Goal: Use online tool/utility: Use online tool/utility

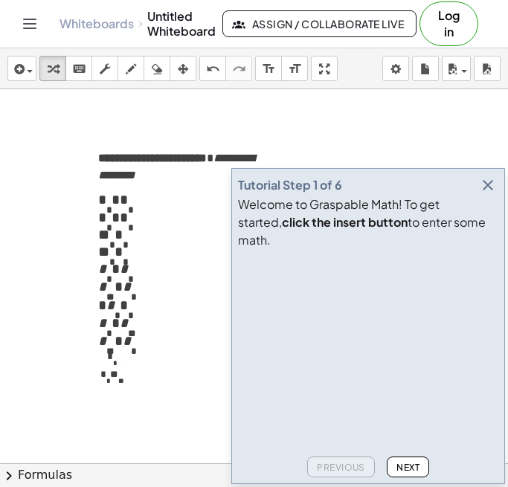
scroll to position [15, 0]
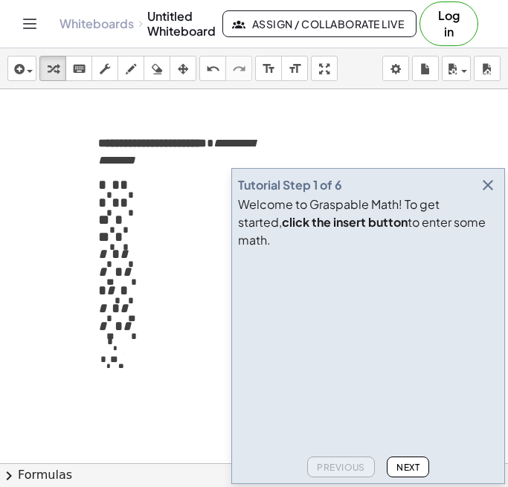
click at [490, 194] on icon "button" at bounding box center [488, 185] width 18 height 18
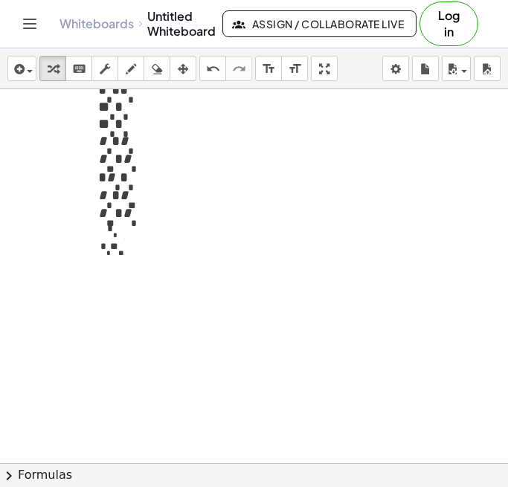
scroll to position [120, 0]
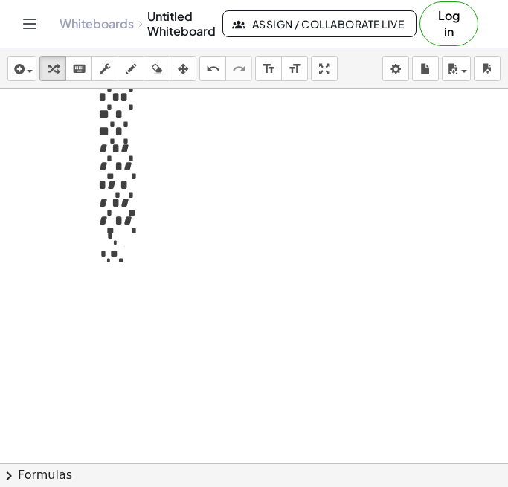
click at [158, 243] on ol "**********" at bounding box center [184, 195] width 173 height 248
click at [180, 253] on p "**********" at bounding box center [184, 241] width 173 height 23
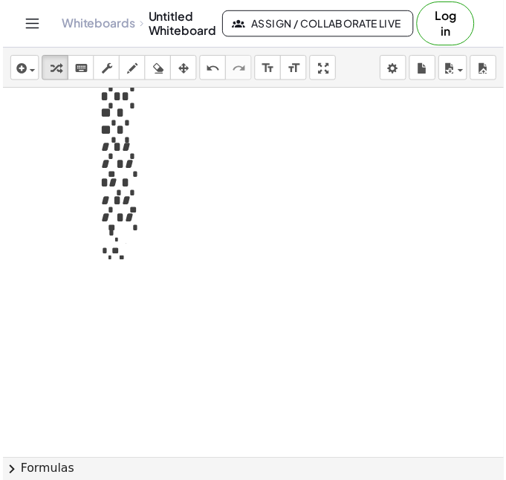
scroll to position [0, 0]
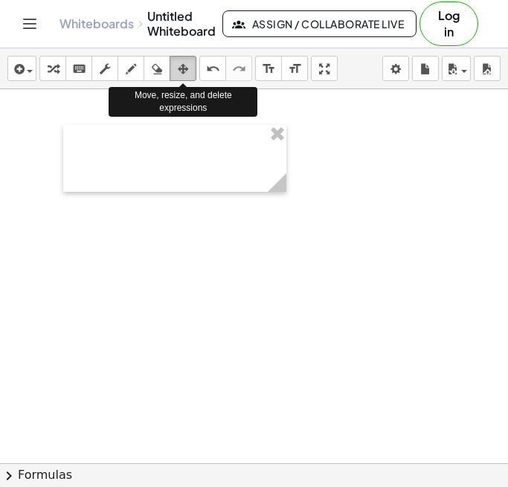
click at [187, 72] on icon "button" at bounding box center [183, 69] width 10 height 18
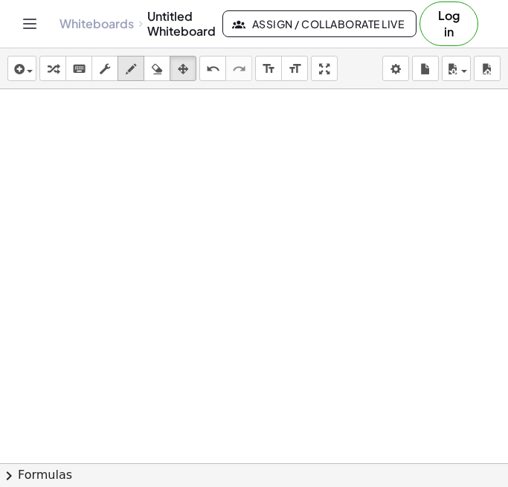
click at [126, 71] on icon "button" at bounding box center [131, 69] width 10 height 18
drag, startPoint x: 173, startPoint y: 113, endPoint x: 165, endPoint y: 120, distance: 11.0
click at [165, 120] on div at bounding box center [254, 463] width 508 height 748
click at [153, 70] on icon "button" at bounding box center [157, 69] width 10 height 18
drag, startPoint x: 192, startPoint y: 129, endPoint x: 161, endPoint y: 138, distance: 31.6
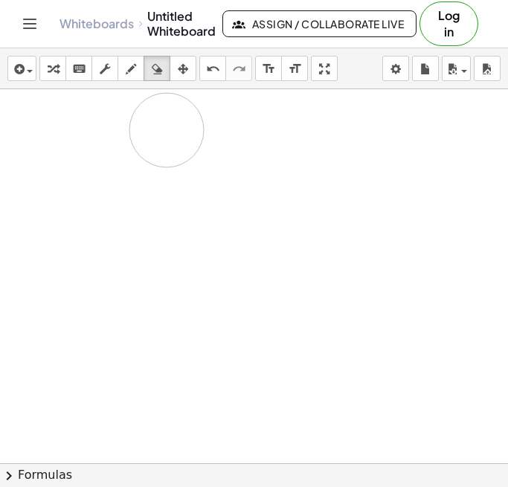
click at [159, 138] on div at bounding box center [254, 463] width 508 height 748
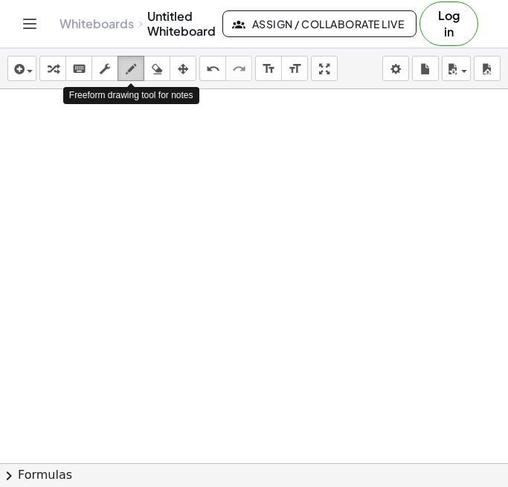
click at [134, 71] on icon "button" at bounding box center [131, 69] width 10 height 18
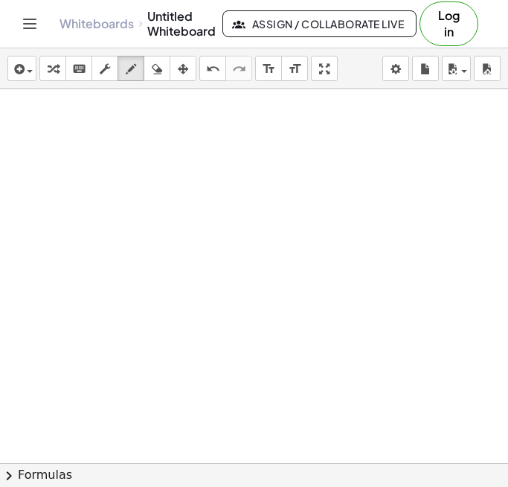
click at [129, 152] on div at bounding box center [254, 463] width 508 height 748
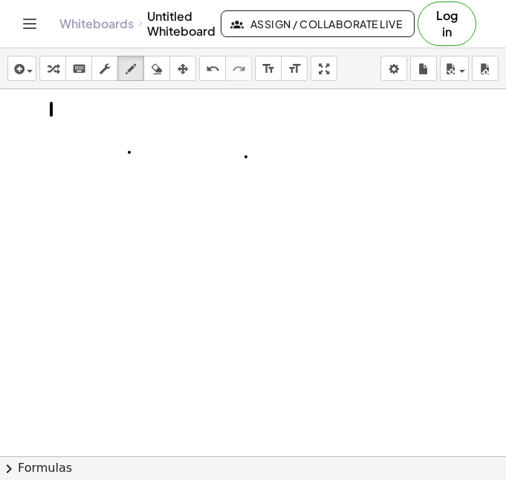
drag, startPoint x: 51, startPoint y: 103, endPoint x: 51, endPoint y: 116, distance: 12.6
click at [51, 116] on div at bounding box center [253, 463] width 506 height 748
click at [59, 117] on div at bounding box center [253, 463] width 506 height 748
drag, startPoint x: 97, startPoint y: 97, endPoint x: 99, endPoint y: 106, distance: 9.2
click at [95, 106] on div at bounding box center [253, 463] width 506 height 748
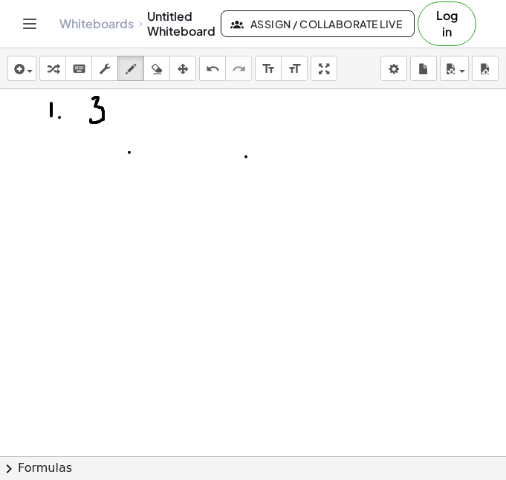
drag, startPoint x: 96, startPoint y: 106, endPoint x: 91, endPoint y: 119, distance: 13.7
click at [91, 119] on div at bounding box center [253, 463] width 506 height 748
drag, startPoint x: 94, startPoint y: 98, endPoint x: 89, endPoint y: 121, distance: 23.5
click at [89, 121] on div at bounding box center [253, 463] width 506 height 748
drag, startPoint x: 105, startPoint y: 93, endPoint x: 114, endPoint y: 87, distance: 10.7
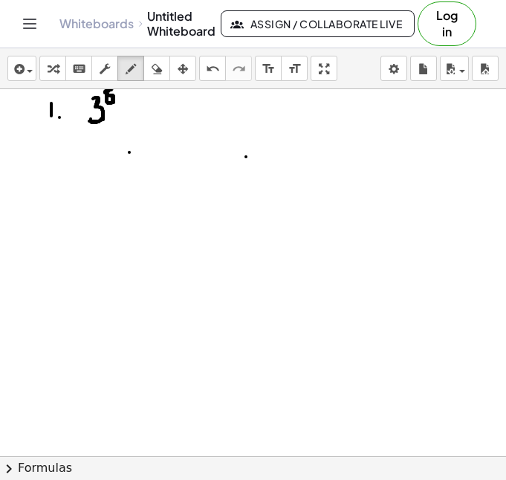
click at [114, 87] on div "insert select one: Math Expression Function Text Youtube Video Graphing Geometr…" at bounding box center [253, 264] width 506 height 432
drag, startPoint x: 50, startPoint y: 136, endPoint x: 64, endPoint y: 152, distance: 21.0
click at [62, 152] on div at bounding box center [253, 463] width 506 height 748
click at [66, 146] on div at bounding box center [253, 463] width 506 height 748
drag, startPoint x: 138, startPoint y: 101, endPoint x: 181, endPoint y: 92, distance: 43.3
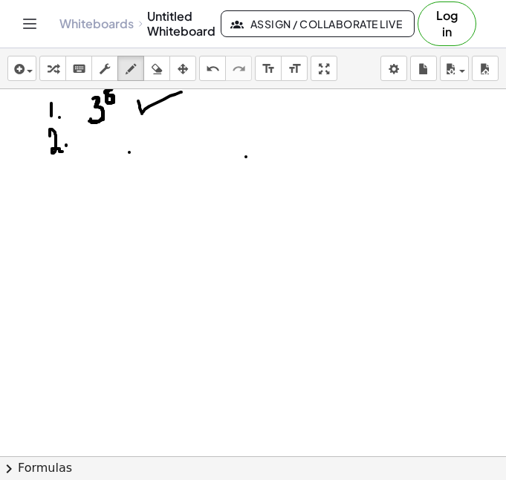
click at [181, 92] on div at bounding box center [253, 463] width 506 height 748
drag, startPoint x: 100, startPoint y: 135, endPoint x: 91, endPoint y: 152, distance: 19.9
click at [91, 152] on div at bounding box center [253, 463] width 506 height 748
drag, startPoint x: 107, startPoint y: 129, endPoint x: 117, endPoint y: 133, distance: 10.6
click at [117, 133] on div at bounding box center [253, 463] width 506 height 748
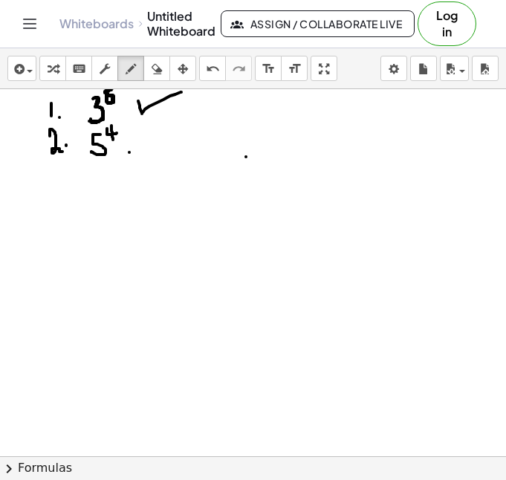
drag, startPoint x: 111, startPoint y: 126, endPoint x: 113, endPoint y: 140, distance: 14.2
click at [113, 140] on div at bounding box center [253, 463] width 506 height 748
drag, startPoint x: 129, startPoint y: 131, endPoint x: 164, endPoint y: 123, distance: 35.2
click at [164, 123] on div at bounding box center [253, 463] width 506 height 748
drag, startPoint x: 55, startPoint y: 168, endPoint x: 57, endPoint y: 190, distance: 22.4
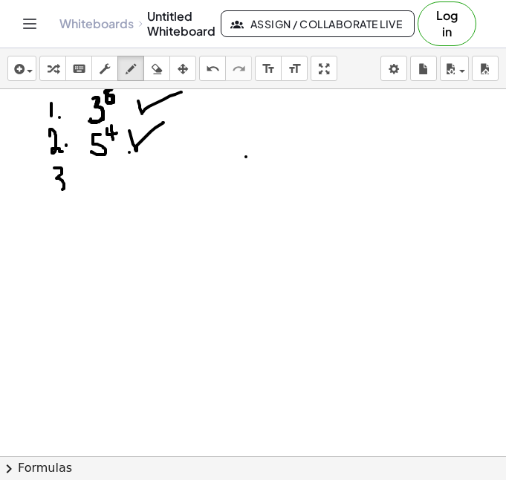
click at [57, 190] on div at bounding box center [253, 463] width 506 height 748
click at [71, 187] on div at bounding box center [253, 463] width 506 height 748
drag, startPoint x: 91, startPoint y: 174, endPoint x: 93, endPoint y: 189, distance: 14.9
click at [93, 189] on div at bounding box center [253, 463] width 506 height 748
click at [154, 71] on icon "button" at bounding box center [157, 69] width 10 height 18
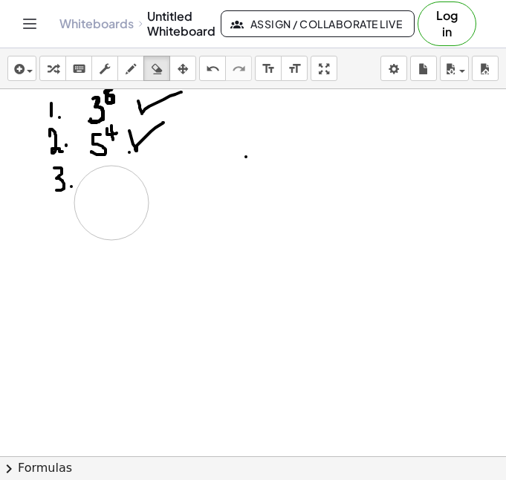
drag, startPoint x: 112, startPoint y: 220, endPoint x: 111, endPoint y: 203, distance: 17.1
click at [111, 203] on div at bounding box center [253, 463] width 506 height 748
click at [134, 66] on icon "button" at bounding box center [131, 69] width 10 height 18
drag, startPoint x: 97, startPoint y: 172, endPoint x: 117, endPoint y: 191, distance: 26.8
click at [117, 191] on div at bounding box center [253, 463] width 506 height 748
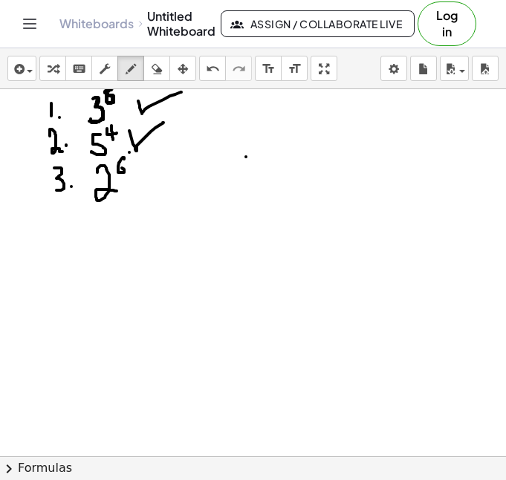
drag, startPoint x: 124, startPoint y: 158, endPoint x: 118, endPoint y: 166, distance: 10.1
click at [118, 166] on div at bounding box center [253, 463] width 506 height 748
drag, startPoint x: 135, startPoint y: 173, endPoint x: 175, endPoint y: 152, distance: 45.2
click at [175, 152] on div at bounding box center [253, 463] width 506 height 748
drag, startPoint x: 62, startPoint y: 210, endPoint x: 83, endPoint y: 215, distance: 21.5
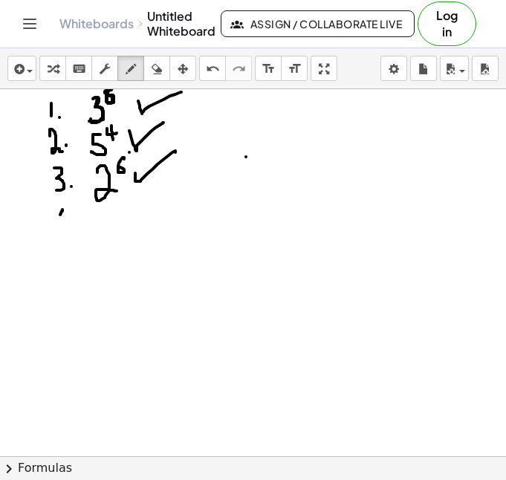
click at [83, 215] on div at bounding box center [253, 463] width 506 height 748
drag, startPoint x: 73, startPoint y: 209, endPoint x: 72, endPoint y: 226, distance: 17.1
click at [72, 226] on div at bounding box center [253, 463] width 506 height 748
click at [81, 226] on div at bounding box center [253, 463] width 506 height 748
drag, startPoint x: 112, startPoint y: 211, endPoint x: 121, endPoint y: 221, distance: 13.7
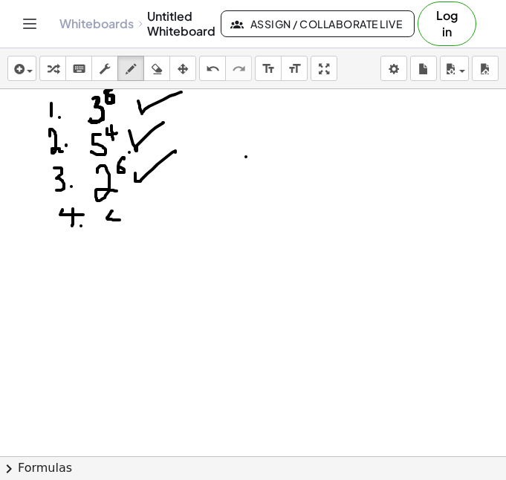
click at [125, 221] on div at bounding box center [253, 463] width 506 height 748
drag, startPoint x: 117, startPoint y: 213, endPoint x: 120, endPoint y: 239, distance: 26.1
click at [120, 239] on div at bounding box center [253, 463] width 506 height 748
drag, startPoint x: 135, startPoint y: 203, endPoint x: 126, endPoint y: 211, distance: 11.6
click at [126, 211] on div at bounding box center [253, 463] width 506 height 748
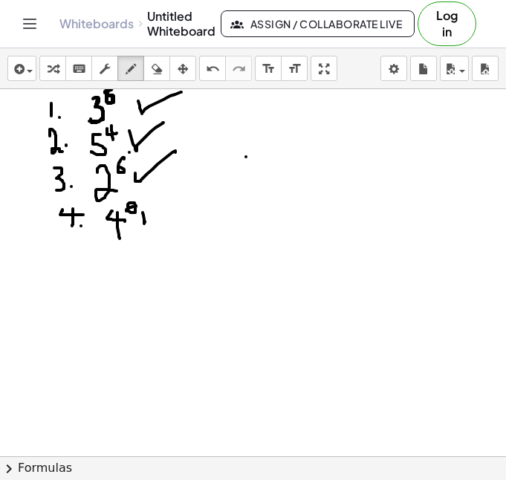
drag, startPoint x: 143, startPoint y: 213, endPoint x: 166, endPoint y: 204, distance: 25.4
click at [166, 204] on div at bounding box center [253, 463] width 506 height 748
drag, startPoint x: 73, startPoint y: 245, endPoint x: 60, endPoint y: 266, distance: 25.0
click at [60, 266] on div at bounding box center [253, 463] width 506 height 748
click at [82, 263] on div at bounding box center [253, 463] width 506 height 748
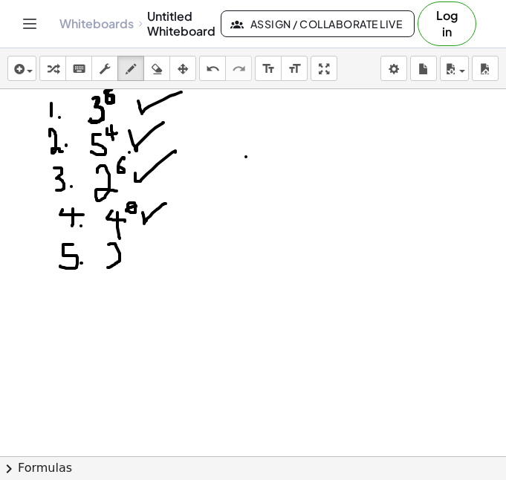
drag, startPoint x: 109, startPoint y: 245, endPoint x: 108, endPoint y: 268, distance: 23.1
click at [108, 268] on div at bounding box center [253, 463] width 506 height 748
drag, startPoint x: 131, startPoint y: 241, endPoint x: 139, endPoint y: 265, distance: 25.9
click at [139, 265] on div at bounding box center [253, 463] width 506 height 748
click at [144, 233] on div at bounding box center [253, 463] width 506 height 748
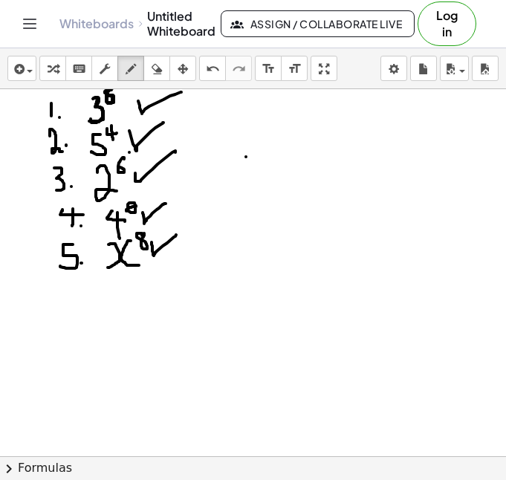
drag, startPoint x: 152, startPoint y: 242, endPoint x: 176, endPoint y: 235, distance: 25.6
click at [176, 235] on div at bounding box center [253, 463] width 506 height 748
drag, startPoint x: 68, startPoint y: 290, endPoint x: 61, endPoint y: 308, distance: 19.1
click at [61, 308] on div at bounding box center [253, 463] width 506 height 748
click at [80, 305] on div at bounding box center [253, 463] width 506 height 748
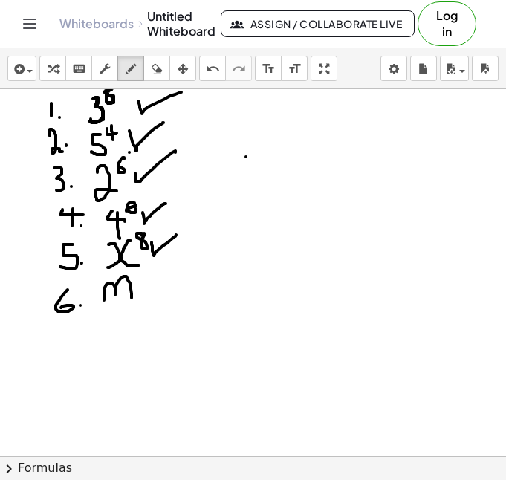
drag, startPoint x: 104, startPoint y: 293, endPoint x: 132, endPoint y: 298, distance: 28.0
click at [132, 298] on div at bounding box center [253, 463] width 506 height 748
drag, startPoint x: 140, startPoint y: 274, endPoint x: 151, endPoint y: 280, distance: 12.4
click at [151, 280] on div at bounding box center [253, 463] width 506 height 748
drag, startPoint x: 146, startPoint y: 276, endPoint x: 146, endPoint y: 291, distance: 14.9
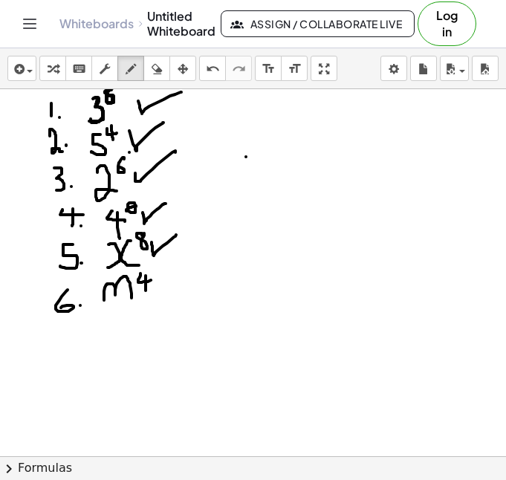
click at [146, 291] on div at bounding box center [253, 463] width 506 height 748
drag, startPoint x: 152, startPoint y: 287, endPoint x: 174, endPoint y: 283, distance: 22.6
click at [174, 283] on div at bounding box center [253, 463] width 506 height 748
drag, startPoint x: 71, startPoint y: 329, endPoint x: 65, endPoint y: 352, distance: 24.3
click at [65, 352] on div at bounding box center [253, 463] width 506 height 748
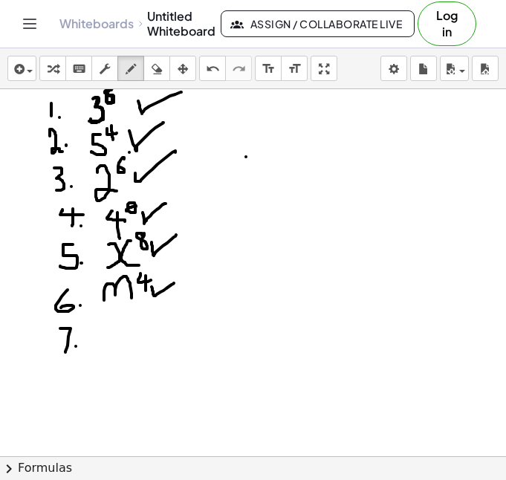
click at [76, 346] on div at bounding box center [253, 463] width 506 height 748
drag, startPoint x: 105, startPoint y: 323, endPoint x: 100, endPoint y: 350, distance: 27.1
click at [100, 350] on div at bounding box center [253, 463] width 506 height 748
click at [124, 320] on div at bounding box center [253, 463] width 506 height 748
drag, startPoint x: 138, startPoint y: 334, endPoint x: 164, endPoint y: 322, distance: 28.6
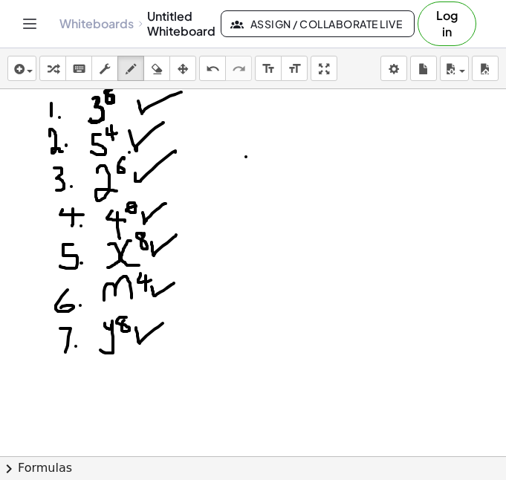
click at [164, 322] on div at bounding box center [253, 463] width 506 height 748
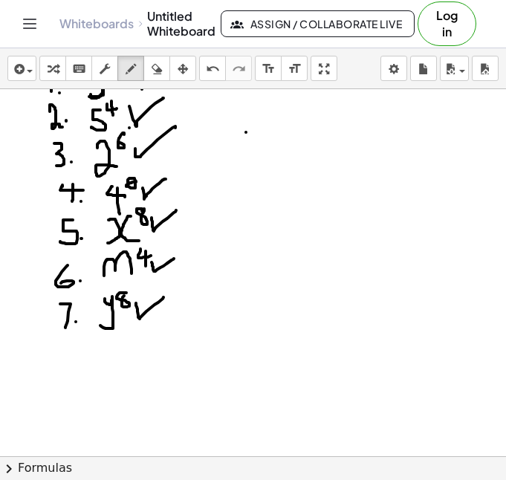
scroll to position [32, 0]
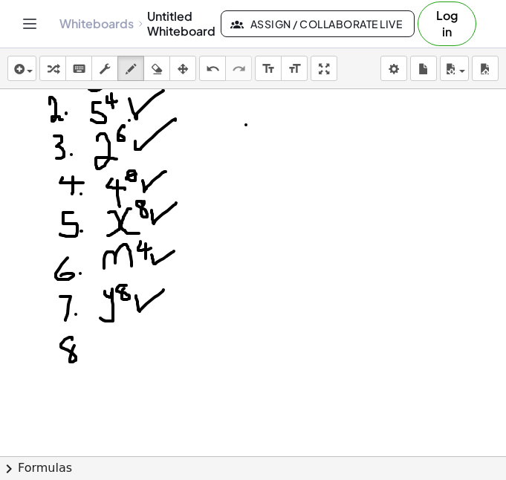
click at [77, 341] on div at bounding box center [253, 431] width 506 height 748
click at [85, 355] on div at bounding box center [253, 431] width 506 height 748
drag, startPoint x: 323, startPoint y: 150, endPoint x: 328, endPoint y: 162, distance: 12.7
click at [328, 162] on div at bounding box center [253, 431] width 506 height 748
drag, startPoint x: 344, startPoint y: 130, endPoint x: 341, endPoint y: 147, distance: 17.4
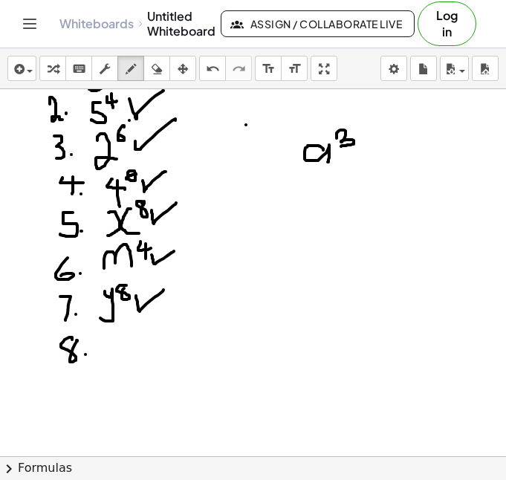
click at [341, 147] on div at bounding box center [253, 431] width 506 height 748
drag, startPoint x: 343, startPoint y: 171, endPoint x: 356, endPoint y: 170, distance: 12.7
click at [356, 170] on div at bounding box center [253, 431] width 506 height 748
drag, startPoint x: 350, startPoint y: 180, endPoint x: 342, endPoint y: 184, distance: 9.0
click at [343, 182] on div at bounding box center [253, 431] width 506 height 748
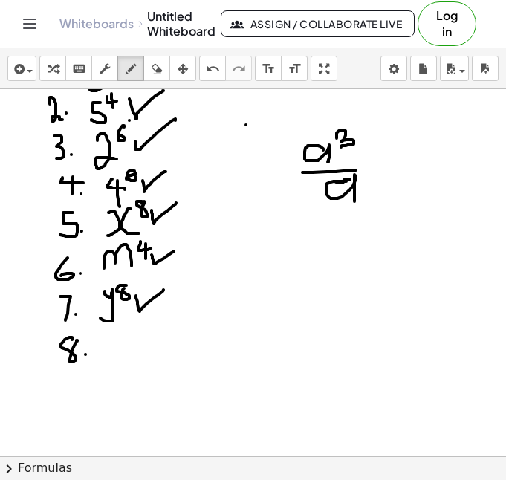
drag, startPoint x: 337, startPoint y: 181, endPoint x: 355, endPoint y: 201, distance: 26.4
click at [355, 201] on div at bounding box center [253, 431] width 506 height 748
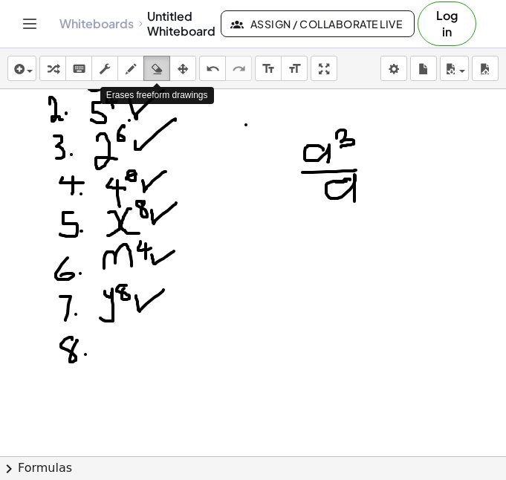
click at [159, 70] on icon "button" at bounding box center [157, 69] width 10 height 18
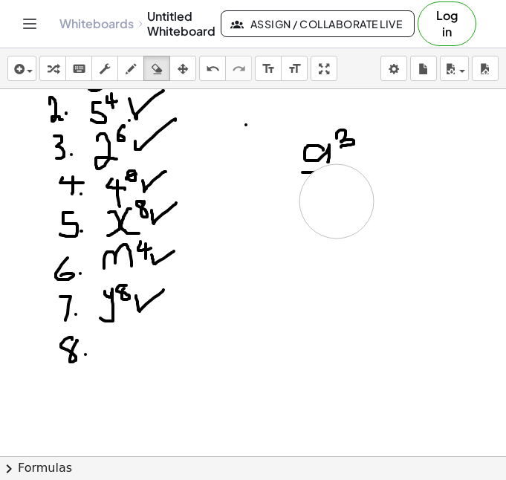
drag, startPoint x: 368, startPoint y: 197, endPoint x: 337, endPoint y: 201, distance: 31.5
click at [337, 201] on div at bounding box center [253, 431] width 506 height 748
click at [132, 71] on icon "button" at bounding box center [131, 69] width 10 height 18
drag, startPoint x: 308, startPoint y: 176, endPoint x: 338, endPoint y: 173, distance: 30.6
click at [338, 173] on div at bounding box center [253, 431] width 506 height 748
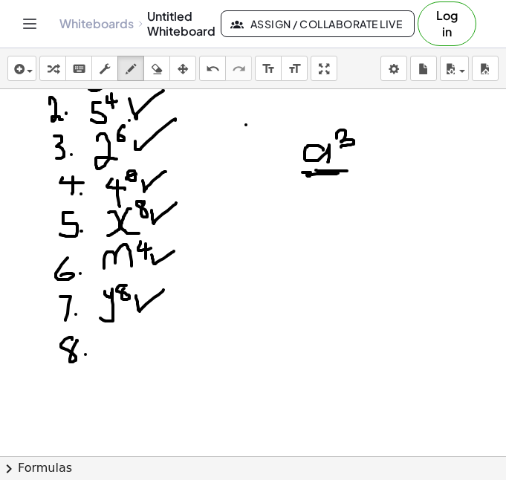
drag, startPoint x: 316, startPoint y: 170, endPoint x: 350, endPoint y: 171, distance: 34.2
click at [350, 171] on div at bounding box center [253, 431] width 506 height 748
drag, startPoint x: 320, startPoint y: 187, endPoint x: 340, endPoint y: 226, distance: 44.2
click at [340, 226] on div at bounding box center [253, 431] width 506 height 748
drag, startPoint x: 342, startPoint y: 184, endPoint x: 343, endPoint y: 192, distance: 7.5
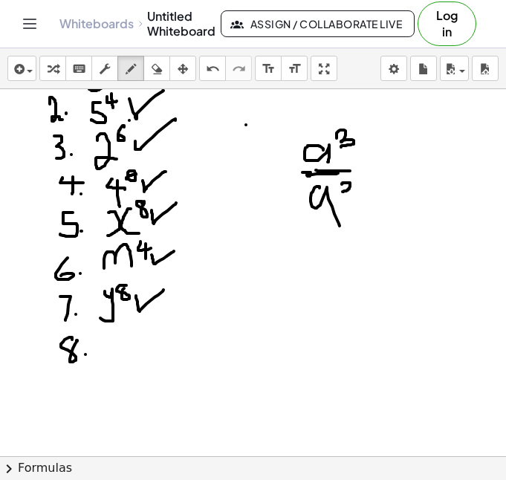
click at [343, 192] on div at bounding box center [253, 431] width 506 height 748
click at [156, 70] on icon "button" at bounding box center [157, 69] width 10 height 18
drag, startPoint x: 359, startPoint y: 204, endPoint x: 307, endPoint y: 201, distance: 52.1
click at [307, 201] on div at bounding box center [253, 431] width 506 height 748
click at [129, 73] on icon "button" at bounding box center [131, 69] width 10 height 18
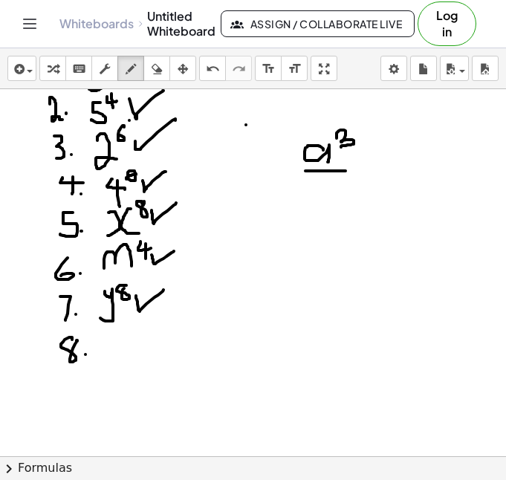
drag, startPoint x: 305, startPoint y: 171, endPoint x: 346, endPoint y: 171, distance: 40.1
click at [346, 171] on div at bounding box center [253, 431] width 506 height 748
drag, startPoint x: 329, startPoint y: 192, endPoint x: 342, endPoint y: 213, distance: 24.3
click at [342, 213] on div at bounding box center [253, 431] width 506 height 748
drag, startPoint x: 318, startPoint y: 247, endPoint x: 323, endPoint y: 268, distance: 21.3
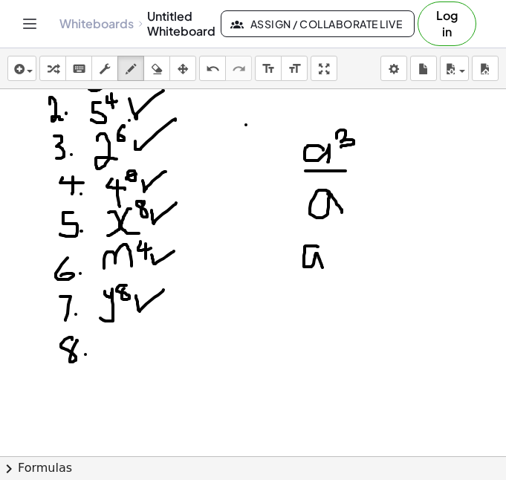
click at [323, 268] on div at bounding box center [253, 431] width 506 height 748
drag, startPoint x: 329, startPoint y: 241, endPoint x: 332, endPoint y: 257, distance: 16.6
click at [332, 257] on div at bounding box center [253, 431] width 506 height 748
drag, startPoint x: 353, startPoint y: 251, endPoint x: 354, endPoint y: 268, distance: 17.1
click at [353, 256] on div at bounding box center [253, 431] width 506 height 748
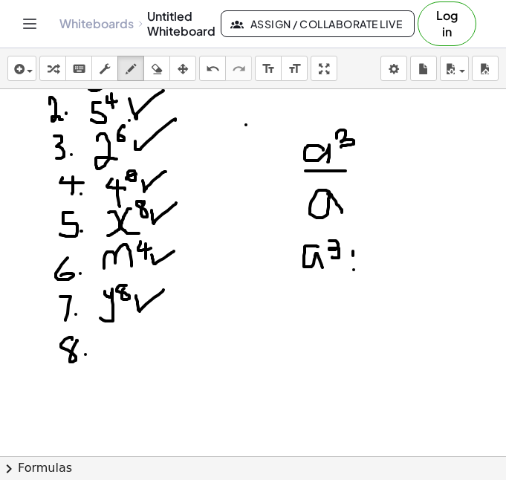
click at [354, 270] on div at bounding box center [253, 431] width 506 height 748
drag, startPoint x: 346, startPoint y: 262, endPoint x: 366, endPoint y: 260, distance: 20.9
click at [366, 260] on div at bounding box center [253, 431] width 506 height 748
drag, startPoint x: 386, startPoint y: 248, endPoint x: 394, endPoint y: 267, distance: 21.0
click at [394, 267] on div at bounding box center [253, 431] width 506 height 748
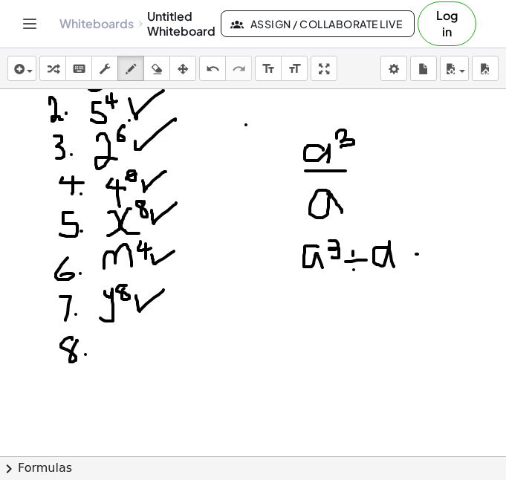
drag, startPoint x: 416, startPoint y: 254, endPoint x: 433, endPoint y: 254, distance: 16.4
click at [433, 254] on div at bounding box center [253, 431] width 506 height 748
drag, startPoint x: 417, startPoint y: 265, endPoint x: 436, endPoint y: 265, distance: 18.6
click at [436, 265] on div at bounding box center [253, 431] width 506 height 748
drag, startPoint x: 465, startPoint y: 250, endPoint x: 465, endPoint y: 272, distance: 22.3
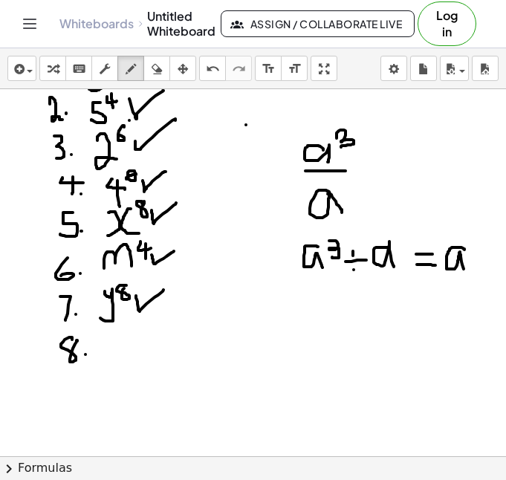
click at [465, 272] on div at bounding box center [253, 431] width 506 height 748
drag, startPoint x: 473, startPoint y: 248, endPoint x: 483, endPoint y: 254, distance: 11.3
click at [483, 254] on div at bounding box center [253, 431] width 506 height 748
drag, startPoint x: 461, startPoint y: 281, endPoint x: 494, endPoint y: 272, distance: 33.9
click at [494, 272] on div at bounding box center [253, 431] width 506 height 748
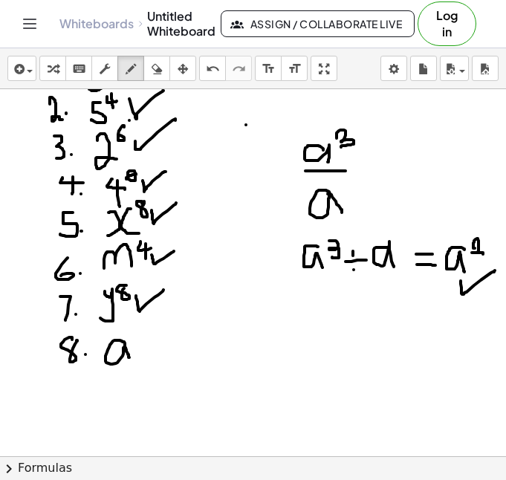
drag, startPoint x: 125, startPoint y: 346, endPoint x: 130, endPoint y: 358, distance: 13.7
click at [130, 358] on div at bounding box center [253, 431] width 506 height 748
drag, startPoint x: 133, startPoint y: 339, endPoint x: 148, endPoint y: 343, distance: 15.5
click at [148, 343] on div at bounding box center [253, 431] width 506 height 748
drag, startPoint x: 83, startPoint y: 393, endPoint x: 81, endPoint y: 410, distance: 16.5
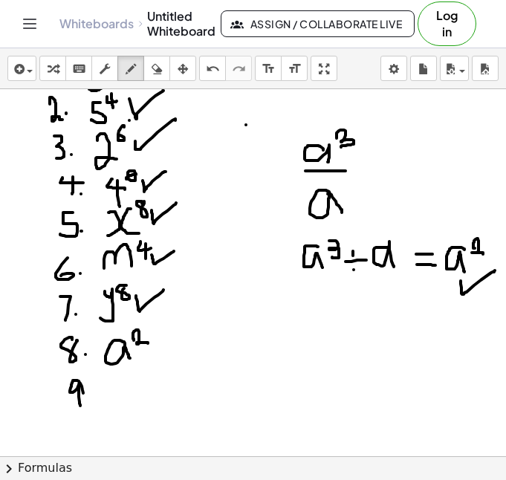
click at [80, 407] on div at bounding box center [253, 431] width 506 height 748
click at [91, 404] on div at bounding box center [253, 431] width 506 height 748
drag, startPoint x: 111, startPoint y: 389, endPoint x: 117, endPoint y: 380, distance: 10.3
click at [117, 380] on div at bounding box center [253, 431] width 506 height 748
drag, startPoint x: 142, startPoint y: 369, endPoint x: 157, endPoint y: 379, distance: 17.7
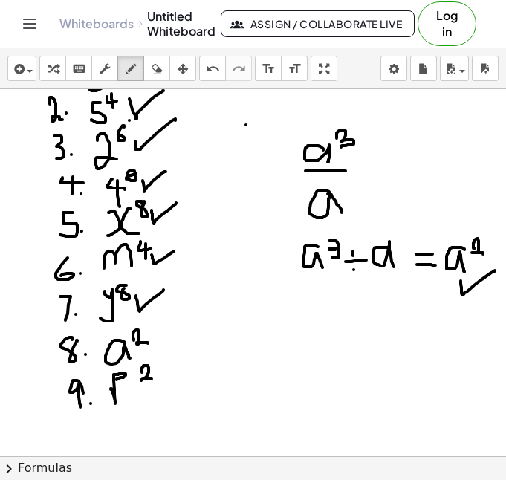
click at [157, 379] on div at bounding box center [253, 431] width 506 height 748
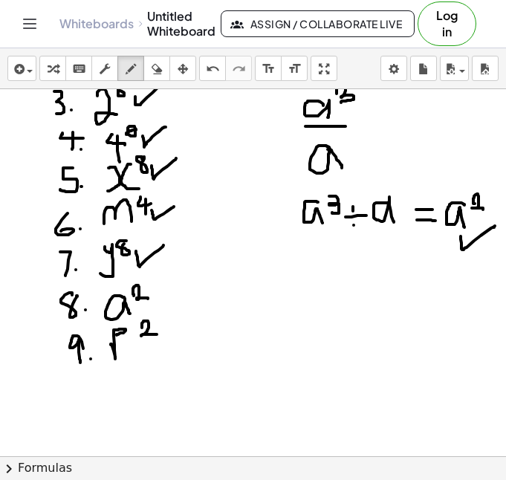
scroll to position [80, 0]
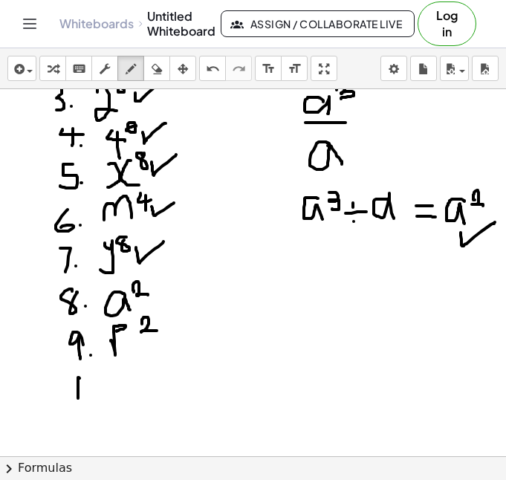
drag, startPoint x: 79, startPoint y: 378, endPoint x: 78, endPoint y: 398, distance: 20.8
click at [78, 398] on div at bounding box center [253, 383] width 506 height 748
click at [91, 378] on div at bounding box center [253, 383] width 506 height 748
click at [130, 381] on div at bounding box center [253, 383] width 506 height 748
drag, startPoint x: 118, startPoint y: 392, endPoint x: 139, endPoint y: 389, distance: 21.0
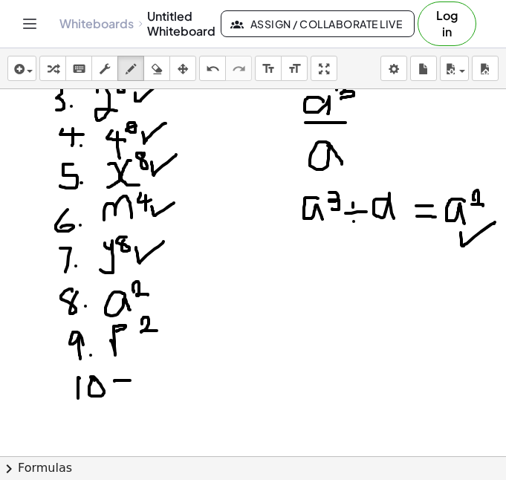
click at [139, 389] on div at bounding box center [253, 383] width 506 height 748
click at [109, 394] on div at bounding box center [253, 383] width 506 height 748
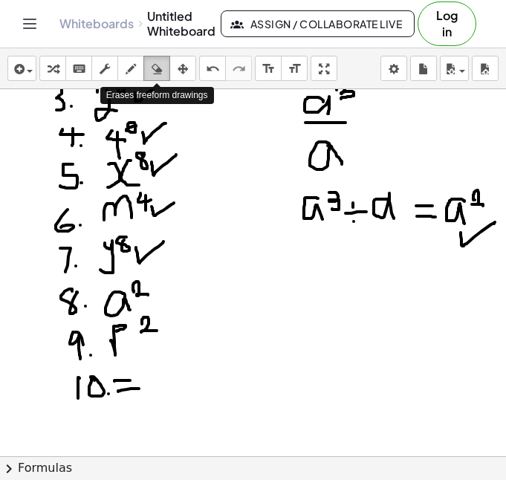
click at [161, 66] on icon "button" at bounding box center [157, 69] width 10 height 18
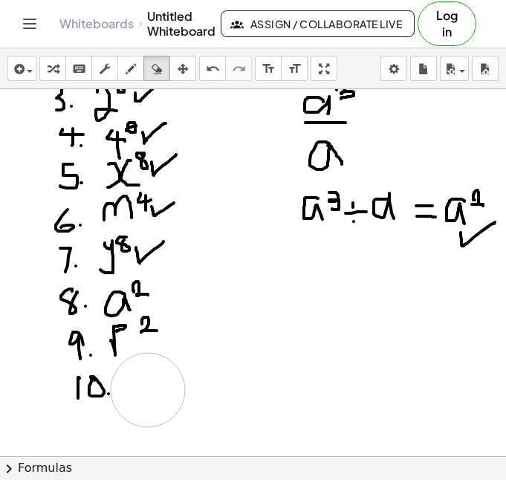
drag, startPoint x: 172, startPoint y: 389, endPoint x: 148, endPoint y: 389, distance: 24.5
click at [148, 389] on div at bounding box center [253, 383] width 506 height 748
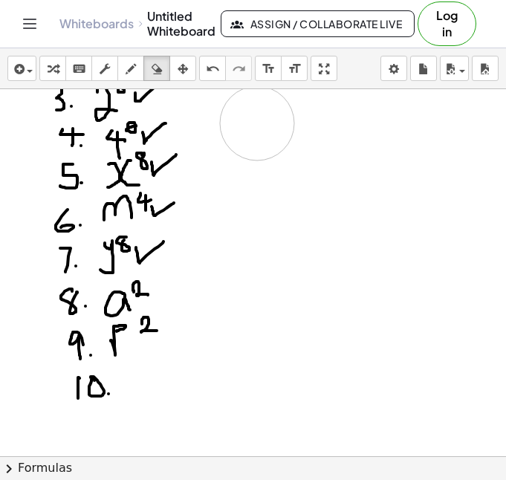
drag, startPoint x: 453, startPoint y: 266, endPoint x: 287, endPoint y: 222, distance: 171.5
click at [276, 163] on div at bounding box center [253, 383] width 506 height 748
click at [120, 66] on button "draw" at bounding box center [130, 68] width 27 height 25
drag, startPoint x: 247, startPoint y: 112, endPoint x: 280, endPoint y: 151, distance: 51.1
click at [280, 151] on div at bounding box center [253, 383] width 506 height 748
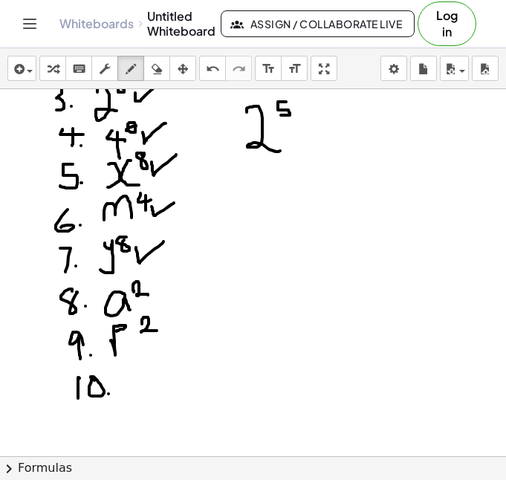
drag, startPoint x: 278, startPoint y: 102, endPoint x: 281, endPoint y: 115, distance: 13.7
click at [281, 115] on div at bounding box center [253, 383] width 506 height 748
drag, startPoint x: 311, startPoint y: 118, endPoint x: 299, endPoint y: 140, distance: 25.6
click at [299, 141] on div at bounding box center [253, 383] width 506 height 748
drag, startPoint x: 300, startPoint y: 122, endPoint x: 317, endPoint y: 142, distance: 26.4
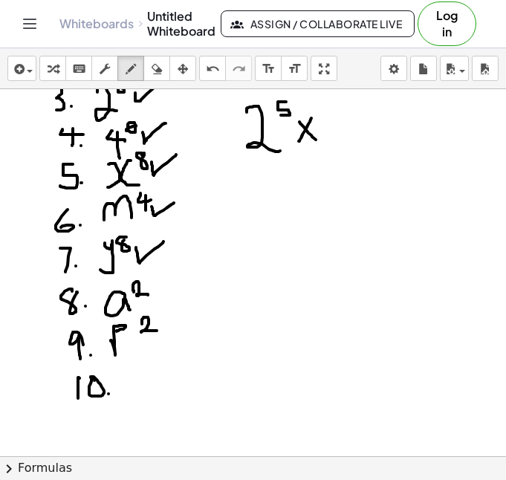
click at [317, 142] on div at bounding box center [253, 383] width 506 height 748
drag, startPoint x: 328, startPoint y: 117, endPoint x: 349, endPoint y: 146, distance: 35.5
click at [349, 146] on div at bounding box center [253, 383] width 506 height 748
drag, startPoint x: 345, startPoint y: 106, endPoint x: 357, endPoint y: 106, distance: 11.9
click at [357, 106] on div at bounding box center [253, 383] width 506 height 748
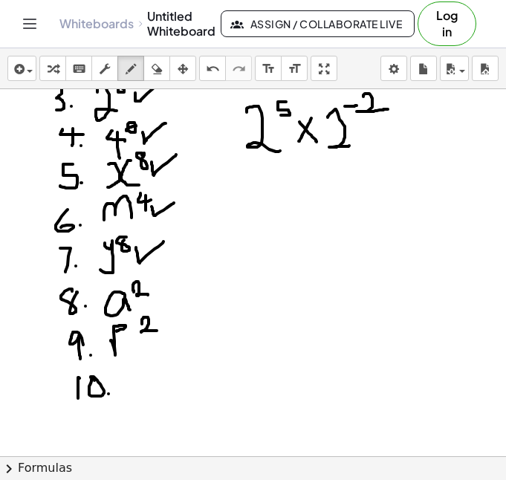
drag, startPoint x: 363, startPoint y: 97, endPoint x: 388, endPoint y: 109, distance: 27.3
click at [388, 109] on div at bounding box center [253, 383] width 506 height 748
drag, startPoint x: 235, startPoint y: 164, endPoint x: 400, endPoint y: 154, distance: 165.3
click at [400, 154] on div at bounding box center [253, 383] width 506 height 748
drag, startPoint x: 299, startPoint y: 197, endPoint x: 326, endPoint y: 212, distance: 31.3
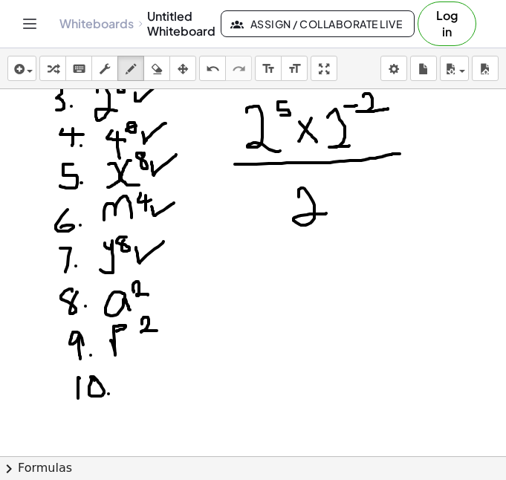
click at [326, 212] on div at bounding box center [253, 383] width 506 height 748
drag, startPoint x: 321, startPoint y: 181, endPoint x: 328, endPoint y: 195, distance: 15.0
click at [328, 195] on div at bounding box center [253, 383] width 506 height 748
drag, startPoint x: 245, startPoint y: 267, endPoint x: 272, endPoint y: 279, distance: 29.3
click at [272, 279] on div at bounding box center [253, 383] width 506 height 748
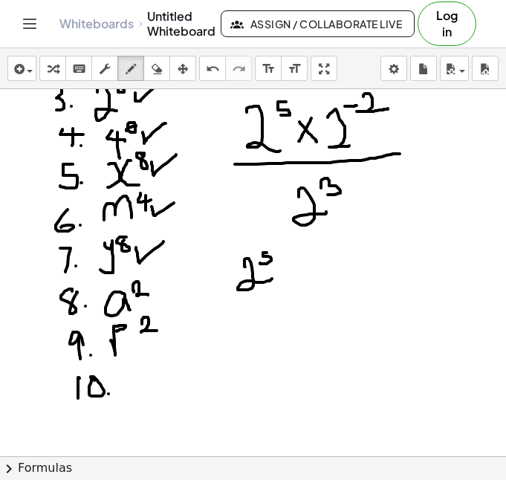
drag, startPoint x: 267, startPoint y: 253, endPoint x: 260, endPoint y: 263, distance: 12.4
click at [260, 263] on div at bounding box center [253, 383] width 506 height 748
drag, startPoint x: 229, startPoint y: 296, endPoint x: 291, endPoint y: 299, distance: 62.5
click at [291, 299] on div at bounding box center [253, 383] width 506 height 748
drag, startPoint x: 245, startPoint y: 317, endPoint x: 274, endPoint y: 339, distance: 36.6
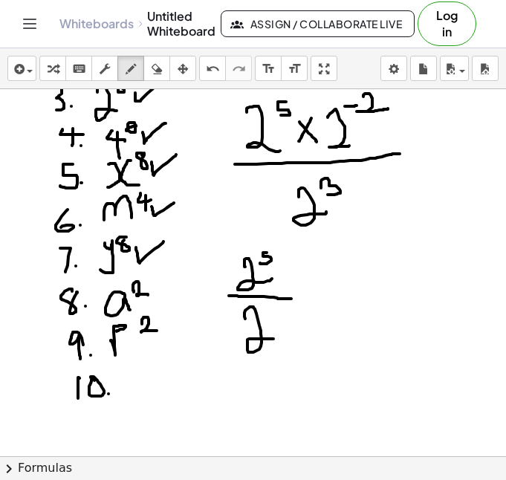
click at [274, 339] on div at bounding box center [253, 383] width 506 height 748
drag, startPoint x: 265, startPoint y: 300, endPoint x: 278, endPoint y: 309, distance: 15.5
click at [278, 309] on div at bounding box center [253, 383] width 506 height 748
click at [157, 77] on icon "button" at bounding box center [157, 69] width 10 height 18
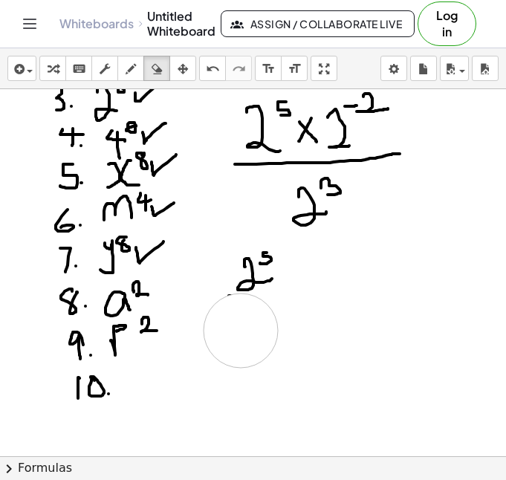
drag, startPoint x: 309, startPoint y: 344, endPoint x: 241, endPoint y: 331, distance: 69.7
click at [241, 331] on div at bounding box center [253, 383] width 506 height 748
click at [133, 68] on icon "button" at bounding box center [131, 69] width 10 height 18
drag, startPoint x: 301, startPoint y: 277, endPoint x: 294, endPoint y: 292, distance: 16.6
click at [294, 292] on div at bounding box center [253, 383] width 506 height 748
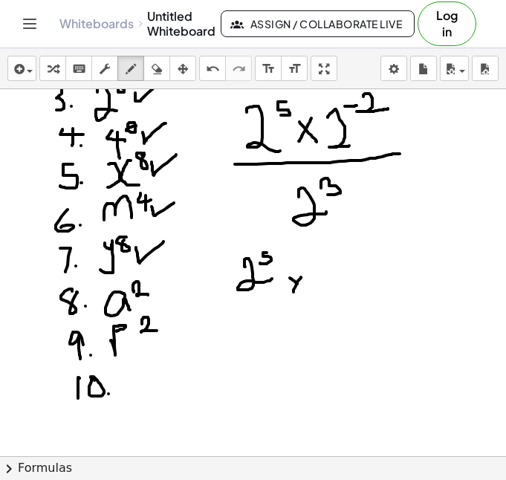
drag, startPoint x: 290, startPoint y: 278, endPoint x: 308, endPoint y: 295, distance: 25.2
click at [308, 295] on div at bounding box center [253, 383] width 506 height 748
drag, startPoint x: 333, startPoint y: 262, endPoint x: 334, endPoint y: 278, distance: 15.6
click at [334, 278] on div at bounding box center [253, 383] width 506 height 748
drag, startPoint x: 320, startPoint y: 288, endPoint x: 356, endPoint y: 288, distance: 35.7
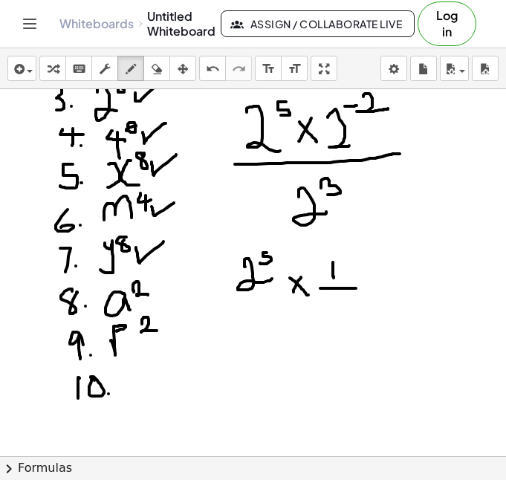
click at [356, 288] on div at bounding box center [253, 383] width 506 height 748
drag, startPoint x: 330, startPoint y: 302, endPoint x: 346, endPoint y: 315, distance: 20.6
click at [346, 315] on div at bounding box center [253, 383] width 506 height 748
drag, startPoint x: 346, startPoint y: 298, endPoint x: 355, endPoint y: 303, distance: 10.0
click at [355, 303] on div at bounding box center [253, 383] width 506 height 748
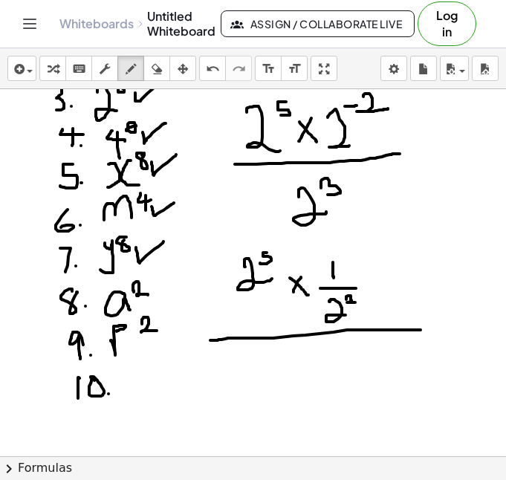
drag, startPoint x: 210, startPoint y: 340, endPoint x: 421, endPoint y: 330, distance: 210.6
click at [421, 330] on div at bounding box center [253, 383] width 506 height 748
drag, startPoint x: 300, startPoint y: 363, endPoint x: 335, endPoint y: 392, distance: 46.4
click at [335, 392] on div at bounding box center [253, 383] width 506 height 748
drag, startPoint x: 331, startPoint y: 343, endPoint x: 328, endPoint y: 358, distance: 14.4
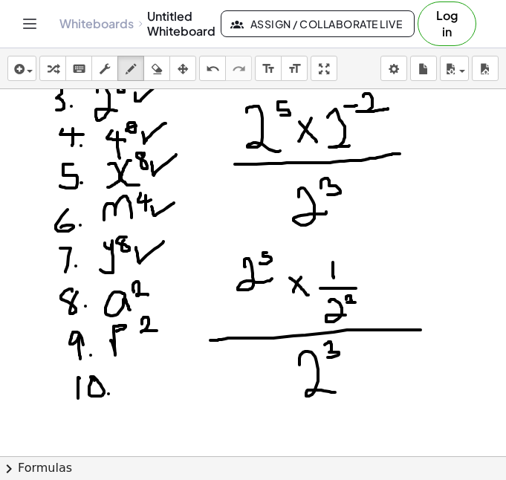
click at [328, 358] on div at bounding box center [253, 383] width 506 height 748
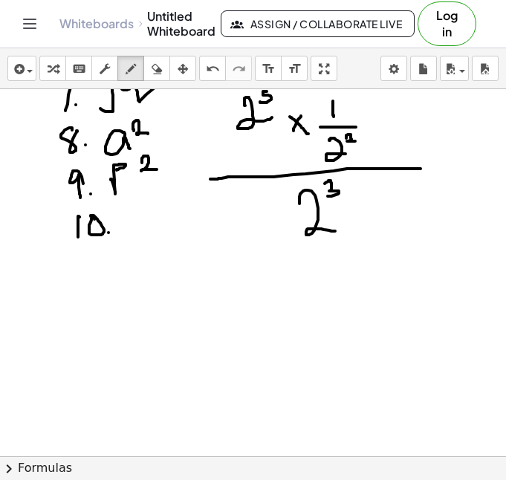
scroll to position [245, 0]
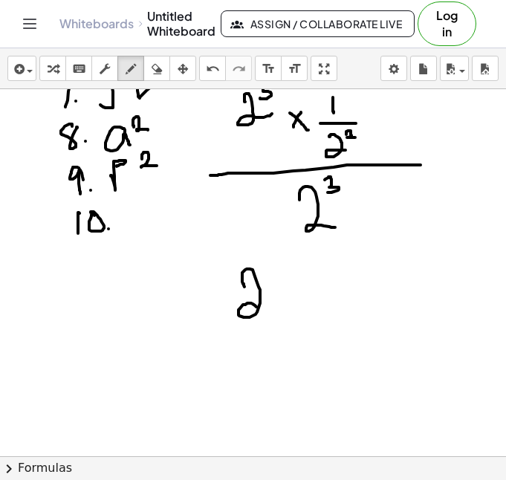
drag, startPoint x: 245, startPoint y: 287, endPoint x: 271, endPoint y: 308, distance: 34.4
click at [271, 308] on div at bounding box center [253, 218] width 506 height 748
drag, startPoint x: 276, startPoint y: 266, endPoint x: 272, endPoint y: 279, distance: 13.9
click at [272, 279] on div at bounding box center [253, 218] width 506 height 748
drag, startPoint x: 229, startPoint y: 320, endPoint x: 303, endPoint y: 320, distance: 73.6
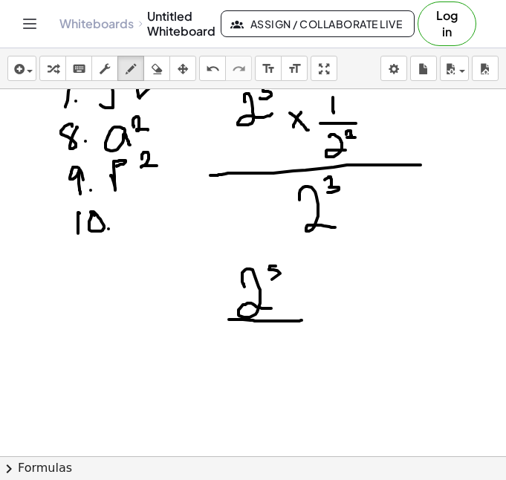
click at [303, 320] on div at bounding box center [253, 218] width 506 height 748
drag, startPoint x: 254, startPoint y: 340, endPoint x: 277, endPoint y: 355, distance: 27.0
click at [277, 355] on div at bounding box center [253, 218] width 506 height 748
drag, startPoint x: 278, startPoint y: 332, endPoint x: 290, endPoint y: 334, distance: 12.1
click at [290, 334] on div at bounding box center [253, 218] width 506 height 748
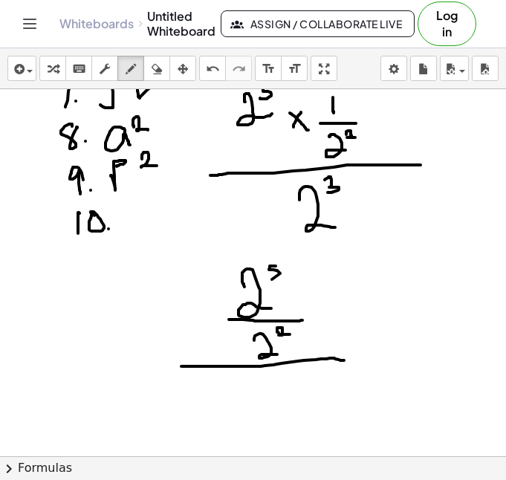
drag, startPoint x: 181, startPoint y: 366, endPoint x: 344, endPoint y: 361, distance: 162.9
click at [344, 361] on div at bounding box center [253, 218] width 506 height 748
drag, startPoint x: 240, startPoint y: 397, endPoint x: 268, endPoint y: 413, distance: 32.0
click at [268, 413] on div at bounding box center [253, 218] width 506 height 748
click at [267, 393] on div at bounding box center [253, 218] width 506 height 748
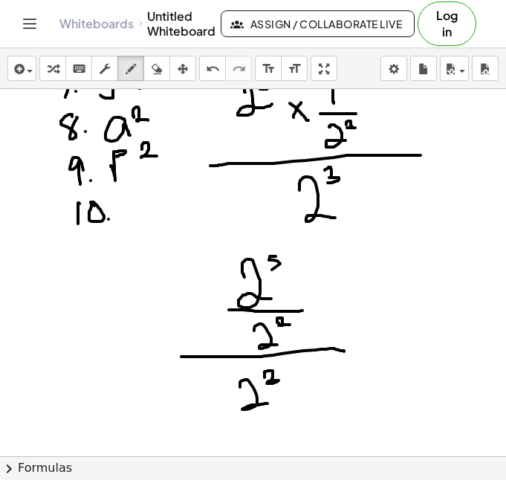
scroll to position [256, 0]
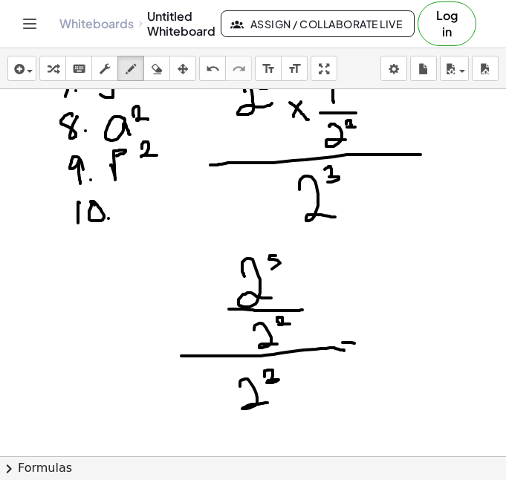
drag, startPoint x: 343, startPoint y: 343, endPoint x: 359, endPoint y: 344, distance: 16.4
click at [359, 343] on div at bounding box center [253, 208] width 506 height 748
drag, startPoint x: 341, startPoint y: 358, endPoint x: 363, endPoint y: 355, distance: 22.5
click at [363, 355] on div at bounding box center [253, 208] width 506 height 748
drag, startPoint x: 371, startPoint y: 314, endPoint x: 390, endPoint y: 328, distance: 23.9
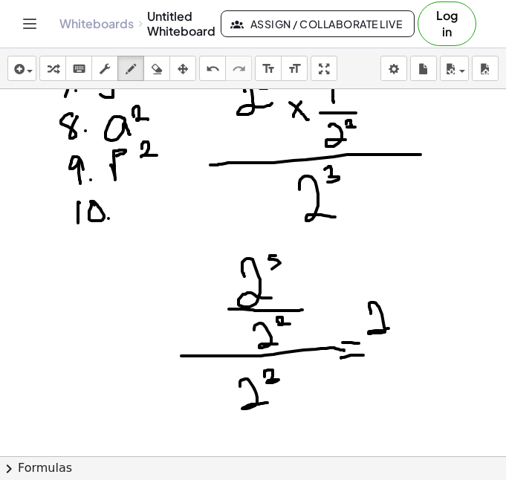
click at [390, 328] on div at bounding box center [253, 208] width 506 height 748
drag, startPoint x: 393, startPoint y: 300, endPoint x: 389, endPoint y: 312, distance: 12.5
click at [389, 312] on div at bounding box center [253, 208] width 506 height 748
click at [407, 311] on div at bounding box center [253, 208] width 506 height 748
click at [410, 326] on div at bounding box center [253, 208] width 506 height 748
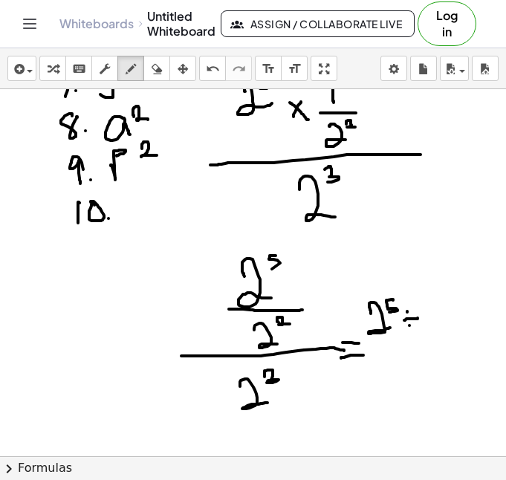
drag, startPoint x: 405, startPoint y: 320, endPoint x: 418, endPoint y: 318, distance: 12.8
click at [418, 318] on div at bounding box center [253, 208] width 506 height 748
drag, startPoint x: 419, startPoint y: 305, endPoint x: 437, endPoint y: 328, distance: 29.1
click at [437, 328] on div at bounding box center [253, 208] width 506 height 748
drag, startPoint x: 436, startPoint y: 297, endPoint x: 447, endPoint y: 305, distance: 12.8
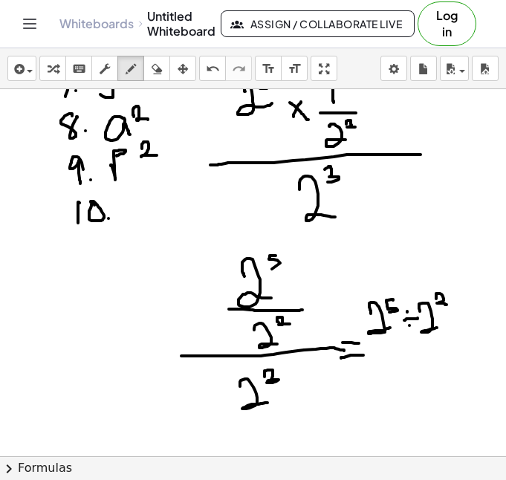
click at [447, 305] on div at bounding box center [253, 208] width 506 height 748
drag, startPoint x: 371, startPoint y: 343, endPoint x: 470, endPoint y: 344, distance: 98.9
click at [470, 344] on div at bounding box center [253, 208] width 506 height 748
drag, startPoint x: 405, startPoint y: 365, endPoint x: 433, endPoint y: 389, distance: 36.9
click at [433, 389] on div at bounding box center [253, 208] width 506 height 748
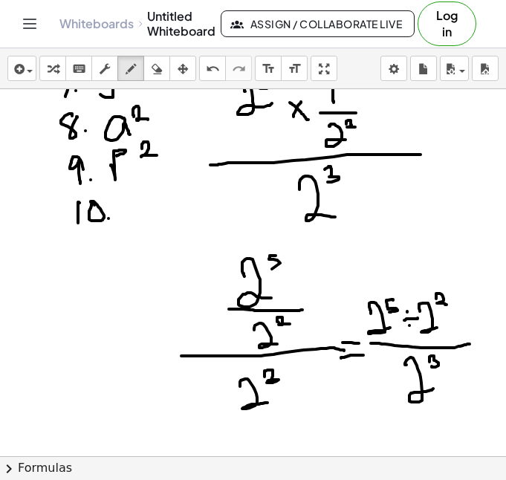
drag, startPoint x: 430, startPoint y: 357, endPoint x: 432, endPoint y: 366, distance: 9.9
click at [432, 366] on div at bounding box center [253, 208] width 506 height 748
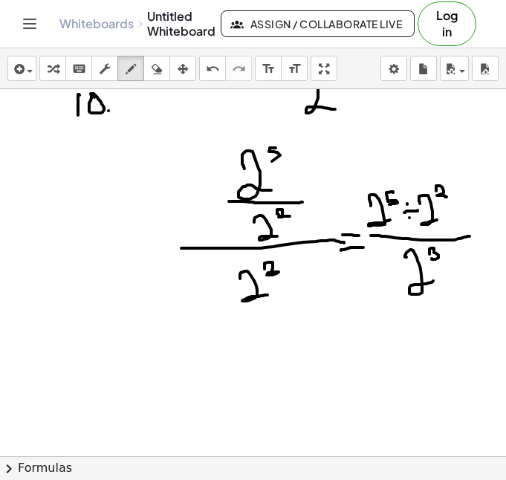
scroll to position [366, 0]
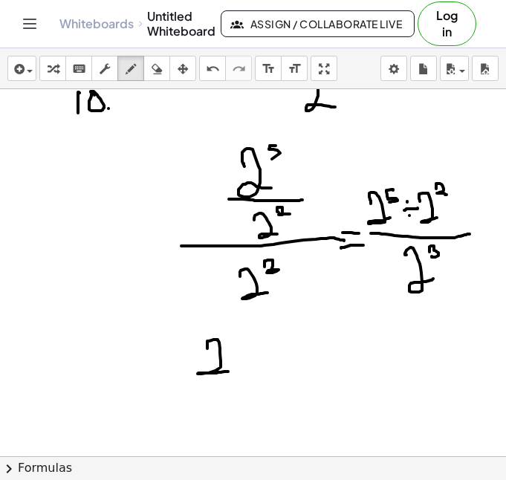
drag, startPoint x: 207, startPoint y: 349, endPoint x: 228, endPoint y: 372, distance: 31.0
click at [228, 372] on div at bounding box center [253, 98] width 506 height 748
drag, startPoint x: 227, startPoint y: 336, endPoint x: 229, endPoint y: 350, distance: 14.2
click at [229, 350] on div at bounding box center [253, 98] width 506 height 748
click at [253, 345] on div at bounding box center [253, 98] width 506 height 748
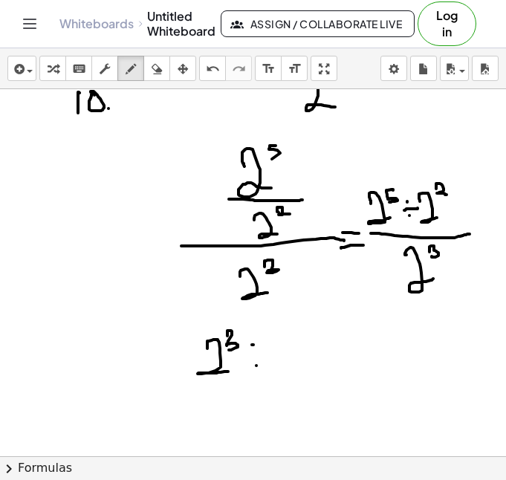
click at [256, 366] on div at bounding box center [253, 98] width 506 height 748
drag, startPoint x: 248, startPoint y: 353, endPoint x: 271, endPoint y: 352, distance: 23.8
click at [271, 352] on div at bounding box center [253, 98] width 506 height 748
drag, startPoint x: 276, startPoint y: 341, endPoint x: 297, endPoint y: 363, distance: 30.0
click at [297, 363] on div at bounding box center [253, 98] width 506 height 748
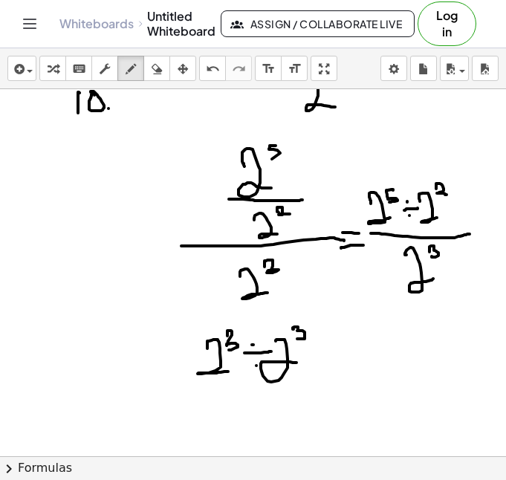
drag, startPoint x: 294, startPoint y: 329, endPoint x: 297, endPoint y: 339, distance: 10.4
click at [297, 339] on div at bounding box center [253, 98] width 506 height 748
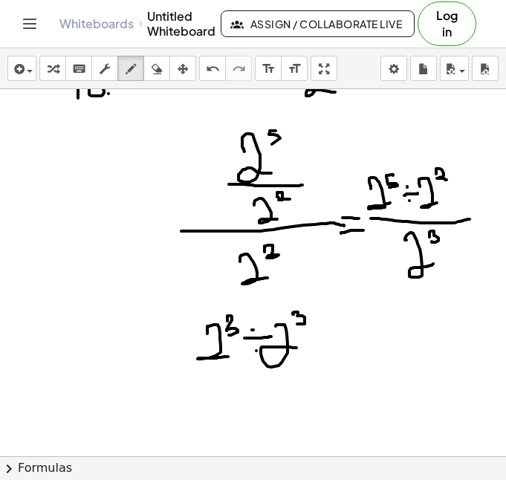
scroll to position [389, 0]
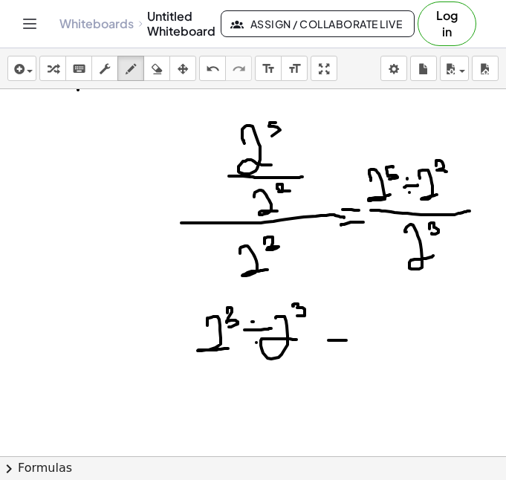
drag, startPoint x: 329, startPoint y: 340, endPoint x: 346, endPoint y: 340, distance: 17.8
click at [346, 340] on div at bounding box center [253, 251] width 506 height 1102
drag, startPoint x: 330, startPoint y: 349, endPoint x: 353, endPoint y: 348, distance: 23.1
click at [353, 348] on div at bounding box center [253, 251] width 506 height 1102
drag, startPoint x: 379, startPoint y: 334, endPoint x: 418, endPoint y: 356, distance: 44.6
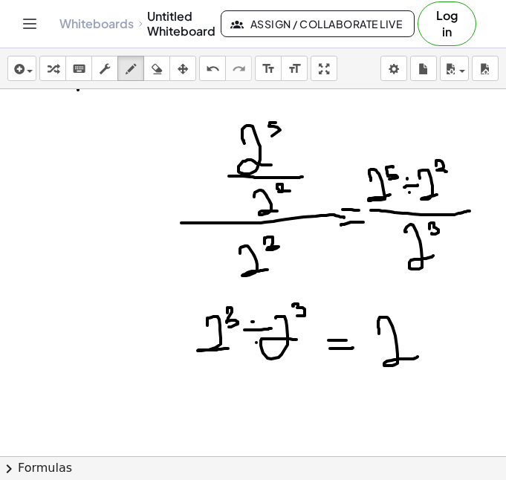
click at [418, 356] on div at bounding box center [253, 251] width 506 height 1102
drag, startPoint x: 403, startPoint y: 311, endPoint x: 417, endPoint y: 316, distance: 14.8
click at [404, 324] on div at bounding box center [253, 251] width 506 height 1102
drag, startPoint x: 416, startPoint y: 316, endPoint x: 424, endPoint y: 315, distance: 8.2
click at [424, 315] on div at bounding box center [253, 251] width 506 height 1102
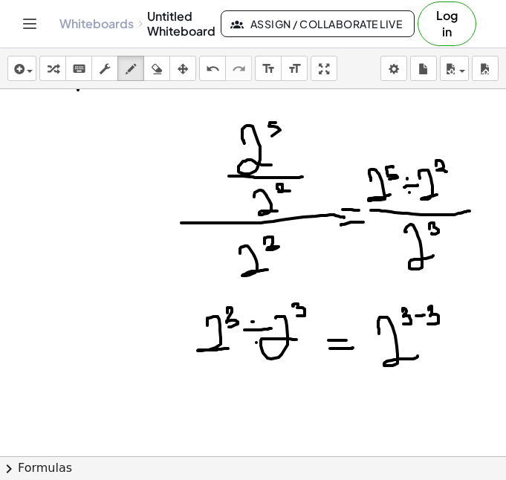
drag, startPoint x: 429, startPoint y: 310, endPoint x: 428, endPoint y: 324, distance: 14.1
click at [428, 324] on div at bounding box center [253, 251] width 506 height 1102
drag, startPoint x: 340, startPoint y: 382, endPoint x: 350, endPoint y: 385, distance: 10.8
click at [350, 385] on div at bounding box center [253, 251] width 506 height 1102
drag, startPoint x: 339, startPoint y: 395, endPoint x: 355, endPoint y: 395, distance: 15.6
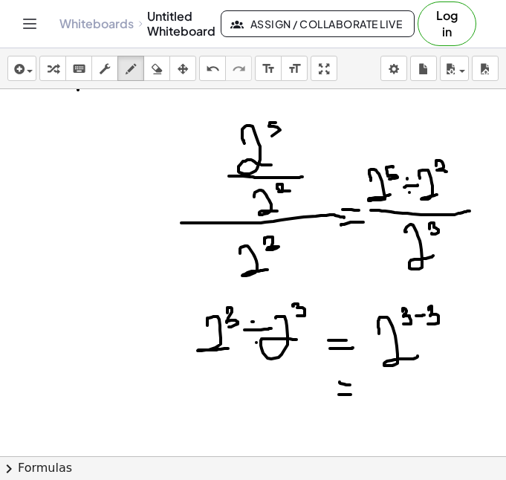
click at [352, 395] on div at bounding box center [253, 251] width 506 height 1102
drag, startPoint x: 379, startPoint y: 386, endPoint x: 406, endPoint y: 408, distance: 34.4
click at [406, 408] on div at bounding box center [253, 251] width 506 height 1102
click at [406, 376] on div at bounding box center [253, 251] width 506 height 1102
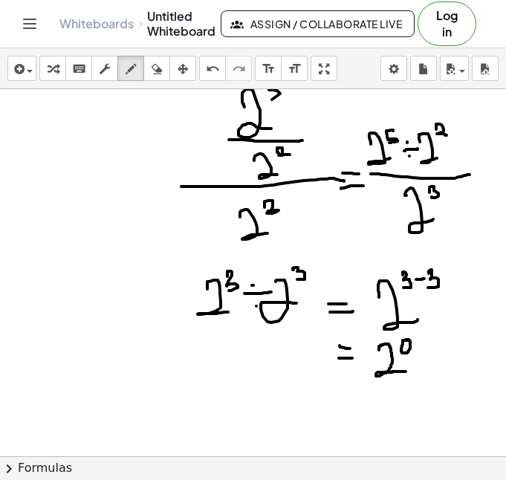
scroll to position [427, 0]
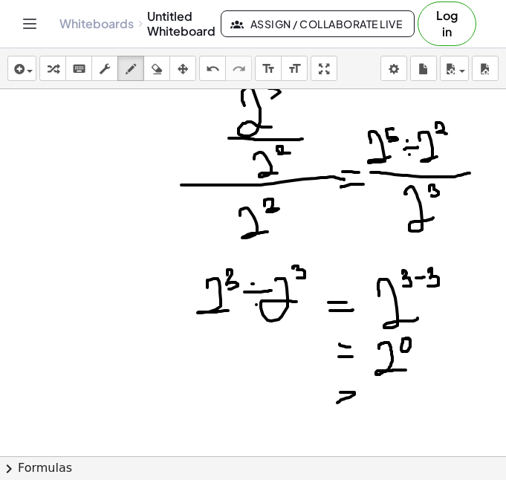
drag, startPoint x: 340, startPoint y: 392, endPoint x: 337, endPoint y: 403, distance: 10.8
click at [337, 403] on div at bounding box center [253, 214] width 506 height 1102
drag, startPoint x: 337, startPoint y: 403, endPoint x: 358, endPoint y: 401, distance: 20.2
click at [358, 401] on div at bounding box center [253, 214] width 506 height 1102
drag, startPoint x: 378, startPoint y: 389, endPoint x: 379, endPoint y: 409, distance: 20.1
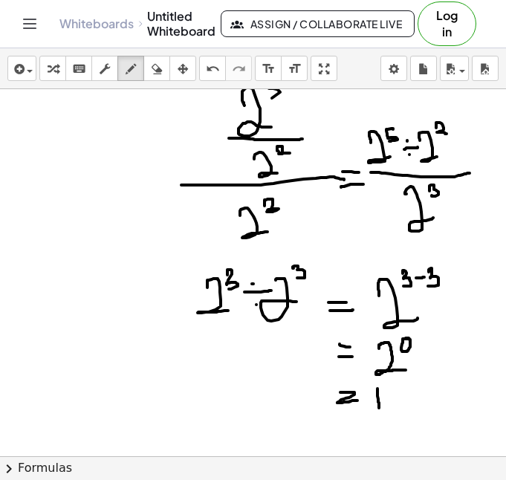
click at [379, 409] on div at bounding box center [253, 214] width 506 height 1102
drag, startPoint x: 401, startPoint y: 404, endPoint x: 446, endPoint y: 374, distance: 54.2
click at [446, 374] on div at bounding box center [253, 214] width 506 height 1102
drag, startPoint x: 20, startPoint y: 134, endPoint x: 49, endPoint y: 148, distance: 32.2
click at [48, 149] on div at bounding box center [253, 214] width 506 height 1102
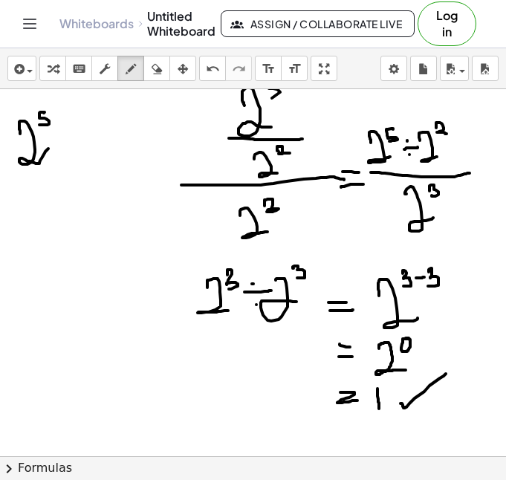
drag, startPoint x: 45, startPoint y: 112, endPoint x: 39, endPoint y: 125, distance: 13.7
click at [39, 125] on div at bounding box center [253, 214] width 506 height 1102
drag, startPoint x: 74, startPoint y: 138, endPoint x: 65, endPoint y: 154, distance: 18.0
click at [65, 154] on div at bounding box center [253, 214] width 506 height 1102
drag, startPoint x: 62, startPoint y: 139, endPoint x: 79, endPoint y: 160, distance: 26.9
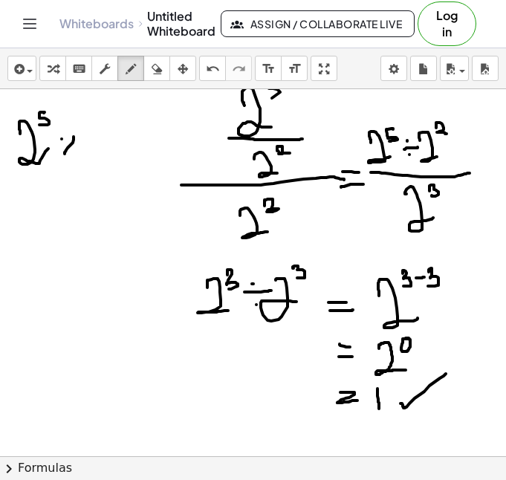
click at [79, 160] on div at bounding box center [253, 214] width 506 height 1102
drag, startPoint x: 88, startPoint y: 145, endPoint x: 111, endPoint y: 169, distance: 33.1
click at [111, 169] on div at bounding box center [253, 214] width 506 height 1102
click at [115, 126] on div at bounding box center [253, 214] width 506 height 1102
drag, startPoint x: 120, startPoint y: 121, endPoint x: 133, endPoint y: 129, distance: 14.7
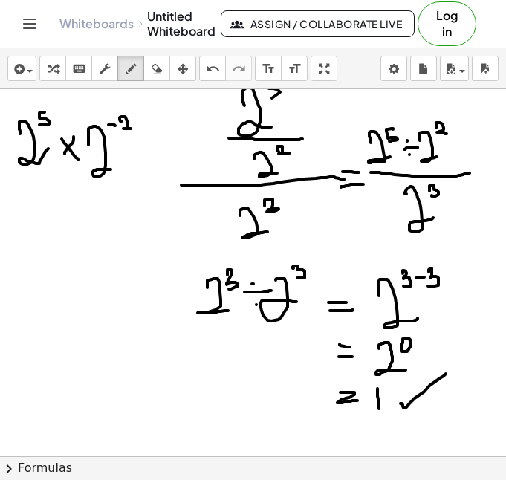
click at [133, 129] on div at bounding box center [253, 214] width 506 height 1102
drag, startPoint x: 155, startPoint y: 146, endPoint x: 178, endPoint y: 129, distance: 28.7
click at [178, 129] on div at bounding box center [253, 214] width 506 height 1102
drag, startPoint x: 22, startPoint y: 226, endPoint x: 45, endPoint y: 251, distance: 34.2
click at [45, 251] on div at bounding box center [253, 214] width 506 height 1102
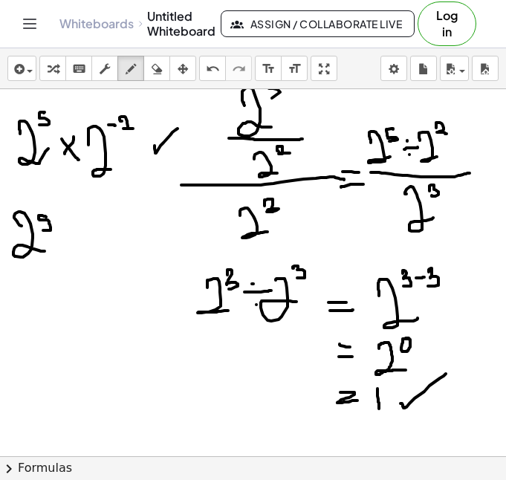
drag, startPoint x: 45, startPoint y: 216, endPoint x: 43, endPoint y: 230, distance: 14.3
click at [43, 230] on div at bounding box center [253, 214] width 506 height 1102
drag, startPoint x: 60, startPoint y: 236, endPoint x: 72, endPoint y: 235, distance: 12.0
click at [72, 235] on div at bounding box center [253, 214] width 506 height 1102
drag, startPoint x: 83, startPoint y: 233, endPoint x: 103, endPoint y: 245, distance: 22.7
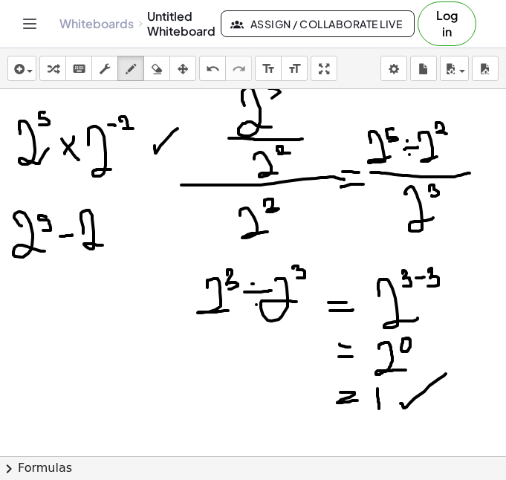
click at [103, 245] on div at bounding box center [253, 214] width 506 height 1102
drag, startPoint x: 102, startPoint y: 216, endPoint x: 111, endPoint y: 215, distance: 9.7
click at [111, 215] on div at bounding box center [253, 214] width 506 height 1102
drag, startPoint x: 115, startPoint y: 206, endPoint x: 129, endPoint y: 219, distance: 18.9
click at [126, 219] on div at bounding box center [253, 214] width 506 height 1102
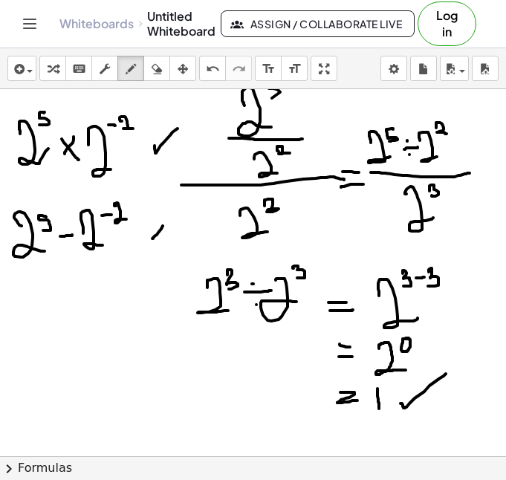
drag, startPoint x: 163, startPoint y: 226, endPoint x: 152, endPoint y: 239, distance: 16.4
click at [152, 239] on div at bounding box center [253, 214] width 506 height 1102
drag, startPoint x: 152, startPoint y: 224, endPoint x: 164, endPoint y: 240, distance: 19.6
click at [164, 240] on div at bounding box center [253, 214] width 506 height 1102
drag, startPoint x: 22, startPoint y: 306, endPoint x: 39, endPoint y: 324, distance: 24.7
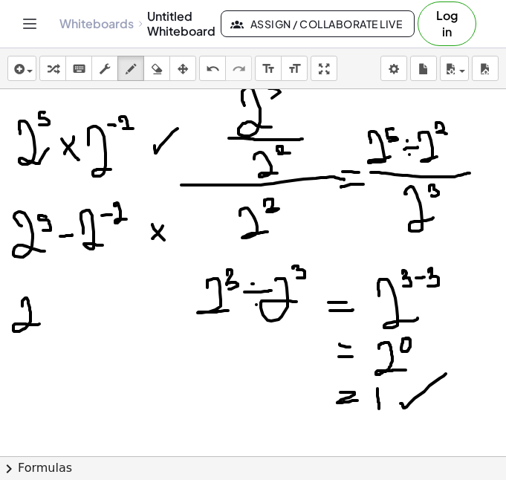
click at [39, 324] on div at bounding box center [253, 214] width 506 height 1102
drag, startPoint x: 38, startPoint y: 294, endPoint x: 36, endPoint y: 305, distance: 10.5
click at [36, 305] on div at bounding box center [253, 214] width 506 height 1102
drag, startPoint x: 68, startPoint y: 312, endPoint x: 56, endPoint y: 323, distance: 16.3
click at [56, 323] on div at bounding box center [253, 214] width 506 height 1102
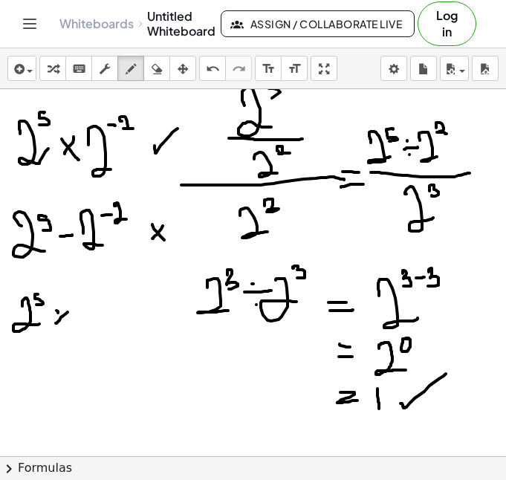
drag, startPoint x: 58, startPoint y: 313, endPoint x: 78, endPoint y: 326, distance: 23.7
click at [78, 326] on div at bounding box center [253, 214] width 506 height 1102
drag, startPoint x: 96, startPoint y: 299, endPoint x: 97, endPoint y: 314, distance: 15.7
click at [97, 314] on div at bounding box center [253, 214] width 506 height 1102
drag, startPoint x: 85, startPoint y: 330, endPoint x: 118, endPoint y: 331, distance: 33.5
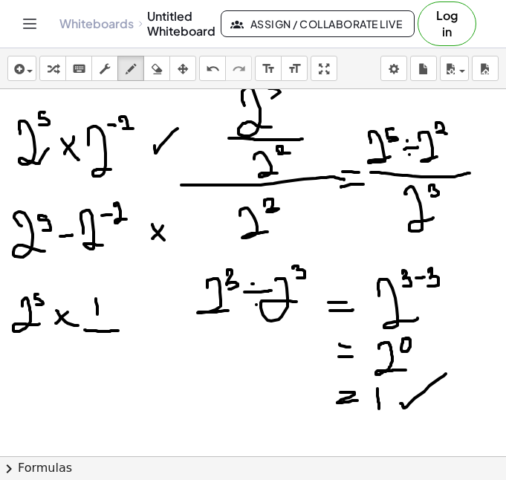
click at [118, 331] on div at bounding box center [253, 214] width 506 height 1102
drag, startPoint x: 101, startPoint y: 339, endPoint x: 121, endPoint y: 349, distance: 22.6
click at [121, 349] on div at bounding box center [253, 214] width 506 height 1102
drag, startPoint x: 109, startPoint y: 342, endPoint x: 126, endPoint y: 408, distance: 68.3
click at [109, 360] on div at bounding box center [253, 214] width 506 height 1102
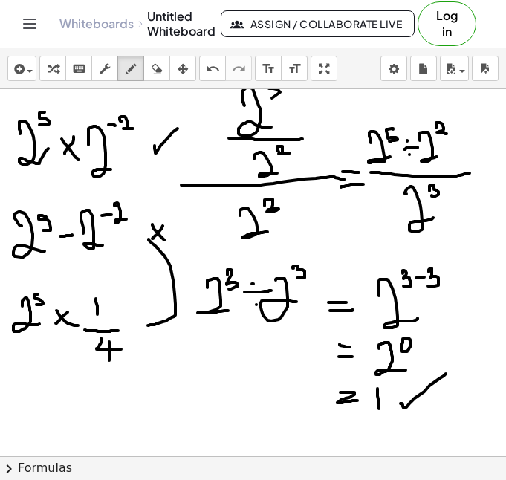
drag, startPoint x: 149, startPoint y: 239, endPoint x: 148, endPoint y: 326, distance: 86.2
click at [148, 326] on div at bounding box center [253, 214] width 506 height 1102
drag, startPoint x: 148, startPoint y: 314, endPoint x: 158, endPoint y: 330, distance: 19.4
click at [147, 327] on div at bounding box center [253, 214] width 506 height 1102
drag, startPoint x: 153, startPoint y: 238, endPoint x: 147, endPoint y: 250, distance: 13.3
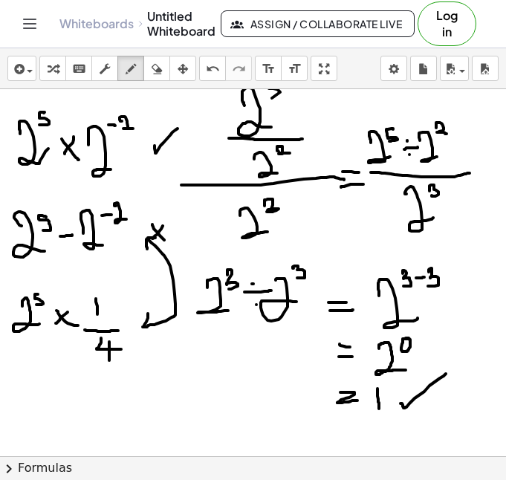
click at [147, 250] on div at bounding box center [253, 214] width 506 height 1102
drag, startPoint x: 65, startPoint y: 166, endPoint x: 65, endPoint y: 213, distance: 46.8
click at [65, 213] on div at bounding box center [253, 214] width 506 height 1102
drag, startPoint x: 60, startPoint y: 209, endPoint x: 66, endPoint y: 216, distance: 9.0
click at [64, 213] on div at bounding box center [253, 214] width 506 height 1102
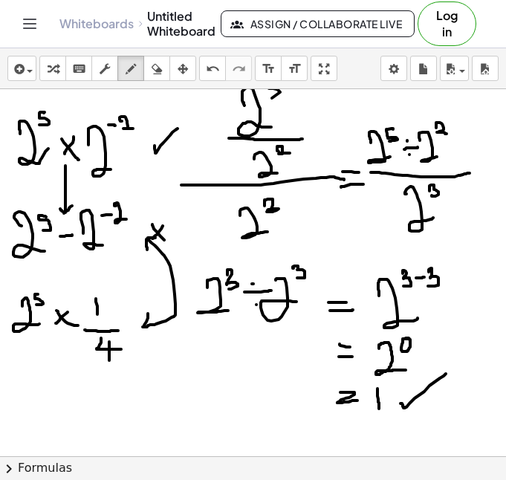
drag, startPoint x: 72, startPoint y: 206, endPoint x: 66, endPoint y: 211, distance: 7.9
click at [66, 211] on div at bounding box center [253, 214] width 506 height 1102
drag, startPoint x: 67, startPoint y: 248, endPoint x: 65, endPoint y: 293, distance: 44.6
click at [65, 293] on div at bounding box center [253, 214] width 506 height 1102
drag, startPoint x: 58, startPoint y: 288, endPoint x: 68, endPoint y: 297, distance: 13.2
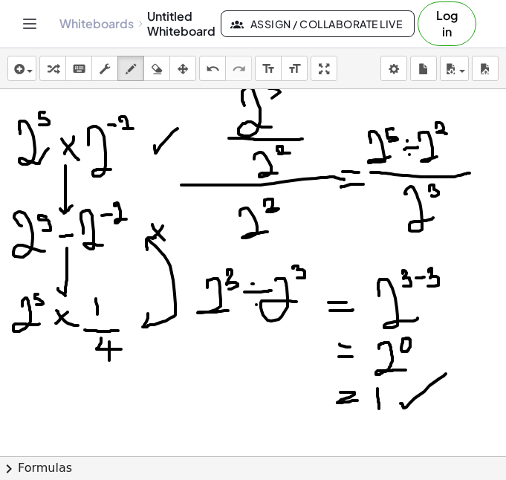
click at [68, 297] on div at bounding box center [253, 214] width 506 height 1102
drag, startPoint x: 73, startPoint y: 288, endPoint x: 63, endPoint y: 294, distance: 11.8
click at [63, 294] on div at bounding box center [253, 214] width 506 height 1102
drag, startPoint x: 86, startPoint y: 262, endPoint x: 80, endPoint y: 271, distance: 11.1
click at [80, 271] on div at bounding box center [253, 214] width 506 height 1102
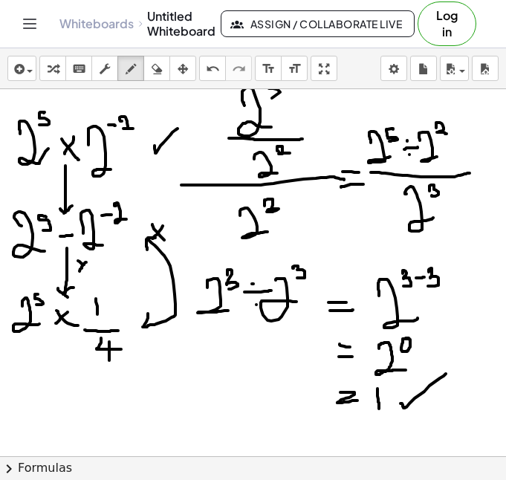
drag, startPoint x: 78, startPoint y: 261, endPoint x: 85, endPoint y: 266, distance: 8.5
click at [85, 266] on div at bounding box center [253, 214] width 506 height 1102
drag, startPoint x: 88, startPoint y: 186, endPoint x: 77, endPoint y: 197, distance: 15.8
click at [77, 197] on div at bounding box center [253, 214] width 506 height 1102
drag, startPoint x: 77, startPoint y: 184, endPoint x: 92, endPoint y: 201, distance: 23.1
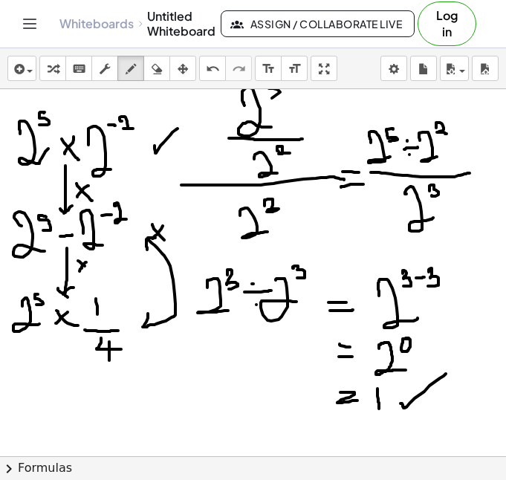
click at [92, 201] on div at bounding box center [253, 214] width 506 height 1102
drag, startPoint x: 82, startPoint y: 262, endPoint x: 91, endPoint y: 270, distance: 11.6
click at [91, 270] on div at bounding box center [253, 214] width 506 height 1102
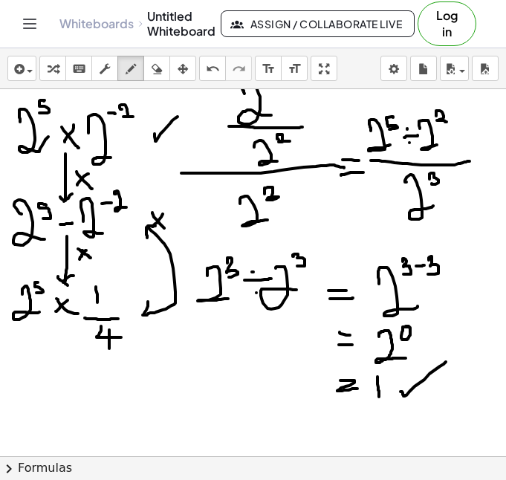
scroll to position [439, 0]
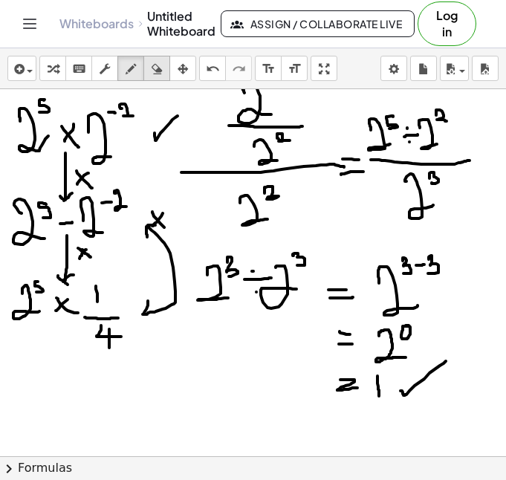
click at [158, 76] on icon "button" at bounding box center [157, 69] width 10 height 18
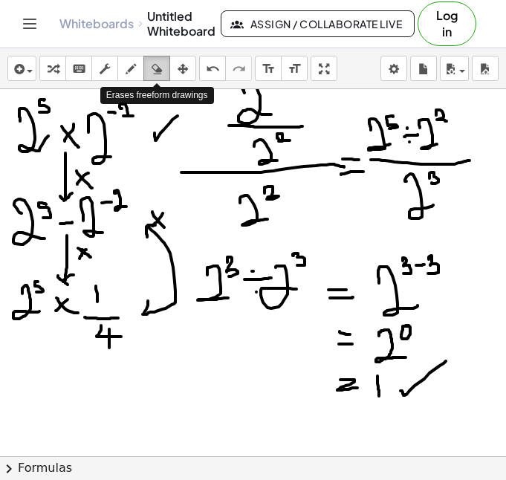
click at [158, 76] on icon "button" at bounding box center [157, 69] width 10 height 18
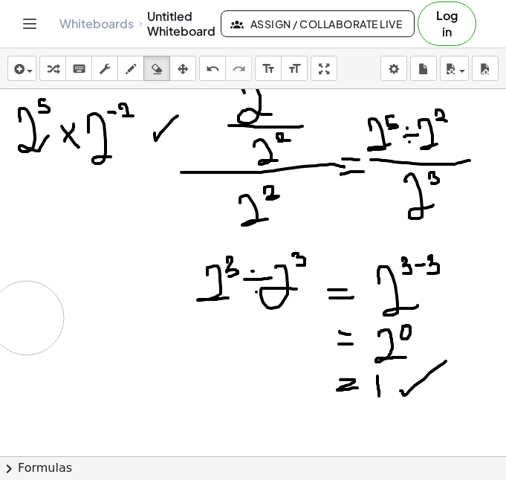
drag, startPoint x: 159, startPoint y: 208, endPoint x: 171, endPoint y: 141, distance: 67.9
click at [28, 321] on div at bounding box center [253, 201] width 506 height 1102
click at [178, 120] on div at bounding box center [253, 201] width 506 height 1102
click at [132, 71] on icon "button" at bounding box center [131, 69] width 10 height 18
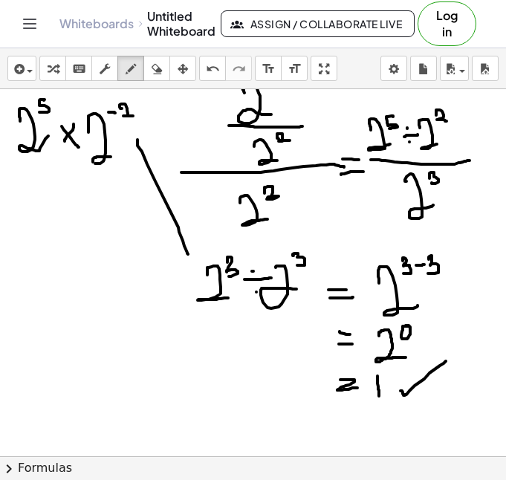
drag, startPoint x: 138, startPoint y: 140, endPoint x: 188, endPoint y: 254, distance: 125.1
click at [188, 254] on div at bounding box center [253, 201] width 506 height 1102
drag, startPoint x: 193, startPoint y: 249, endPoint x: 182, endPoint y: 257, distance: 13.8
click at [182, 257] on div at bounding box center [253, 201] width 506 height 1102
drag, startPoint x: 19, startPoint y: 193, endPoint x: 44, endPoint y: 238, distance: 51.9
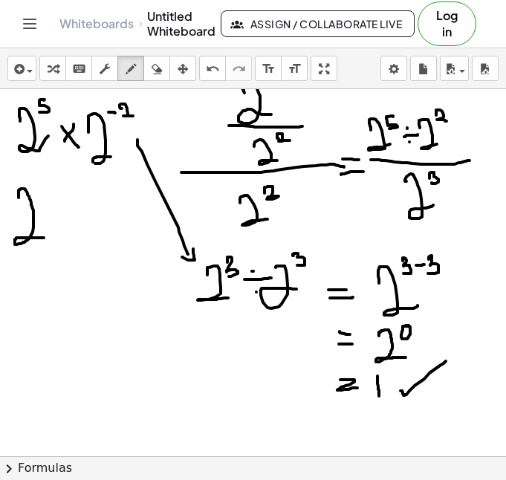
click at [44, 238] on div at bounding box center [253, 201] width 506 height 1102
drag, startPoint x: 46, startPoint y: 187, endPoint x: 40, endPoint y: 207, distance: 20.9
click at [40, 207] on div at bounding box center [253, 201] width 506 height 1102
click at [64, 206] on div at bounding box center [253, 201] width 506 height 1102
drag, startPoint x: 58, startPoint y: 196, endPoint x: 71, endPoint y: 196, distance: 13.4
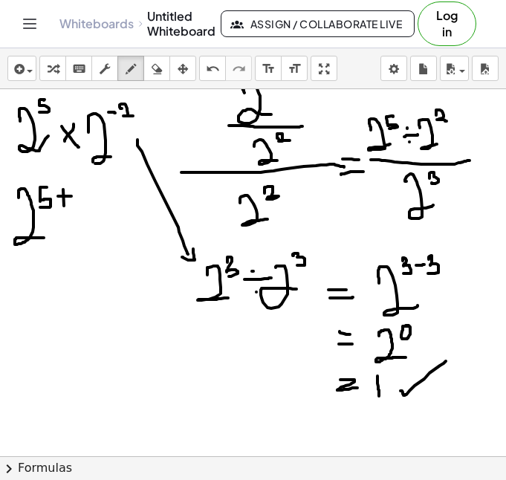
click at [71, 196] on div at bounding box center [253, 201] width 506 height 1102
drag, startPoint x: 79, startPoint y: 195, endPoint x: 88, endPoint y: 195, distance: 9.7
click at [88, 195] on div at bounding box center [253, 201] width 506 height 1102
drag, startPoint x: 94, startPoint y: 192, endPoint x: 105, endPoint y: 203, distance: 15.8
click at [105, 203] on div at bounding box center [253, 201] width 506 height 1102
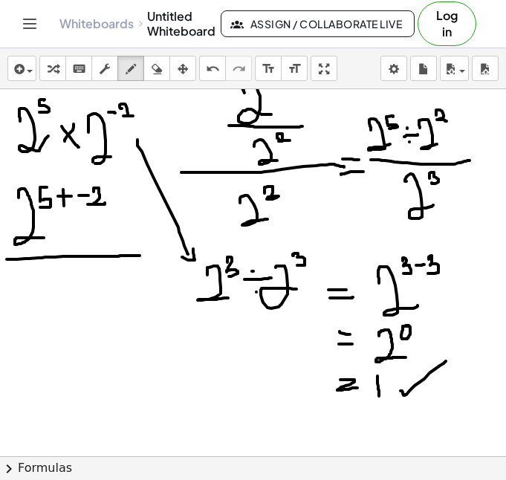
drag, startPoint x: 7, startPoint y: 259, endPoint x: 140, endPoint y: 256, distance: 133.8
click at [140, 256] on div at bounding box center [253, 201] width 506 height 1102
drag, startPoint x: 51, startPoint y: 292, endPoint x: 97, endPoint y: 329, distance: 58.6
click at [97, 329] on div at bounding box center [253, 201] width 506 height 1102
drag, startPoint x: 97, startPoint y: 266, endPoint x: 104, endPoint y: 287, distance: 22.1
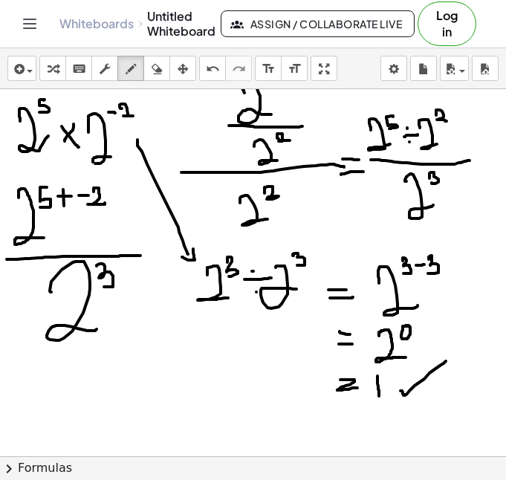
click at [104, 287] on div at bounding box center [253, 201] width 506 height 1102
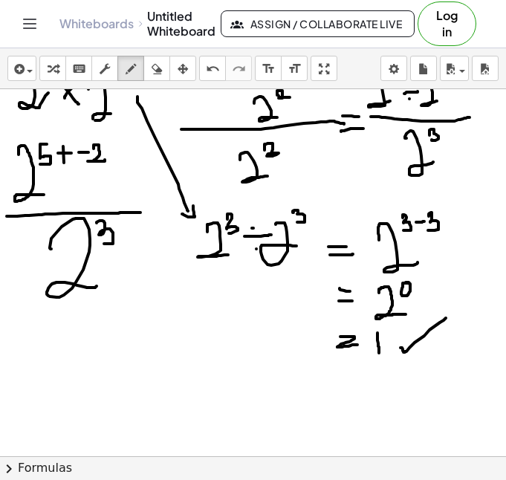
scroll to position [483, 0]
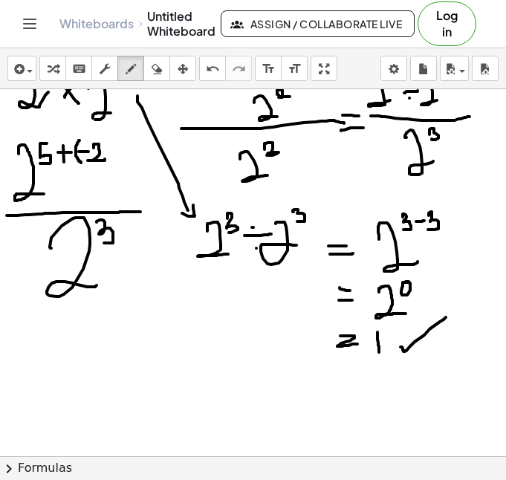
drag, startPoint x: 80, startPoint y: 140, endPoint x: 81, endPoint y: 163, distance: 22.3
click at [81, 163] on div at bounding box center [253, 157] width 506 height 1102
drag, startPoint x: 113, startPoint y: 140, endPoint x: 114, endPoint y: 162, distance: 22.3
click at [114, 162] on div at bounding box center [253, 157] width 506 height 1102
drag, startPoint x: 35, startPoint y: 326, endPoint x: 54, endPoint y: 356, distance: 36.1
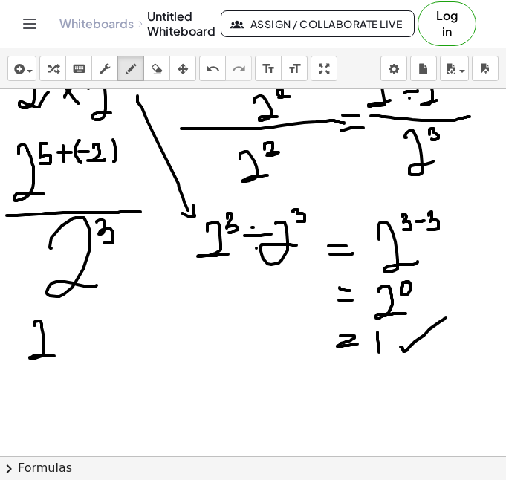
click at [54, 356] on div at bounding box center [253, 157] width 506 height 1102
drag, startPoint x: 59, startPoint y: 316, endPoint x: 54, endPoint y: 334, distance: 18.4
click at [54, 334] on div at bounding box center [253, 157] width 506 height 1102
click at [77, 322] on div at bounding box center [253, 157] width 506 height 1102
drag, startPoint x: 86, startPoint y: 312, endPoint x: 97, endPoint y: 326, distance: 17.5
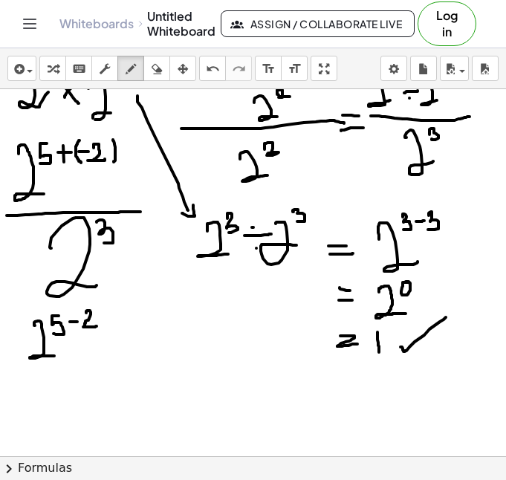
click at [97, 326] on div at bounding box center [253, 157] width 506 height 1102
drag, startPoint x: 30, startPoint y: 366, endPoint x: 98, endPoint y: 363, distance: 68.4
click at [98, 363] on div at bounding box center [253, 157] width 506 height 1102
drag, startPoint x: 57, startPoint y: 372, endPoint x: 77, endPoint y: 402, distance: 35.5
click at [77, 402] on div at bounding box center [253, 157] width 506 height 1102
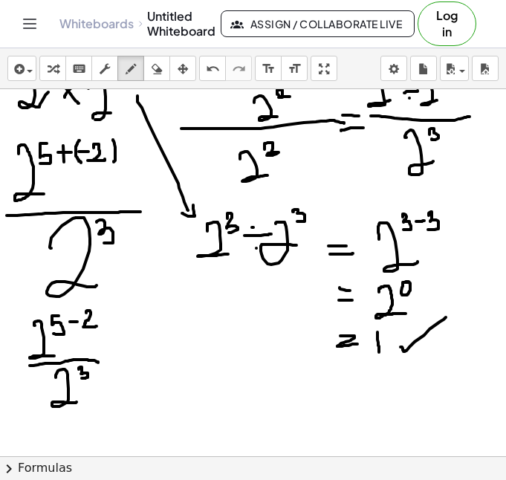
drag, startPoint x: 79, startPoint y: 369, endPoint x: 82, endPoint y: 378, distance: 9.4
click at [82, 378] on div at bounding box center [253, 157] width 506 height 1102
drag, startPoint x: 125, startPoint y: 361, endPoint x: 143, endPoint y: 366, distance: 19.1
click at [145, 364] on div at bounding box center [253, 157] width 506 height 1102
drag, startPoint x: 132, startPoint y: 370, endPoint x: 147, endPoint y: 373, distance: 15.2
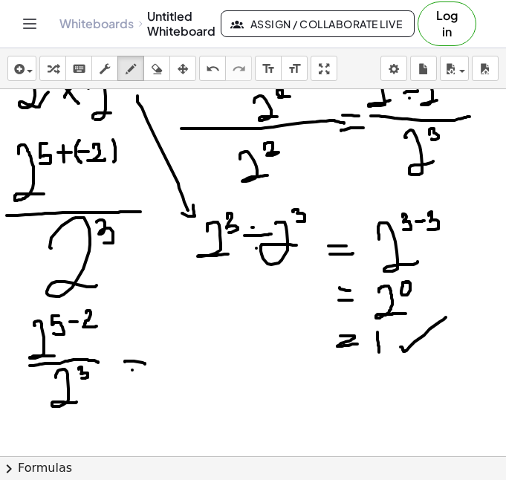
click at [147, 373] on div at bounding box center [253, 157] width 506 height 1102
drag, startPoint x: 178, startPoint y: 346, endPoint x: 190, endPoint y: 388, distance: 43.1
click at [190, 388] on div at bounding box center [253, 157] width 506 height 1102
drag, startPoint x: 195, startPoint y: 350, endPoint x: 193, endPoint y: 358, distance: 7.8
click at [193, 358] on div at bounding box center [253, 157] width 506 height 1102
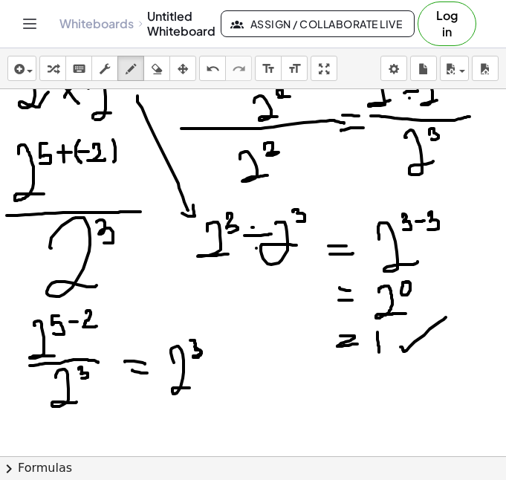
drag, startPoint x: 190, startPoint y: 340, endPoint x: 193, endPoint y: 356, distance: 15.9
click at [193, 356] on div at bounding box center [253, 157] width 506 height 1102
drag, startPoint x: 207, startPoint y: 347, endPoint x: 216, endPoint y: 346, distance: 9.0
click at [216, 346] on div at bounding box center [253, 157] width 506 height 1102
drag, startPoint x: 224, startPoint y: 336, endPoint x: 224, endPoint y: 351, distance: 14.9
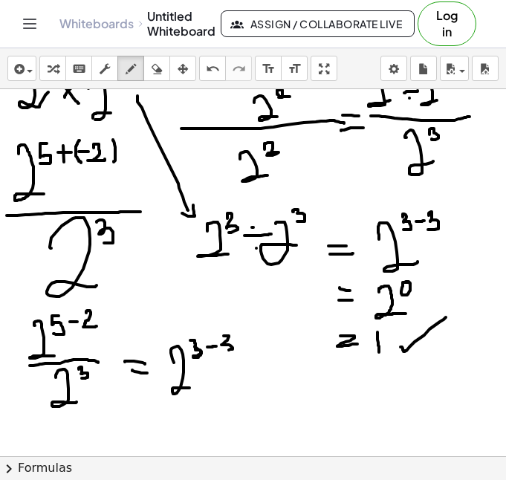
click at [224, 351] on div at bounding box center [253, 157] width 506 height 1102
drag, startPoint x: 256, startPoint y: 366, endPoint x: 345, endPoint y: 315, distance: 102.5
click at [345, 315] on div at bounding box center [253, 157] width 506 height 1102
drag, startPoint x: 336, startPoint y: 314, endPoint x: 349, endPoint y: 320, distance: 14.4
click at [349, 320] on div at bounding box center [253, 157] width 506 height 1102
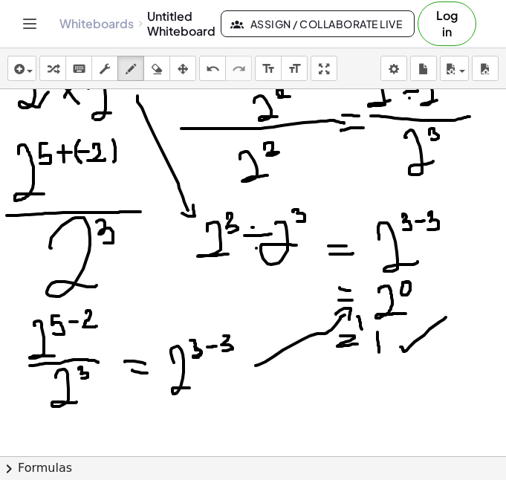
drag, startPoint x: 360, startPoint y: 320, endPoint x: 362, endPoint y: 331, distance: 11.4
click at [362, 331] on div at bounding box center [253, 157] width 506 height 1102
drag, startPoint x: 366, startPoint y: 327, endPoint x: 359, endPoint y: 333, distance: 9.5
click at [359, 333] on div at bounding box center [253, 157] width 506 height 1102
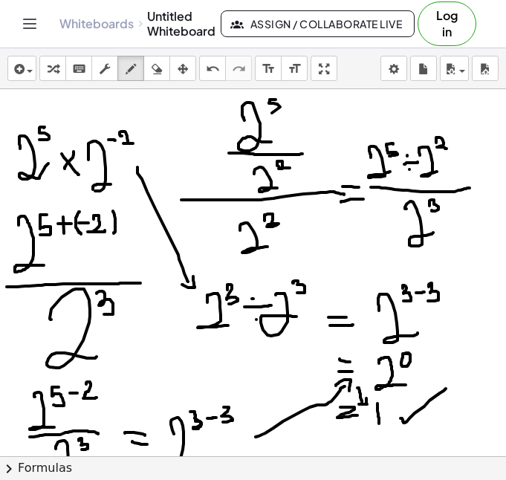
scroll to position [404, 0]
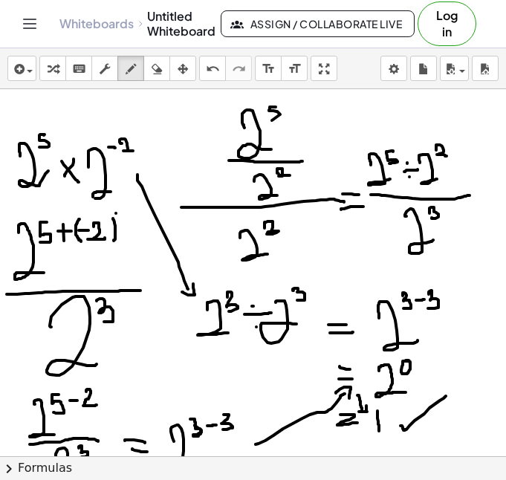
drag, startPoint x: 155, startPoint y: 155, endPoint x: 116, endPoint y: 213, distance: 70.7
click at [116, 213] on div at bounding box center [253, 236] width 506 height 1102
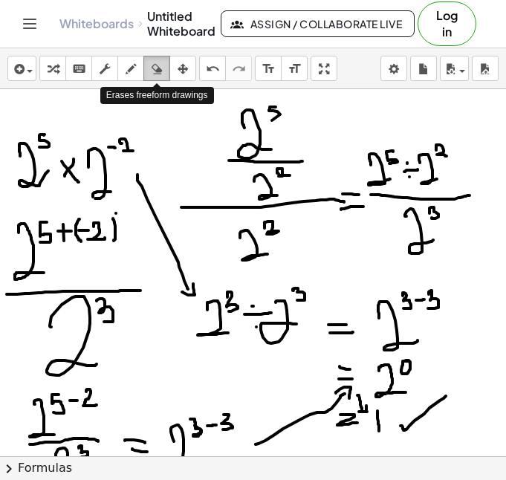
click at [164, 68] on div "button" at bounding box center [156, 68] width 19 height 18
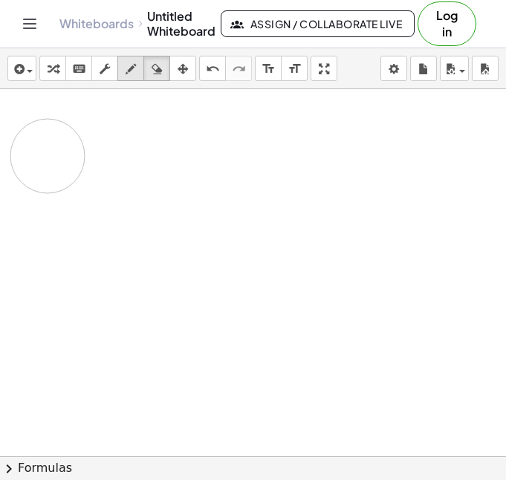
drag, startPoint x: 216, startPoint y: 135, endPoint x: 129, endPoint y: 74, distance: 106.2
click at [42, 149] on div at bounding box center [253, 236] width 506 height 1102
click at [129, 74] on icon "button" at bounding box center [131, 69] width 10 height 18
click at [85, 107] on div at bounding box center [253, 236] width 506 height 1102
drag, startPoint x: 94, startPoint y: 101, endPoint x: 94, endPoint y: 112, distance: 11.2
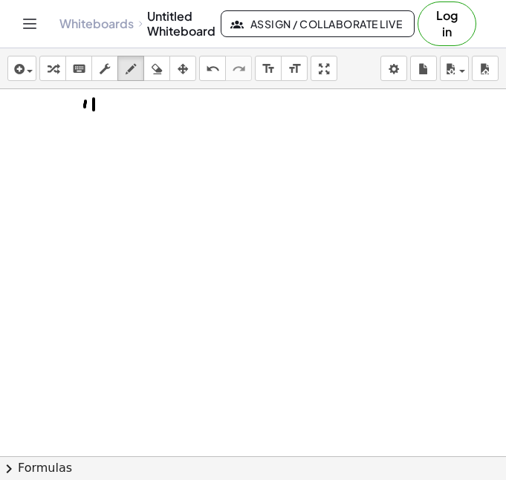
click at [94, 111] on div at bounding box center [253, 236] width 506 height 1102
drag, startPoint x: 117, startPoint y: 110, endPoint x: 132, endPoint y: 109, distance: 14.9
click at [135, 111] on div at bounding box center [253, 236] width 506 height 1102
drag, startPoint x: 127, startPoint y: 105, endPoint x: 130, endPoint y: 120, distance: 15.2
click at [129, 118] on div at bounding box center [253, 236] width 506 height 1102
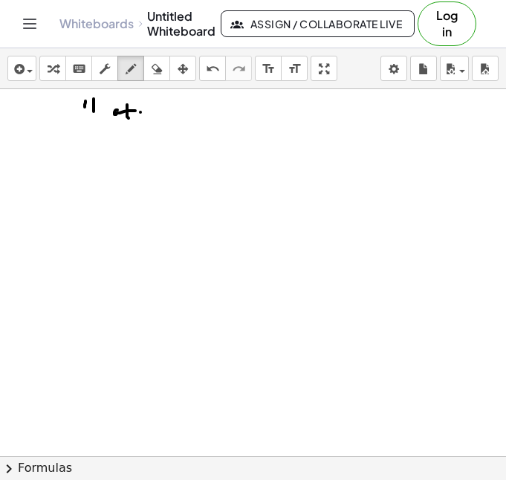
click at [140, 112] on div at bounding box center [253, 236] width 506 height 1102
drag, startPoint x: 151, startPoint y: 100, endPoint x: 161, endPoint y: 101, distance: 10.5
click at [161, 101] on div at bounding box center [253, 236] width 506 height 1102
drag, startPoint x: 178, startPoint y: 103, endPoint x: 168, endPoint y: 114, distance: 14.2
click at [168, 116] on div at bounding box center [253, 236] width 506 height 1102
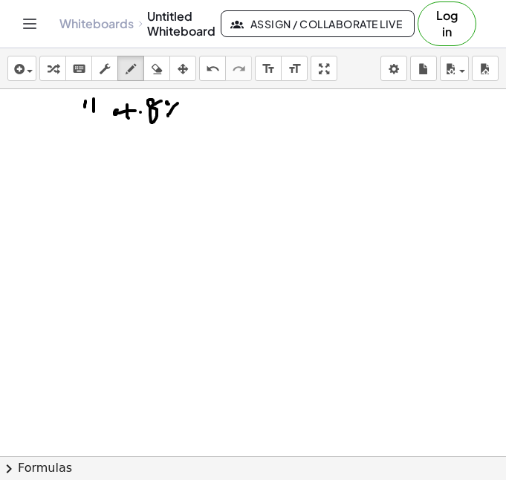
drag, startPoint x: 166, startPoint y: 103, endPoint x: 177, endPoint y: 114, distance: 15.3
click at [177, 114] on div at bounding box center [253, 236] width 506 height 1102
drag, startPoint x: 193, startPoint y: 105, endPoint x: 193, endPoint y: 122, distance: 17.1
click at [193, 122] on div at bounding box center [253, 236] width 506 height 1102
click at [201, 107] on div at bounding box center [253, 236] width 506 height 1102
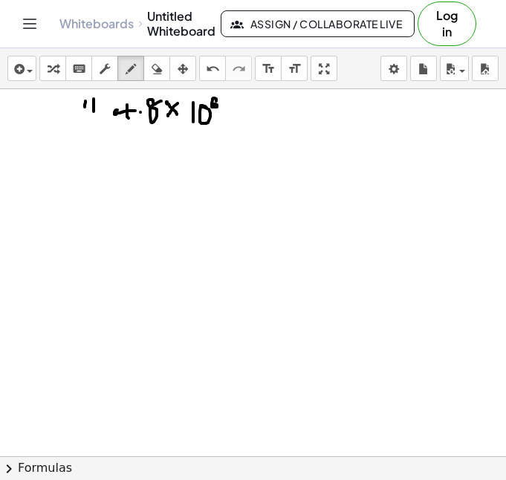
click at [213, 104] on div at bounding box center [253, 236] width 506 height 1102
drag, startPoint x: 90, startPoint y: 130, endPoint x: 89, endPoint y: 155, distance: 25.3
click at [89, 155] on div at bounding box center [253, 236] width 506 height 1102
drag, startPoint x: 97, startPoint y: 136, endPoint x: 106, endPoint y: 157, distance: 22.4
click at [106, 157] on div at bounding box center [253, 236] width 506 height 1102
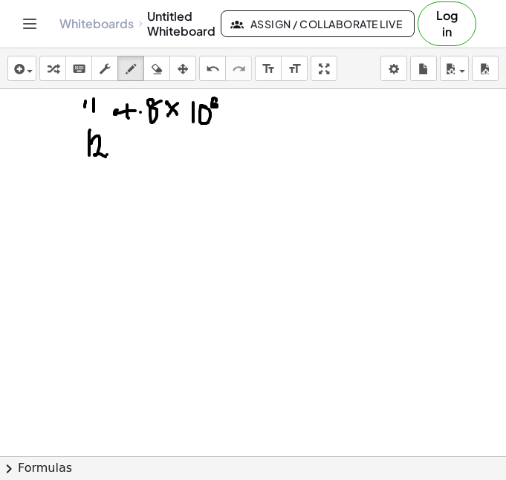
click at [107, 155] on div at bounding box center [253, 236] width 506 height 1102
click at [102, 112] on div at bounding box center [253, 236] width 506 height 1102
drag, startPoint x: 140, startPoint y: 138, endPoint x: 133, endPoint y: 152, distance: 15.6
click at [133, 152] on div at bounding box center [253, 236] width 506 height 1102
click at [148, 152] on div at bounding box center [253, 236] width 506 height 1102
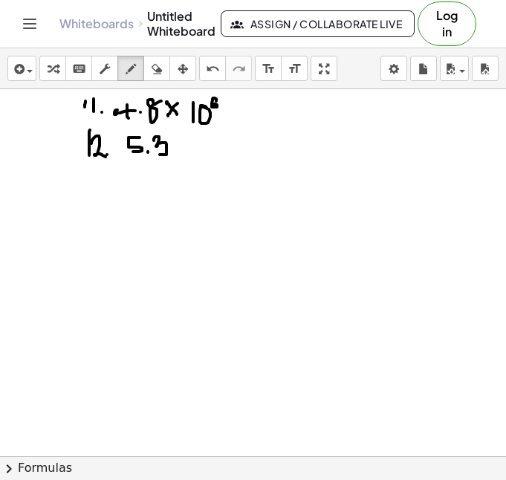
drag, startPoint x: 154, startPoint y: 140, endPoint x: 160, endPoint y: 155, distance: 15.3
click at [160, 155] on div at bounding box center [253, 236] width 506 height 1102
drag, startPoint x: 181, startPoint y: 147, endPoint x: 187, endPoint y: 151, distance: 7.7
click at [187, 151] on div at bounding box center [253, 236] width 506 height 1102
drag, startPoint x: 188, startPoint y: 140, endPoint x: 178, endPoint y: 159, distance: 21.3
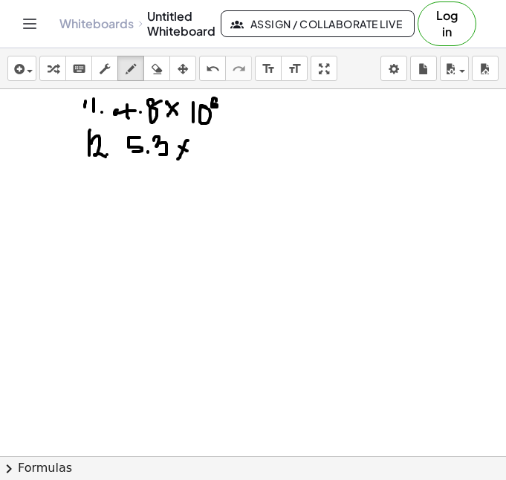
click at [178, 159] on div at bounding box center [253, 236] width 506 height 1102
drag, startPoint x: 195, startPoint y: 144, endPoint x: 195, endPoint y: 155, distance: 11.1
click at [195, 155] on div at bounding box center [253, 236] width 506 height 1102
click at [201, 149] on div at bounding box center [253, 236] width 506 height 1102
click at [219, 141] on div at bounding box center [253, 236] width 506 height 1102
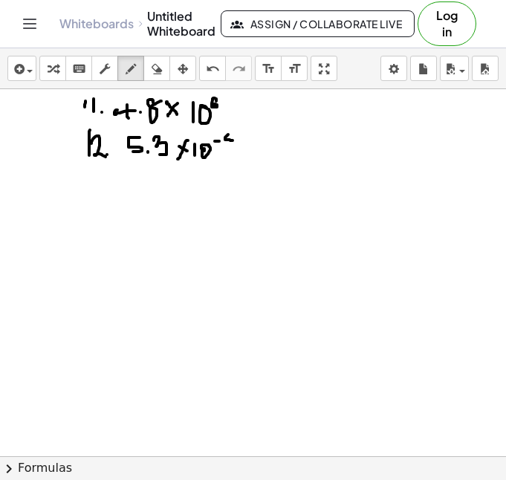
click at [233, 140] on div at bounding box center [253, 236] width 506 height 1102
drag, startPoint x: 233, startPoint y: 134, endPoint x: 231, endPoint y: 146, distance: 12.1
click at [231, 146] on div at bounding box center [253, 236] width 506 height 1102
drag, startPoint x: 85, startPoint y: 178, endPoint x: 85, endPoint y: 197, distance: 19.3
click at [85, 197] on div at bounding box center [253, 236] width 506 height 1102
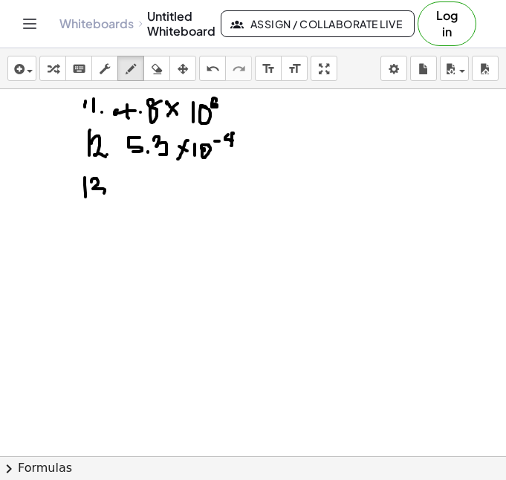
drag, startPoint x: 91, startPoint y: 182, endPoint x: 101, endPoint y: 194, distance: 15.3
click at [100, 195] on div at bounding box center [253, 236] width 506 height 1102
click at [109, 193] on div at bounding box center [253, 236] width 506 height 1102
drag, startPoint x: 137, startPoint y: 177, endPoint x: 138, endPoint y: 198, distance: 20.8
click at [138, 198] on div at bounding box center [253, 236] width 506 height 1102
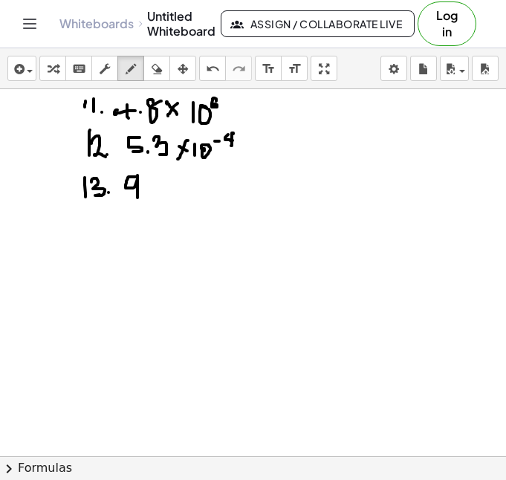
click at [146, 191] on div at bounding box center [253, 236] width 506 height 1102
drag, startPoint x: 161, startPoint y: 177, endPoint x: 150, endPoint y: 185, distance: 13.2
click at [150, 185] on div at bounding box center [253, 236] width 506 height 1102
click at [174, 187] on div at bounding box center [253, 236] width 506 height 1102
click at [181, 185] on div at bounding box center [253, 236] width 506 height 1102
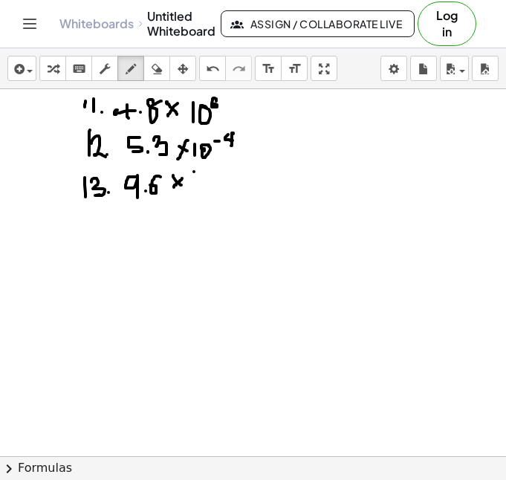
drag, startPoint x: 194, startPoint y: 172, endPoint x: 195, endPoint y: 183, distance: 11.2
click at [195, 183] on div at bounding box center [253, 236] width 506 height 1102
click at [204, 166] on div at bounding box center [253, 236] width 506 height 1102
drag, startPoint x: 216, startPoint y: 161, endPoint x: 219, endPoint y: 169, distance: 8.0
click at [219, 169] on div at bounding box center [253, 236] width 506 height 1102
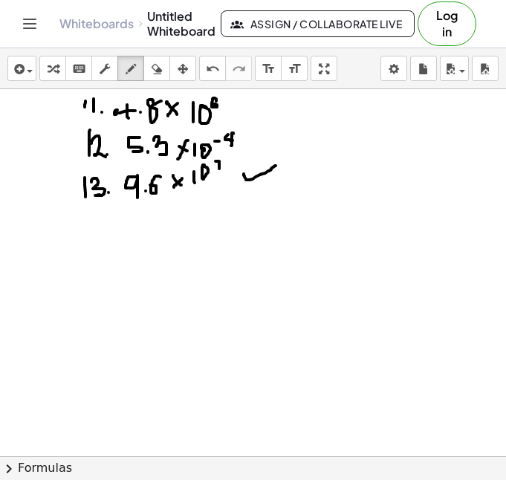
drag, startPoint x: 244, startPoint y: 174, endPoint x: 276, endPoint y: 166, distance: 33.0
click at [276, 166] on div at bounding box center [253, 236] width 506 height 1102
drag, startPoint x: 76, startPoint y: 104, endPoint x: 76, endPoint y: 189, distance: 84.7
click at [76, 189] on div at bounding box center [253, 236] width 506 height 1102
drag, startPoint x: 76, startPoint y: 180, endPoint x: 72, endPoint y: 190, distance: 10.4
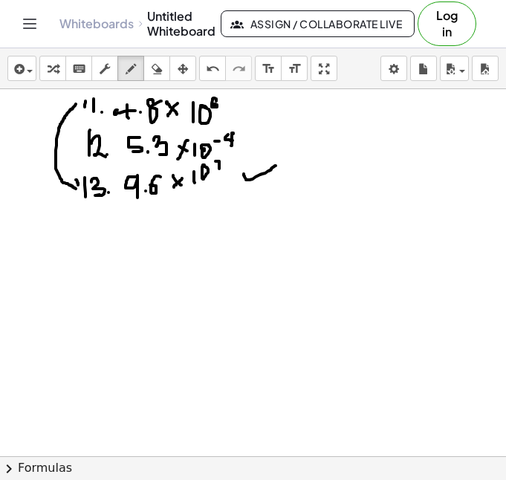
click at [71, 193] on div at bounding box center [253, 236] width 506 height 1102
drag, startPoint x: 71, startPoint y: 100, endPoint x: 74, endPoint y: 116, distance: 15.9
click at [74, 116] on div at bounding box center [253, 236] width 506 height 1102
drag, startPoint x: 238, startPoint y: 234, endPoint x: 230, endPoint y: 250, distance: 18.0
click at [230, 250] on div at bounding box center [253, 236] width 506 height 1102
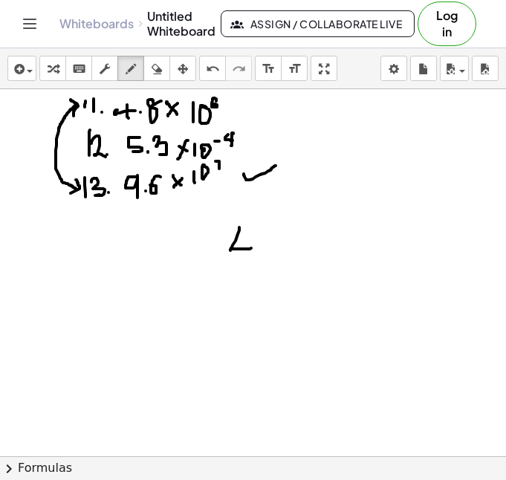
drag, startPoint x: 236, startPoint y: 249, endPoint x: 251, endPoint y: 248, distance: 15.6
click at [251, 248] on div at bounding box center [253, 236] width 506 height 1102
drag, startPoint x: 244, startPoint y: 239, endPoint x: 244, endPoint y: 262, distance: 23.0
click at [244, 262] on div at bounding box center [253, 236] width 506 height 1102
click at [258, 254] on div at bounding box center [253, 236] width 506 height 1102
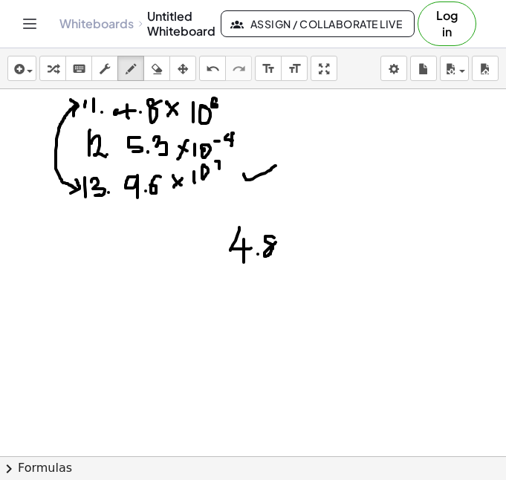
drag, startPoint x: 272, startPoint y: 236, endPoint x: 280, endPoint y: 241, distance: 9.3
click at [280, 241] on div at bounding box center [253, 236] width 506 height 1102
click at [288, 239] on div at bounding box center [253, 236] width 506 height 1102
click at [297, 240] on div at bounding box center [253, 236] width 506 height 1102
drag, startPoint x: 256, startPoint y: 253, endPoint x: 254, endPoint y: 261, distance: 7.8
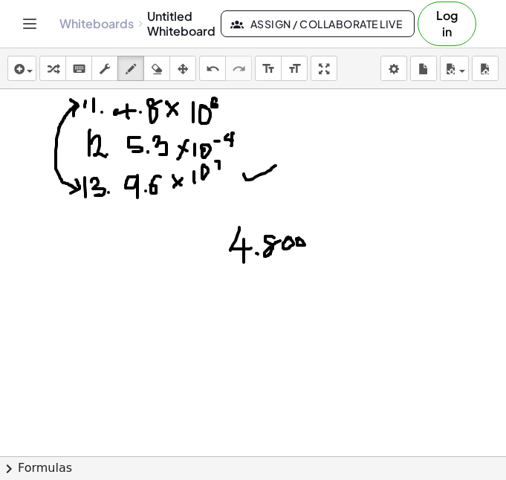
click at [254, 261] on div at bounding box center [253, 236] width 506 height 1102
drag, startPoint x: 320, startPoint y: 246, endPoint x: 329, endPoint y: 248, distance: 9.0
click at [329, 248] on div at bounding box center [253, 236] width 506 height 1102
click at [327, 239] on div at bounding box center [253, 236] width 506 height 1102
click at [335, 243] on div at bounding box center [253, 236] width 506 height 1102
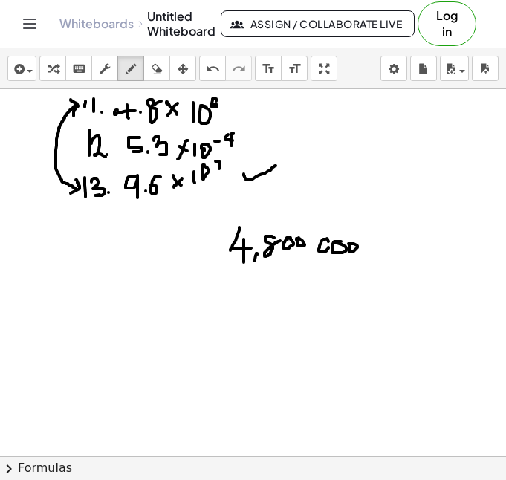
click at [349, 244] on div at bounding box center [253, 236] width 506 height 1102
drag, startPoint x: 367, startPoint y: 245, endPoint x: 259, endPoint y: 242, distance: 107.8
click at [259, 242] on div at bounding box center [253, 236] width 506 height 1102
drag, startPoint x: 409, startPoint y: 236, endPoint x: 410, endPoint y: 256, distance: 20.9
click at [410, 254] on div at bounding box center [253, 236] width 506 height 1102
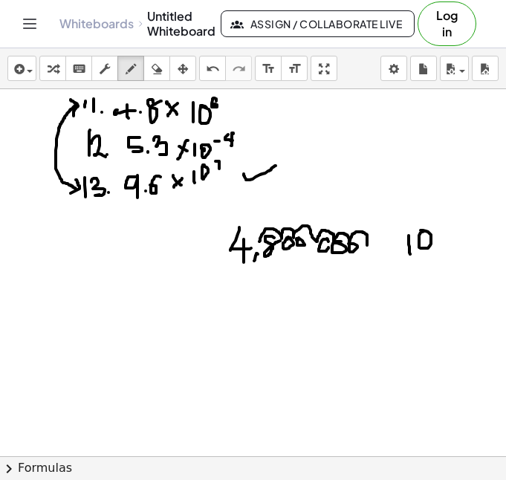
click at [421, 231] on div at bounding box center [253, 236] width 506 height 1102
drag, startPoint x: 441, startPoint y: 221, endPoint x: 434, endPoint y: 234, distance: 15.0
click at [434, 234] on div at bounding box center [253, 236] width 506 height 1102
drag, startPoint x: 376, startPoint y: 207, endPoint x: 385, endPoint y: 216, distance: 13.1
click at [385, 216] on div at bounding box center [253, 236] width 506 height 1102
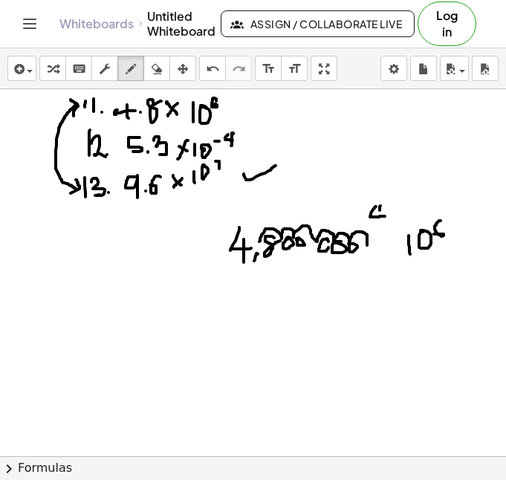
drag, startPoint x: 381, startPoint y: 206, endPoint x: 384, endPoint y: 224, distance: 18.2
click at [381, 230] on div at bounding box center [253, 236] width 506 height 1102
drag, startPoint x: 390, startPoint y: 219, endPoint x: 404, endPoint y: 212, distance: 16.0
click at [395, 219] on div at bounding box center [253, 236] width 506 height 1102
drag, startPoint x: 400, startPoint y: 211, endPoint x: 407, endPoint y: 207, distance: 8.3
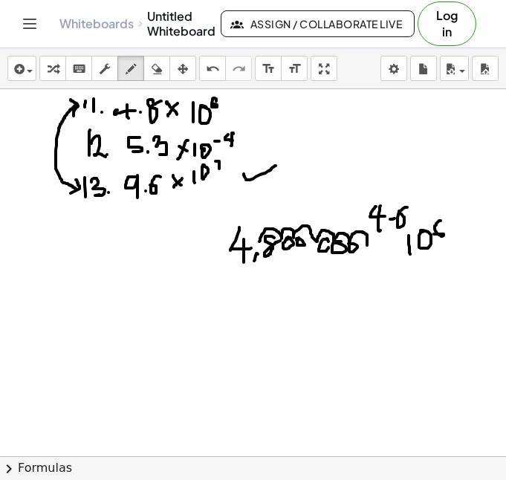
click at [407, 207] on div at bounding box center [253, 236] width 506 height 1102
drag, startPoint x: 395, startPoint y: 207, endPoint x: 406, endPoint y: 213, distance: 12.4
click at [400, 213] on div at bounding box center [253, 236] width 506 height 1102
click at [412, 219] on div at bounding box center [253, 236] width 506 height 1102
click at [408, 221] on div at bounding box center [253, 236] width 506 height 1102
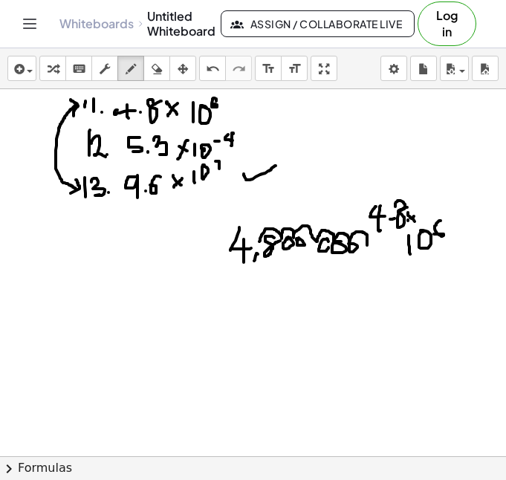
drag, startPoint x: 408, startPoint y: 213, endPoint x: 416, endPoint y: 224, distance: 14.4
click at [416, 224] on div at bounding box center [253, 236] width 506 height 1102
drag, startPoint x: 448, startPoint y: 249, endPoint x: 475, endPoint y: 234, distance: 30.6
click at [475, 234] on div at bounding box center [253, 236] width 506 height 1102
drag, startPoint x: 57, startPoint y: 276, endPoint x: 56, endPoint y: 318, distance: 41.6
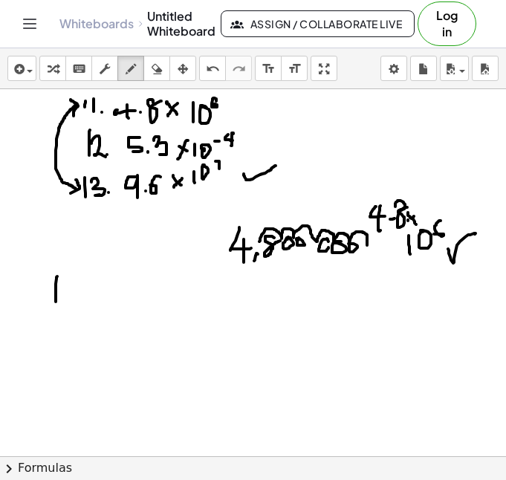
click at [56, 318] on div at bounding box center [253, 236] width 506 height 1102
drag, startPoint x: 72, startPoint y: 314, endPoint x: 69, endPoint y: 324, distance: 10.1
click at [69, 324] on div at bounding box center [253, 236] width 506 height 1102
drag, startPoint x: 103, startPoint y: 290, endPoint x: 117, endPoint y: 296, distance: 15.3
click at [102, 289] on div at bounding box center [253, 236] width 506 height 1102
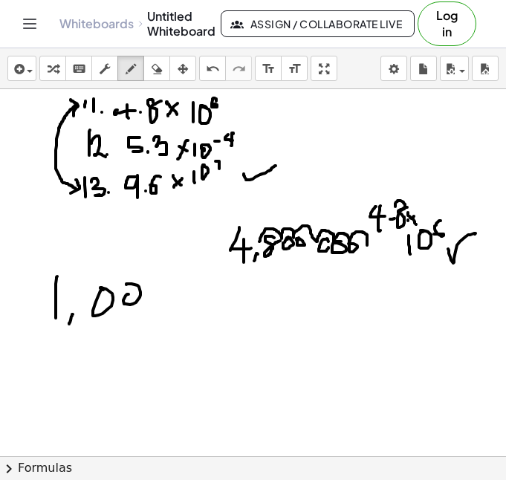
drag, startPoint x: 124, startPoint y: 299, endPoint x: 126, endPoint y: 285, distance: 14.3
click at [126, 285] on div at bounding box center [253, 236] width 506 height 1102
drag, startPoint x: 149, startPoint y: 297, endPoint x: 152, endPoint y: 281, distance: 16.8
click at [152, 281] on div at bounding box center [253, 236] width 506 height 1102
drag, startPoint x: 190, startPoint y: 311, endPoint x: 184, endPoint y: 320, distance: 10.7
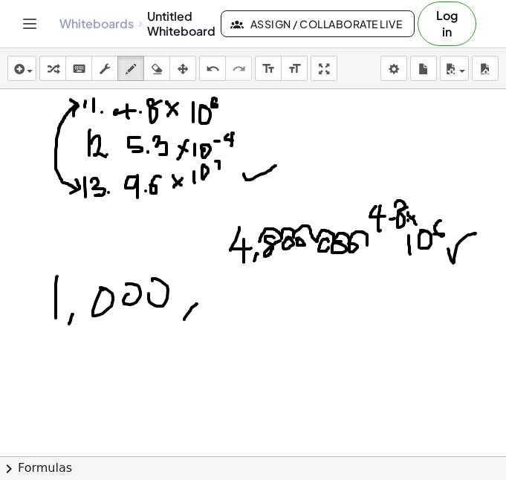
click at [184, 320] on div at bounding box center [253, 236] width 506 height 1102
click at [221, 282] on div at bounding box center [253, 236] width 506 height 1102
drag, startPoint x: 242, startPoint y: 300, endPoint x: 238, endPoint y: 288, distance: 12.7
click at [238, 288] on div at bounding box center [253, 236] width 506 height 1102
drag, startPoint x: 261, startPoint y: 305, endPoint x: 255, endPoint y: 285, distance: 20.2
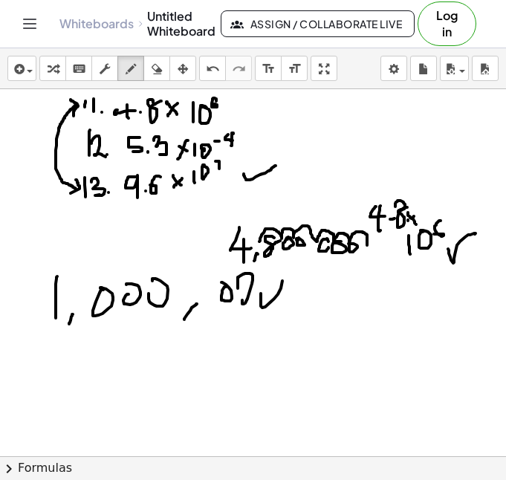
click at [256, 282] on div at bounding box center [253, 236] width 506 height 1102
click at [311, 311] on div at bounding box center [253, 236] width 506 height 1102
drag, startPoint x: 322, startPoint y: 311, endPoint x: 336, endPoint y: 312, distance: 14.1
click at [336, 312] on div at bounding box center [253, 236] width 506 height 1102
drag, startPoint x: 336, startPoint y: 312, endPoint x: 346, endPoint y: 312, distance: 9.7
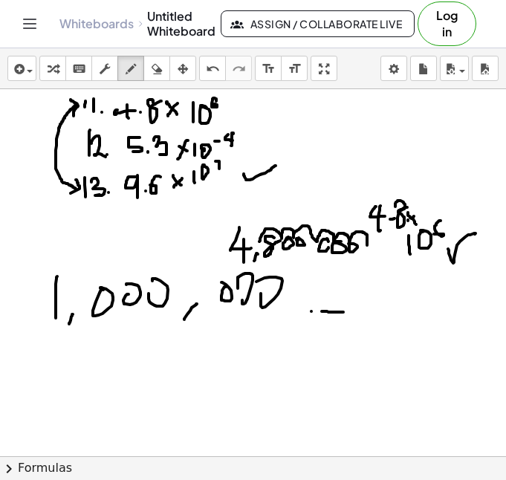
click at [346, 312] on div at bounding box center [253, 236] width 506 height 1102
drag, startPoint x: 346, startPoint y: 312, endPoint x: 354, endPoint y: 311, distance: 8.2
click at [354, 311] on div at bounding box center [253, 236] width 506 height 1102
click at [365, 310] on div at bounding box center [253, 236] width 506 height 1102
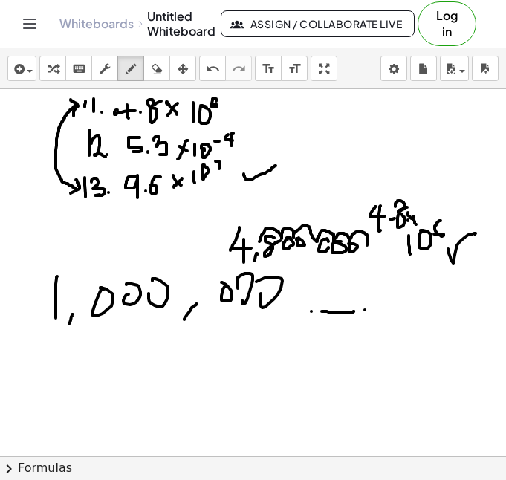
click at [378, 311] on div at bounding box center [253, 236] width 506 height 1102
click at [388, 310] on div at bounding box center [253, 236] width 506 height 1102
click at [396, 310] on div at bounding box center [253, 236] width 506 height 1102
click at [408, 311] on div at bounding box center [253, 236] width 506 height 1102
click at [418, 311] on div at bounding box center [253, 236] width 506 height 1102
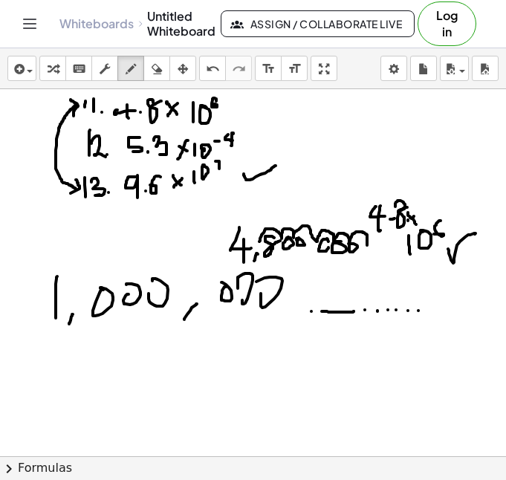
click at [427, 310] on div at bounding box center [253, 236] width 506 height 1102
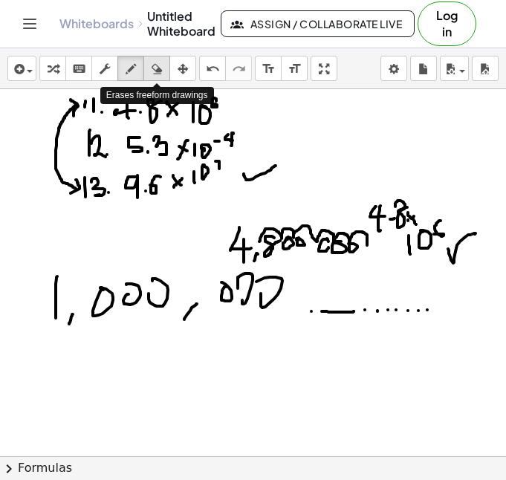
click at [155, 76] on icon "button" at bounding box center [157, 69] width 10 height 18
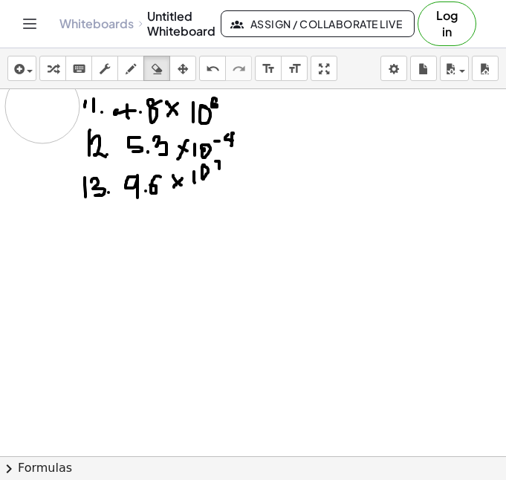
drag, startPoint x: 319, startPoint y: 268, endPoint x: 135, endPoint y: 49, distance: 286.0
click at [42, 107] on div at bounding box center [253, 236] width 506 height 1102
click at [132, 68] on icon "button" at bounding box center [131, 69] width 10 height 18
drag, startPoint x: 88, startPoint y: 223, endPoint x: 85, endPoint y: 236, distance: 13.9
click at [85, 236] on div at bounding box center [253, 236] width 506 height 1102
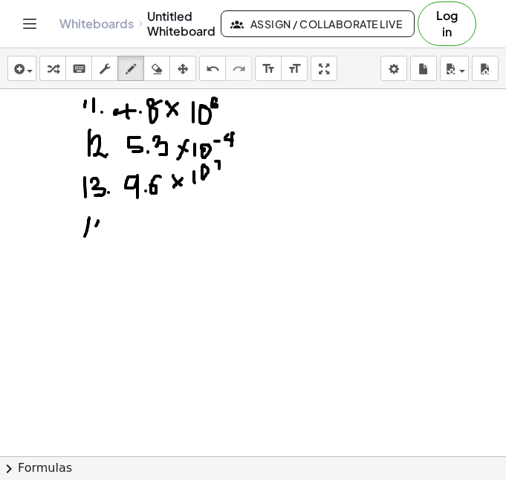
drag, startPoint x: 98, startPoint y: 221, endPoint x: 108, endPoint y: 229, distance: 12.7
click at [108, 230] on div at bounding box center [253, 236] width 506 height 1102
drag, startPoint x: 105, startPoint y: 221, endPoint x: 106, endPoint y: 236, distance: 14.9
click at [104, 236] on div at bounding box center [253, 236] width 506 height 1102
click at [114, 234] on div at bounding box center [253, 236] width 506 height 1102
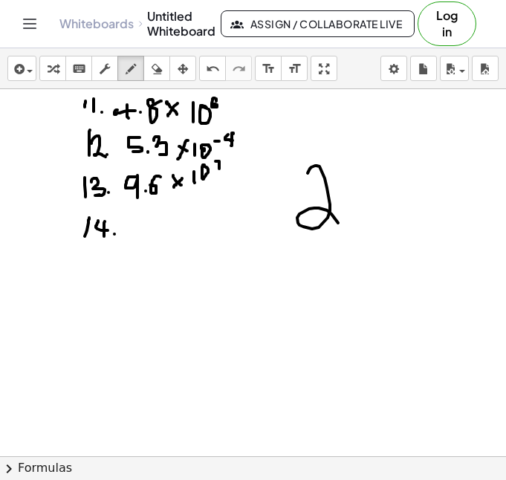
drag, startPoint x: 311, startPoint y: 167, endPoint x: 347, endPoint y: 224, distance: 66.8
click at [347, 224] on div at bounding box center [253, 236] width 506 height 1102
drag, startPoint x: 393, startPoint y: 168, endPoint x: 411, endPoint y: 212, distance: 47.3
click at [411, 212] on div at bounding box center [253, 236] width 506 height 1102
drag, startPoint x: 323, startPoint y: 273, endPoint x: 346, endPoint y: 300, distance: 35.9
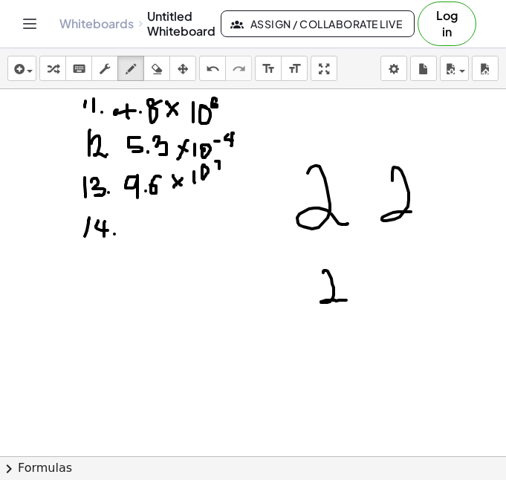
click at [346, 300] on div at bounding box center [253, 236] width 506 height 1102
click at [354, 296] on div at bounding box center [253, 236] width 506 height 1102
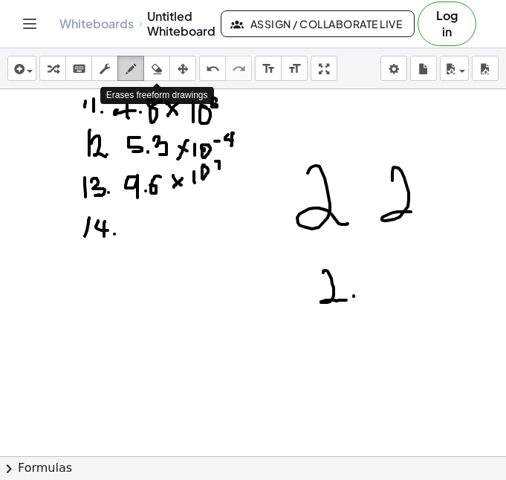
click at [140, 71] on button "draw" at bounding box center [130, 68] width 27 height 25
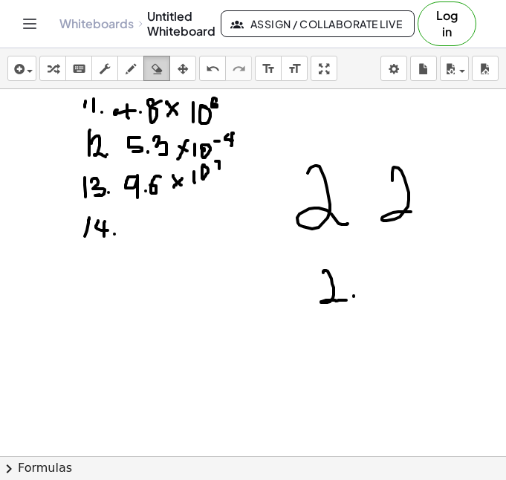
click at [165, 74] on div "button" at bounding box center [156, 68] width 19 height 18
drag, startPoint x: 367, startPoint y: 298, endPoint x: 327, endPoint y: 297, distance: 40.2
click at [327, 297] on div at bounding box center [253, 236] width 506 height 1102
click at [132, 68] on icon "button" at bounding box center [131, 69] width 10 height 18
click at [158, 71] on icon "button" at bounding box center [157, 69] width 10 height 18
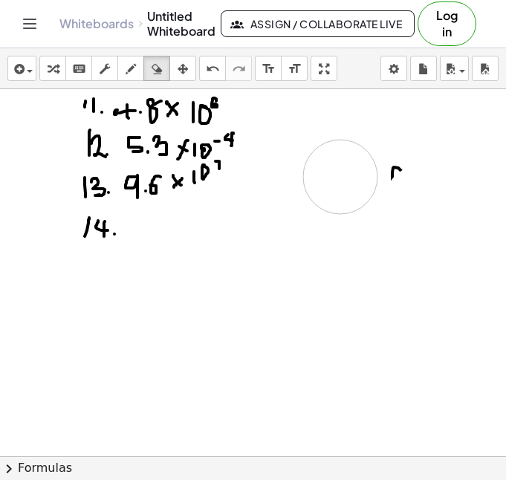
drag, startPoint x: 423, startPoint y: 225, endPoint x: 340, endPoint y: 177, distance: 95.6
click at [340, 177] on div at bounding box center [253, 236] width 506 height 1102
click at [364, 180] on div at bounding box center [253, 236] width 506 height 1102
click at [132, 75] on icon "button" at bounding box center [131, 69] width 10 height 18
drag, startPoint x: 274, startPoint y: 182, endPoint x: 311, endPoint y: 210, distance: 46.7
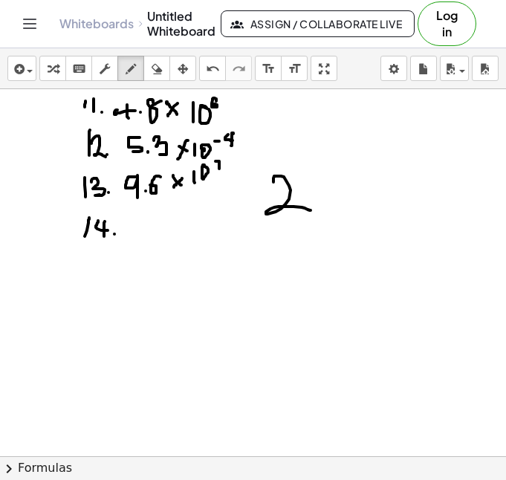
click at [311, 210] on div at bounding box center [253, 236] width 506 height 1102
drag, startPoint x: 335, startPoint y: 194, endPoint x: 319, endPoint y: 193, distance: 16.4
click at [319, 193] on div at bounding box center [253, 236] width 506 height 1102
drag, startPoint x: 319, startPoint y: 193, endPoint x: 340, endPoint y: 220, distance: 34.9
click at [340, 220] on div at bounding box center [253, 236] width 506 height 1102
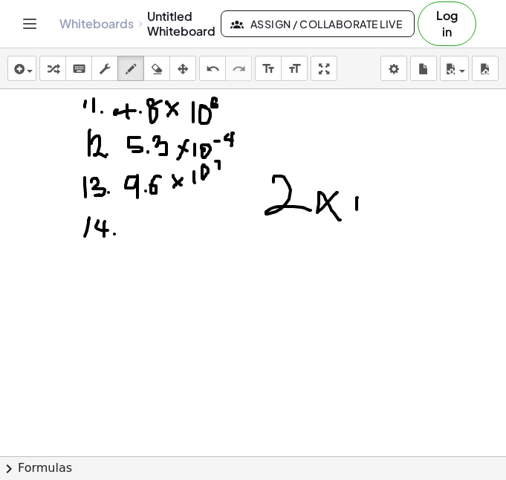
drag, startPoint x: 358, startPoint y: 198, endPoint x: 360, endPoint y: 222, distance: 24.7
click at [360, 222] on div at bounding box center [253, 236] width 506 height 1102
click at [372, 191] on div at bounding box center [253, 236] width 506 height 1102
click at [387, 186] on div at bounding box center [253, 236] width 506 height 1102
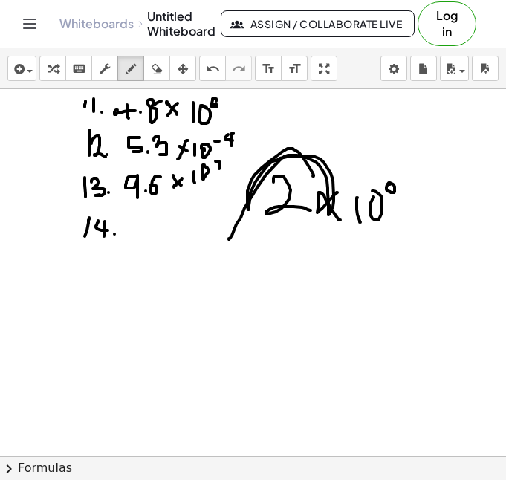
drag, startPoint x: 313, startPoint y: 176, endPoint x: 230, endPoint y: 238, distance: 103.6
click at [230, 238] on div at bounding box center [253, 236] width 506 height 1102
drag, startPoint x: 303, startPoint y: 259, endPoint x: 343, endPoint y: 275, distance: 42.7
click at [343, 275] on div at bounding box center [253, 236] width 506 height 1102
drag, startPoint x: 345, startPoint y: 271, endPoint x: 364, endPoint y: 268, distance: 19.6
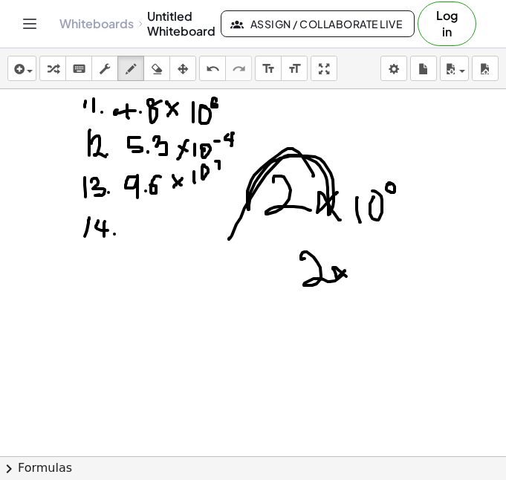
click at [360, 283] on div at bounding box center [253, 236] width 506 height 1102
drag, startPoint x: 365, startPoint y: 261, endPoint x: 369, endPoint y: 274, distance: 13.2
click at [368, 274] on div at bounding box center [253, 236] width 506 height 1102
drag, startPoint x: 381, startPoint y: 262, endPoint x: 389, endPoint y: 263, distance: 9.0
click at [389, 262] on div at bounding box center [253, 236] width 506 height 1102
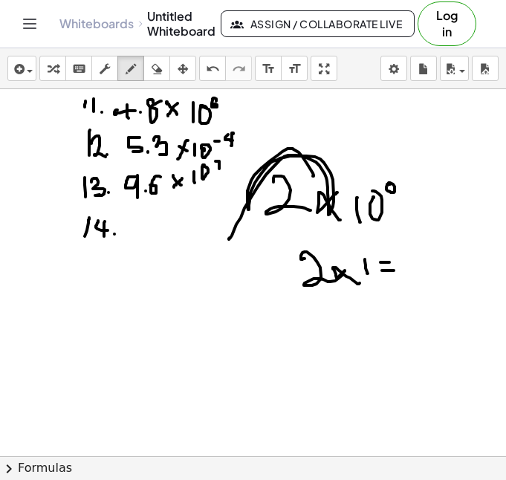
drag, startPoint x: 384, startPoint y: 271, endPoint x: 395, endPoint y: 271, distance: 11.9
click at [395, 271] on div at bounding box center [253, 236] width 506 height 1102
drag, startPoint x: 402, startPoint y: 265, endPoint x: 429, endPoint y: 280, distance: 31.0
click at [427, 280] on div at bounding box center [253, 236] width 506 height 1102
click at [442, 279] on div at bounding box center [253, 236] width 506 height 1102
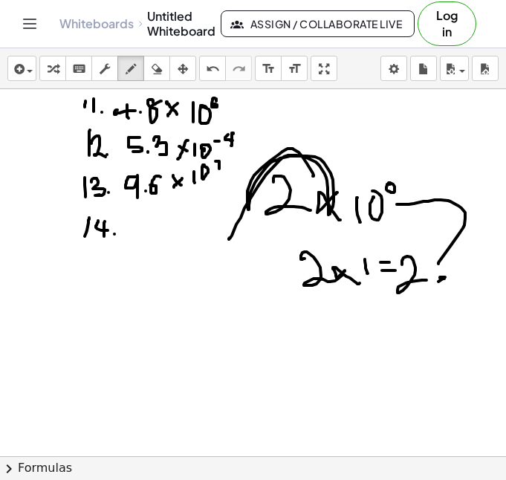
drag, startPoint x: 439, startPoint y: 264, endPoint x: 398, endPoint y: 204, distance: 72.2
click at [398, 204] on div at bounding box center [253, 236] width 506 height 1102
drag, startPoint x: 389, startPoint y: 204, endPoint x: 411, endPoint y: 222, distance: 29.0
click at [411, 222] on div at bounding box center [253, 236] width 506 height 1102
click at [156, 71] on icon "button" at bounding box center [157, 69] width 10 height 18
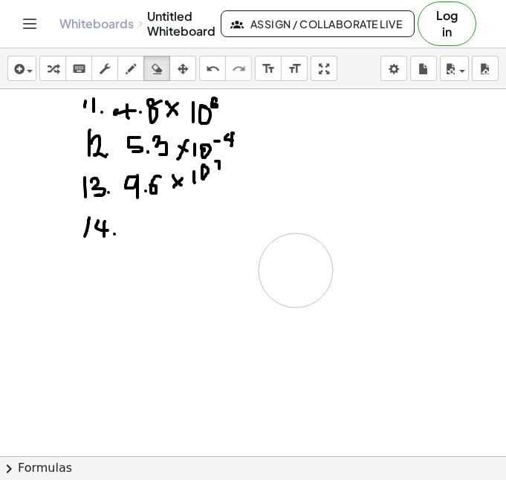
drag, startPoint x: 244, startPoint y: 239, endPoint x: 259, endPoint y: 265, distance: 29.7
click at [304, 270] on div at bounding box center [253, 236] width 506 height 1102
click at [137, 66] on div "button" at bounding box center [130, 68] width 19 height 18
drag, startPoint x: 242, startPoint y: 110, endPoint x: 257, endPoint y: 176, distance: 68.0
click at [257, 176] on div at bounding box center [253, 236] width 506 height 1102
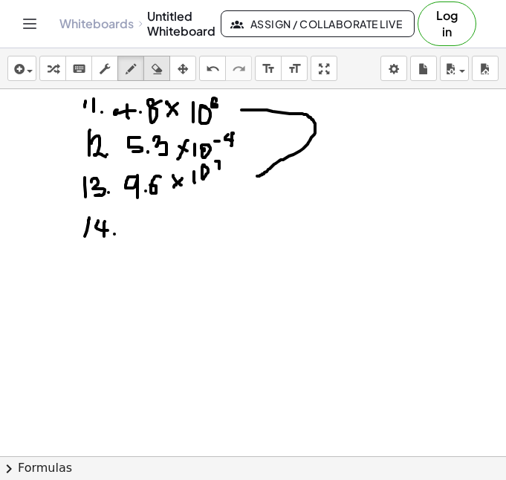
click at [155, 68] on icon "button" at bounding box center [157, 69] width 10 height 18
drag, startPoint x: 259, startPoint y: 189, endPoint x: 271, endPoint y: 103, distance: 86.3
click at [271, 103] on div at bounding box center [253, 236] width 506 height 1102
click at [137, 66] on div "button" at bounding box center [130, 68] width 19 height 18
drag, startPoint x: 151, startPoint y: 223, endPoint x: 169, endPoint y: 236, distance: 22.9
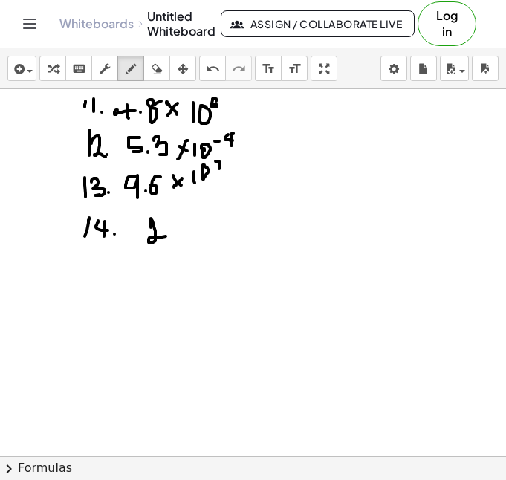
click at [169, 236] on div at bounding box center [253, 236] width 506 height 1102
drag, startPoint x: 163, startPoint y: 222, endPoint x: 175, endPoint y: 233, distance: 15.8
click at [175, 233] on div at bounding box center [253, 236] width 506 height 1102
drag, startPoint x: 195, startPoint y: 218, endPoint x: 193, endPoint y: 231, distance: 13.7
click at [193, 231] on div at bounding box center [253, 236] width 506 height 1102
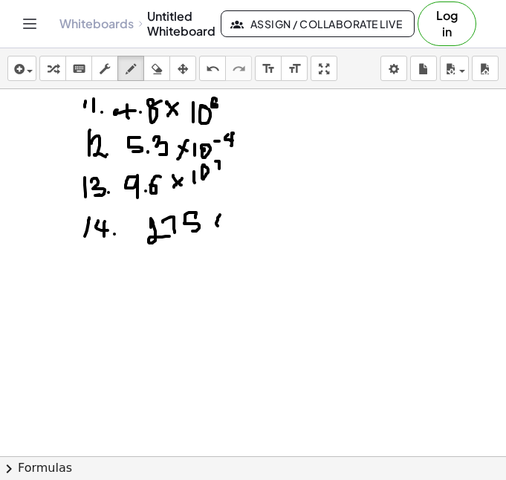
click at [222, 213] on div at bounding box center [253, 236] width 506 height 1102
click at [246, 215] on div at bounding box center [253, 236] width 506 height 1102
drag, startPoint x: 262, startPoint y: 214, endPoint x: 256, endPoint y: 204, distance: 11.8
click at [256, 204] on div at bounding box center [253, 236] width 506 height 1102
drag, startPoint x: 203, startPoint y: 226, endPoint x: 203, endPoint y: 239, distance: 12.6
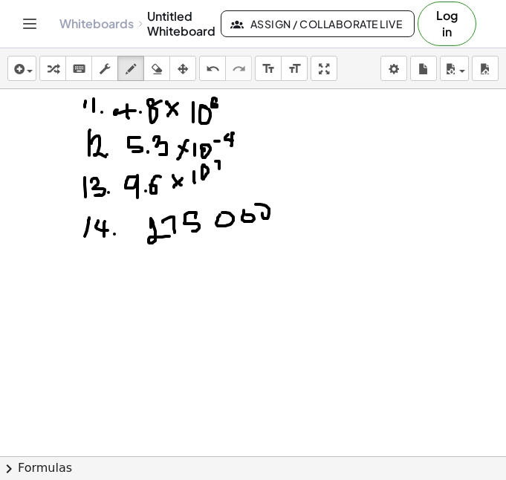
click at [203, 236] on div at bounding box center [253, 236] width 506 height 1102
drag, startPoint x: 299, startPoint y: 158, endPoint x: 317, endPoint y: 178, distance: 27.4
click at [317, 178] on div at bounding box center [253, 236] width 506 height 1102
click at [323, 175] on div at bounding box center [253, 236] width 506 height 1102
drag, startPoint x: 330, startPoint y: 155, endPoint x: 341, endPoint y: 175, distance: 22.3
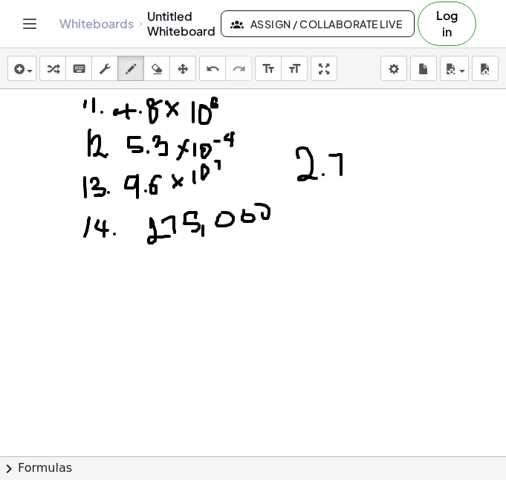
click at [341, 175] on div at bounding box center [253, 236] width 506 height 1102
drag, startPoint x: 361, startPoint y: 158, endPoint x: 356, endPoint y: 173, distance: 16.5
click at [356, 173] on div at bounding box center [253, 236] width 506 height 1102
drag, startPoint x: 404, startPoint y: 113, endPoint x: 404, endPoint y: 129, distance: 16.4
click at [404, 129] on div at bounding box center [253, 236] width 506 height 1102
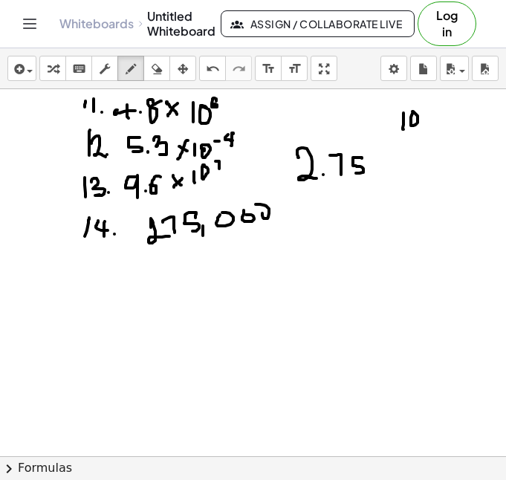
click at [413, 112] on div at bounding box center [253, 236] width 506 height 1102
drag, startPoint x: 426, startPoint y: 107, endPoint x: 421, endPoint y: 115, distance: 9.3
click at [421, 115] on div at bounding box center [253, 236] width 506 height 1102
drag, startPoint x: 322, startPoint y: 175, endPoint x: 433, endPoint y: 164, distance: 112.0
click at [433, 164] on div at bounding box center [253, 236] width 506 height 1102
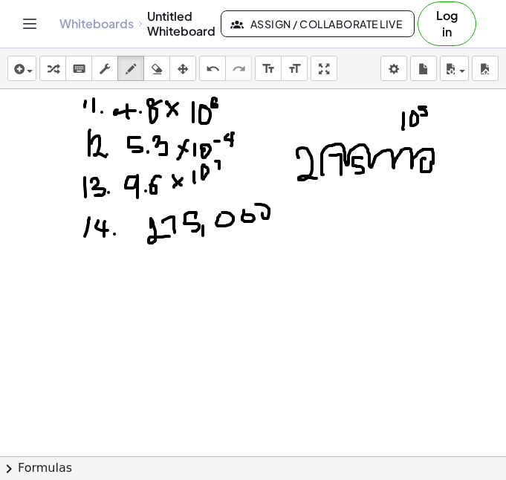
click at [423, 159] on div at bounding box center [253, 236] width 506 height 1102
click at [403, 159] on div at bounding box center [253, 236] width 506 height 1102
click at [384, 162] on div at bounding box center [253, 236] width 506 height 1102
drag, startPoint x: 371, startPoint y: 172, endPoint x: 363, endPoint y: 182, distance: 13.2
click at [366, 178] on div at bounding box center [253, 236] width 506 height 1102
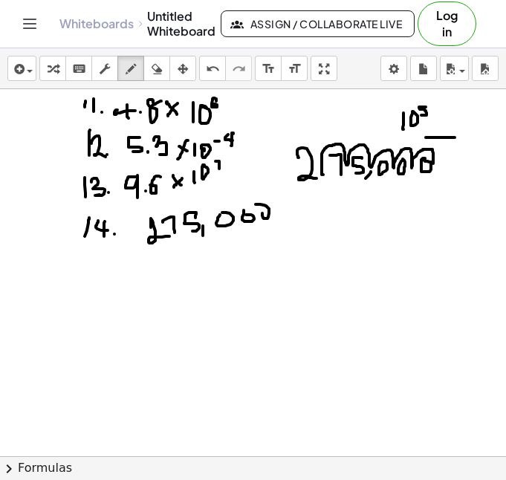
drag, startPoint x: 455, startPoint y: 138, endPoint x: 427, endPoint y: 137, distance: 28.3
click at [423, 138] on div at bounding box center [253, 236] width 506 height 1102
drag, startPoint x: 425, startPoint y: 130, endPoint x: 428, endPoint y: 141, distance: 11.5
click at [428, 141] on div at bounding box center [253, 236] width 506 height 1102
drag, startPoint x: 352, startPoint y: 135, endPoint x: 372, endPoint y: 135, distance: 20.1
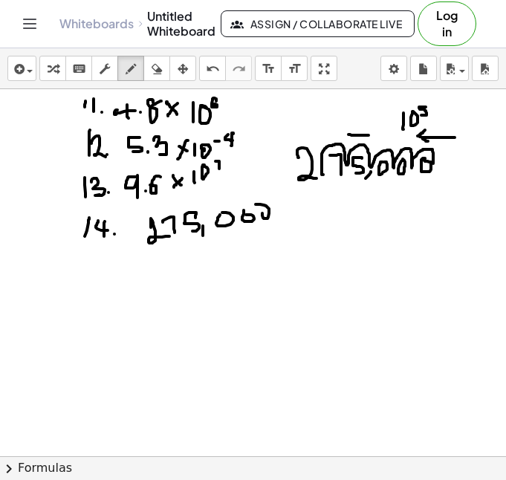
click at [372, 135] on div at bounding box center [253, 236] width 506 height 1102
drag, startPoint x: 366, startPoint y: 129, endPoint x: 370, endPoint y: 136, distance: 8.3
click at [370, 136] on div at bounding box center [253, 236] width 506 height 1102
drag, startPoint x: 92, startPoint y: 261, endPoint x: 91, endPoint y: 274, distance: 12.7
click at [91, 274] on div at bounding box center [253, 236] width 506 height 1102
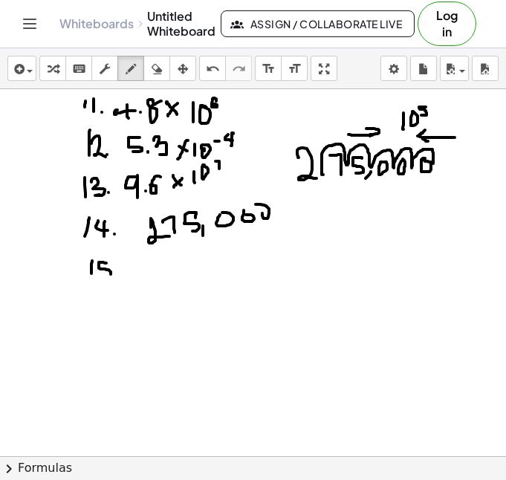
drag, startPoint x: 106, startPoint y: 263, endPoint x: 120, endPoint y: 277, distance: 19.5
click at [109, 277] on div at bounding box center [253, 236] width 506 height 1102
click at [120, 275] on div at bounding box center [253, 236] width 506 height 1102
drag, startPoint x: 388, startPoint y: 210, endPoint x: 404, endPoint y: 212, distance: 15.7
click at [404, 212] on div at bounding box center [253, 236] width 506 height 1102
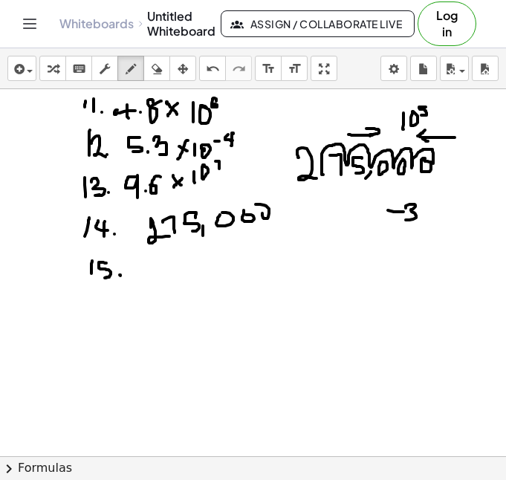
drag, startPoint x: 406, startPoint y: 208, endPoint x: 406, endPoint y: 220, distance: 11.9
click at [406, 220] on div at bounding box center [253, 236] width 506 height 1102
drag, startPoint x: 421, startPoint y: 230, endPoint x: 385, endPoint y: 230, distance: 35.7
click at [385, 230] on div at bounding box center [253, 236] width 506 height 1102
click at [391, 227] on div at bounding box center [253, 236] width 506 height 1102
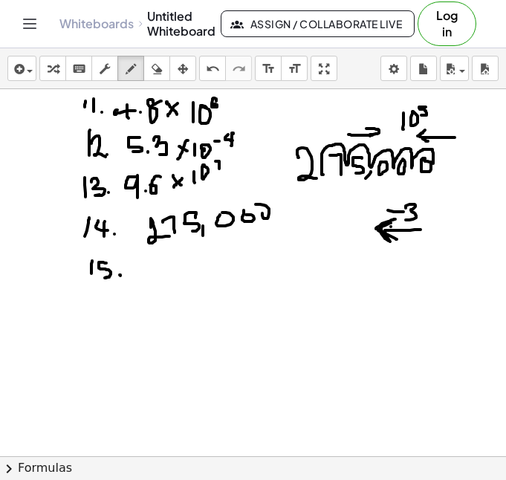
drag, startPoint x: 391, startPoint y: 223, endPoint x: 397, endPoint y: 239, distance: 17.4
click at [397, 239] on div at bounding box center [253, 236] width 506 height 1102
drag, startPoint x: 345, startPoint y: 193, endPoint x: 369, endPoint y: 193, distance: 23.8
click at [369, 193] on div at bounding box center [253, 236] width 506 height 1102
drag, startPoint x: 365, startPoint y: 187, endPoint x: 361, endPoint y: 202, distance: 16.0
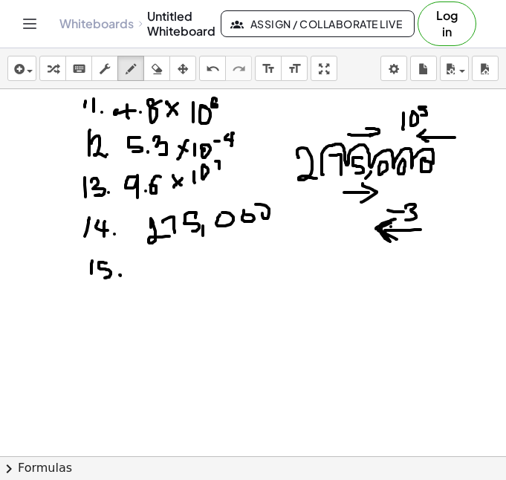
click at [361, 202] on div at bounding box center [253, 236] width 506 height 1102
click at [146, 316] on div at bounding box center [253, 236] width 506 height 1102
click at [156, 345] on div at bounding box center [253, 236] width 506 height 1102
click at [172, 329] on div at bounding box center [253, 236] width 506 height 1102
drag, startPoint x: 181, startPoint y: 326, endPoint x: 195, endPoint y: 342, distance: 21.0
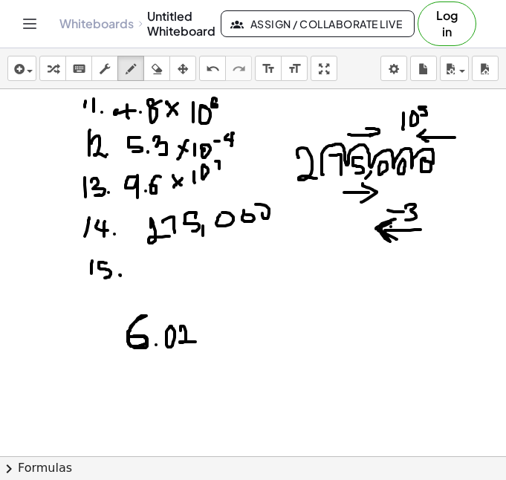
click at [195, 342] on div at bounding box center [253, 236] width 506 height 1102
drag, startPoint x: 219, startPoint y: 334, endPoint x: 211, endPoint y: 340, distance: 9.5
click at [211, 340] on div at bounding box center [253, 236] width 506 height 1102
drag, startPoint x: 210, startPoint y: 331, endPoint x: 221, endPoint y: 342, distance: 15.3
click at [221, 342] on div at bounding box center [253, 236] width 506 height 1102
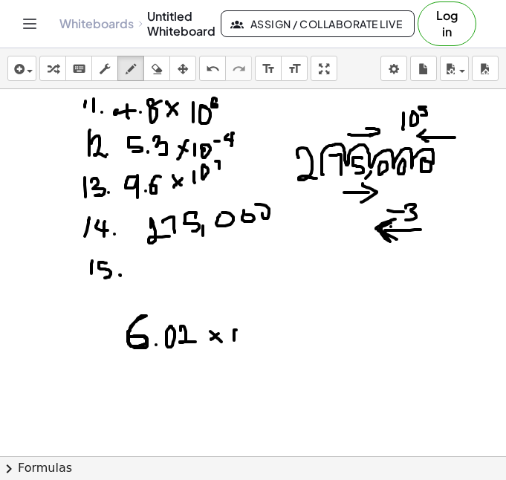
drag, startPoint x: 236, startPoint y: 330, endPoint x: 234, endPoint y: 340, distance: 10.5
click at [234, 340] on div at bounding box center [253, 236] width 506 height 1102
click at [246, 330] on div at bounding box center [253, 236] width 506 height 1102
drag, startPoint x: 256, startPoint y: 322, endPoint x: 265, endPoint y: 323, distance: 9.0
click at [265, 323] on div at bounding box center [253, 236] width 506 height 1102
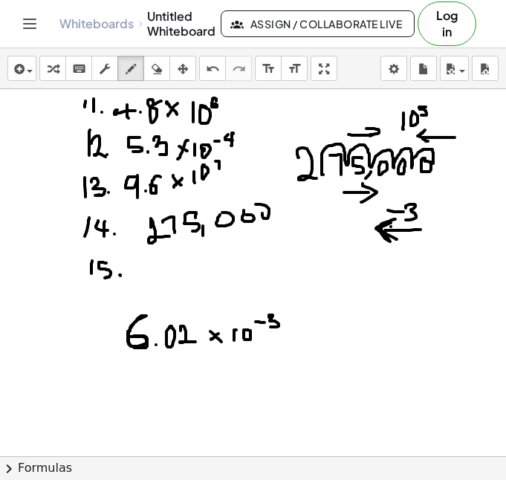
drag, startPoint x: 269, startPoint y: 317, endPoint x: 271, endPoint y: 327, distance: 10.5
click at [271, 327] on div at bounding box center [253, 236] width 506 height 1102
drag, startPoint x: 116, startPoint y: 383, endPoint x: 132, endPoint y: 392, distance: 18.6
click at [129, 389] on div at bounding box center [253, 236] width 506 height 1102
click at [129, 401] on div at bounding box center [253, 236] width 506 height 1102
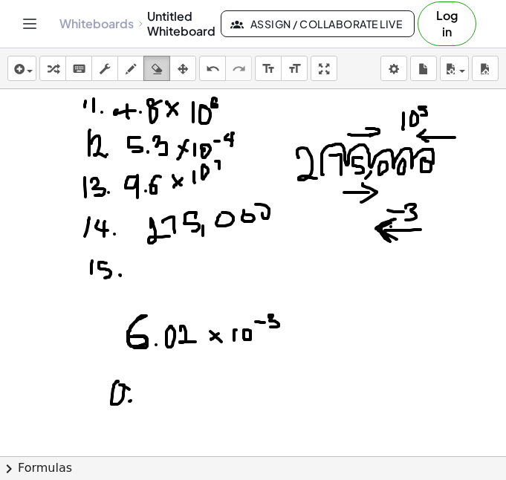
click at [157, 70] on icon "button" at bounding box center [157, 69] width 10 height 18
drag, startPoint x: 143, startPoint y: 416, endPoint x: 122, endPoint y: 406, distance: 23.3
click at [123, 406] on div at bounding box center [253, 236] width 506 height 1102
click at [125, 78] on button "draw" at bounding box center [130, 68] width 27 height 25
click at [122, 375] on div at bounding box center [253, 236] width 506 height 1102
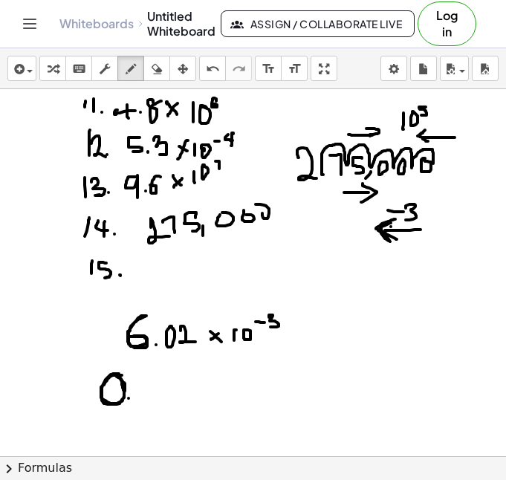
click at [129, 398] on div at bounding box center [253, 236] width 506 height 1102
drag, startPoint x: 156, startPoint y: 344, endPoint x: 57, endPoint y: 321, distance: 101.5
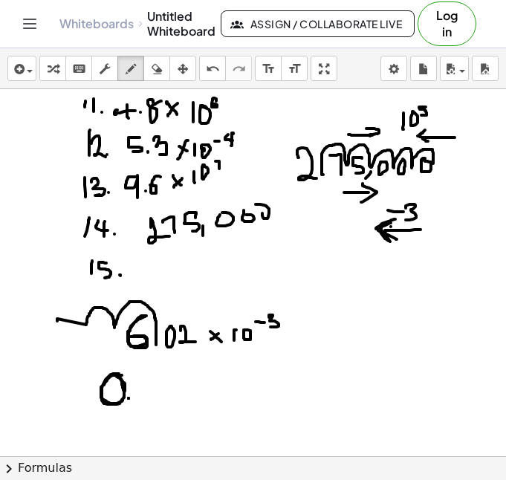
click at [57, 321] on div at bounding box center [253, 236] width 506 height 1102
click at [155, 74] on icon "button" at bounding box center [157, 69] width 10 height 18
click at [51, 325] on div at bounding box center [253, 236] width 506 height 1102
click at [132, 74] on icon "button" at bounding box center [131, 69] width 10 height 18
drag, startPoint x: 90, startPoint y: 309, endPoint x: 56, endPoint y: 333, distance: 41.6
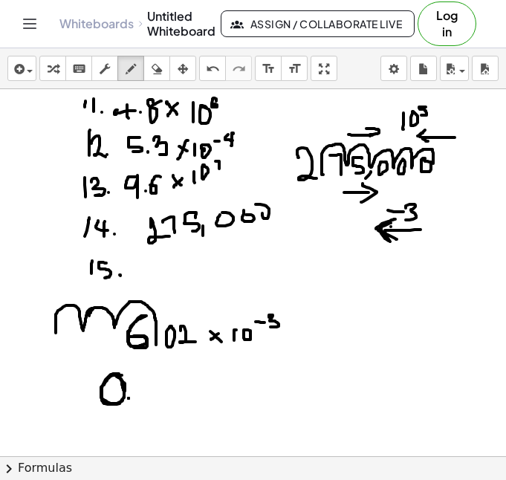
click at [56, 333] on div at bounding box center [253, 236] width 506 height 1102
drag, startPoint x: 30, startPoint y: 312, endPoint x: 48, endPoint y: 338, distance: 31.5
click at [31, 317] on div at bounding box center [253, 236] width 506 height 1102
click at [54, 340] on div at bounding box center [253, 236] width 506 height 1102
click at [74, 323] on div at bounding box center [253, 236] width 506 height 1102
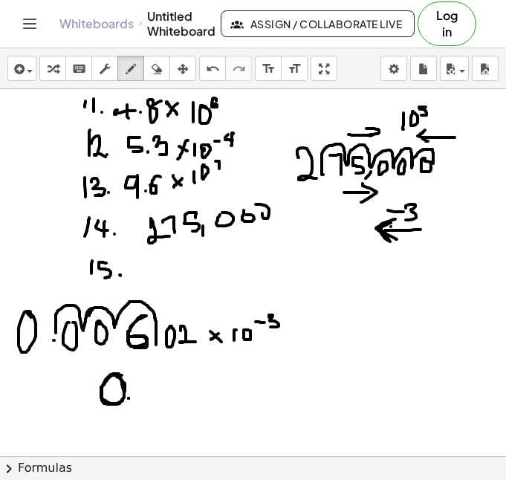
click at [97, 324] on div at bounding box center [253, 236] width 506 height 1102
drag, startPoint x: 143, startPoint y: 383, endPoint x: 158, endPoint y: 382, distance: 14.9
click at [140, 381] on div at bounding box center [253, 236] width 506 height 1102
drag, startPoint x: 158, startPoint y: 394, endPoint x: 161, endPoint y: 384, distance: 10.1
click at [161, 384] on div at bounding box center [253, 236] width 506 height 1102
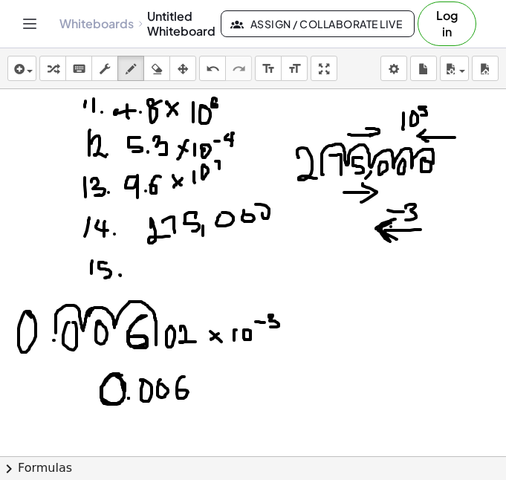
drag, startPoint x: 184, startPoint y: 377, endPoint x: 178, endPoint y: 391, distance: 15.6
click at [178, 391] on div at bounding box center [253, 236] width 506 height 1102
drag, startPoint x: 195, startPoint y: 386, endPoint x: 201, endPoint y: 380, distance: 7.9
click at [201, 380] on div at bounding box center [253, 236] width 506 height 1102
drag, startPoint x: 217, startPoint y: 383, endPoint x: 238, endPoint y: 395, distance: 24.3
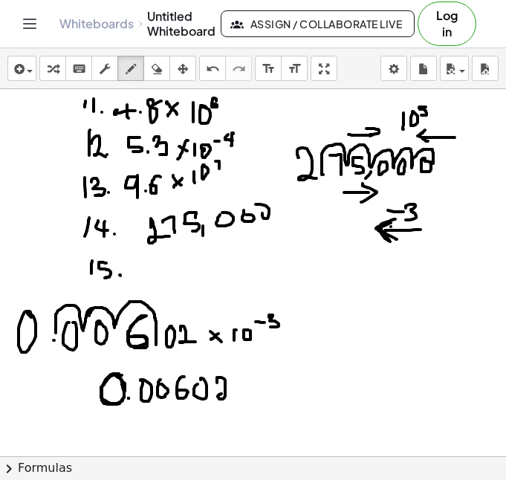
click at [238, 395] on div at bounding box center [253, 236] width 506 height 1102
drag, startPoint x: 259, startPoint y: 376, endPoint x: 314, endPoint y: 358, distance: 57.8
click at [314, 358] on div at bounding box center [253, 236] width 506 height 1102
click at [158, 62] on icon "button" at bounding box center [157, 69] width 10 height 18
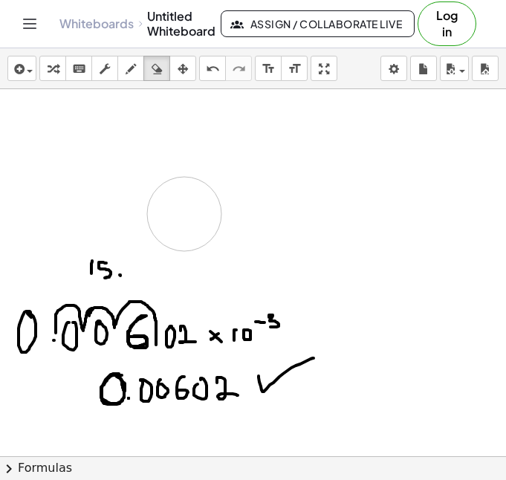
drag, startPoint x: 470, startPoint y: 140, endPoint x: 80, endPoint y: 248, distance: 404.6
click at [109, 219] on div at bounding box center [253, 236] width 506 height 1102
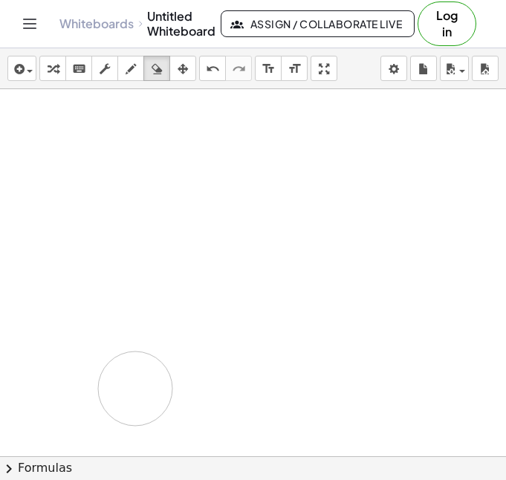
drag, startPoint x: 195, startPoint y: 283, endPoint x: 40, endPoint y: 346, distance: 167.4
click at [98, 360] on div at bounding box center [253, 236] width 506 height 1102
click at [129, 75] on icon "button" at bounding box center [131, 69] width 10 height 18
drag, startPoint x: 122, startPoint y: 102, endPoint x: 137, endPoint y: 119, distance: 22.7
click at [124, 120] on div at bounding box center [253, 236] width 506 height 1102
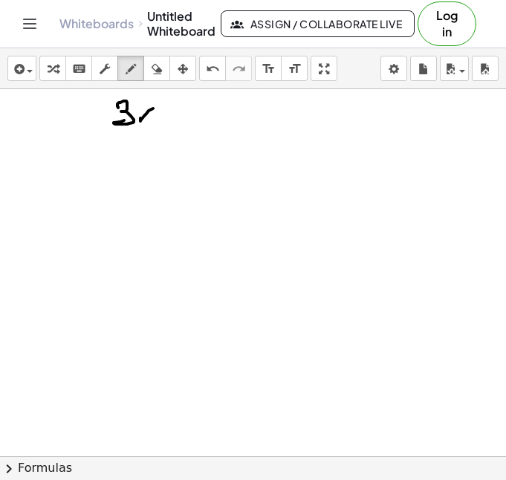
drag, startPoint x: 153, startPoint y: 109, endPoint x: 140, endPoint y: 111, distance: 13.0
click at [140, 111] on div at bounding box center [253, 236] width 506 height 1102
drag, startPoint x: 140, startPoint y: 111, endPoint x: 156, endPoint y: 123, distance: 19.2
click at [156, 123] on div at bounding box center [253, 236] width 506 height 1102
drag, startPoint x: 169, startPoint y: 105, endPoint x: 169, endPoint y: 115, distance: 10.4
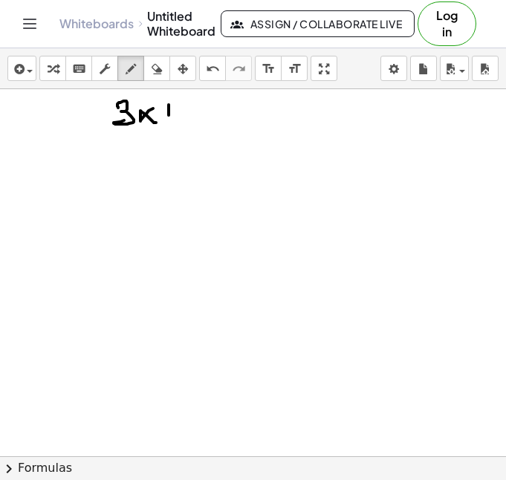
click at [169, 115] on div at bounding box center [253, 236] width 506 height 1102
click at [184, 101] on div at bounding box center [253, 236] width 506 height 1102
drag, startPoint x: 200, startPoint y: 97, endPoint x: 207, endPoint y: 101, distance: 8.3
click at [207, 101] on div at bounding box center [253, 236] width 506 height 1102
drag, startPoint x: 204, startPoint y: 95, endPoint x: 204, endPoint y: 111, distance: 16.4
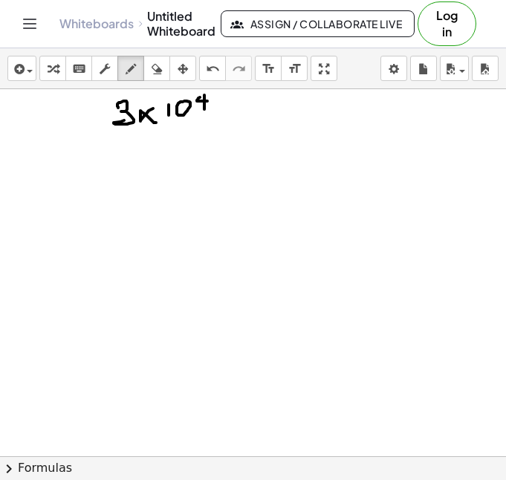
click at [204, 111] on div at bounding box center [253, 236] width 506 height 1102
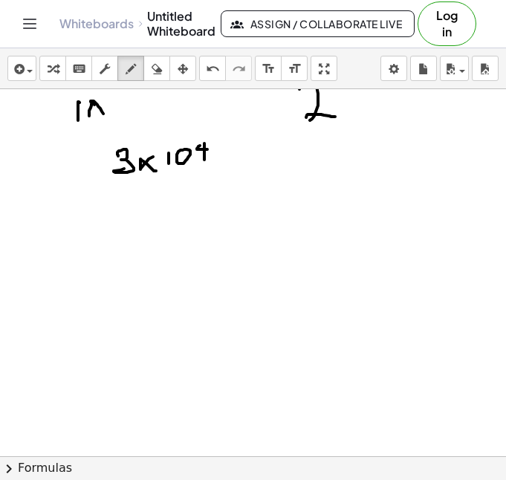
drag, startPoint x: 215, startPoint y: 88, endPoint x: 213, endPoint y: 127, distance: 39.4
click at [213, 127] on div "insert select one: Math Expression Function Text Youtube Video Graphing Geometr…" at bounding box center [253, 264] width 506 height 432
drag, startPoint x: 213, startPoint y: 137, endPoint x: 219, endPoint y: 173, distance: 36.9
click at [219, 173] on div at bounding box center [253, 284] width 506 height 1102
drag, startPoint x: 100, startPoint y: 146, endPoint x: 111, endPoint y: 183, distance: 38.6
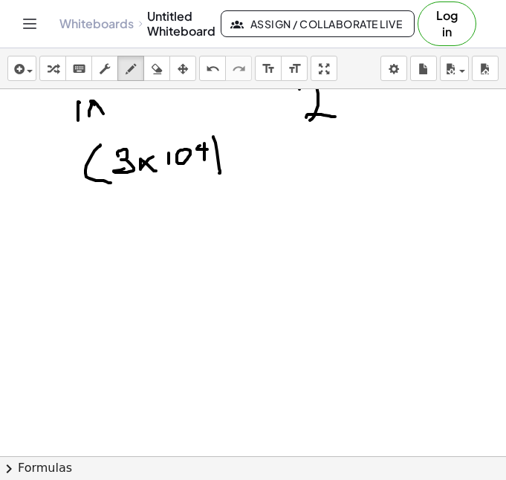
click at [111, 183] on div at bounding box center [253, 284] width 506 height 1102
drag, startPoint x: 254, startPoint y: 155, endPoint x: 238, endPoint y: 169, distance: 21.1
click at [238, 169] on div at bounding box center [253, 284] width 506 height 1102
drag, startPoint x: 238, startPoint y: 161, endPoint x: 258, endPoint y: 169, distance: 21.7
click at [258, 169] on div at bounding box center [253, 284] width 506 height 1102
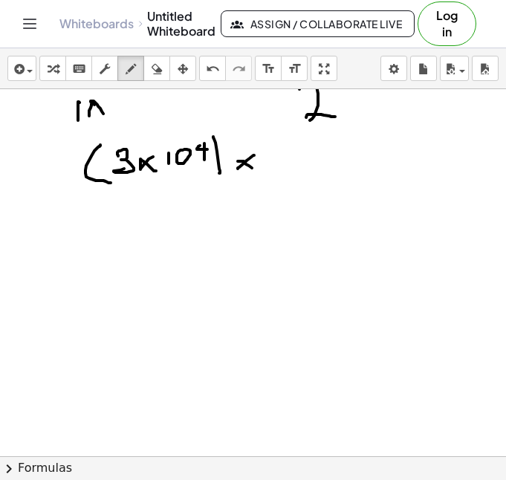
click at [294, 187] on div at bounding box center [253, 284] width 506 height 1102
click at [160, 71] on icon "button" at bounding box center [157, 69] width 10 height 18
drag, startPoint x: 308, startPoint y: 177, endPoint x: 306, endPoint y: 159, distance: 18.0
click at [305, 158] on div at bounding box center [253, 284] width 506 height 1102
drag, startPoint x: 308, startPoint y: 156, endPoint x: 248, endPoint y: 98, distance: 83.6
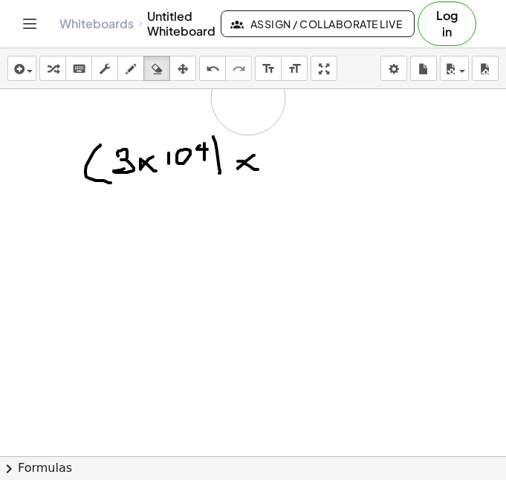
click at [248, 98] on div at bounding box center [253, 284] width 506 height 1102
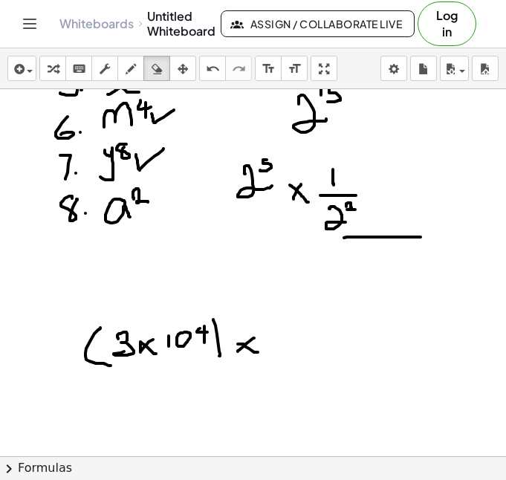
scroll to position [167, 0]
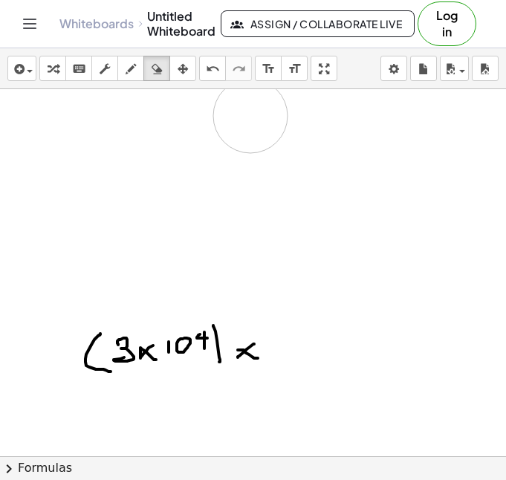
drag, startPoint x: 421, startPoint y: 212, endPoint x: 250, endPoint y: 116, distance: 195.4
click at [250, 116] on div at bounding box center [253, 473] width 506 height 1102
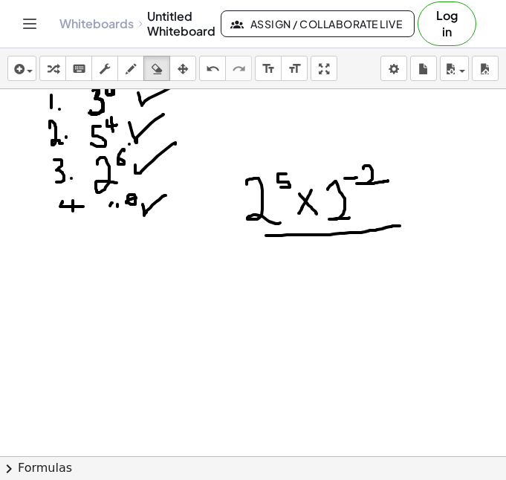
scroll to position [0, 0]
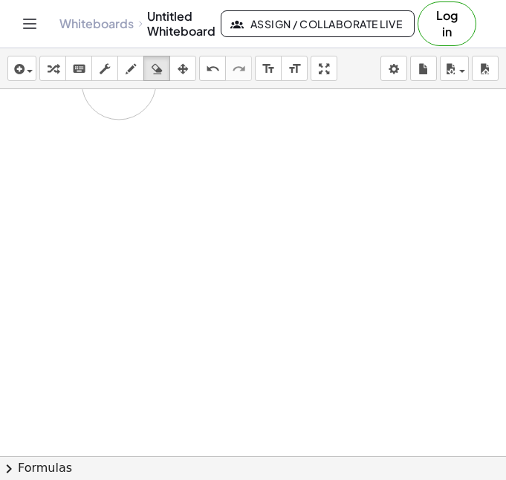
drag, startPoint x: 337, startPoint y: 230, endPoint x: 154, endPoint y: 193, distance: 187.5
click at [146, 88] on div "insert select one: Math Expression Function Text Youtube Video Graphing Geometr…" at bounding box center [253, 264] width 506 height 432
click at [129, 77] on icon "button" at bounding box center [131, 69] width 10 height 18
drag, startPoint x: 85, startPoint y: 109, endPoint x: 101, endPoint y: 125, distance: 22.6
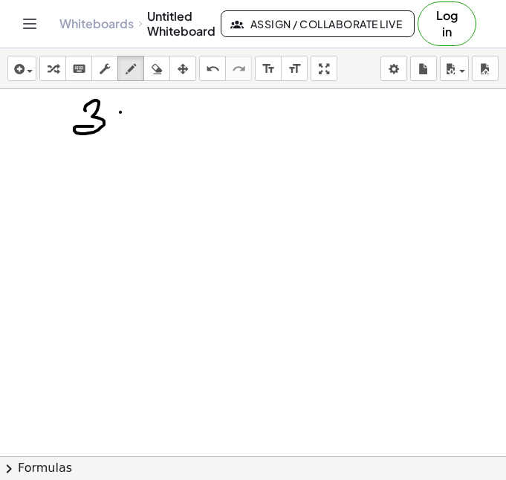
drag, startPoint x: 120, startPoint y: 112, endPoint x: 107, endPoint y: 123, distance: 16.9
drag, startPoint x: 107, startPoint y: 112, endPoint x: 120, endPoint y: 123, distance: 16.9
drag, startPoint x: 123, startPoint y: 112, endPoint x: 126, endPoint y: 124, distance: 12.3
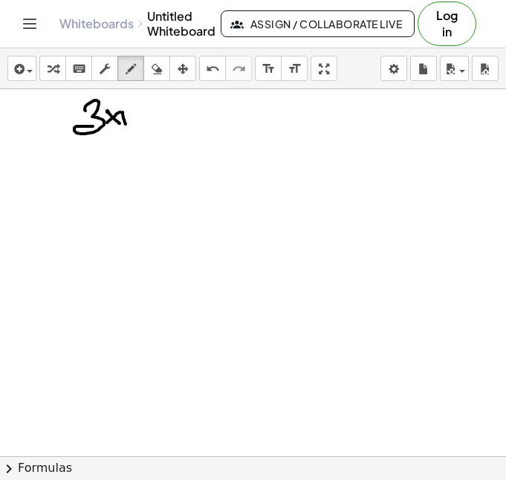
drag, startPoint x: 148, startPoint y: 99, endPoint x: 155, endPoint y: 103, distance: 7.7
drag, startPoint x: 150, startPoint y: 97, endPoint x: 150, endPoint y: 106, distance: 8.2
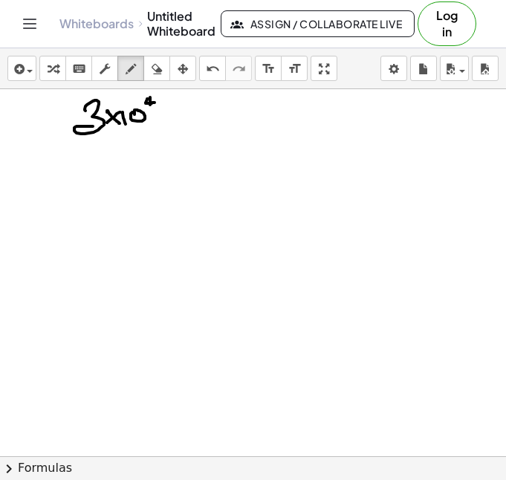
drag, startPoint x: 163, startPoint y: 95, endPoint x: 160, endPoint y: 124, distance: 29.1
drag, startPoint x: 81, startPoint y: 96, endPoint x: 82, endPoint y: 139, distance: 43.1
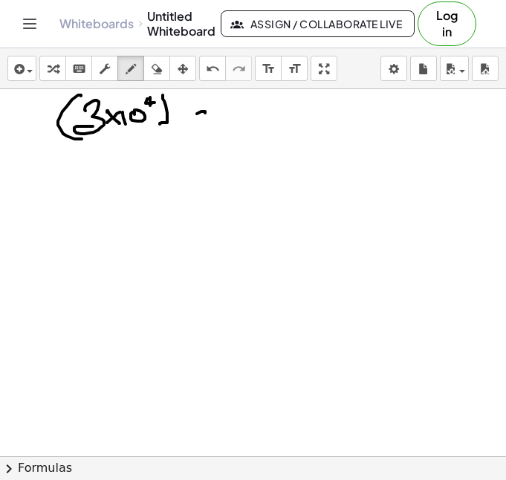
drag, startPoint x: 197, startPoint y: 114, endPoint x: 189, endPoint y: 123, distance: 12.1
drag, startPoint x: 187, startPoint y: 109, endPoint x: 204, endPoint y: 123, distance: 21.7
drag, startPoint x: 228, startPoint y: 102, endPoint x: 256, endPoint y: 116, distance: 30.9
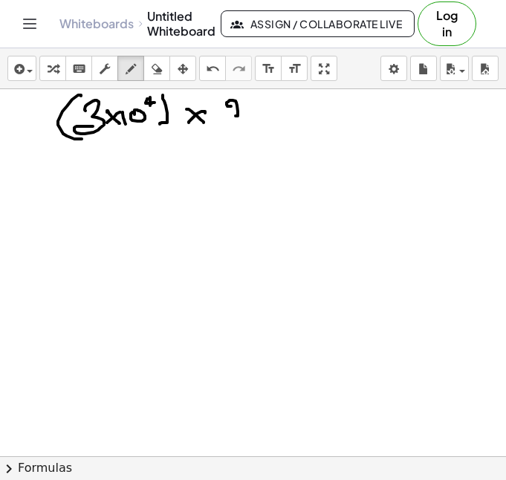
drag, startPoint x: 271, startPoint y: 110, endPoint x: 263, endPoint y: 107, distance: 8.7
drag, startPoint x: 263, startPoint y: 107, endPoint x: 277, endPoint y: 119, distance: 18.5
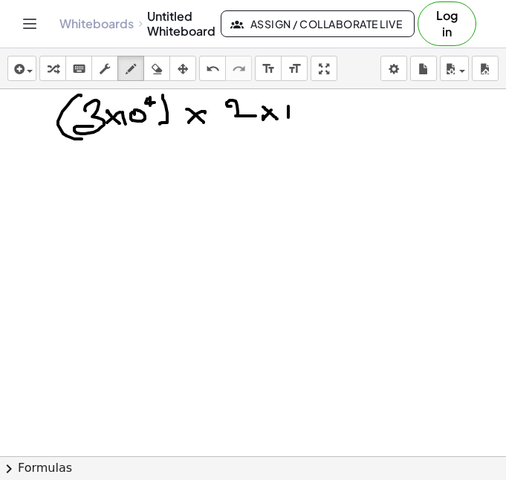
drag, startPoint x: 288, startPoint y: 106, endPoint x: 288, endPoint y: 117, distance: 11.1
drag, startPoint x: 314, startPoint y: 97, endPoint x: 305, endPoint y: 103, distance: 10.7
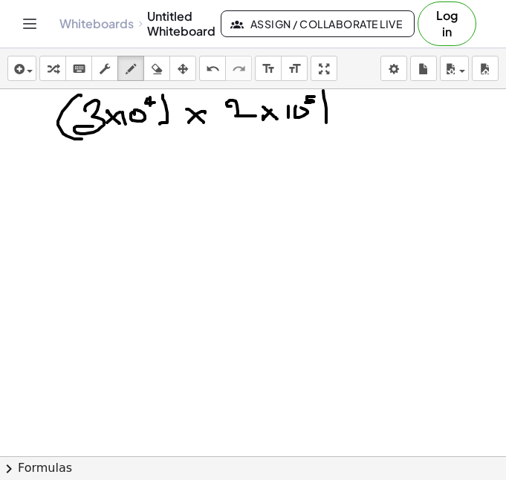
drag
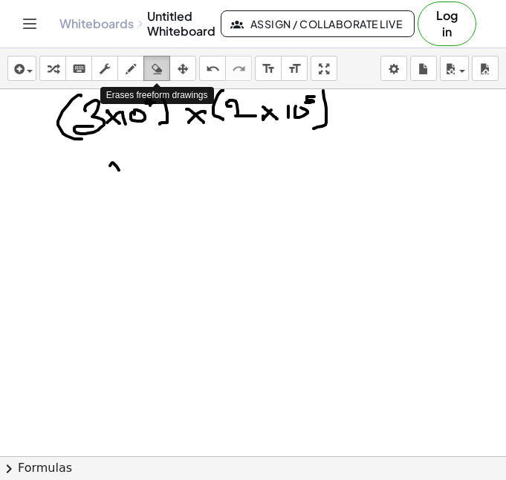
click at [153, 69] on icon "button" at bounding box center [157, 69] width 10 height 18
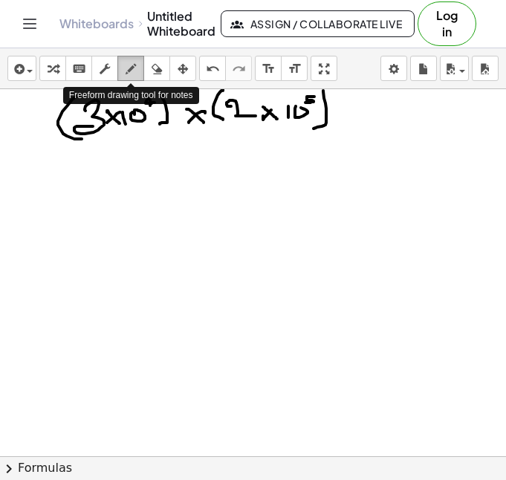
click at [132, 72] on icon "button" at bounding box center [131, 69] width 10 height 18
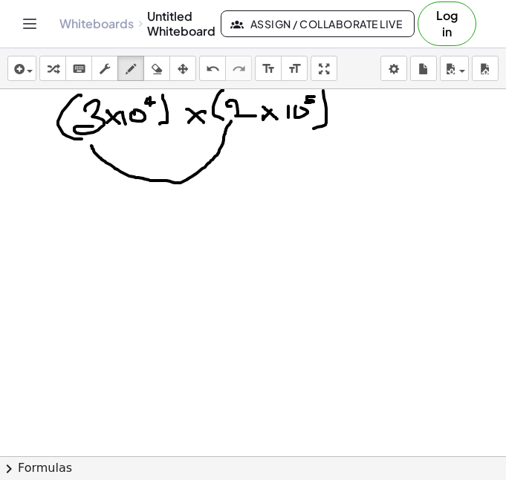
drag, startPoint x: 91, startPoint y: 146, endPoint x: 231, endPoint y: 121, distance: 141.9
drag, startPoint x: 133, startPoint y: 178, endPoint x: 91, endPoint y: 224, distance: 62.6
drag, startPoint x: 85, startPoint y: 215, endPoint x: 98, endPoint y: 231, distance: 21.1
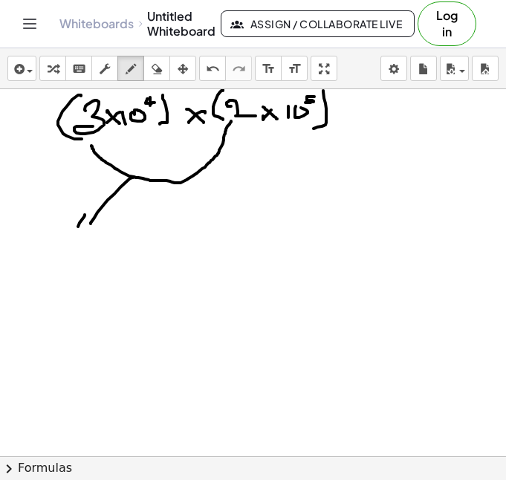
drag, startPoint x: 65, startPoint y: 244, endPoint x: 48, endPoint y: 260, distance: 23.7
drag, startPoint x: 145, startPoint y: 135, endPoint x: 304, endPoint y: 138, distance: 159.1
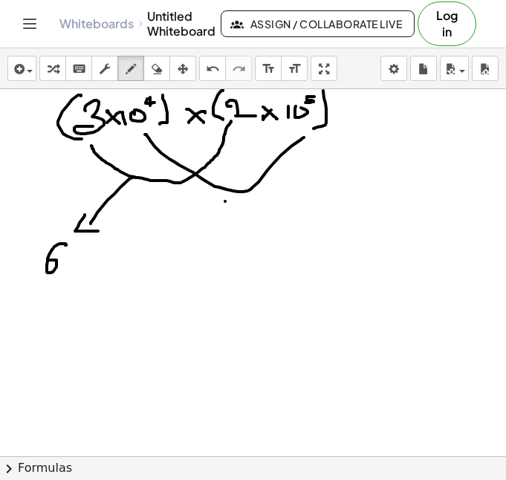
drag, startPoint x: 225, startPoint y: 201, endPoint x: 225, endPoint y: 213, distance: 11.1
drag, startPoint x: 253, startPoint y: 190, endPoint x: 268, endPoint y: 193, distance: 15.3
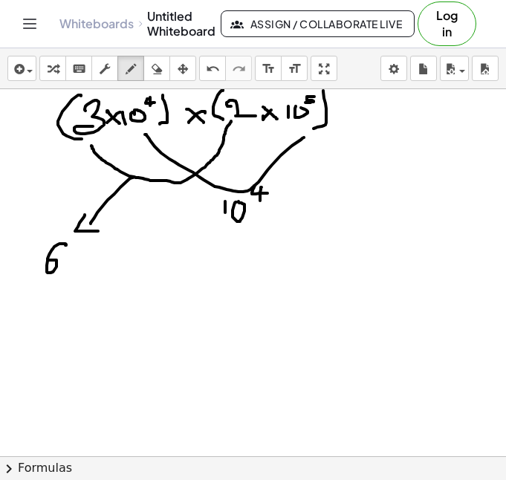
drag, startPoint x: 262, startPoint y: 187, endPoint x: 260, endPoint y: 201, distance: 13.5
drag, startPoint x: 275, startPoint y: 187, endPoint x: 275, endPoint y: 198, distance: 11.1
drag, startPoint x: 268, startPoint y: 194, endPoint x: 282, endPoint y: 193, distance: 13.4
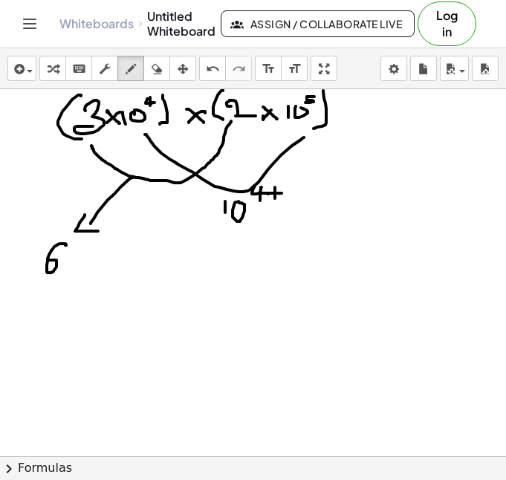
drag, startPoint x: 294, startPoint y: 188, endPoint x: 288, endPoint y: 199, distance: 12.6
drag, startPoint x: 106, startPoint y: 257, endPoint x: 85, endPoint y: 276, distance: 28.5
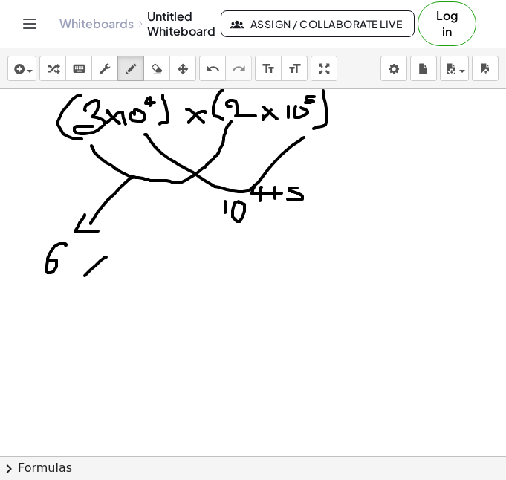
drag, startPoint x: 104, startPoint y: 271, endPoint x: 116, endPoint y: 277, distance: 13.6
drag, startPoint x: 130, startPoint y: 258, endPoint x: 130, endPoint y: 273, distance: 14.9
drag, startPoint x: 134, startPoint y: 270, endPoint x: 142, endPoint y: 258, distance: 14.4
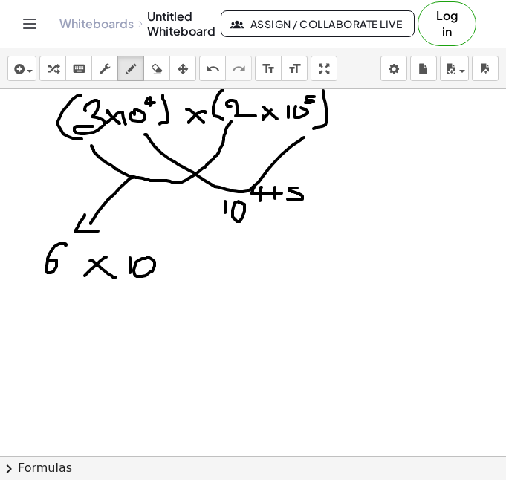
drag, startPoint x: 161, startPoint y: 242, endPoint x: 164, endPoint y: 256, distance: 14.4
drag, startPoint x: 179, startPoint y: 239, endPoint x: 179, endPoint y: 276, distance: 36.4
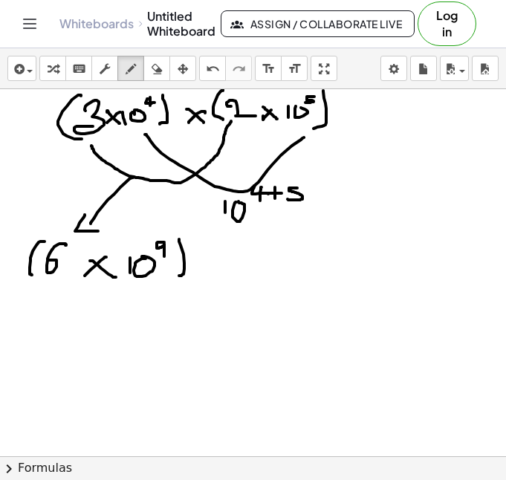
drag, startPoint x: 45, startPoint y: 242, endPoint x: 32, endPoint y: 276, distance: 36.5
drag, startPoint x: 227, startPoint y: 254, endPoint x: 283, endPoint y: 244, distance: 57.4
drag, startPoint x: 60, startPoint y: 308, endPoint x: 68, endPoint y: 340, distance: 32.3
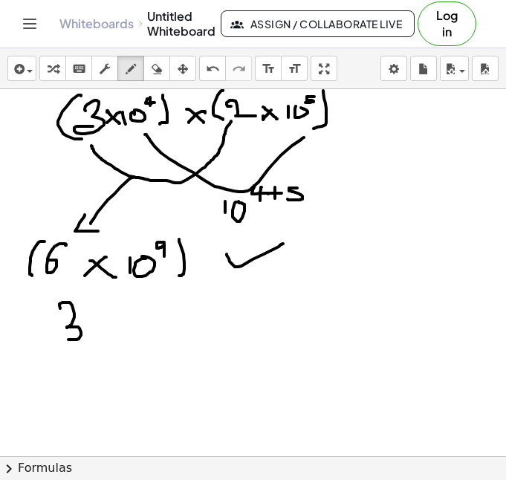
drag, startPoint x: 103, startPoint y: 321, endPoint x: 93, endPoint y: 328, distance: 12.4
drag, startPoint x: 92, startPoint y: 317, endPoint x: 118, endPoint y: 344, distance: 37.9
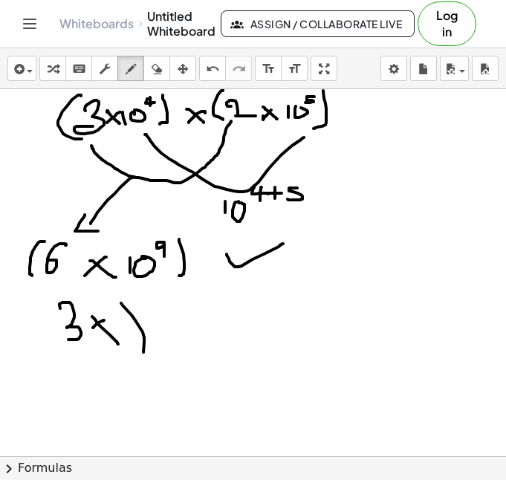
drag, startPoint x: 121, startPoint y: 303, endPoint x: 137, endPoint y: 358, distance: 56.5
drag, startPoint x: 120, startPoint y: 327, endPoint x: 130, endPoint y: 338, distance: 14.8
drag, startPoint x: 54, startPoint y: 291, endPoint x: 58, endPoint y: 335, distance: 44.0
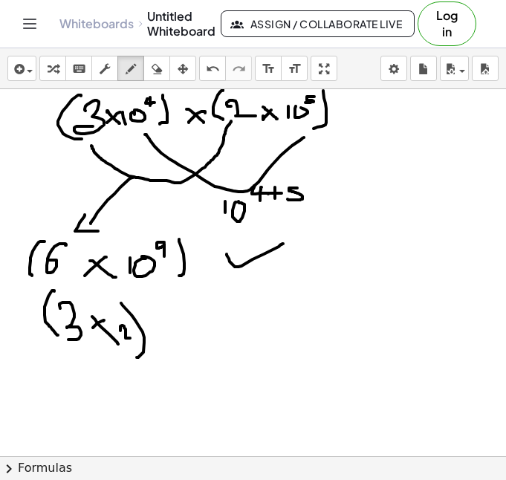
drag, startPoint x: 170, startPoint y: 317, endPoint x: 158, endPoint y: 334, distance: 21.4
drag, startPoint x: 158, startPoint y: 325, endPoint x: 179, endPoint y: 345, distance: 29.5
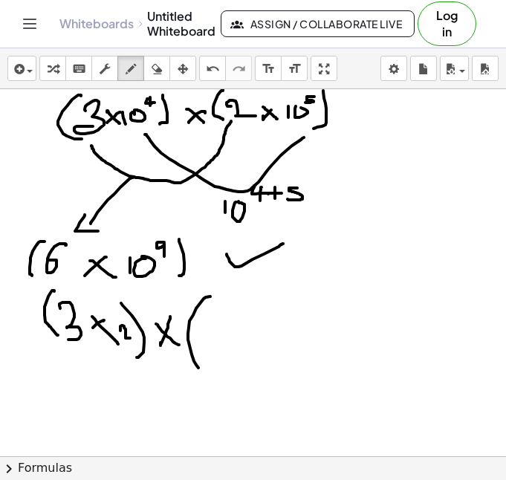
drag, startPoint x: 206, startPoint y: 297, endPoint x: 205, endPoint y: 363, distance: 66.2
drag, startPoint x: 211, startPoint y: 325, endPoint x: 212, endPoint y: 343, distance: 17.9
drag, startPoint x: 221, startPoint y: 326, endPoint x: 224, endPoint y: 316, distance: 10.8
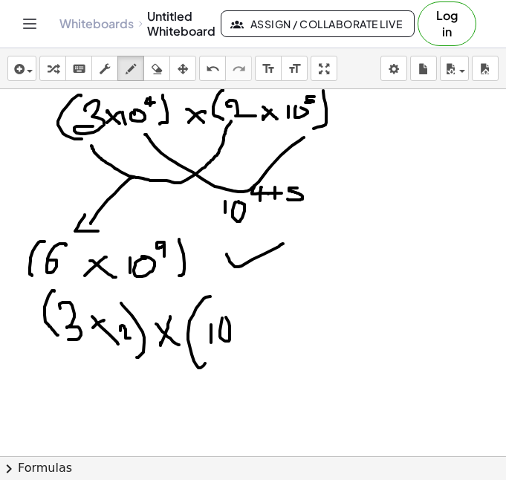
drag, startPoint x: 236, startPoint y: 310, endPoint x: 248, endPoint y: 313, distance: 12.3
drag, startPoint x: 248, startPoint y: 306, endPoint x: 247, endPoint y: 326, distance: 19.3
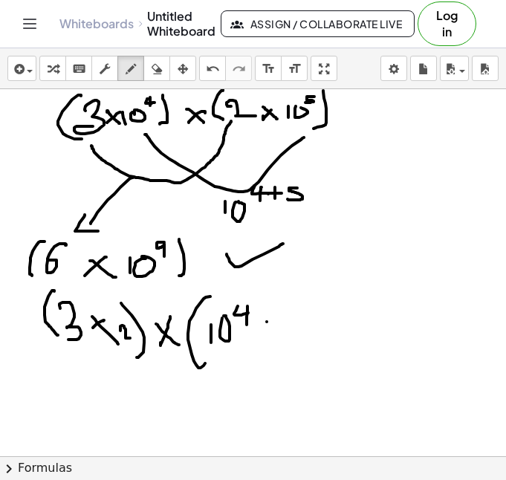
drag, startPoint x: 267, startPoint y: 322, endPoint x: 253, endPoint y: 336, distance: 20.0
drag, startPoint x: 253, startPoint y: 324, endPoint x: 273, endPoint y: 349, distance: 31.7
drag, startPoint x: 281, startPoint y: 318, endPoint x: 283, endPoint y: 344, distance: 26.1
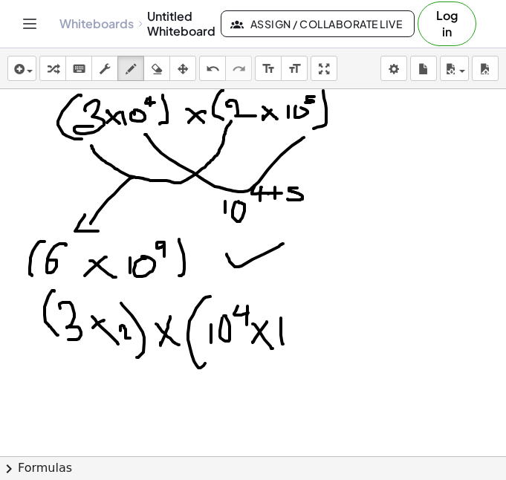
drag, startPoint x: 314, startPoint y: 304, endPoint x: 308, endPoint y: 317, distance: 14.4
drag, startPoint x: 320, startPoint y: 297, endPoint x: 320, endPoint y: 344, distance: 47.6
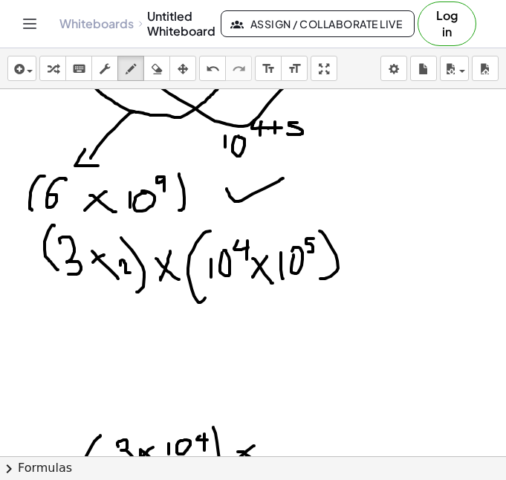
scroll to position [72, 0]
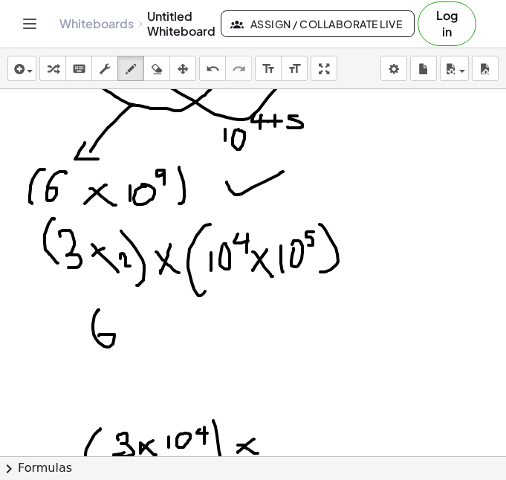
drag, startPoint x: 97, startPoint y: 311, endPoint x: 99, endPoint y: 336, distance: 25.3
drag, startPoint x: 162, startPoint y: 313, endPoint x: 149, endPoint y: 324, distance: 16.9
drag, startPoint x: 149, startPoint y: 315, endPoint x: 171, endPoint y: 331, distance: 26.6
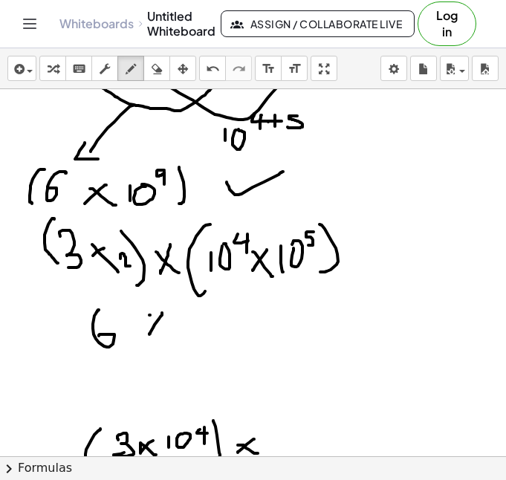
drag, startPoint x: 195, startPoint y: 314, endPoint x: 197, endPoint y: 329, distance: 14.3
drag, startPoint x: 202, startPoint y: 317, endPoint x: 205, endPoint y: 305, distance: 13.0
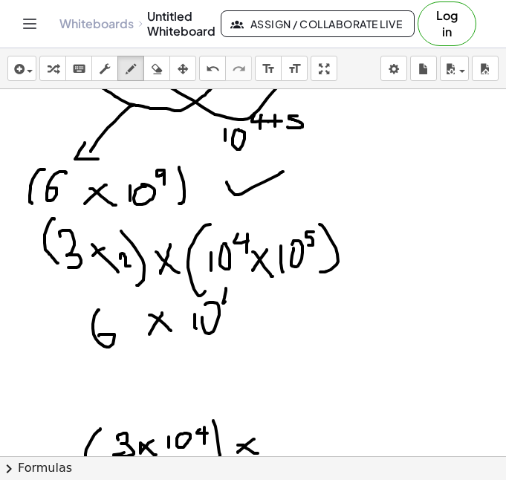
drag, startPoint x: 230, startPoint y: 294, endPoint x: 230, endPoint y: 306, distance: 12.6
drag, startPoint x: 242, startPoint y: 297, endPoint x: 242, endPoint y: 305, distance: 8.2
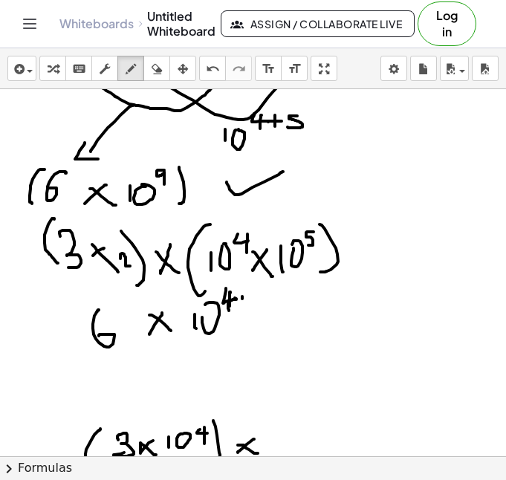
drag, startPoint x: 237, startPoint y: 300, endPoint x: 249, endPoint y: 300, distance: 11.9
drag, startPoint x: 260, startPoint y: 291, endPoint x: 252, endPoint y: 306, distance: 17.0
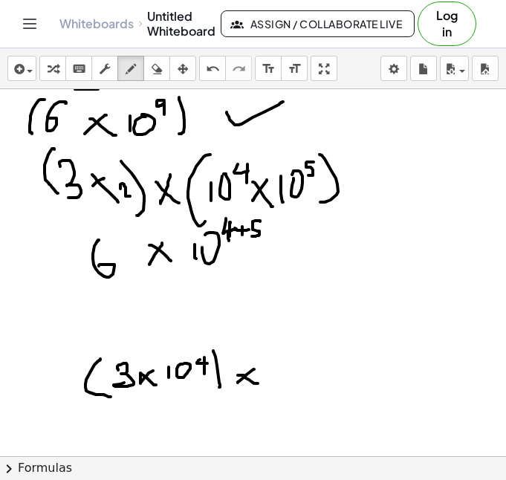
scroll to position [164, 0]
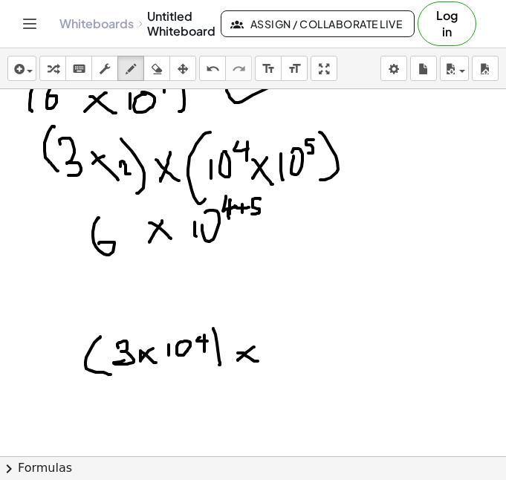
click at [300, 233] on div at bounding box center [253, 476] width 506 height 1102
drag, startPoint x: 291, startPoint y: 245, endPoint x: 302, endPoint y: 244, distance: 10.4
click at [302, 244] on div at bounding box center [253, 476] width 506 height 1102
drag, startPoint x: 337, startPoint y: 215, endPoint x: 318, endPoint y: 245, distance: 36.1
click at [318, 245] on div at bounding box center [253, 476] width 506 height 1102
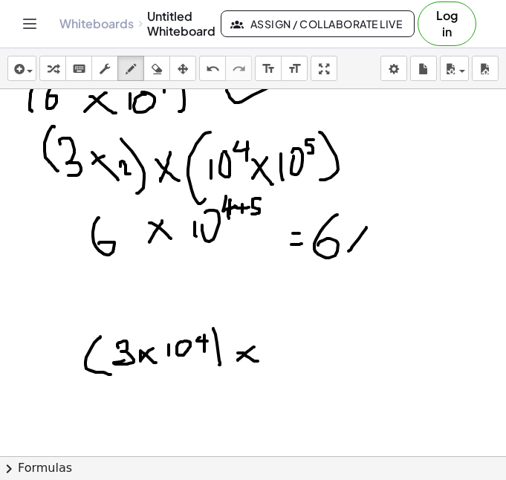
drag, startPoint x: 351, startPoint y: 250, endPoint x: 347, endPoint y: 240, distance: 10.4
click at [348, 249] on div at bounding box center [253, 476] width 506 height 1102
click at [363, 249] on div at bounding box center [253, 476] width 506 height 1102
click at [381, 255] on div at bounding box center [253, 476] width 506 height 1102
click at [388, 228] on div at bounding box center [253, 476] width 506 height 1102
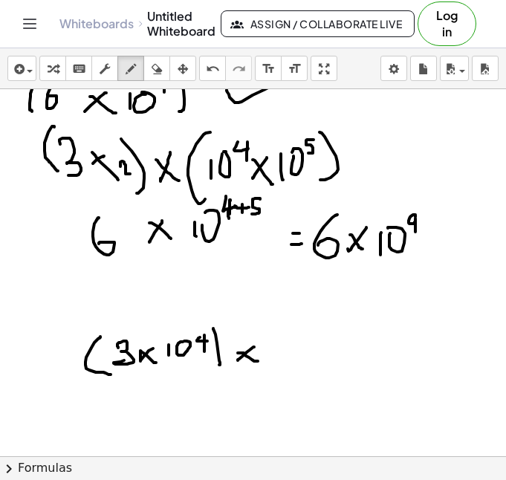
click at [415, 232] on div at bounding box center [253, 476] width 506 height 1102
click at [160, 69] on icon "button" at bounding box center [157, 69] width 10 height 18
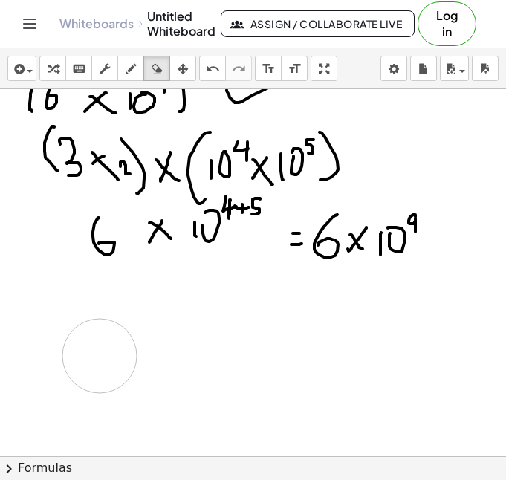
click at [75, 361] on div at bounding box center [253, 476] width 506 height 1102
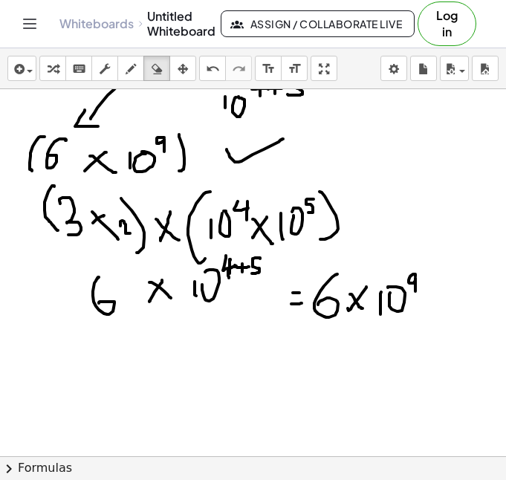
scroll to position [102, 0]
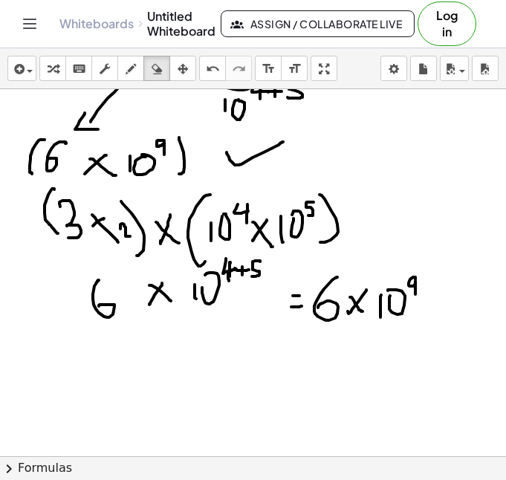
click at [134, 74] on icon "button" at bounding box center [131, 69] width 10 height 18
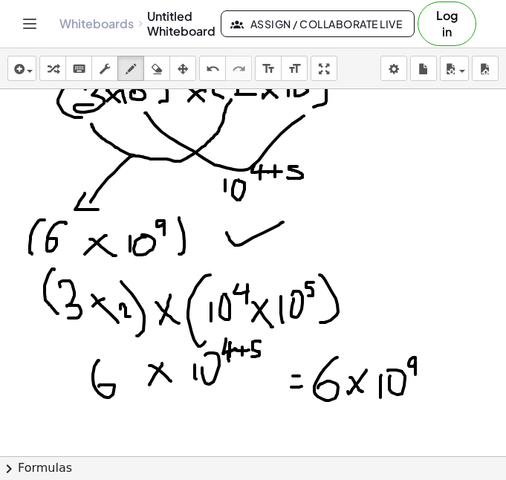
scroll to position [12, 0]
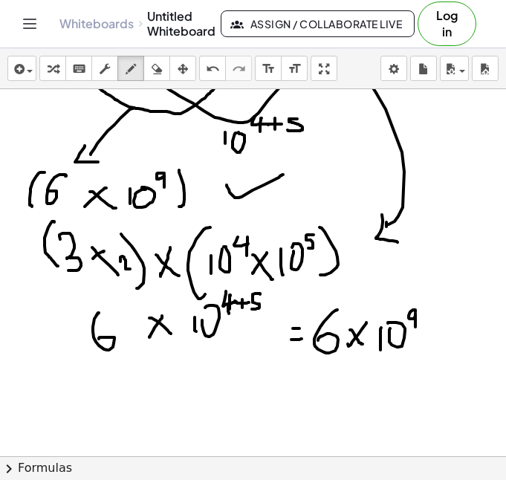
scroll to position [80, 0]
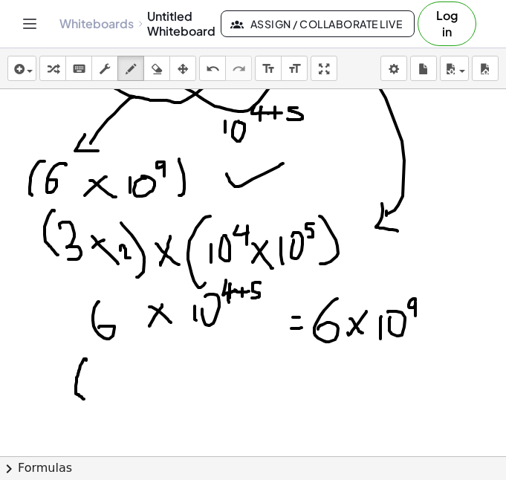
drag, startPoint x: 86, startPoint y: 360, endPoint x: 88, endPoint y: 389, distance: 29.0
drag, startPoint x: 90, startPoint y: 379, endPoint x: 100, endPoint y: 397, distance: 20.7
click at [159, 66] on icon "button" at bounding box center [157, 69] width 10 height 18
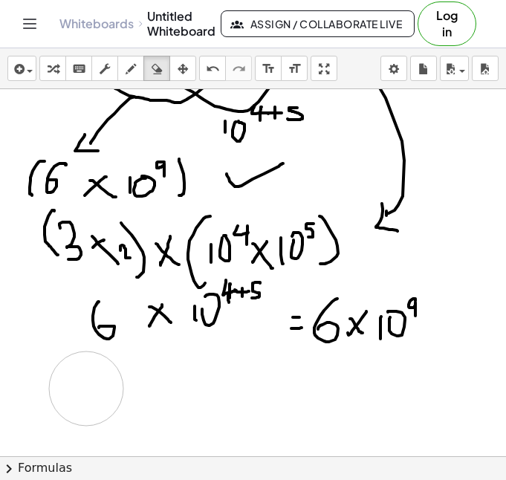
drag, startPoint x: 109, startPoint y: 407, endPoint x: 86, endPoint y: 389, distance: 29.6
click at [129, 74] on icon "button" at bounding box center [131, 69] width 10 height 18
drag, startPoint x: 96, startPoint y: 363, endPoint x: 111, endPoint y: 387, distance: 28.7
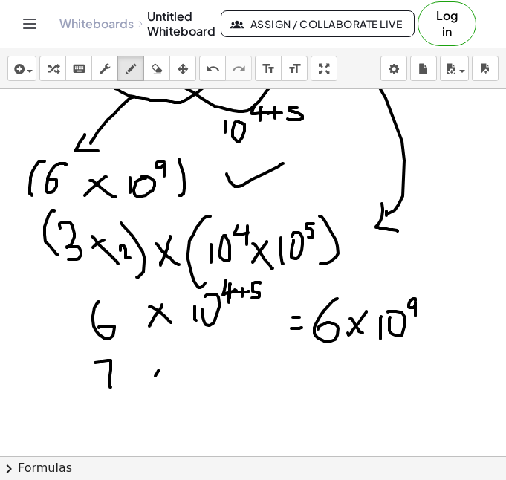
drag, startPoint x: 159, startPoint y: 371, endPoint x: 149, endPoint y: 384, distance: 16.5
drag, startPoint x: 149, startPoint y: 371, endPoint x: 168, endPoint y: 386, distance: 24.4
drag, startPoint x: 206, startPoint y: 355, endPoint x: 193, endPoint y: 386, distance: 34.0
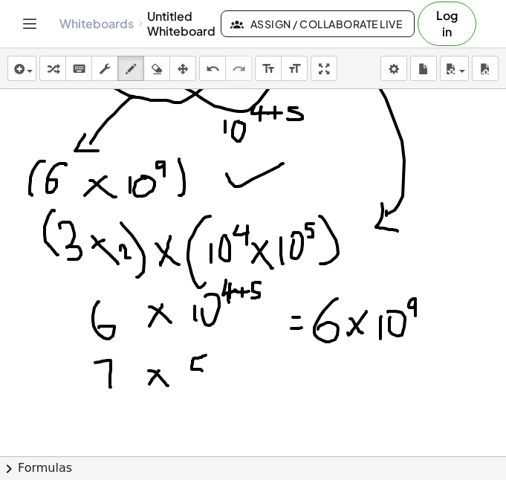
drag, startPoint x: 221, startPoint y: 347, endPoint x: 218, endPoint y: 400, distance: 52.9
drag, startPoint x: 100, startPoint y: 354, endPoint x: 95, endPoint y: 396, distance: 42.7
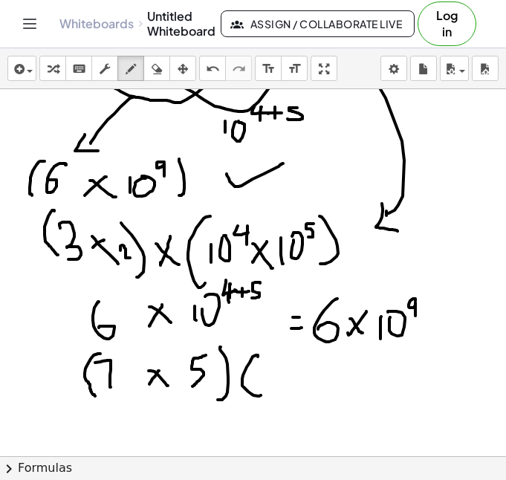
drag, startPoint x: 258, startPoint y: 357, endPoint x: 261, endPoint y: 395, distance: 38.8
drag, startPoint x: 274, startPoint y: 367, endPoint x: 279, endPoint y: 387, distance: 20.6
drag, startPoint x: 285, startPoint y: 371, endPoint x: 285, endPoint y: 361, distance: 9.7
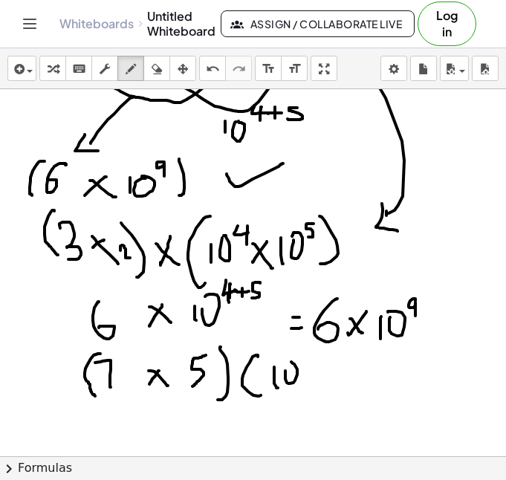
drag, startPoint x: 295, startPoint y: 360, endPoint x: 303, endPoint y: 357, distance: 8.0
drag, startPoint x: 305, startPoint y: 350, endPoint x: 316, endPoint y: 363, distance: 16.9
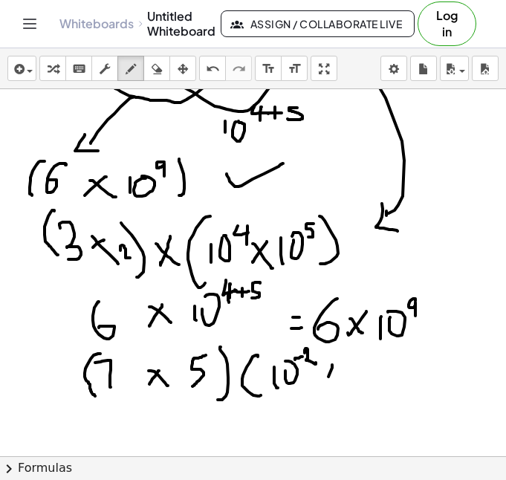
drag, startPoint x: 329, startPoint y: 377, endPoint x: 324, endPoint y: 384, distance: 8.0
drag, startPoint x: 350, startPoint y: 371, endPoint x: 351, endPoint y: 382, distance: 11.2
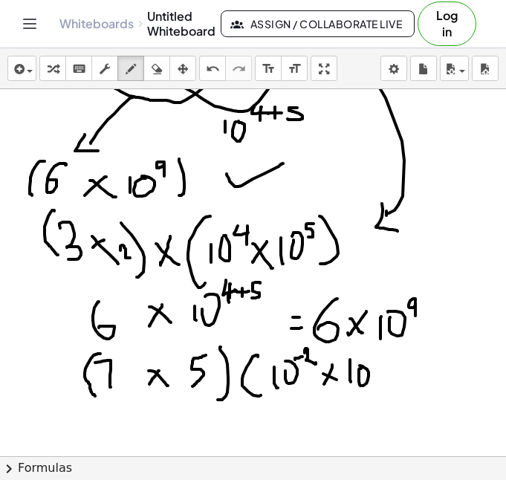
drag, startPoint x: 372, startPoint y: 352, endPoint x: 373, endPoint y: 363, distance: 12.0
drag, startPoint x: 387, startPoint y: 347, endPoint x: 383, endPoint y: 395, distance: 48.5
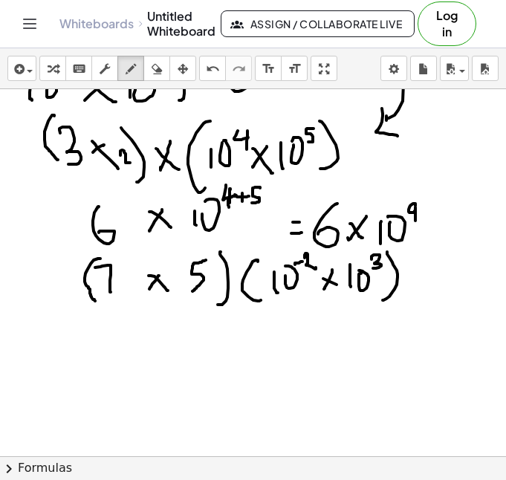
scroll to position [176, 0]
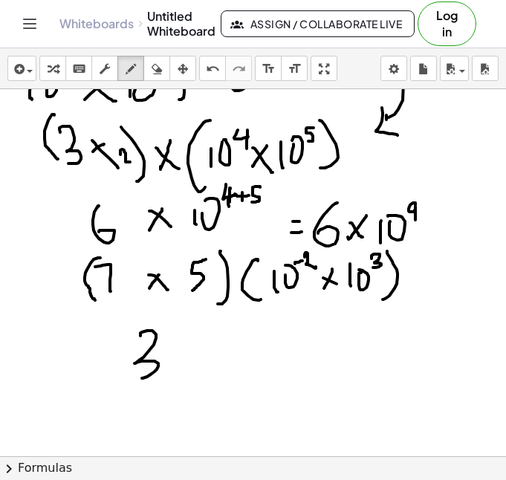
drag, startPoint x: 140, startPoint y: 336, endPoint x: 142, endPoint y: 378, distance: 42.4
click at [142, 378] on div at bounding box center [253, 464] width 506 height 1102
drag, startPoint x: 173, startPoint y: 334, endPoint x: 181, endPoint y: 371, distance: 37.2
click at [181, 371] on div at bounding box center [253, 464] width 506 height 1102
drag, startPoint x: 229, startPoint y: 361, endPoint x: 215, endPoint y: 374, distance: 18.9
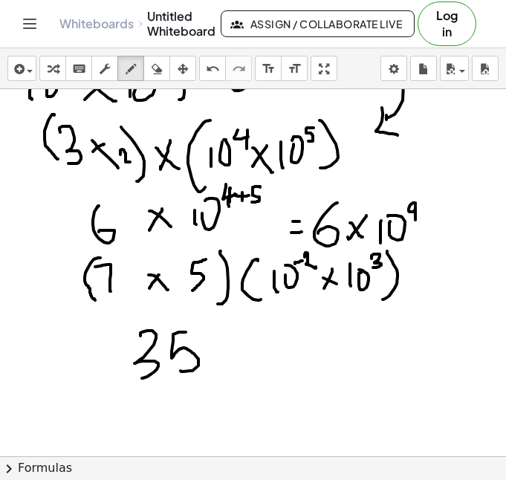
click at [228, 364] on div at bounding box center [253, 464] width 506 height 1102
drag, startPoint x: 128, startPoint y: 336, endPoint x: 145, endPoint y: 391, distance: 57.6
click at [145, 391] on div at bounding box center [253, 464] width 506 height 1102
drag, startPoint x: 261, startPoint y: 322, endPoint x: 271, endPoint y: 378, distance: 57.4
click at [271, 378] on div at bounding box center [253, 464] width 506 height 1102
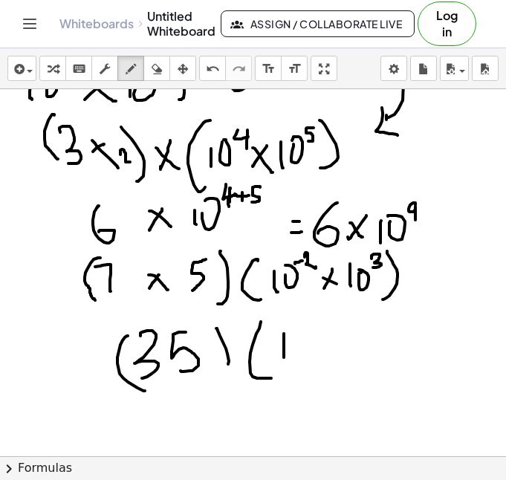
drag, startPoint x: 284, startPoint y: 334, endPoint x: 285, endPoint y: 358, distance: 24.5
click at [285, 358] on div at bounding box center [253, 464] width 506 height 1102
click at [297, 337] on div at bounding box center [253, 464] width 506 height 1102
click at [311, 328] on div at bounding box center [253, 464] width 506 height 1102
drag, startPoint x: 314, startPoint y: 321, endPoint x: 325, endPoint y: 332, distance: 15.8
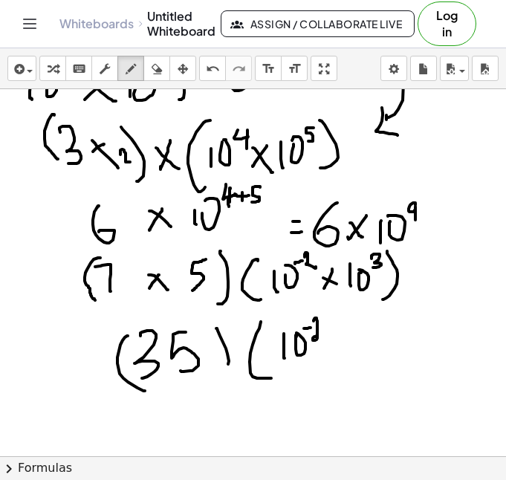
click at [325, 332] on div at bounding box center [253, 464] width 506 height 1102
drag, startPoint x: 330, startPoint y: 324, endPoint x: 342, endPoint y: 321, distance: 12.3
click at [342, 321] on div at bounding box center [253, 464] width 506 height 1102
drag, startPoint x: 337, startPoint y: 317, endPoint x: 337, endPoint y: 332, distance: 15.6
click at [337, 332] on div at bounding box center [253, 464] width 506 height 1102
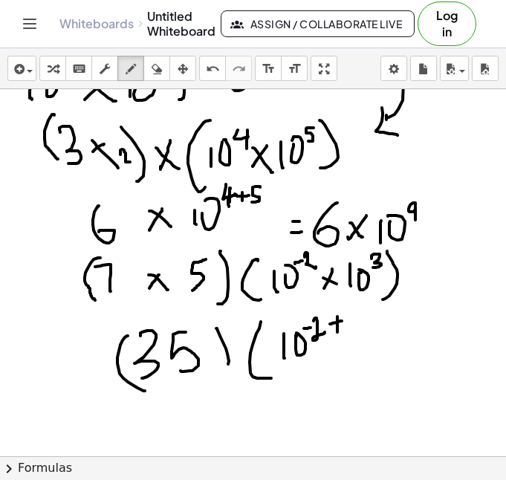
click at [351, 314] on div at bounding box center [253, 464] width 506 height 1102
drag, startPoint x: 351, startPoint y: 314, endPoint x: 350, endPoint y: 329, distance: 15.6
click at [350, 329] on div at bounding box center [253, 464] width 506 height 1102
drag, startPoint x: 366, startPoint y: 312, endPoint x: 360, endPoint y: 358, distance: 46.5
click at [360, 358] on div at bounding box center [253, 464] width 506 height 1102
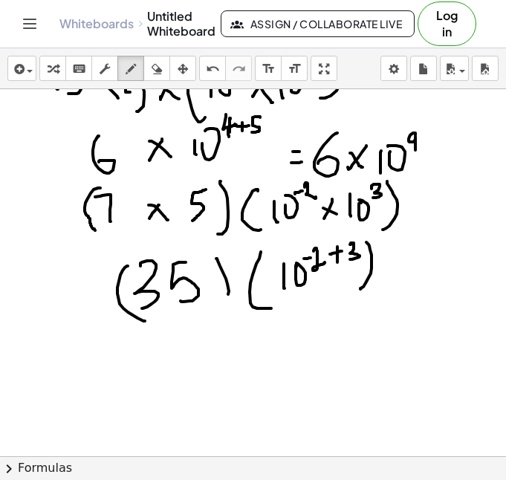
scroll to position [251, 0]
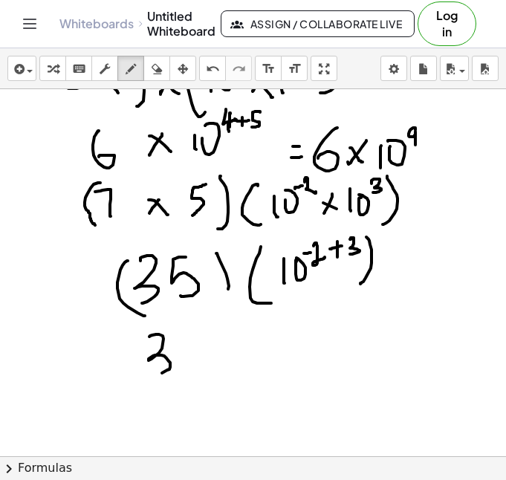
drag, startPoint x: 149, startPoint y: 337, endPoint x: 167, endPoint y: 363, distance: 31.5
click at [157, 369] on div at bounding box center [253, 389] width 506 height 1102
click at [181, 359] on div at bounding box center [253, 389] width 506 height 1102
click at [204, 353] on div at bounding box center [253, 389] width 506 height 1102
click at [216, 359] on div at bounding box center [253, 389] width 506 height 1102
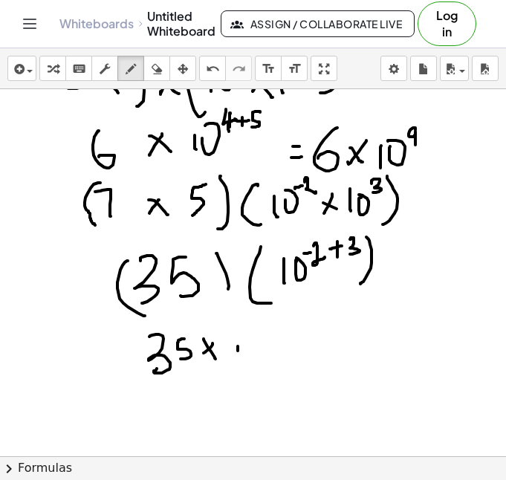
click at [241, 359] on div at bounding box center [253, 389] width 506 height 1102
click at [249, 345] on div at bounding box center [253, 389] width 506 height 1102
click at [262, 333] on div at bounding box center [253, 389] width 506 height 1102
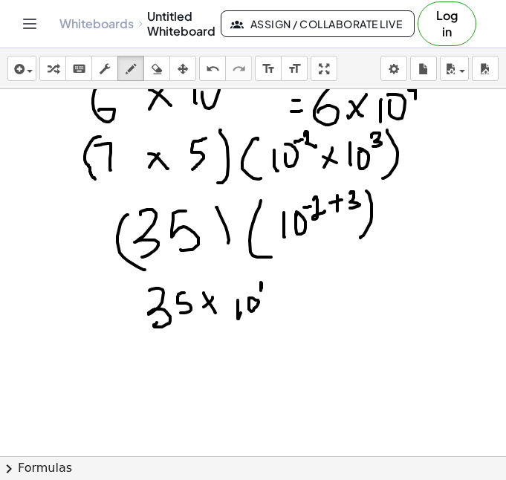
scroll to position [299, 0]
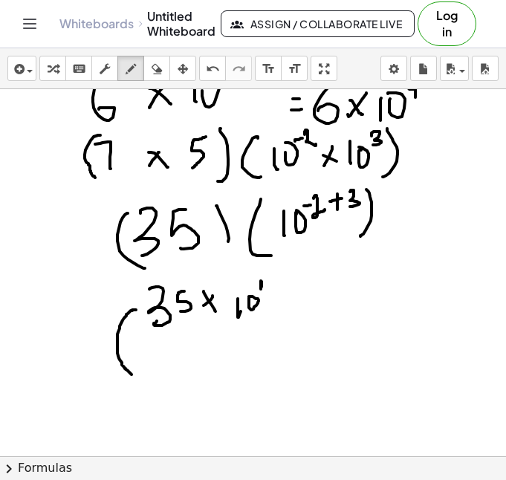
drag, startPoint x: 135, startPoint y: 310, endPoint x: 135, endPoint y: 374, distance: 63.9
click at [134, 375] on div at bounding box center [253, 341] width 506 height 1102
drag, startPoint x: 138, startPoint y: 364, endPoint x: 131, endPoint y: 385, distance: 22.1
click at [131, 385] on div at bounding box center [253, 341] width 506 height 1102
drag, startPoint x: 164, startPoint y: 360, endPoint x: 160, endPoint y: 392, distance: 32.9
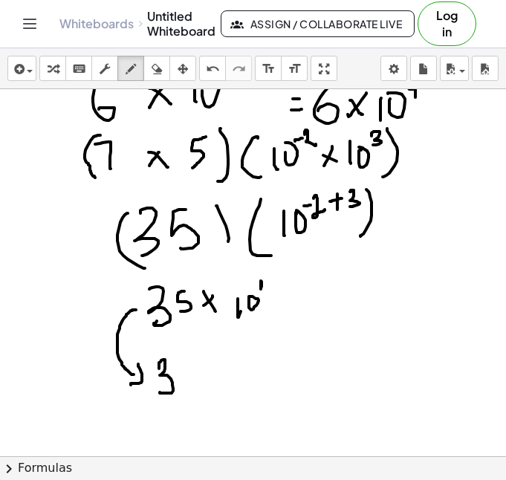
click at [160, 392] on div at bounding box center [253, 341] width 506 height 1102
click at [179, 379] on div at bounding box center [253, 341] width 506 height 1102
drag, startPoint x: 195, startPoint y: 364, endPoint x: 191, endPoint y: 385, distance: 21.3
click at [191, 385] on div at bounding box center [253, 341] width 506 height 1102
click at [172, 300] on div at bounding box center [253, 341] width 506 height 1102
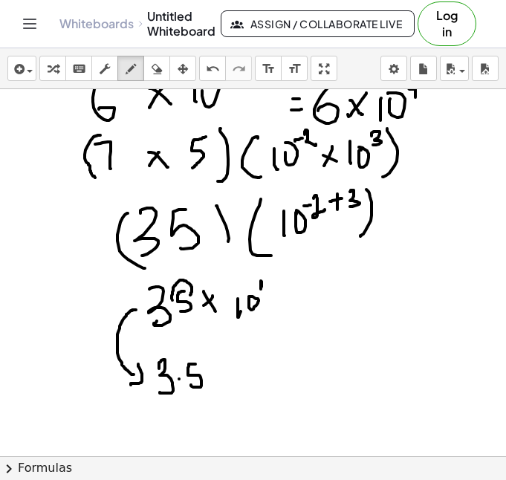
drag, startPoint x: 191, startPoint y: 293, endPoint x: 172, endPoint y: 299, distance: 20.2
click at [172, 299] on div at bounding box center [253, 341] width 506 height 1102
drag, startPoint x: 274, startPoint y: 280, endPoint x: 273, endPoint y: 288, distance: 8.2
click at [273, 288] on div at bounding box center [253, 341] width 506 height 1102
drag, startPoint x: 270, startPoint y: 285, endPoint x: 281, endPoint y: 283, distance: 11.2
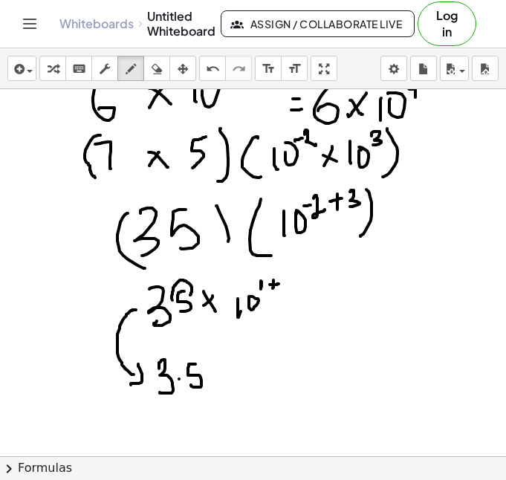
click at [279, 284] on div at bounding box center [253, 341] width 506 height 1102
drag, startPoint x: 283, startPoint y: 279, endPoint x: 283, endPoint y: 291, distance: 11.1
click at [283, 291] on div at bounding box center [253, 341] width 506 height 1102
drag, startPoint x: 226, startPoint y: 368, endPoint x: 215, endPoint y: 381, distance: 17.4
click at [215, 381] on div at bounding box center [253, 341] width 506 height 1102
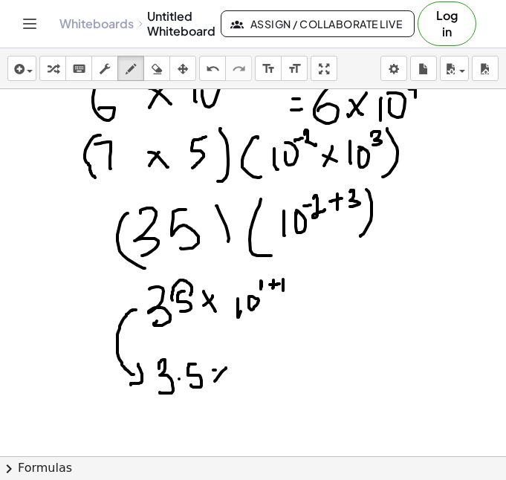
drag, startPoint x: 213, startPoint y: 370, endPoint x: 231, endPoint y: 386, distance: 23.7
click at [231, 386] on div at bounding box center [253, 341] width 506 height 1102
drag, startPoint x: 243, startPoint y: 366, endPoint x: 243, endPoint y: 386, distance: 19.3
click at [243, 385] on div at bounding box center [253, 341] width 506 height 1102
click at [260, 362] on div at bounding box center [253, 341] width 506 height 1102
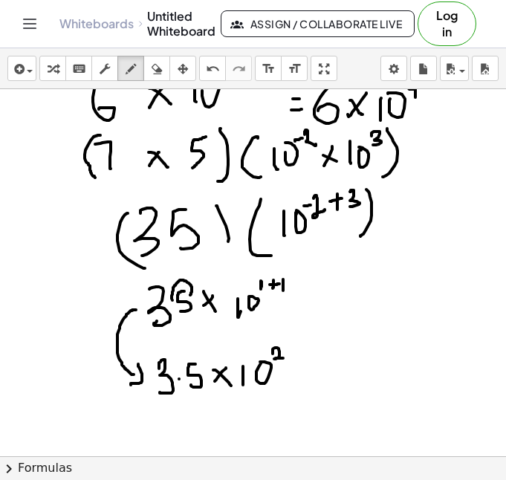
drag, startPoint x: 275, startPoint y: 348, endPoint x: 283, endPoint y: 358, distance: 13.2
click at [283, 358] on div at bounding box center [253, 341] width 506 height 1102
drag, startPoint x: 320, startPoint y: 372, endPoint x: 377, endPoint y: 340, distance: 65.6
click at [377, 340] on div at bounding box center [253, 341] width 506 height 1102
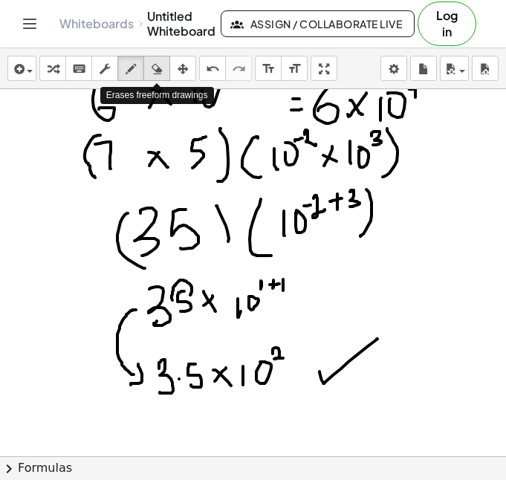
click at [154, 69] on icon "button" at bounding box center [157, 69] width 10 height 18
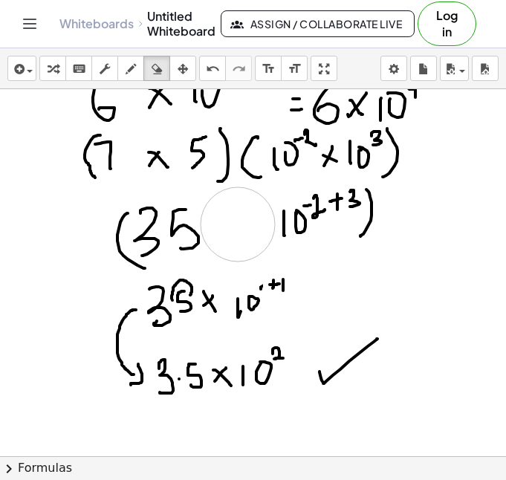
drag, startPoint x: 242, startPoint y: 253, endPoint x: 239, endPoint y: 222, distance: 31.4
click at [239, 222] on div at bounding box center [253, 341] width 506 height 1102
click at [138, 69] on div "button" at bounding box center [130, 68] width 19 height 18
drag, startPoint x: 201, startPoint y: 204, endPoint x: 195, endPoint y: 262, distance: 58.9
click at [195, 262] on div at bounding box center [253, 341] width 506 height 1102
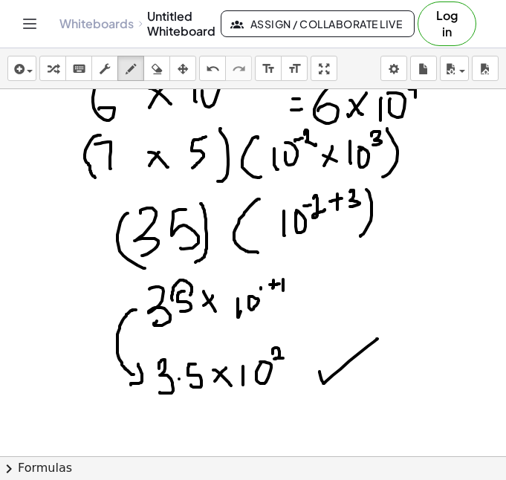
drag, startPoint x: 259, startPoint y: 199, endPoint x: 258, endPoint y: 253, distance: 53.5
click at [258, 253] on div at bounding box center [253, 341] width 506 height 1102
click at [260, 288] on div at bounding box center [253, 341] width 506 height 1102
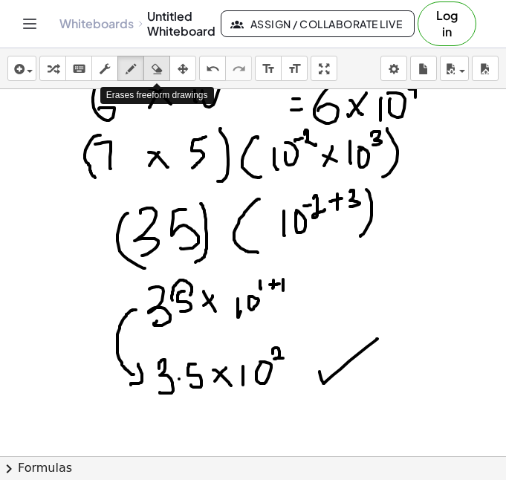
click at [157, 78] on button "erase" at bounding box center [156, 68] width 27 height 25
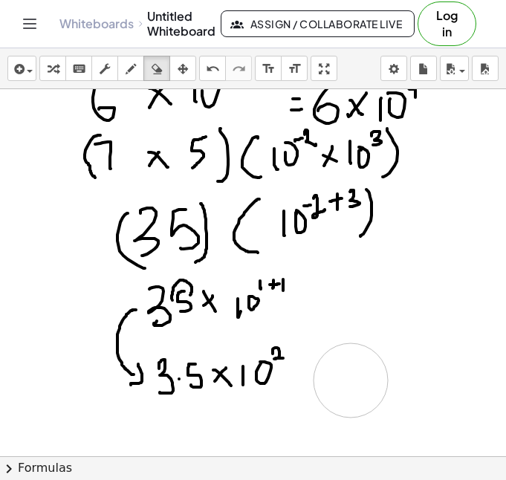
drag, startPoint x: 383, startPoint y: 355, endPoint x: 349, endPoint y: 378, distance: 41.2
click at [349, 378] on div at bounding box center [253, 341] width 506 height 1102
click at [135, 72] on icon "button" at bounding box center [131, 69] width 10 height 18
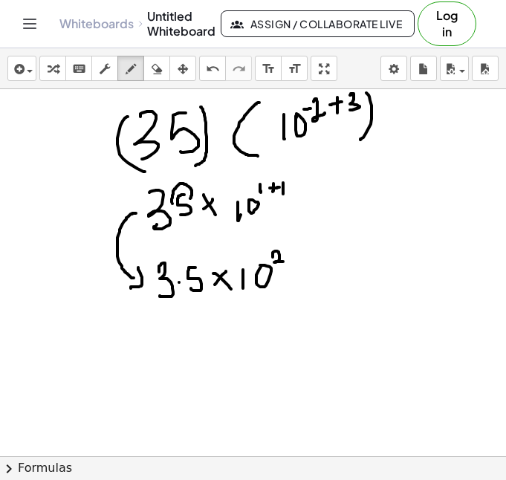
scroll to position [385, 0]
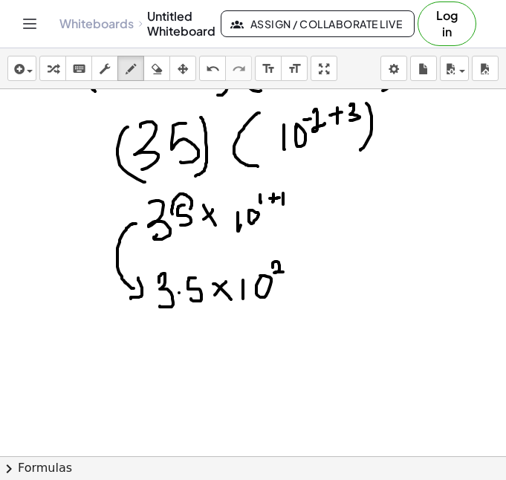
click at [242, 320] on div at bounding box center [253, 255] width 506 height 1102
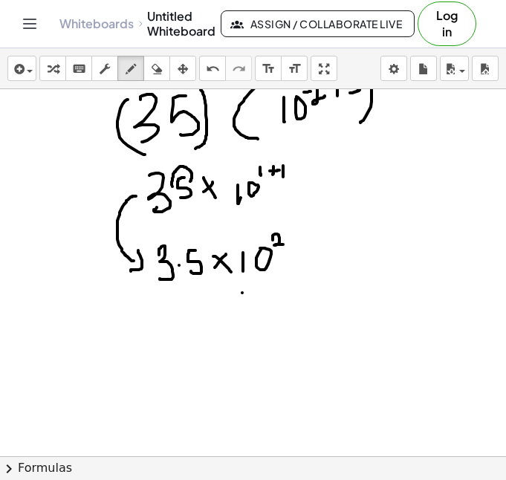
scroll to position [413, 0]
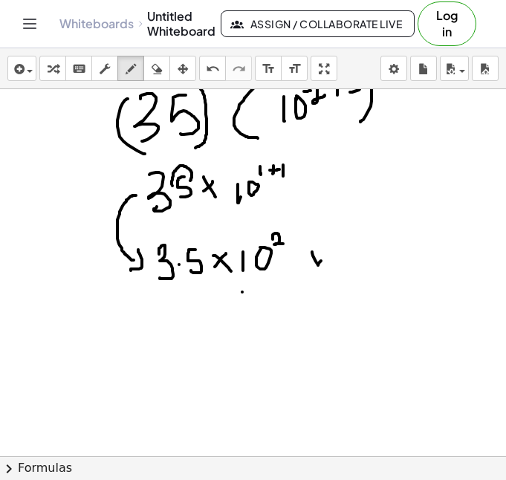
drag, startPoint x: 312, startPoint y: 252, endPoint x: 363, endPoint y: 233, distance: 53.8
click at [363, 233] on div at bounding box center [253, 227] width 506 height 1102
click at [164, 76] on div "button" at bounding box center [156, 68] width 19 height 18
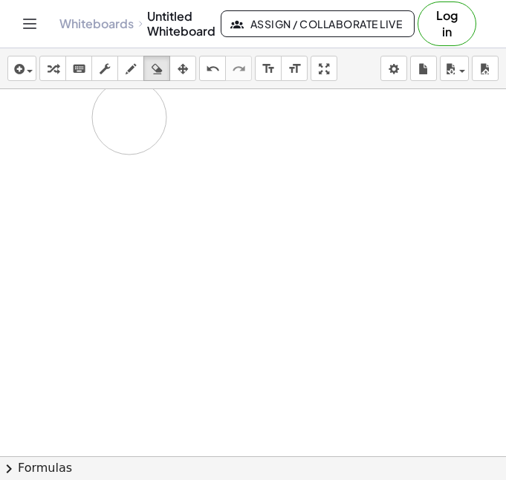
drag, startPoint x: 325, startPoint y: 272, endPoint x: 129, endPoint y: 117, distance: 249.2
click at [129, 117] on div at bounding box center [253, 227] width 506 height 1102
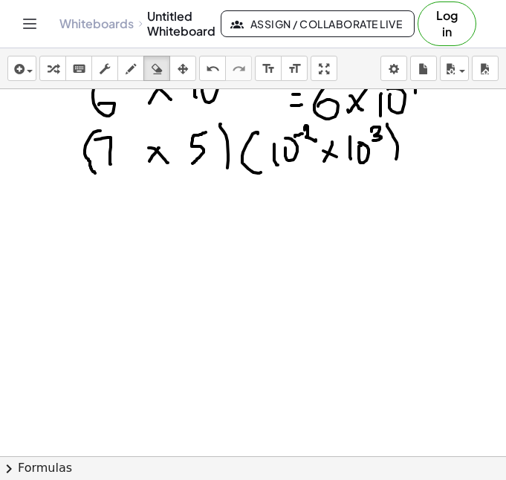
scroll to position [276, 0]
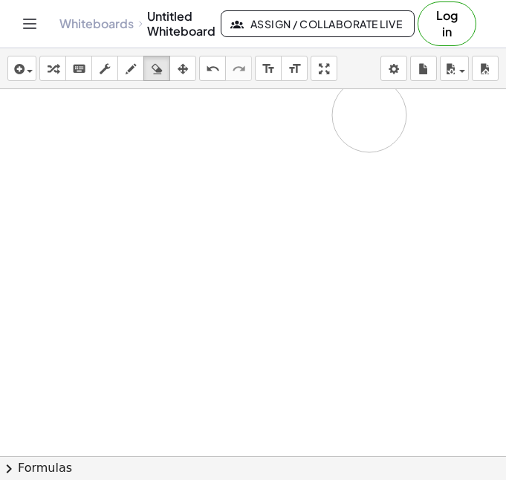
drag, startPoint x: 88, startPoint y: 199, endPoint x: 213, endPoint y: 185, distance: 124.9
click at [225, 172] on div at bounding box center [253, 364] width 506 height 1102
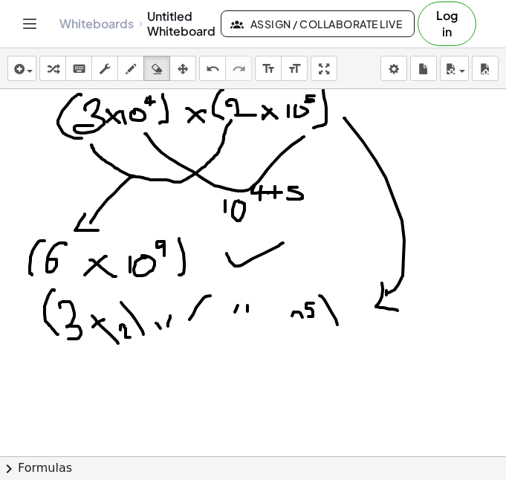
scroll to position [0, 0]
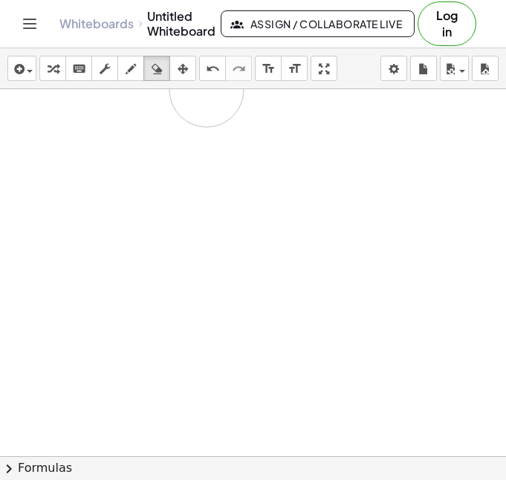
drag, startPoint x: 361, startPoint y: 363, endPoint x: 200, endPoint y: 116, distance: 295.4
click at [208, 98] on div at bounding box center [253, 456] width 506 height 734
drag, startPoint x: 32, startPoint y: 110, endPoint x: -15, endPoint y: 135, distance: 52.9
click at [0, 135] on html "Graspable Math Activities Get Started Activity Bank Assigned Work Classes White…" at bounding box center [253, 240] width 506 height 480
click at [131, 70] on icon "button" at bounding box center [131, 69] width 10 height 18
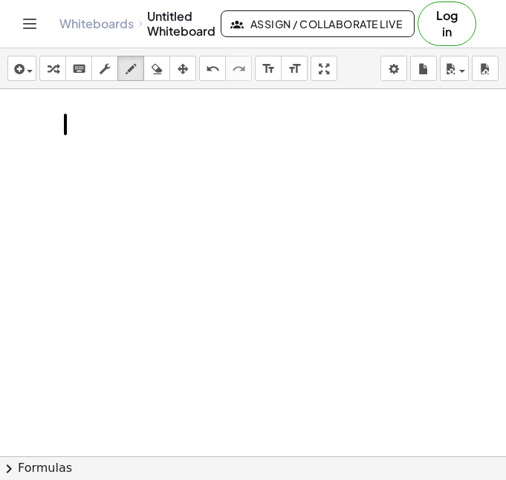
drag, startPoint x: 65, startPoint y: 115, endPoint x: 65, endPoint y: 134, distance: 18.6
click at [65, 134] on div at bounding box center [253, 456] width 506 height 734
click at [74, 129] on div at bounding box center [253, 456] width 506 height 734
drag, startPoint x: 83, startPoint y: 121, endPoint x: 101, endPoint y: 139, distance: 25.8
click at [101, 139] on div at bounding box center [253, 456] width 506 height 734
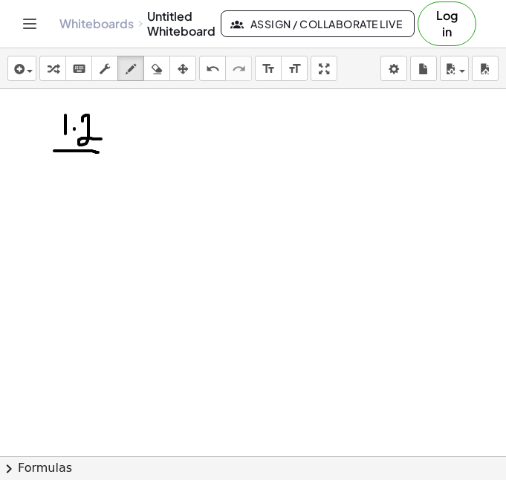
drag, startPoint x: 54, startPoint y: 151, endPoint x: 100, endPoint y: 154, distance: 46.2
click at [100, 154] on div at bounding box center [253, 456] width 506 height 734
drag, startPoint x: 74, startPoint y: 171, endPoint x: 75, endPoint y: 191, distance: 20.1
click at [75, 191] on div at bounding box center [253, 456] width 506 height 734
drag, startPoint x: 109, startPoint y: 108, endPoint x: 126, endPoint y: 198, distance: 92.3
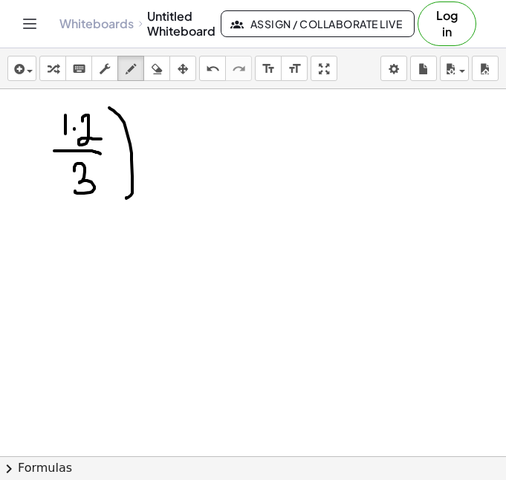
click at [126, 198] on div at bounding box center [253, 456] width 506 height 734
drag, startPoint x: 51, startPoint y: 120, endPoint x: 65, endPoint y: 201, distance: 82.4
click at [65, 201] on div at bounding box center [253, 456] width 506 height 734
drag, startPoint x: 202, startPoint y: 114, endPoint x: 197, endPoint y: 193, distance: 79.0
click at [195, 198] on div at bounding box center [253, 456] width 506 height 734
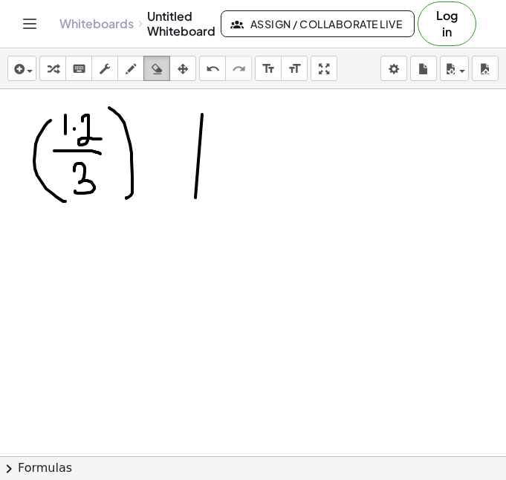
click at [158, 73] on icon "button" at bounding box center [157, 69] width 10 height 18
drag, startPoint x: 233, startPoint y: 120, endPoint x: 211, endPoint y: 194, distance: 76.7
click at [211, 194] on div at bounding box center [253, 456] width 506 height 734
click at [126, 65] on icon "button" at bounding box center [131, 69] width 10 height 18
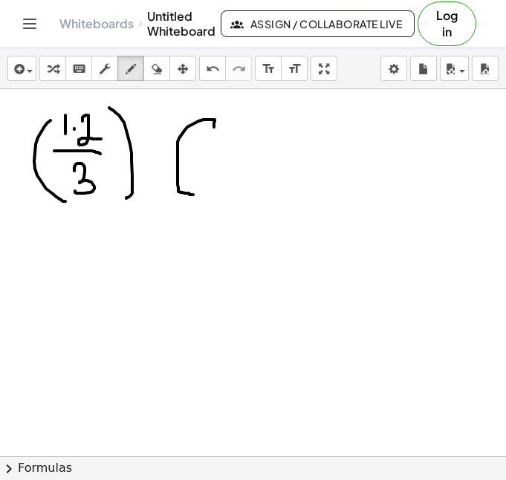
drag, startPoint x: 214, startPoint y: 123, endPoint x: 193, endPoint y: 195, distance: 75.0
click at [193, 195] on div at bounding box center [253, 456] width 506 height 734
drag, startPoint x: 227, startPoint y: 132, endPoint x: 227, endPoint y: 149, distance: 17.8
click at [226, 148] on div at bounding box center [253, 456] width 506 height 734
click at [242, 137] on div at bounding box center [253, 456] width 506 height 734
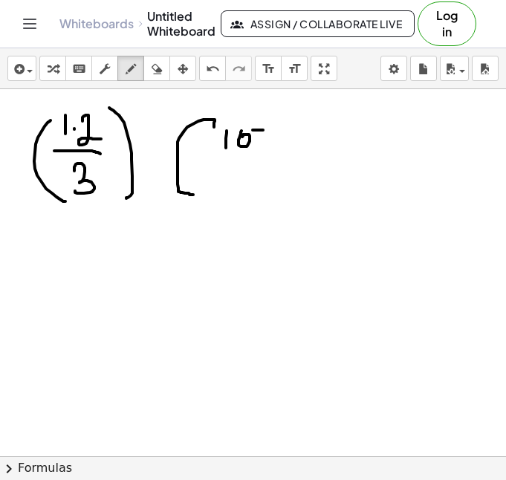
click at [263, 130] on div at bounding box center [253, 456] width 506 height 734
drag, startPoint x: 276, startPoint y: 117, endPoint x: 284, endPoint y: 129, distance: 14.0
click at [284, 129] on div at bounding box center [253, 456] width 506 height 734
drag, startPoint x: 280, startPoint y: 121, endPoint x: 279, endPoint y: 135, distance: 14.2
click at [279, 135] on div at bounding box center [253, 456] width 506 height 734
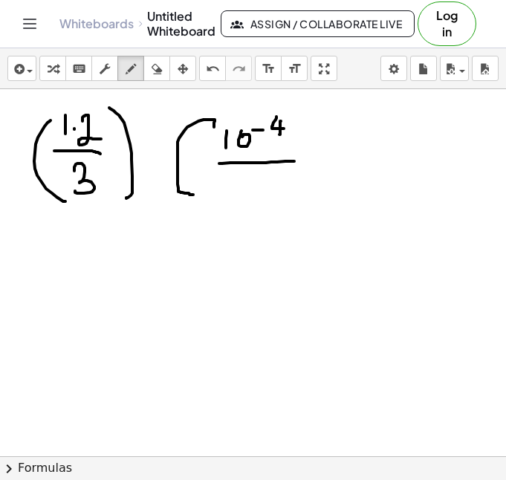
drag, startPoint x: 219, startPoint y: 164, endPoint x: 294, endPoint y: 161, distance: 75.1
click at [294, 161] on div at bounding box center [253, 456] width 506 height 734
drag, startPoint x: 251, startPoint y: 178, endPoint x: 256, endPoint y: 190, distance: 12.3
click at [251, 194] on div at bounding box center [253, 456] width 506 height 734
click at [265, 178] on div at bounding box center [253, 456] width 506 height 734
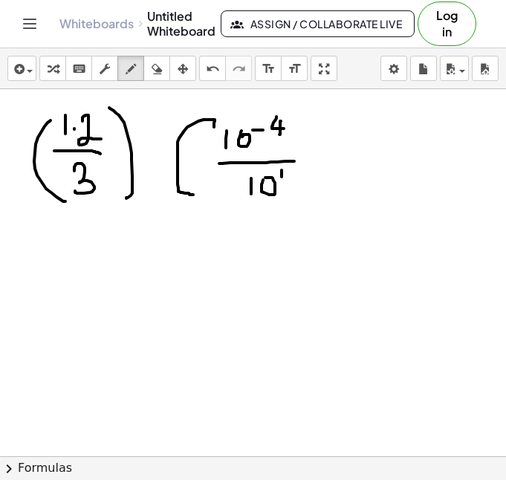
click at [282, 177] on div at bounding box center [253, 456] width 506 height 734
drag, startPoint x: 293, startPoint y: 107, endPoint x: 293, endPoint y: 187, distance: 80.3
click at [293, 187] on div at bounding box center [253, 456] width 506 height 734
click at [86, 234] on div at bounding box center [253, 456] width 506 height 734
click at [105, 255] on div at bounding box center [253, 456] width 506 height 734
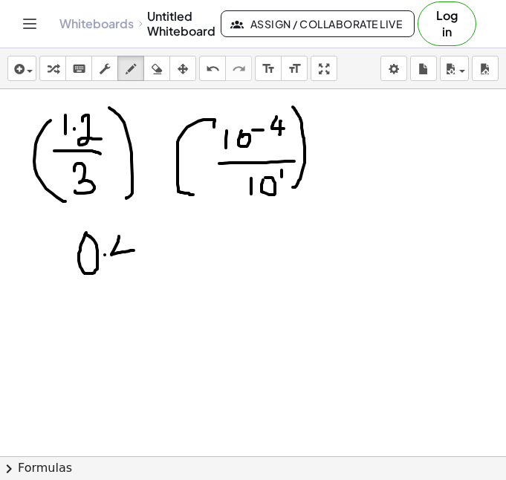
drag, startPoint x: 119, startPoint y: 236, endPoint x: 137, endPoint y: 250, distance: 22.8
click at [137, 250] on div at bounding box center [253, 456] width 506 height 734
drag, startPoint x: 126, startPoint y: 239, endPoint x: 128, endPoint y: 274, distance: 35.0
click at [128, 274] on div at bounding box center [253, 456] width 506 height 734
drag, startPoint x: 151, startPoint y: 237, endPoint x: 143, endPoint y: 282, distance: 45.9
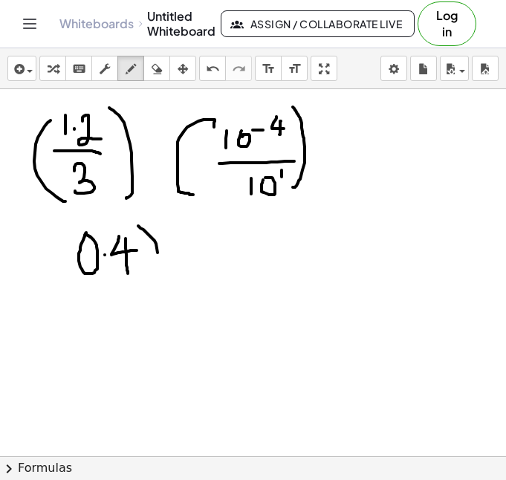
click at [143, 282] on div at bounding box center [253, 456] width 506 height 734
drag, startPoint x: 71, startPoint y: 224, endPoint x: 68, endPoint y: 282, distance: 57.3
click at [68, 282] on div at bounding box center [253, 456] width 506 height 734
drag, startPoint x: 196, startPoint y: 225, endPoint x: 208, endPoint y: 288, distance: 64.3
click at [208, 288] on div at bounding box center [253, 456] width 506 height 734
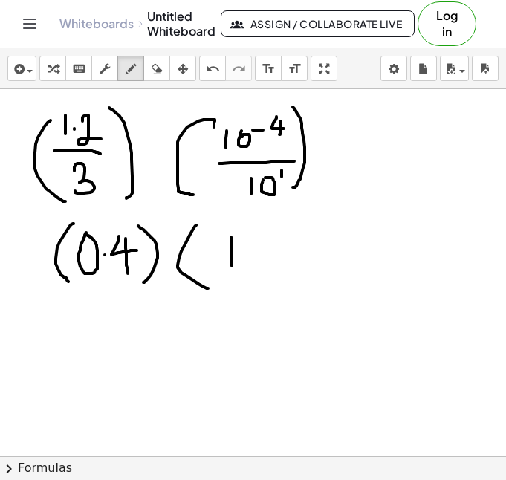
drag, startPoint x: 231, startPoint y: 237, endPoint x: 232, endPoint y: 267, distance: 29.7
click at [232, 267] on div at bounding box center [253, 456] width 506 height 734
click at [245, 237] on div at bounding box center [253, 456] width 506 height 734
drag, startPoint x: 254, startPoint y: 233, endPoint x: 271, endPoint y: 231, distance: 16.5
click at [271, 231] on div at bounding box center [253, 456] width 506 height 734
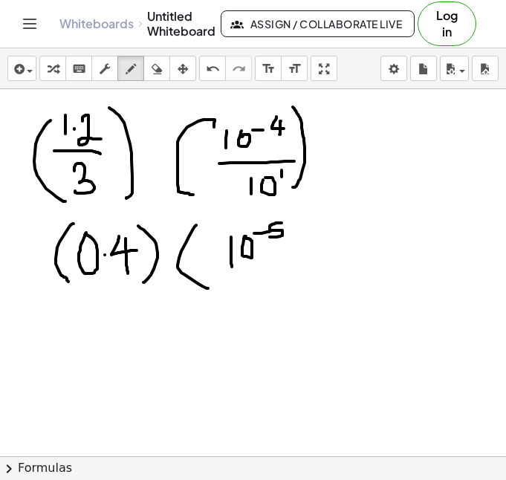
drag, startPoint x: 279, startPoint y: 223, endPoint x: 270, endPoint y: 238, distance: 17.7
click at [270, 238] on div at bounding box center [253, 456] width 506 height 734
drag, startPoint x: 284, startPoint y: 214, endPoint x: 291, endPoint y: 276, distance: 62.8
click at [291, 276] on div at bounding box center [253, 456] width 506 height 734
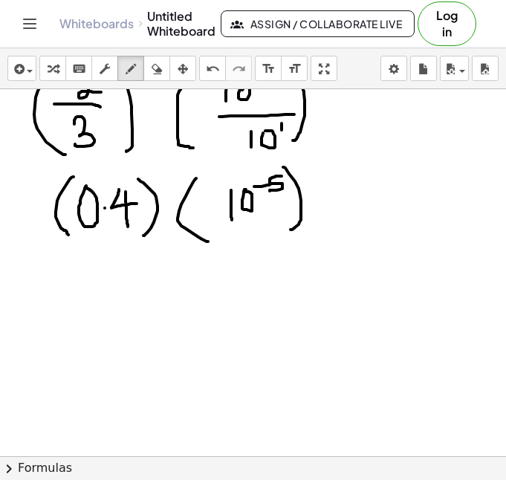
scroll to position [63, 0]
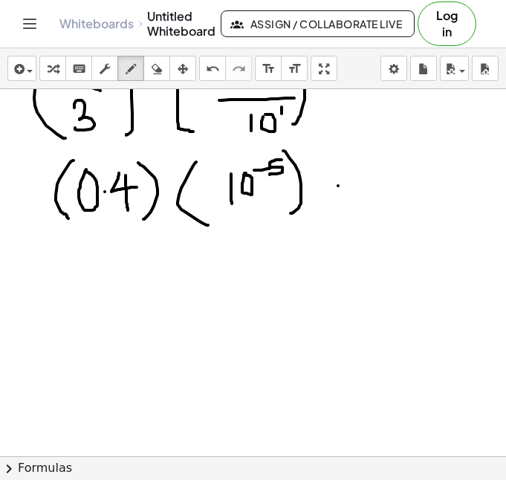
drag, startPoint x: 338, startPoint y: 186, endPoint x: 348, endPoint y: 187, distance: 9.7
click at [348, 187] on div at bounding box center [253, 393] width 506 height 734
drag, startPoint x: 333, startPoint y: 195, endPoint x: 352, endPoint y: 195, distance: 18.6
click at [352, 195] on div at bounding box center [253, 393] width 506 height 734
click at [381, 179] on div at bounding box center [253, 393] width 506 height 734
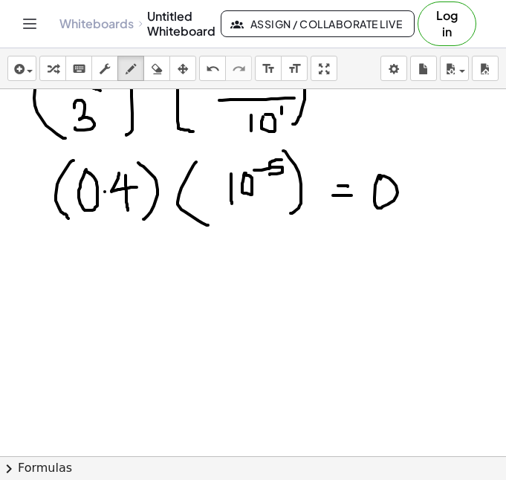
click at [404, 193] on div at bounding box center [253, 393] width 506 height 734
drag, startPoint x: 418, startPoint y: 181, endPoint x: 423, endPoint y: 193, distance: 12.3
click at [425, 194] on div at bounding box center [253, 393] width 506 height 734
drag, startPoint x: 422, startPoint y: 181, endPoint x: 422, endPoint y: 206, distance: 24.5
click at [422, 206] on div at bounding box center [253, 393] width 506 height 734
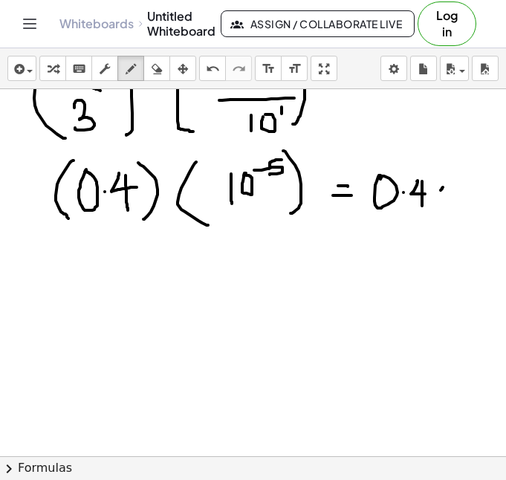
drag, startPoint x: 443, startPoint y: 187, endPoint x: 435, endPoint y: 198, distance: 13.8
click at [435, 198] on div at bounding box center [253, 393] width 506 height 734
drag, startPoint x: 435, startPoint y: 187, endPoint x: 443, endPoint y: 201, distance: 16.3
click at [443, 201] on div at bounding box center [253, 393] width 506 height 734
drag, startPoint x: 453, startPoint y: 180, endPoint x: 453, endPoint y: 198, distance: 17.9
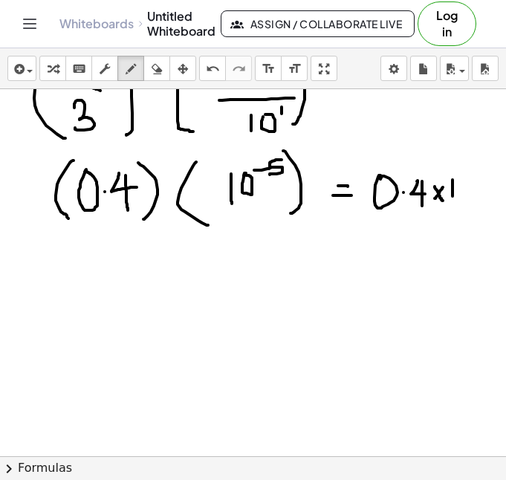
click at [453, 198] on div at bounding box center [253, 393] width 506 height 734
click at [465, 181] on div at bounding box center [253, 393] width 506 height 734
click at [475, 178] on div at bounding box center [253, 393] width 506 height 734
drag, startPoint x: 482, startPoint y: 175, endPoint x: 479, endPoint y: 184, distance: 9.7
click at [479, 184] on div at bounding box center [253, 393] width 506 height 734
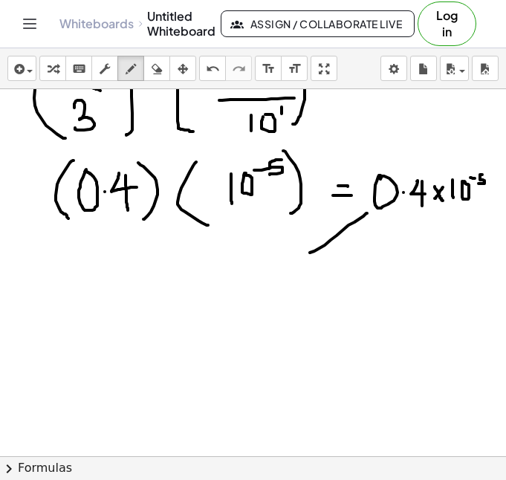
drag, startPoint x: 367, startPoint y: 213, endPoint x: 303, endPoint y: 256, distance: 76.7
click at [303, 256] on div at bounding box center [253, 393] width 506 height 734
drag, startPoint x: 305, startPoint y: 240, endPoint x: 317, endPoint y: 262, distance: 25.6
click at [317, 262] on div at bounding box center [253, 393] width 506 height 734
drag, startPoint x: 404, startPoint y: 191, endPoint x: 427, endPoint y: 188, distance: 23.2
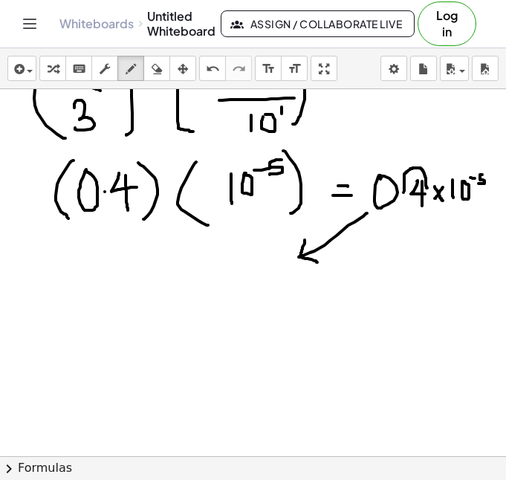
click at [427, 188] on div at bounding box center [253, 393] width 506 height 734
drag, startPoint x: 100, startPoint y: 256, endPoint x: 115, endPoint y: 271, distance: 21.6
click at [118, 272] on div at bounding box center [253, 393] width 506 height 734
drag, startPoint x: 106, startPoint y: 261, endPoint x: 109, endPoint y: 288, distance: 26.9
click at [109, 288] on div at bounding box center [253, 393] width 506 height 734
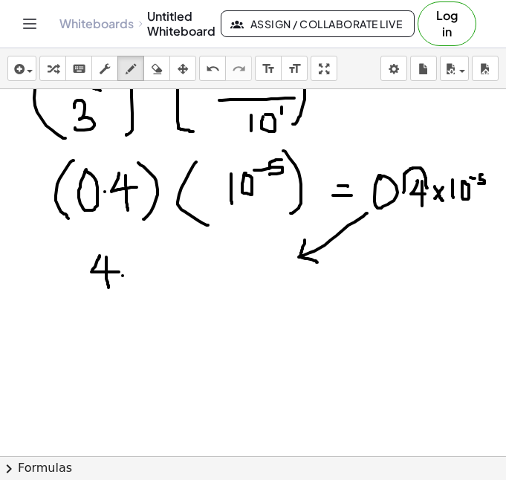
click at [123, 276] on div at bounding box center [253, 393] width 506 height 734
click at [132, 261] on div at bounding box center [253, 393] width 506 height 734
drag, startPoint x: 163, startPoint y: 268, endPoint x: 157, endPoint y: 278, distance: 12.0
click at [157, 278] on div at bounding box center [253, 393] width 506 height 734
drag, startPoint x: 153, startPoint y: 268, endPoint x: 168, endPoint y: 278, distance: 18.1
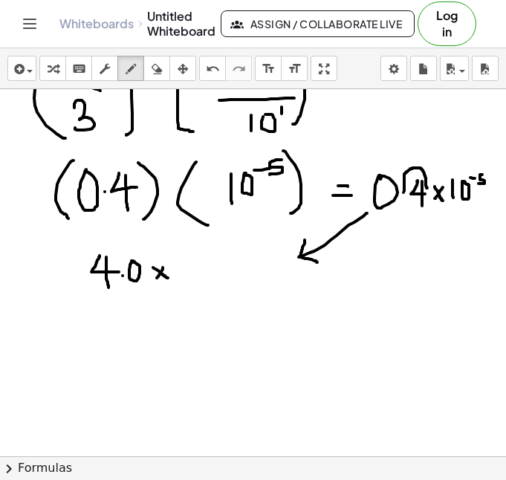
click at [168, 278] on div at bounding box center [253, 393] width 506 height 734
drag, startPoint x: 177, startPoint y: 262, endPoint x: 177, endPoint y: 282, distance: 19.3
click at [177, 282] on div at bounding box center [253, 393] width 506 height 734
click at [191, 262] on div at bounding box center [253, 393] width 506 height 734
click at [204, 254] on div at bounding box center [253, 393] width 506 height 734
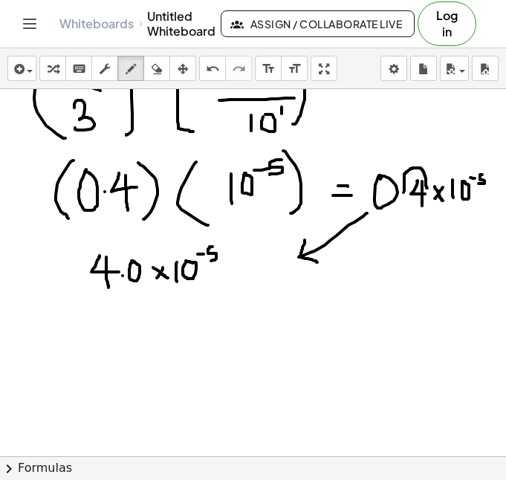
drag, startPoint x: 212, startPoint y: 247, endPoint x: 210, endPoint y: 261, distance: 14.2
click at [210, 261] on div at bounding box center [253, 393] width 506 height 734
click at [230, 252] on div at bounding box center [253, 393] width 506 height 734
drag, startPoint x: 235, startPoint y: 247, endPoint x: 236, endPoint y: 258, distance: 11.2
click at [235, 258] on div at bounding box center [253, 393] width 506 height 734
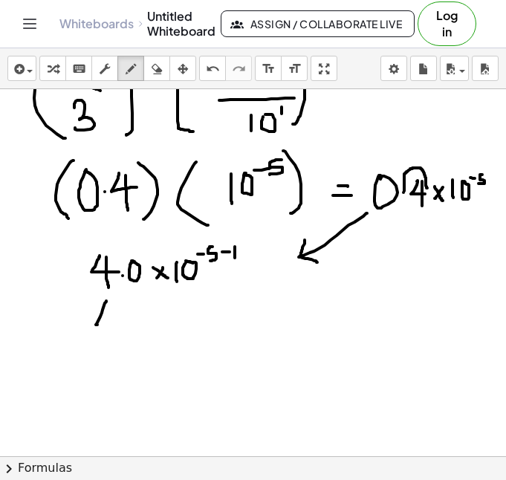
drag, startPoint x: 106, startPoint y: 301, endPoint x: 121, endPoint y: 320, distance: 23.8
click at [121, 320] on div at bounding box center [253, 393] width 506 height 734
drag, startPoint x: 109, startPoint y: 309, endPoint x: 117, endPoint y: 334, distance: 26.6
click at [117, 334] on div at bounding box center [253, 393] width 506 height 734
click at [132, 322] on div at bounding box center [253, 393] width 506 height 734
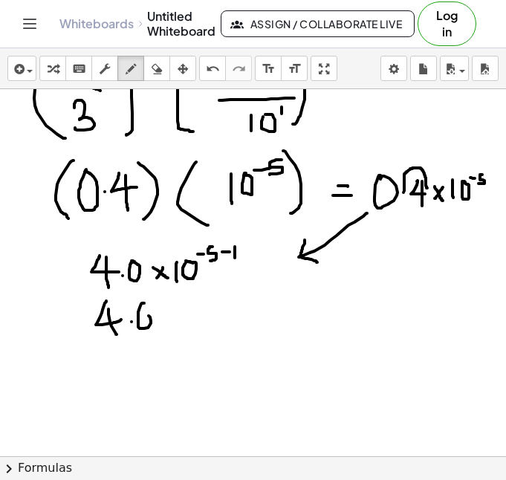
click at [140, 311] on div at bounding box center [253, 393] width 506 height 734
drag, startPoint x: 166, startPoint y: 315, endPoint x: 155, endPoint y: 331, distance: 19.2
click at [155, 331] on div at bounding box center [253, 393] width 506 height 734
click at [169, 325] on div at bounding box center [253, 393] width 506 height 734
click at [188, 329] on div at bounding box center [253, 393] width 506 height 734
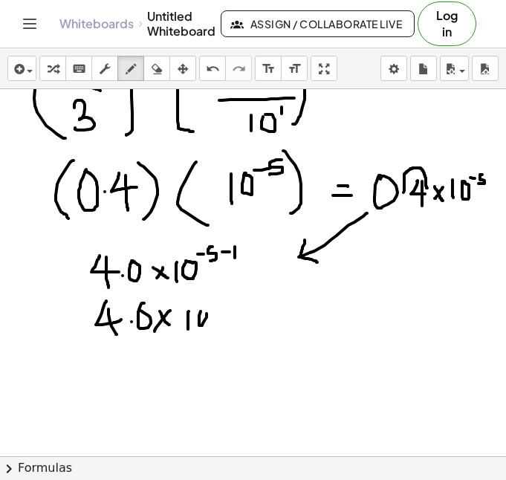
click at [198, 305] on div at bounding box center [253, 393] width 506 height 734
drag, startPoint x: 207, startPoint y: 302, endPoint x: 215, endPoint y: 302, distance: 8.2
click at [215, 302] on div at bounding box center [253, 393] width 506 height 734
drag, startPoint x: 224, startPoint y: 294, endPoint x: 220, endPoint y: 303, distance: 9.7
click at [220, 303] on div at bounding box center [253, 393] width 506 height 734
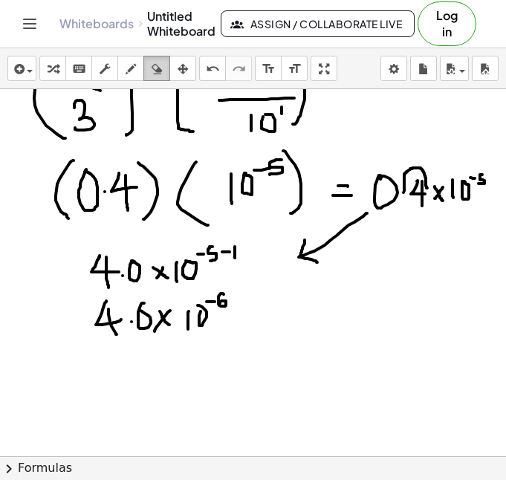
click at [165, 74] on div "button" at bounding box center [156, 68] width 19 height 18
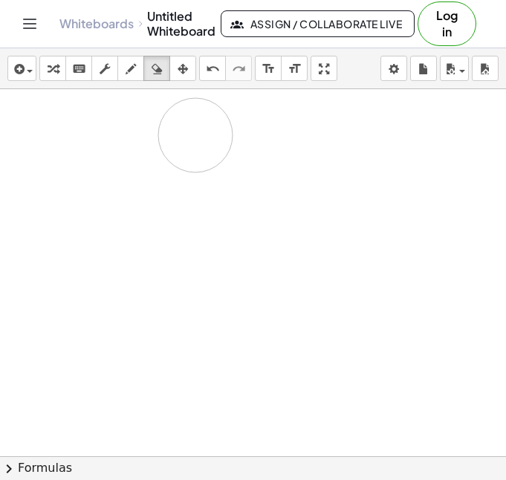
drag, startPoint x: 275, startPoint y: 302, endPoint x: 197, endPoint y: 156, distance: 165.3
click at [197, 156] on div at bounding box center [253, 393] width 506 height 734
drag, startPoint x: 183, startPoint y: 193, endPoint x: 455, endPoint y: 316, distance: 298.7
click at [455, 250] on div at bounding box center [253, 456] width 506 height 734
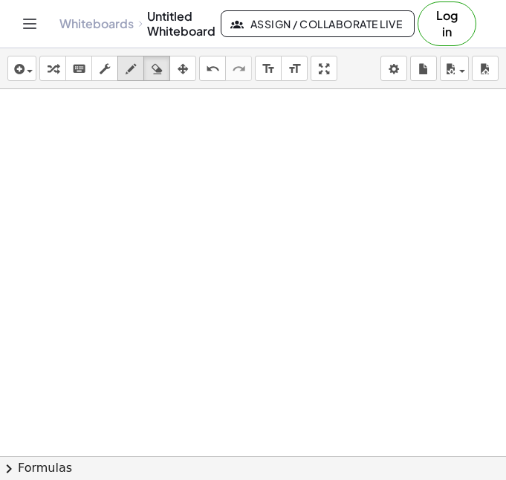
click at [132, 73] on icon "button" at bounding box center [131, 69] width 10 height 18
drag, startPoint x: 135, startPoint y: 103, endPoint x: 136, endPoint y: 135, distance: 31.3
click at [130, 134] on div at bounding box center [253, 456] width 506 height 734
click at [145, 131] on div at bounding box center [253, 456] width 506 height 734
drag, startPoint x: 166, startPoint y: 109, endPoint x: 166, endPoint y: 141, distance: 32.7
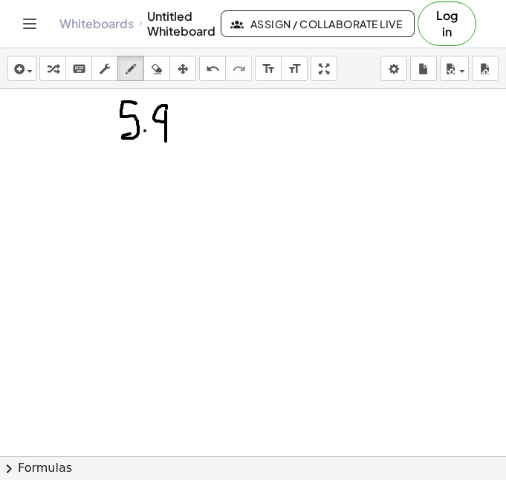
click at [166, 141] on div at bounding box center [253, 456] width 506 height 734
drag, startPoint x: 174, startPoint y: 108, endPoint x: 183, endPoint y: 143, distance: 36.1
click at [183, 143] on div at bounding box center [253, 456] width 506 height 734
drag, startPoint x: 218, startPoint y: 118, endPoint x: 205, endPoint y: 136, distance: 21.9
click at [205, 136] on div at bounding box center [253, 456] width 506 height 734
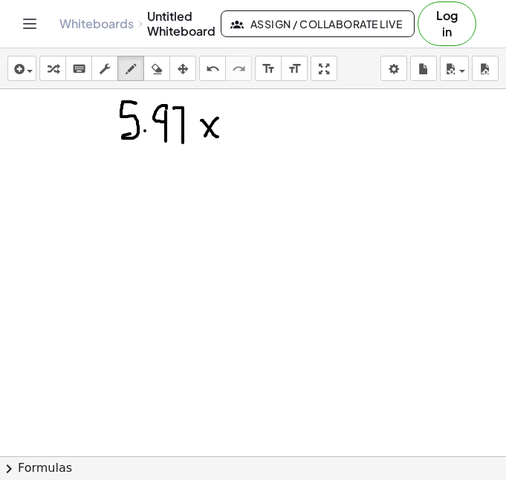
drag, startPoint x: 201, startPoint y: 120, endPoint x: 219, endPoint y: 137, distance: 23.7
click at [219, 137] on div at bounding box center [253, 456] width 506 height 734
drag, startPoint x: 232, startPoint y: 111, endPoint x: 238, endPoint y: 140, distance: 29.6
click at [237, 155] on div at bounding box center [253, 456] width 506 height 734
click at [244, 118] on div at bounding box center [253, 456] width 506 height 734
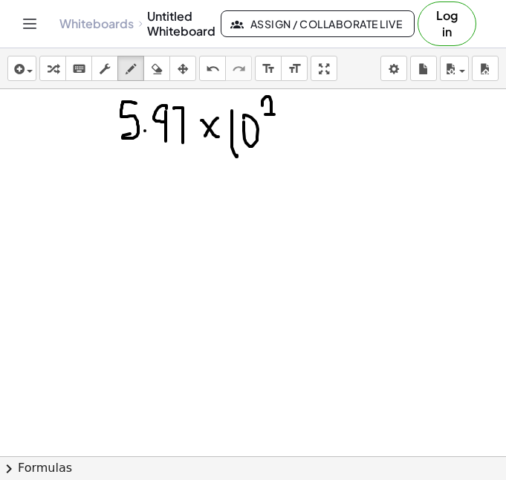
drag, startPoint x: 262, startPoint y: 106, endPoint x: 274, endPoint y: 114, distance: 14.9
click at [274, 114] on div at bounding box center [253, 456] width 506 height 734
drag, startPoint x: 283, startPoint y: 101, endPoint x: 291, endPoint y: 106, distance: 9.3
click at [291, 106] on div at bounding box center [253, 456] width 506 height 734
drag, startPoint x: 288, startPoint y: 102, endPoint x: 285, endPoint y: 126, distance: 23.9
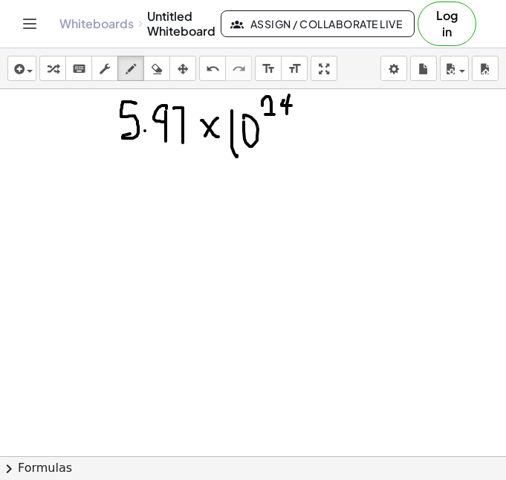
click at [285, 126] on div at bounding box center [253, 456] width 506 height 734
drag, startPoint x: 131, startPoint y: 172, endPoint x: 138, endPoint y: 197, distance: 26.3
click at [138, 199] on div at bounding box center [253, 456] width 506 height 734
click at [146, 189] on div at bounding box center [253, 456] width 506 height 734
drag, startPoint x: 155, startPoint y: 176, endPoint x: 172, endPoint y: 205, distance: 33.7
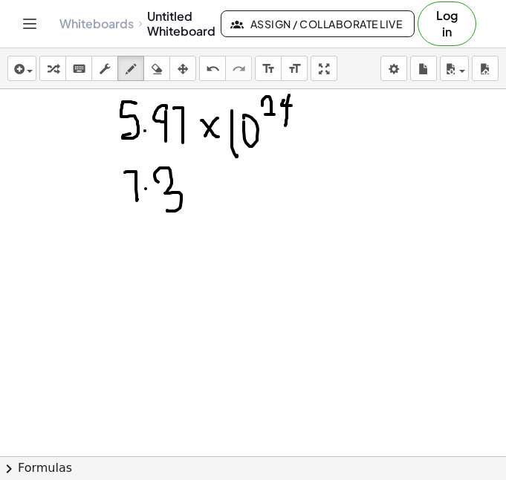
click at [167, 210] on div at bounding box center [253, 456] width 506 height 734
drag, startPoint x: 198, startPoint y: 172, endPoint x: 187, endPoint y: 193, distance: 24.0
click at [187, 193] on div at bounding box center [253, 456] width 506 height 734
click at [221, 191] on div at bounding box center [253, 456] width 506 height 734
drag, startPoint x: 232, startPoint y: 192, endPoint x: 242, endPoint y: 194, distance: 9.9
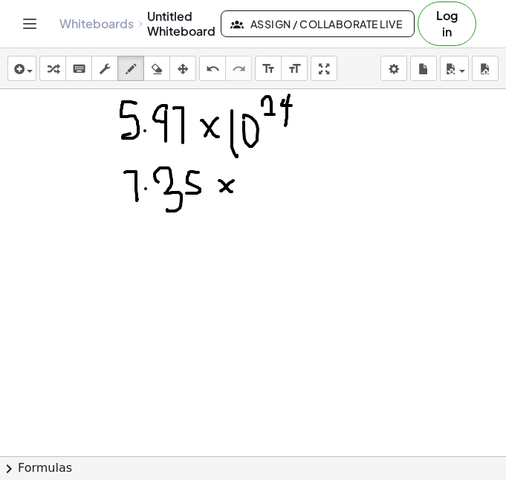
click at [242, 194] on div at bounding box center [253, 456] width 506 height 734
drag, startPoint x: 262, startPoint y: 170, endPoint x: 262, endPoint y: 187, distance: 16.4
click at [262, 187] on div at bounding box center [253, 456] width 506 height 734
drag, startPoint x: 275, startPoint y: 183, endPoint x: 271, endPoint y: 170, distance: 13.2
click at [271, 170] on div at bounding box center [253, 456] width 506 height 734
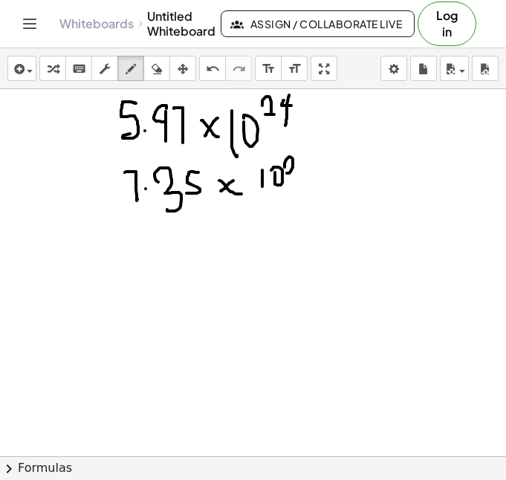
drag, startPoint x: 286, startPoint y: 160, endPoint x: 297, endPoint y: 173, distance: 16.9
click at [297, 173] on div at bounding box center [253, 456] width 506 height 734
drag, startPoint x: 304, startPoint y: 161, endPoint x: 308, endPoint y: 172, distance: 12.7
click at [308, 172] on div at bounding box center [253, 456] width 506 height 734
drag, startPoint x: 111, startPoint y: 159, endPoint x: 320, endPoint y: 149, distance: 209.8
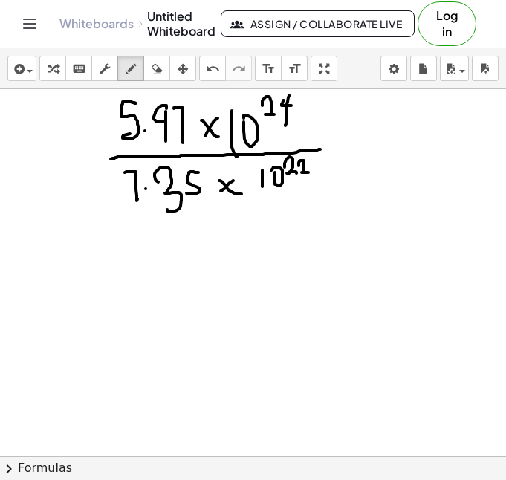
click at [320, 149] on div at bounding box center [253, 456] width 506 height 734
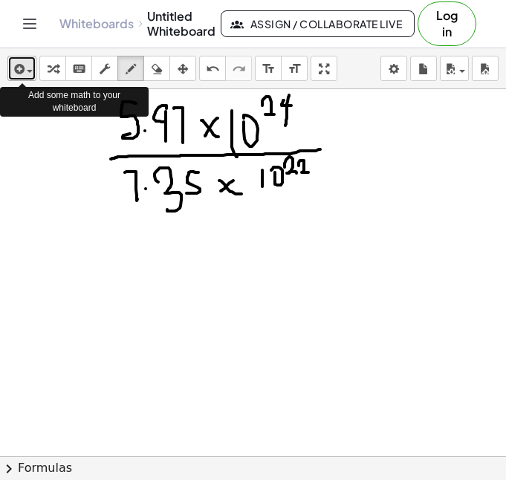
click at [28, 70] on span "button" at bounding box center [30, 71] width 6 height 3
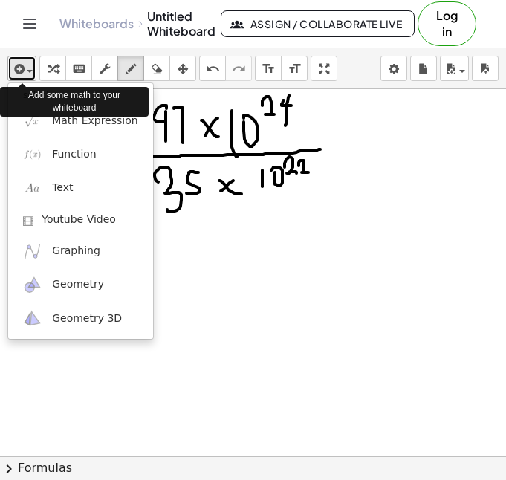
click at [27, 66] on span "button" at bounding box center [26, 70] width 3 height 10
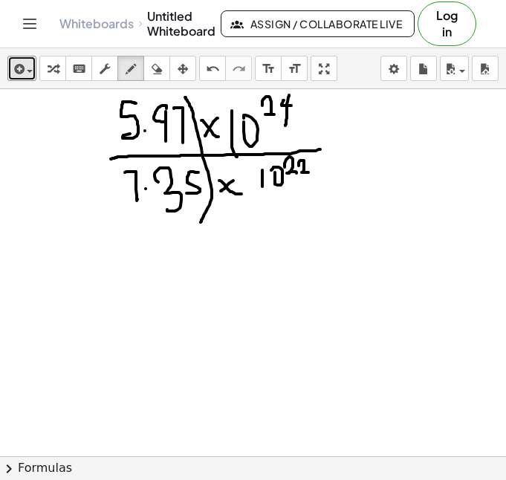
drag, startPoint x: 185, startPoint y: 97, endPoint x: 201, endPoint y: 222, distance: 125.8
click at [201, 222] on div at bounding box center [253, 456] width 506 height 734
drag, startPoint x: 100, startPoint y: 130, endPoint x: 119, endPoint y: 253, distance: 124.2
click at [119, 253] on div at bounding box center [253, 456] width 506 height 734
click at [243, 175] on div "insert select one: Math Expression Function Text Youtube Video Graphing Geometr…" at bounding box center [253, 264] width 506 height 432
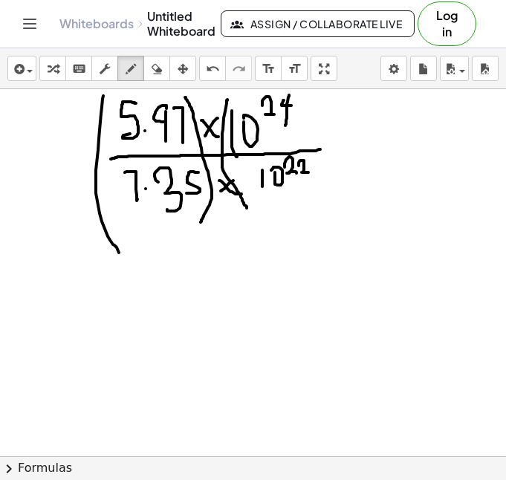
drag, startPoint x: 227, startPoint y: 100, endPoint x: 247, endPoint y: 208, distance: 110.2
click at [247, 208] on div at bounding box center [253, 456] width 506 height 734
drag, startPoint x: 308, startPoint y: 96, endPoint x: 314, endPoint y: 198, distance: 102.7
click at [314, 198] on div "insert select one: Math Expression Function Text Youtube Video Graphing Geometr…" at bounding box center [253, 264] width 506 height 432
drag, startPoint x: 303, startPoint y: 94, endPoint x: 330, endPoint y: 238, distance: 146.7
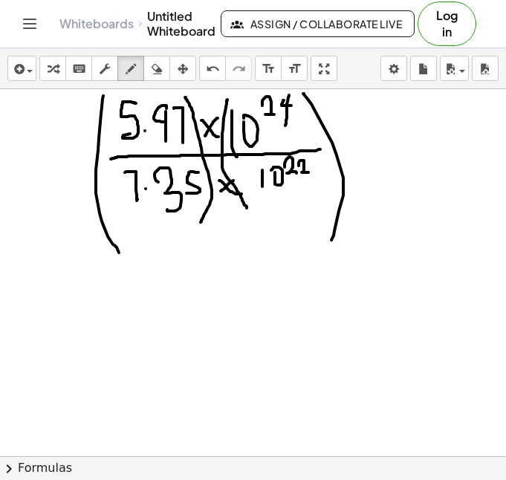
click at [330, 238] on div at bounding box center [253, 456] width 506 height 734
drag, startPoint x: 103, startPoint y: 277, endPoint x: 109, endPoint y: 303, distance: 26.1
click at [97, 303] on div at bounding box center [253, 456] width 506 height 734
click at [118, 296] on div at bounding box center [253, 456] width 506 height 734
drag, startPoint x: 126, startPoint y: 279, endPoint x: 133, endPoint y: 307, distance: 29.0
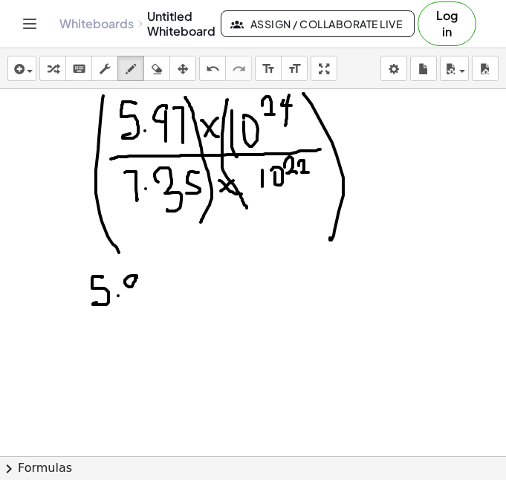
click at [133, 307] on div at bounding box center [253, 456] width 506 height 734
drag, startPoint x: 141, startPoint y: 276, endPoint x: 146, endPoint y: 309, distance: 33.1
click at [146, 309] on div at bounding box center [253, 456] width 506 height 734
drag, startPoint x: 85, startPoint y: 317, endPoint x: 152, endPoint y: 315, distance: 66.9
click at [152, 315] on div at bounding box center [253, 456] width 506 height 734
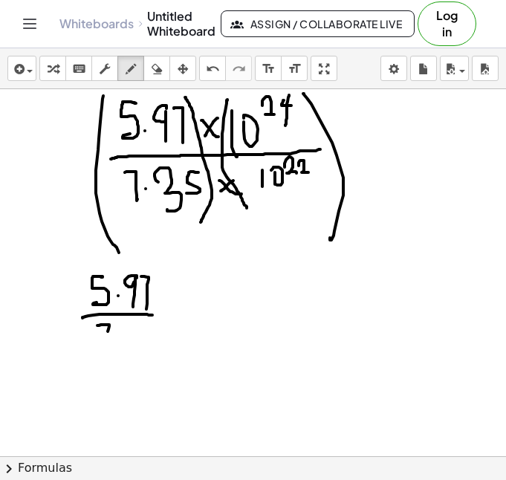
drag, startPoint x: 97, startPoint y: 326, endPoint x: 106, endPoint y: 348, distance: 24.0
click at [106, 348] on div at bounding box center [253, 456] width 506 height 734
click at [118, 332] on div at bounding box center [253, 456] width 506 height 734
drag, startPoint x: 123, startPoint y: 327, endPoint x: 140, endPoint y: 334, distance: 18.4
click at [124, 341] on div at bounding box center [253, 456] width 506 height 734
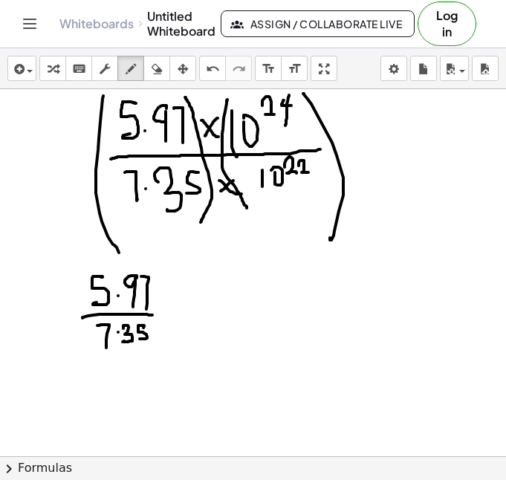
drag, startPoint x: 141, startPoint y: 326, endPoint x: 140, endPoint y: 339, distance: 13.5
click at [140, 339] on div at bounding box center [253, 456] width 506 height 734
drag, startPoint x: 165, startPoint y: 277, endPoint x: 155, endPoint y: 366, distance: 89.1
click at [155, 366] on div at bounding box center [253, 456] width 506 height 734
drag, startPoint x: 94, startPoint y: 271, endPoint x: 103, endPoint y: 370, distance: 99.9
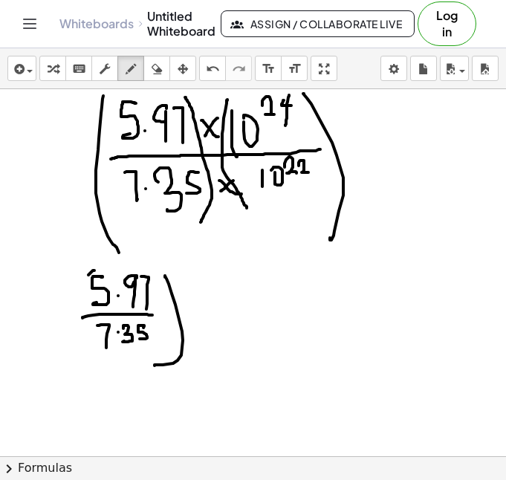
click at [103, 370] on div at bounding box center [253, 456] width 506 height 734
drag, startPoint x: 222, startPoint y: 291, endPoint x: 262, endPoint y: 301, distance: 40.6
click at [227, 389] on div at bounding box center [253, 456] width 506 height 734
click at [250, 311] on div at bounding box center [253, 456] width 506 height 734
drag, startPoint x: 258, startPoint y: 304, endPoint x: 263, endPoint y: 294, distance: 11.0
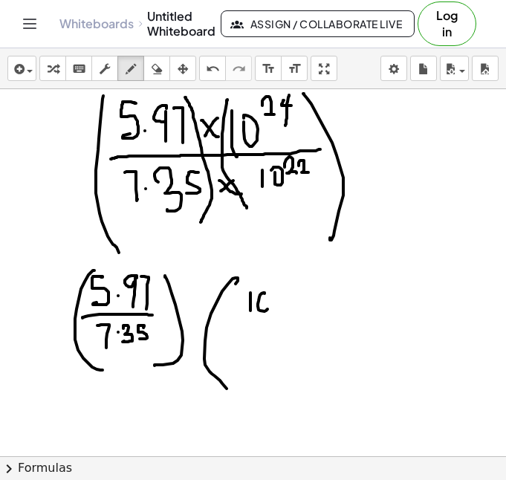
click at [263, 294] on div at bounding box center [253, 456] width 506 height 734
drag, startPoint x: 274, startPoint y: 284, endPoint x: 289, endPoint y: 293, distance: 17.3
click at [289, 292] on div at bounding box center [253, 456] width 506 height 734
drag, startPoint x: 291, startPoint y: 280, endPoint x: 300, endPoint y: 284, distance: 9.0
click at [300, 285] on div at bounding box center [253, 456] width 506 height 734
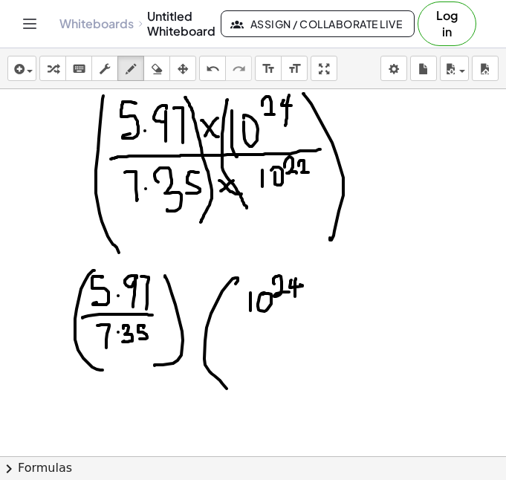
drag, startPoint x: 295, startPoint y: 281, endPoint x: 295, endPoint y: 297, distance: 15.6
click at [295, 297] on div at bounding box center [253, 456] width 506 height 734
drag, startPoint x: 239, startPoint y: 326, endPoint x: 305, endPoint y: 326, distance: 66.2
click at [305, 326] on div at bounding box center [253, 456] width 506 height 734
drag, startPoint x: 261, startPoint y: 347, endPoint x: 261, endPoint y: 365, distance: 17.8
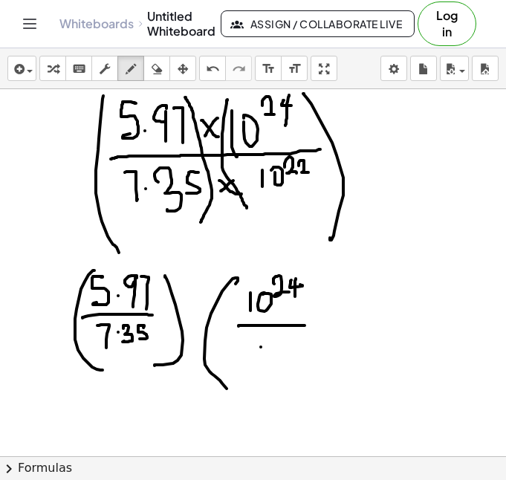
click at [259, 365] on div at bounding box center [253, 456] width 506 height 734
click at [279, 344] on div at bounding box center [253, 456] width 506 height 734
drag, startPoint x: 291, startPoint y: 334, endPoint x: 305, endPoint y: 343, distance: 17.0
click at [305, 343] on div at bounding box center [253, 456] width 506 height 734
drag, startPoint x: 306, startPoint y: 330, endPoint x: 317, endPoint y: 339, distance: 14.3
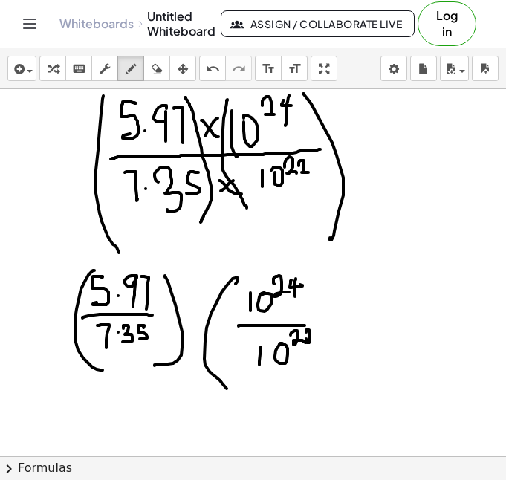
click at [317, 339] on div at bounding box center [253, 456] width 506 height 734
drag, startPoint x: 308, startPoint y: 264, endPoint x: 316, endPoint y: 411, distance: 147.4
click at [316, 411] on div at bounding box center [253, 456] width 506 height 734
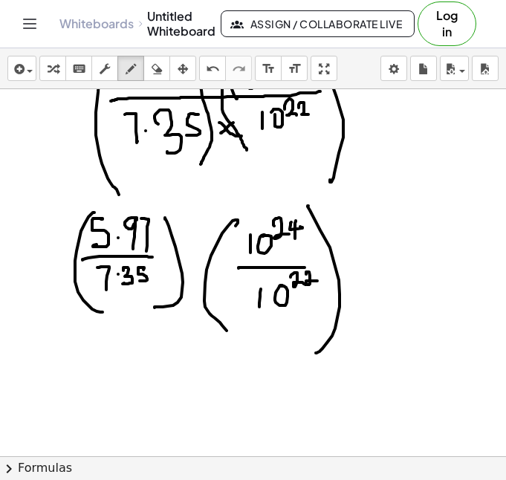
scroll to position [80, 0]
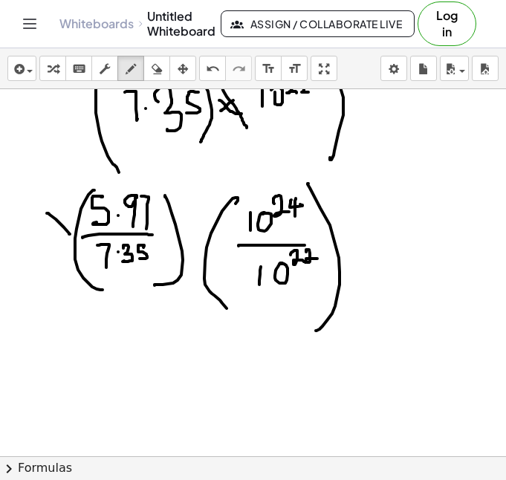
drag, startPoint x: 70, startPoint y: 234, endPoint x: 47, endPoint y: 213, distance: 31.0
click at [47, 213] on div at bounding box center [253, 376] width 506 height 734
drag, startPoint x: 47, startPoint y: 210, endPoint x: 56, endPoint y: 209, distance: 9.0
click at [56, 209] on div at bounding box center [253, 376] width 506 height 734
drag, startPoint x: 68, startPoint y: 233, endPoint x: 74, endPoint y: 240, distance: 8.5
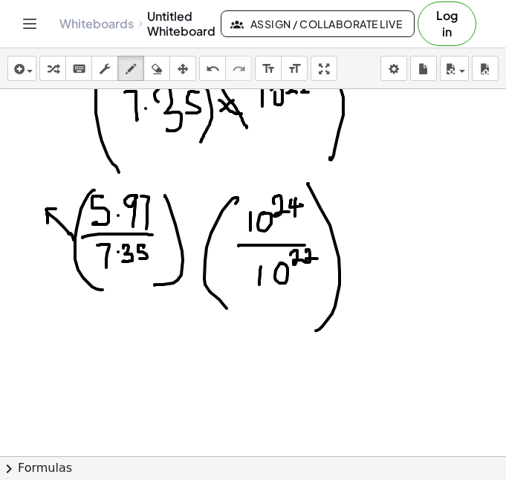
click at [74, 240] on div at bounding box center [253, 376] width 506 height 734
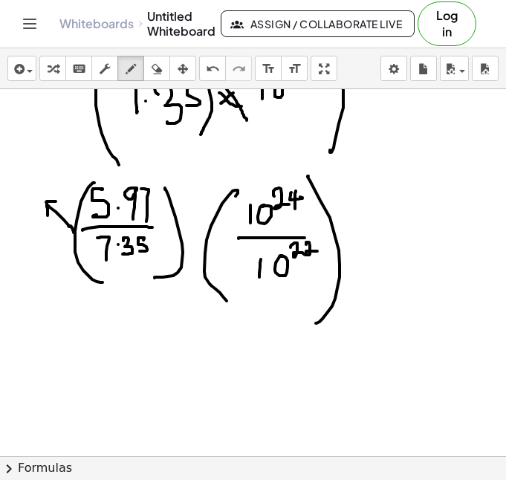
scroll to position [91, 0]
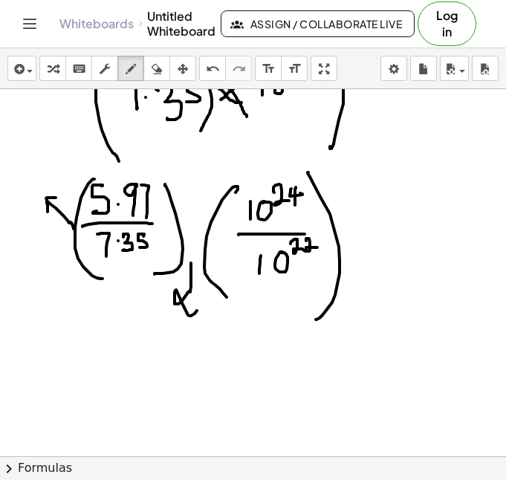
drag, startPoint x: 191, startPoint y: 263, endPoint x: 203, endPoint y: 292, distance: 31.3
click at [203, 292] on div at bounding box center [253, 365] width 506 height 734
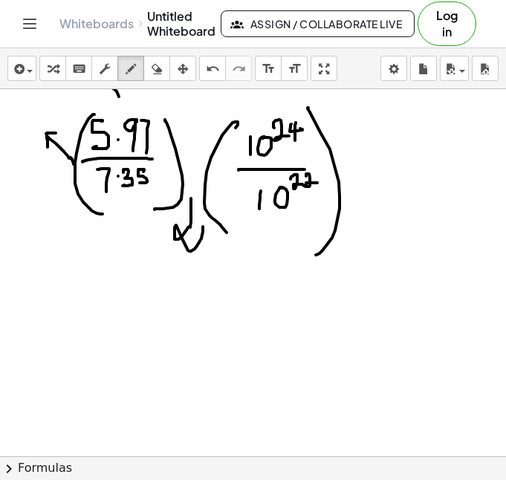
scroll to position [157, 0]
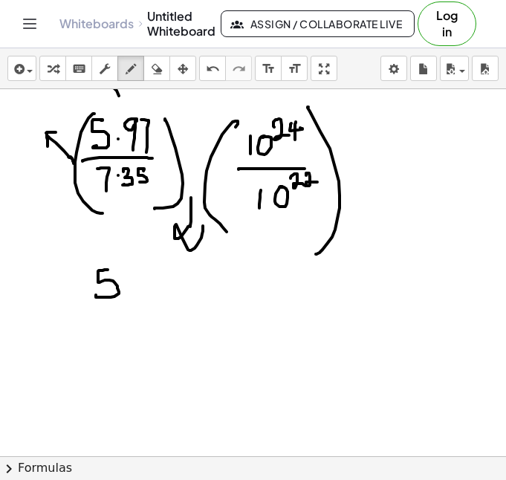
drag, startPoint x: 108, startPoint y: 270, endPoint x: 97, endPoint y: 295, distance: 27.6
click at [97, 295] on div at bounding box center [253, 299] width 506 height 734
drag, startPoint x: 135, startPoint y: 274, endPoint x: 138, endPoint y: 297, distance: 22.4
click at [138, 297] on div at bounding box center [253, 299] width 506 height 734
drag, startPoint x: 143, startPoint y: 276, endPoint x: 152, endPoint y: 292, distance: 18.6
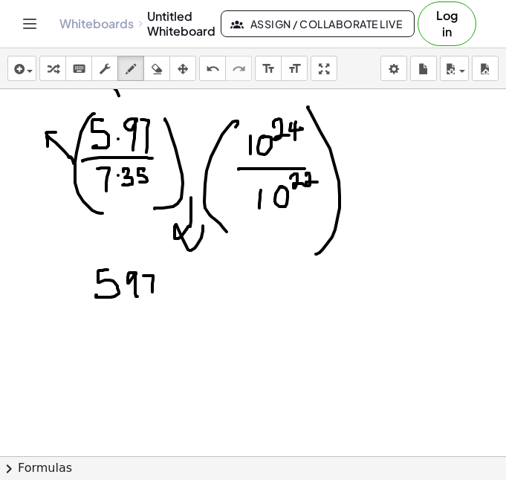
click at [152, 292] on div at bounding box center [253, 299] width 506 height 734
drag, startPoint x: 97, startPoint y: 307, endPoint x: 173, endPoint y: 309, distance: 75.8
click at [173, 309] on div at bounding box center [253, 299] width 506 height 734
drag, startPoint x: 107, startPoint y: 320, endPoint x: 117, endPoint y: 343, distance: 25.7
click at [117, 343] on div at bounding box center [253, 299] width 506 height 734
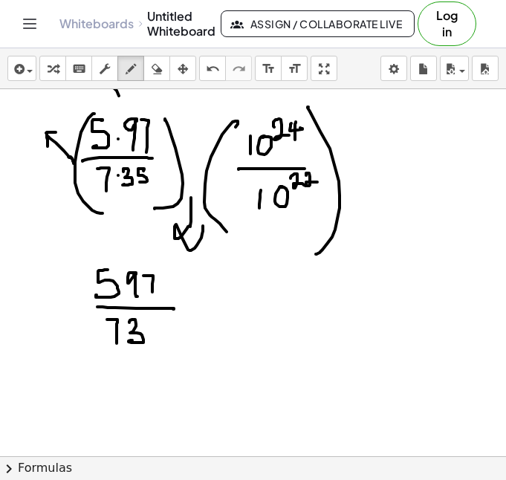
drag, startPoint x: 129, startPoint y: 323, endPoint x: 132, endPoint y: 340, distance: 18.1
click at [132, 340] on div at bounding box center [253, 299] width 506 height 734
drag, startPoint x: 154, startPoint y: 323, endPoint x: 148, endPoint y: 336, distance: 14.6
click at [148, 336] on div at bounding box center [253, 299] width 506 height 734
drag, startPoint x: 166, startPoint y: 266, endPoint x: 181, endPoint y: 367, distance: 102.2
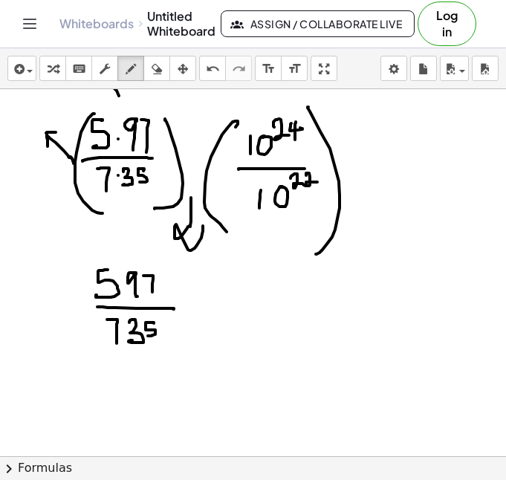
click at [182, 365] on div at bounding box center [253, 299] width 506 height 734
drag, startPoint x: 100, startPoint y: 260, endPoint x: 91, endPoint y: 370, distance: 110.4
click at [79, 371] on div at bounding box center [253, 299] width 506 height 734
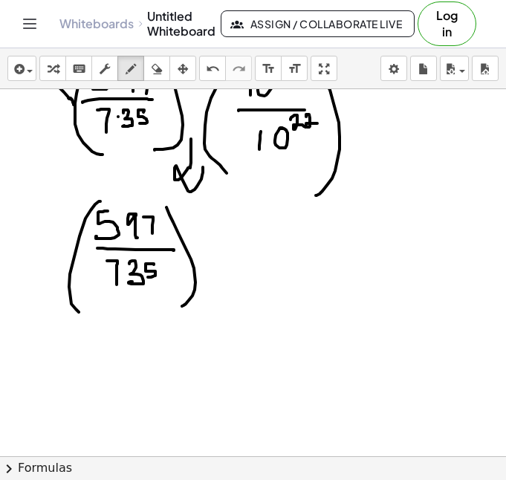
scroll to position [217, 0]
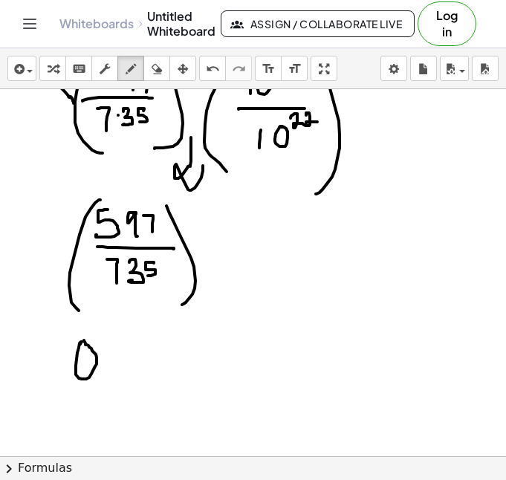
click at [84, 340] on div at bounding box center [253, 239] width 506 height 734
click at [100, 365] on div at bounding box center [253, 239] width 506 height 734
click at [167, 219] on div at bounding box center [253, 239] width 506 height 734
drag, startPoint x: 302, startPoint y: 233, endPoint x: 317, endPoint y: 260, distance: 31.0
click at [317, 260] on div at bounding box center [253, 239] width 506 height 734
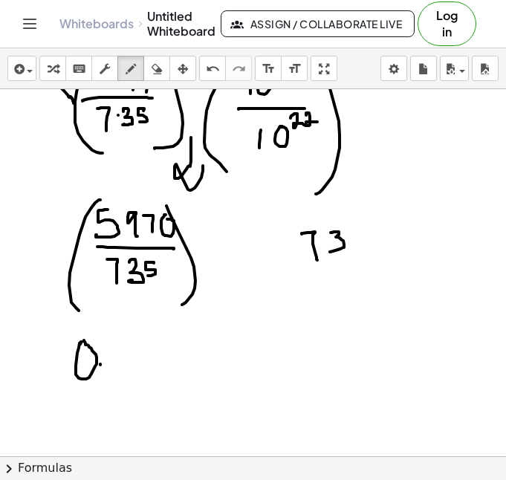
drag, startPoint x: 331, startPoint y: 233, endPoint x: 352, endPoint y: 245, distance: 24.6
click at [336, 251] on div at bounding box center [253, 239] width 506 height 734
drag, startPoint x: 363, startPoint y: 231, endPoint x: 345, endPoint y: 251, distance: 27.3
click at [345, 251] on div at bounding box center [253, 239] width 506 height 734
drag, startPoint x: 280, startPoint y: 278, endPoint x: 274, endPoint y: 288, distance: 12.0
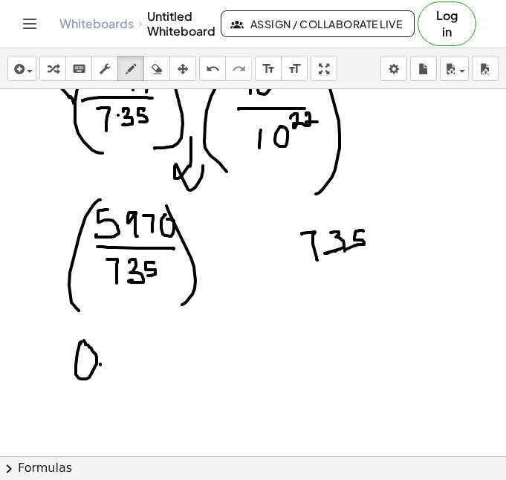
click at [276, 288] on div at bounding box center [253, 239] width 506 height 734
drag, startPoint x: 272, startPoint y: 282, endPoint x: 308, endPoint y: 294, distance: 38.3
click at [306, 294] on div at bounding box center [253, 239] width 506 height 734
drag, startPoint x: 368, startPoint y: 263, endPoint x: 368, endPoint y: 288, distance: 24.5
click at [368, 288] on div at bounding box center [253, 239] width 506 height 734
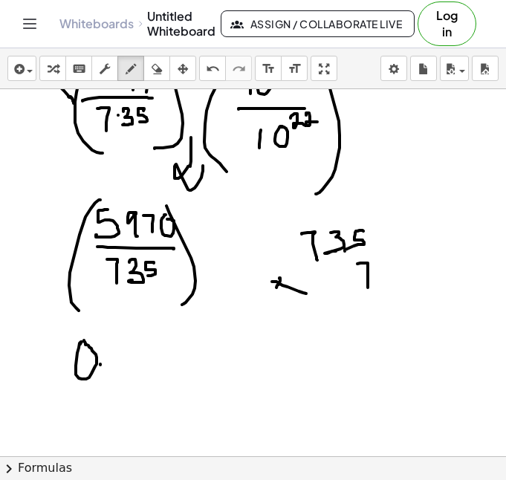
drag, startPoint x: 261, startPoint y: 324, endPoint x: 410, endPoint y: 294, distance: 151.7
click at [410, 294] on div at bounding box center [253, 239] width 506 height 734
drag, startPoint x: 384, startPoint y: 306, endPoint x: 376, endPoint y: 329, distance: 24.4
click at [376, 329] on div at bounding box center [253, 239] width 506 height 734
drag, startPoint x: 340, startPoint y: 214, endPoint x: 339, endPoint y: 223, distance: 9.0
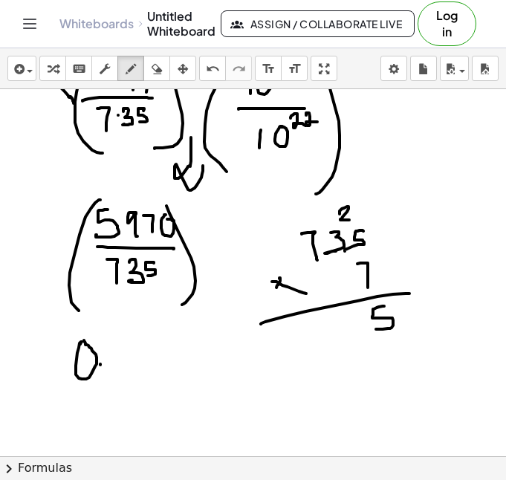
click at [339, 223] on div at bounding box center [253, 239] width 506 height 734
drag, startPoint x: 352, startPoint y: 313, endPoint x: 359, endPoint y: 323, distance: 11.8
click at [359, 323] on div at bounding box center [253, 239] width 506 height 734
drag, startPoint x: 355, startPoint y: 314, endPoint x: 356, endPoint y: 339, distance: 25.3
click at [356, 339] on div at bounding box center [253, 239] width 506 height 734
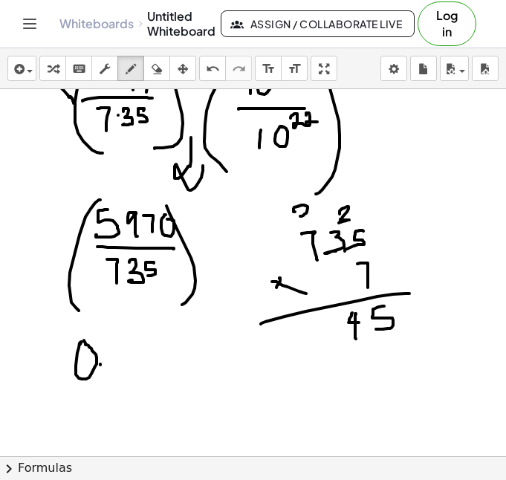
drag, startPoint x: 294, startPoint y: 210, endPoint x: 310, endPoint y: 214, distance: 16.8
click at [310, 214] on div at bounding box center [253, 239] width 506 height 734
drag, startPoint x: 309, startPoint y: 323, endPoint x: 304, endPoint y: 345, distance: 22.2
click at [301, 346] on div at bounding box center [253, 239] width 506 height 734
drag, startPoint x: 321, startPoint y: 324, endPoint x: 321, endPoint y: 343, distance: 19.3
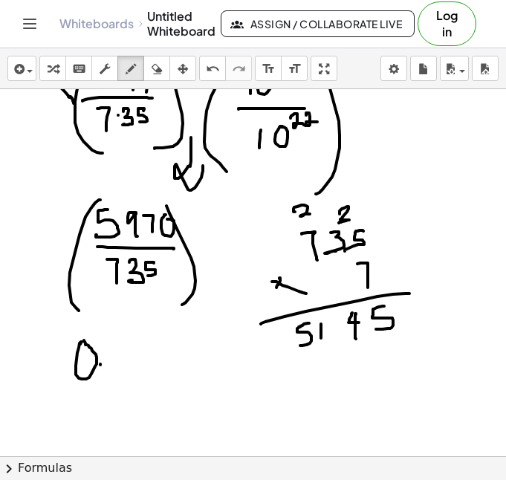
click at [321, 343] on div at bounding box center [253, 239] width 506 height 734
drag, startPoint x: 320, startPoint y: 358, endPoint x: 331, endPoint y: 378, distance: 22.3
click at [331, 378] on div at bounding box center [253, 239] width 506 height 734
drag, startPoint x: 358, startPoint y: 352, endPoint x: 360, endPoint y: 366, distance: 14.4
click at [360, 366] on div at bounding box center [253, 239] width 506 height 734
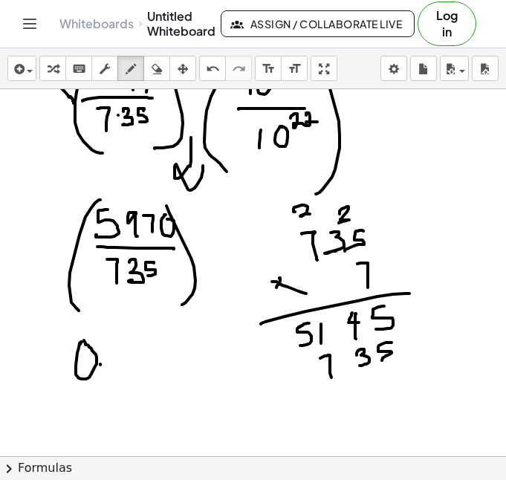
drag, startPoint x: 392, startPoint y: 343, endPoint x: 382, endPoint y: 360, distance: 20.3
click at [382, 360] on div at bounding box center [253, 239] width 506 height 734
drag, startPoint x: 382, startPoint y: 360, endPoint x: 279, endPoint y: 382, distance: 105.5
click at [279, 382] on div at bounding box center [253, 239] width 506 height 734
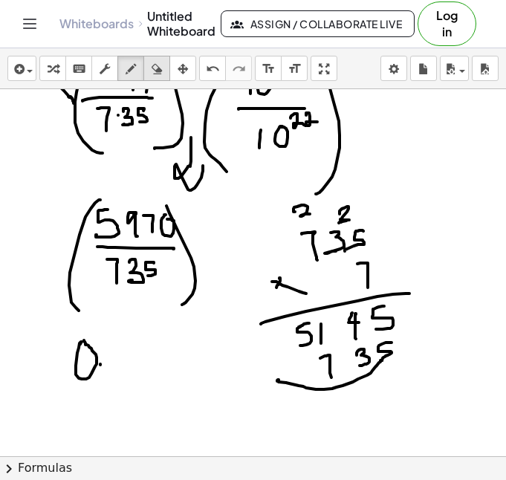
click at [158, 74] on icon "button" at bounding box center [157, 69] width 10 height 18
click at [375, 392] on div at bounding box center [253, 239] width 506 height 734
drag, startPoint x: 386, startPoint y: 402, endPoint x: 285, endPoint y: 396, distance: 101.3
click at [285, 396] on div at bounding box center [253, 239] width 506 height 734
click at [136, 70] on icon "button" at bounding box center [131, 69] width 10 height 18
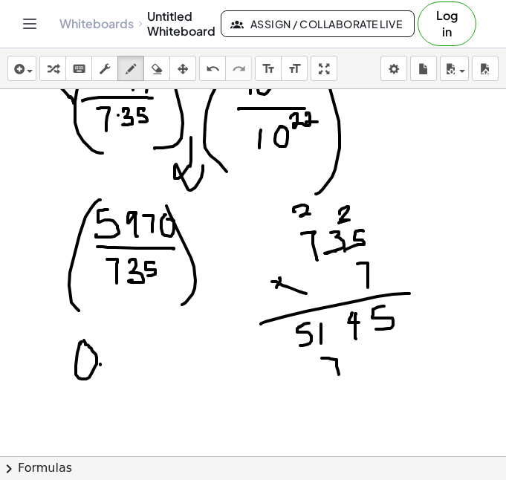
drag, startPoint x: 324, startPoint y: 358, endPoint x: 342, endPoint y: 369, distance: 21.0
click at [340, 377] on div at bounding box center [253, 239] width 506 height 734
drag, startPoint x: 351, startPoint y: 359, endPoint x: 361, endPoint y: 373, distance: 17.5
click at [360, 373] on div at bounding box center [253, 239] width 506 height 734
drag, startPoint x: 389, startPoint y: 349, endPoint x: 389, endPoint y: 369, distance: 20.1
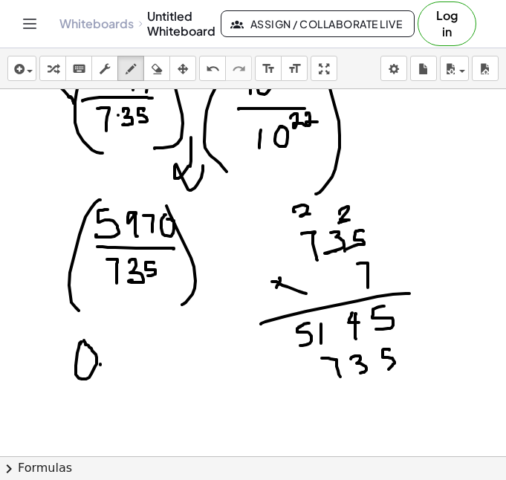
click at [389, 369] on div at bounding box center [253, 239] width 506 height 734
drag, startPoint x: 250, startPoint y: 386, endPoint x: 459, endPoint y: 383, distance: 208.1
click at [459, 383] on div at bounding box center [253, 239] width 506 height 734
click at [399, 401] on div at bounding box center [253, 239] width 506 height 734
click at [362, 318] on div at bounding box center [253, 239] width 506 height 734
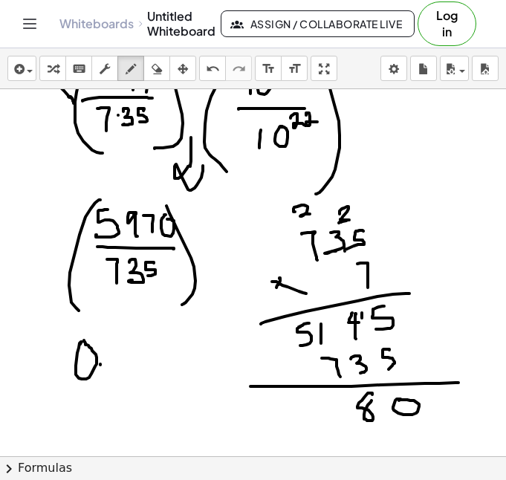
click at [372, 401] on div at bounding box center [253, 239] width 506 height 734
drag, startPoint x: 330, startPoint y: 398, endPoint x: 343, endPoint y: 402, distance: 14.1
click at [343, 402] on div at bounding box center [253, 239] width 506 height 734
drag, startPoint x: 310, startPoint y: 397, endPoint x: 294, endPoint y: 419, distance: 27.7
click at [294, 419] on div at bounding box center [253, 239] width 506 height 734
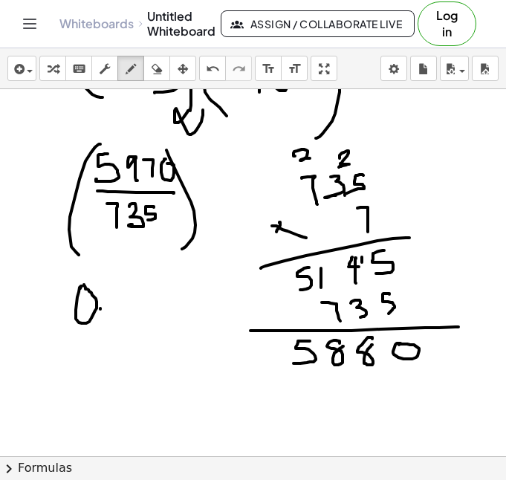
scroll to position [274, 0]
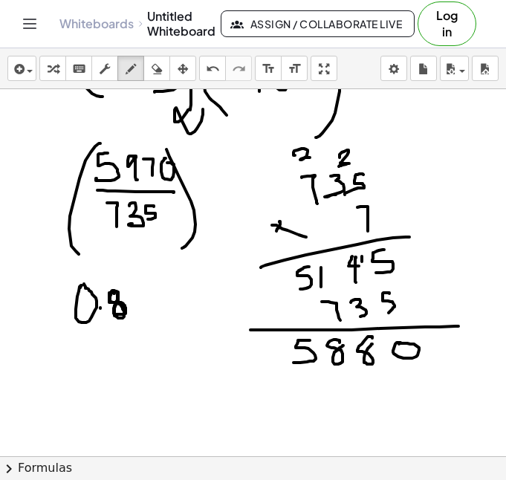
click at [111, 293] on div at bounding box center [253, 183] width 506 height 734
drag, startPoint x: 316, startPoint y: 379, endPoint x: 311, endPoint y: 405, distance: 26.4
click at [308, 405] on div at bounding box center [253, 183] width 506 height 734
drag, startPoint x: 329, startPoint y: 390, endPoint x: 335, endPoint y: 401, distance: 12.6
click at [335, 401] on div at bounding box center [253, 183] width 506 height 734
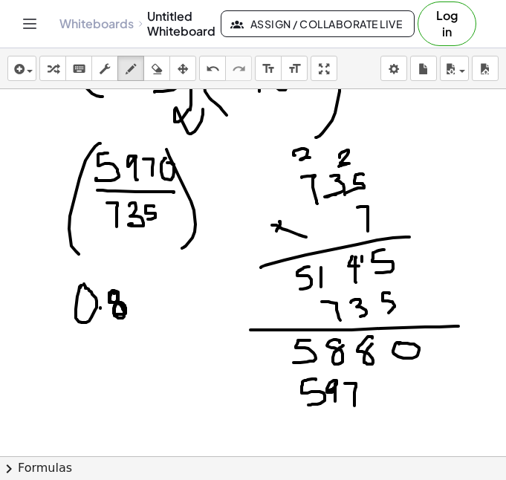
drag, startPoint x: 354, startPoint y: 384, endPoint x: 355, endPoint y: 406, distance: 22.3
click at [355, 406] on div at bounding box center [253, 183] width 506 height 734
click at [372, 385] on div at bounding box center [253, 183] width 506 height 734
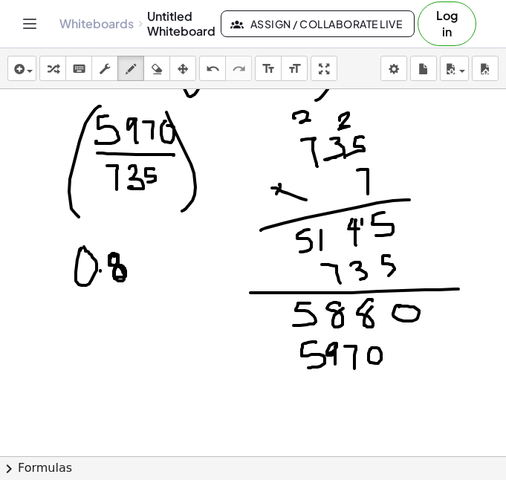
scroll to position [320, 0]
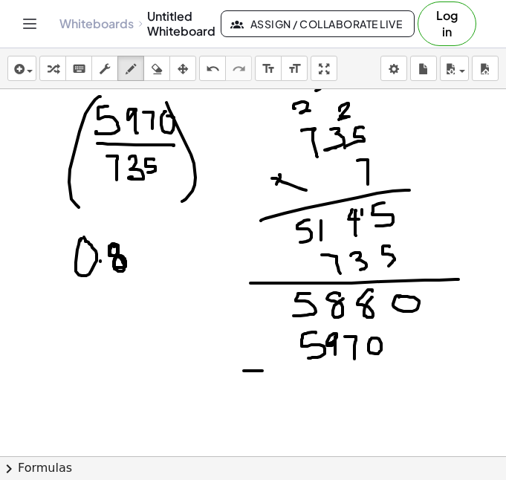
drag, startPoint x: 244, startPoint y: 371, endPoint x: 271, endPoint y: 371, distance: 26.8
click at [266, 371] on div at bounding box center [253, 136] width 506 height 734
drag, startPoint x: 323, startPoint y: 366, endPoint x: 321, endPoint y: 387, distance: 21.6
click at [321, 387] on div at bounding box center [253, 136] width 506 height 734
drag, startPoint x: 337, startPoint y: 367, endPoint x: 348, endPoint y: 370, distance: 10.8
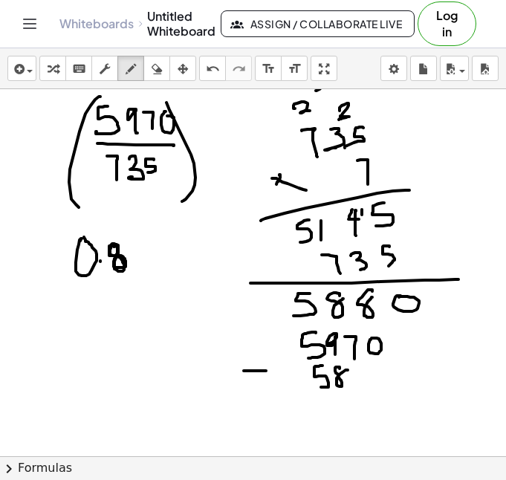
click at [348, 370] on div at bounding box center [253, 136] width 506 height 734
drag, startPoint x: 360, startPoint y: 366, endPoint x: 369, endPoint y: 366, distance: 9.7
click at [369, 366] on div at bounding box center [253, 136] width 506 height 734
click at [380, 365] on div at bounding box center [253, 136] width 506 height 734
drag, startPoint x: 253, startPoint y: 402, endPoint x: 470, endPoint y: 409, distance: 217.1
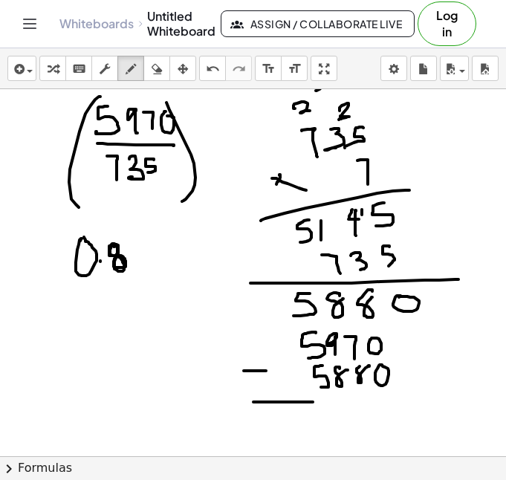
click at [470, 409] on div at bounding box center [253, 136] width 506 height 734
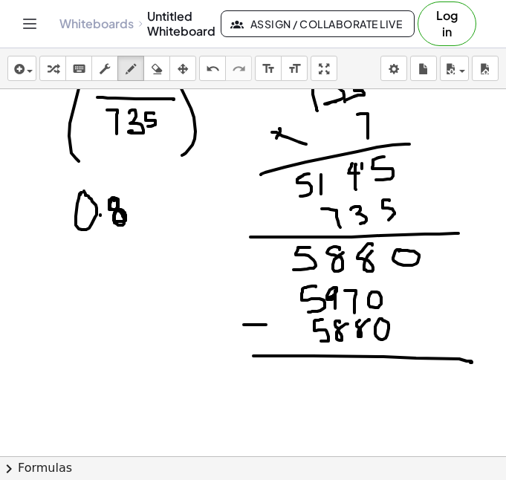
scroll to position [377, 0]
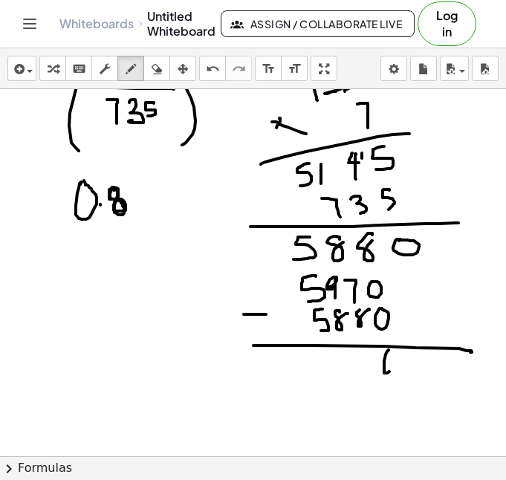
click at [384, 348] on div at bounding box center [253, 263] width 506 height 1102
click at [346, 295] on div at bounding box center [253, 263] width 506 height 1102
drag, startPoint x: 369, startPoint y: 352, endPoint x: 372, endPoint y: 377, distance: 25.4
click at [372, 377] on div at bounding box center [253, 263] width 506 height 1102
click at [337, 360] on div at bounding box center [253, 263] width 506 height 1102
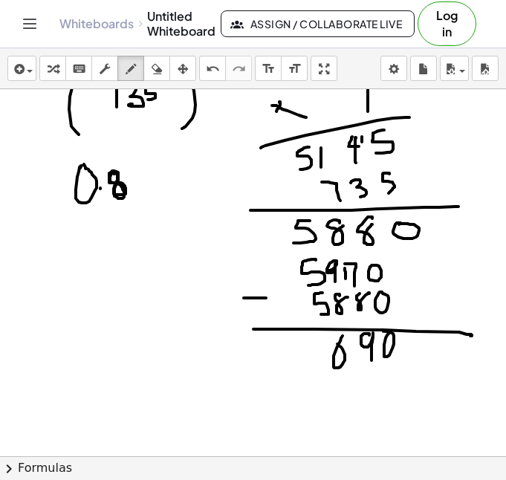
scroll to position [394, 0]
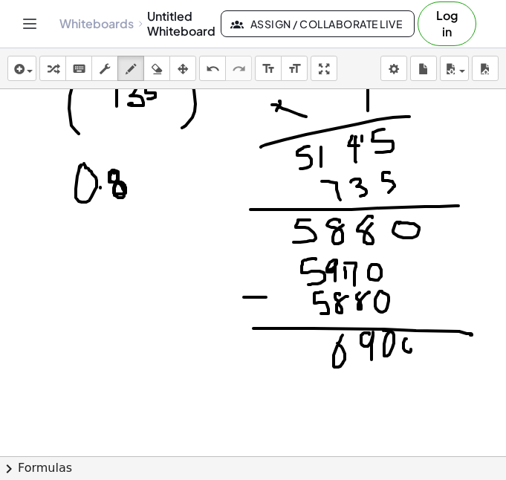
click at [406, 342] on div at bounding box center [253, 246] width 506 height 1102
drag, startPoint x: 430, startPoint y: 342, endPoint x: 424, endPoint y: 349, distance: 9.0
click at [424, 349] on div at bounding box center [253, 246] width 506 height 1102
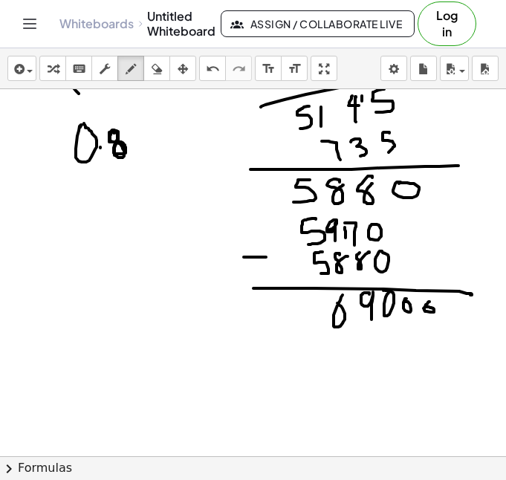
scroll to position [436, 0]
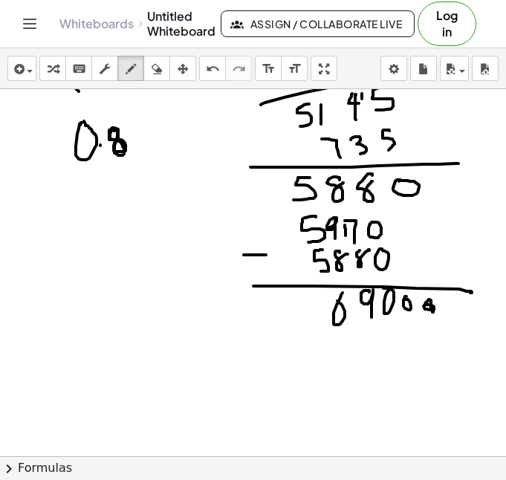
drag, startPoint x: 431, startPoint y: 303, endPoint x: 433, endPoint y: 311, distance: 9.2
click at [433, 311] on div at bounding box center [253, 204] width 506 height 1102
click at [154, 70] on icon "button" at bounding box center [157, 69] width 10 height 18
click at [150, 70] on div "button" at bounding box center [156, 68] width 19 height 18
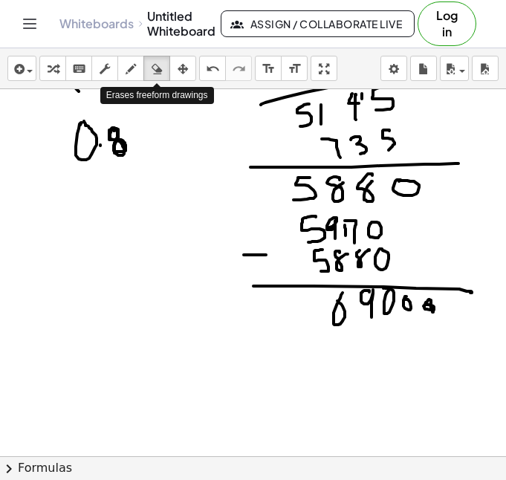
drag, startPoint x: 150, startPoint y: 70, endPoint x: 355, endPoint y: 249, distance: 271.8
click at [355, 249] on div "insert select one: Math Expression Function Text Youtube Video Graphing Geometr…" at bounding box center [253, 264] width 506 height 432
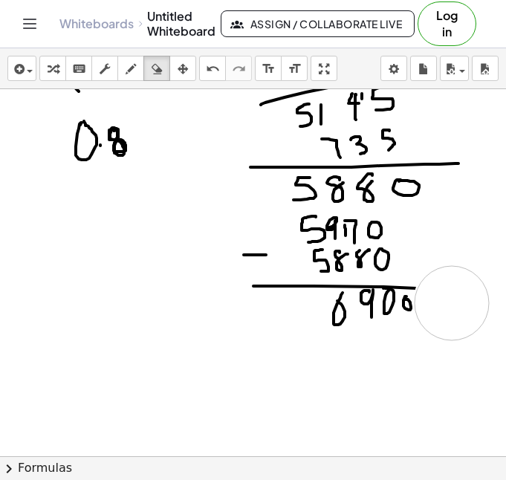
drag, startPoint x: 447, startPoint y: 323, endPoint x: 444, endPoint y: 331, distance: 9.0
click at [459, 331] on div at bounding box center [253, 204] width 506 height 1102
drag, startPoint x: 327, startPoint y: 326, endPoint x: 324, endPoint y: 361, distance: 35.1
click at [324, 360] on div at bounding box center [253, 204] width 506 height 1102
click at [132, 77] on icon "button" at bounding box center [131, 69] width 10 height 18
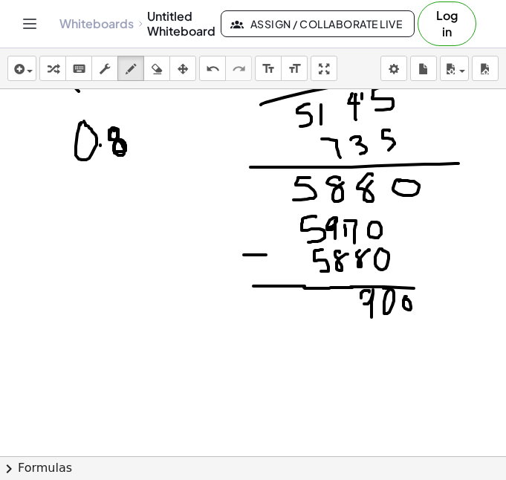
drag, startPoint x: 355, startPoint y: 287, endPoint x: 304, endPoint y: 288, distance: 50.5
click at [304, 288] on div at bounding box center [253, 204] width 506 height 1102
drag, startPoint x: 132, startPoint y: 127, endPoint x: 135, endPoint y: 152, distance: 25.4
click at [135, 152] on div at bounding box center [253, 204] width 506 height 1102
drag, startPoint x: 369, startPoint y: 330, endPoint x: 378, endPoint y: 349, distance: 20.6
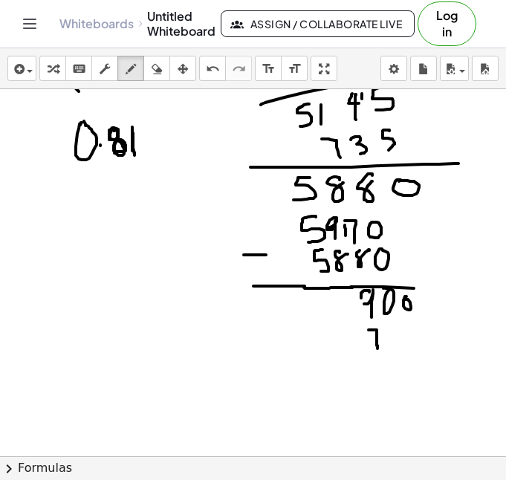
click at [378, 349] on div at bounding box center [253, 204] width 506 height 1102
drag, startPoint x: 389, startPoint y: 332, endPoint x: 410, endPoint y: 337, distance: 21.5
click at [393, 346] on div at bounding box center [253, 204] width 506 height 1102
drag, startPoint x: 418, startPoint y: 325, endPoint x: 408, endPoint y: 342, distance: 19.6
click at [408, 342] on div at bounding box center [253, 204] width 506 height 1102
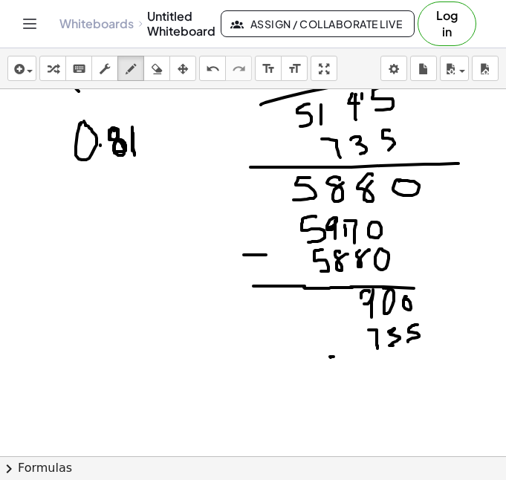
drag, startPoint x: 330, startPoint y: 357, endPoint x: 419, endPoint y: 356, distance: 89.2
click at [419, 356] on div at bounding box center [253, 204] width 506 height 1102
drag, startPoint x: 348, startPoint y: 294, endPoint x: 350, endPoint y: 308, distance: 14.3
click at [350, 308] on div at bounding box center [253, 204] width 506 height 1102
click at [381, 309] on div at bounding box center [253, 204] width 506 height 1102
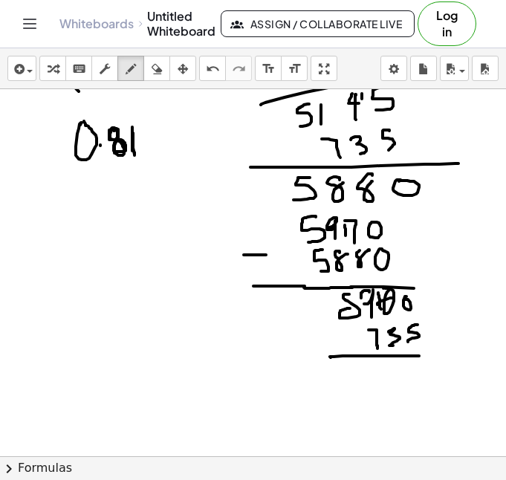
drag, startPoint x: 378, startPoint y: 304, endPoint x: 393, endPoint y: 298, distance: 16.7
click at [393, 298] on div at bounding box center [253, 204] width 506 height 1102
drag, startPoint x: 378, startPoint y: 276, endPoint x: 384, endPoint y: 286, distance: 12.4
click at [384, 286] on div at bounding box center [253, 204] width 506 height 1102
drag, startPoint x: 398, startPoint y: 297, endPoint x: 398, endPoint y: 308, distance: 11.9
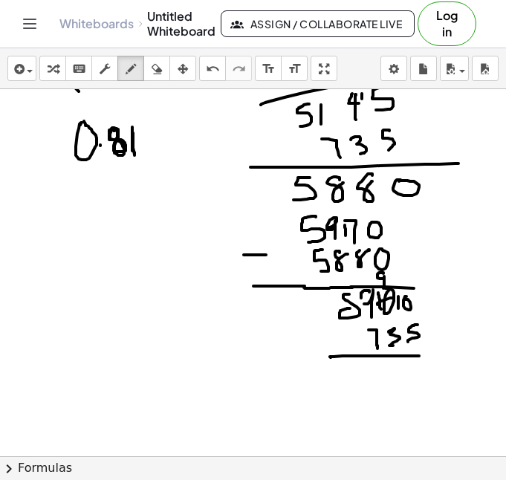
click at [398, 308] on div at bounding box center [253, 204] width 506 height 1102
drag, startPoint x: 415, startPoint y: 365, endPoint x: 405, endPoint y: 385, distance: 22.6
click at [405, 385] on div at bounding box center [253, 204] width 506 height 1102
drag, startPoint x: 396, startPoint y: 366, endPoint x: 391, endPoint y: 384, distance: 19.3
click at [391, 384] on div at bounding box center [253, 204] width 506 height 1102
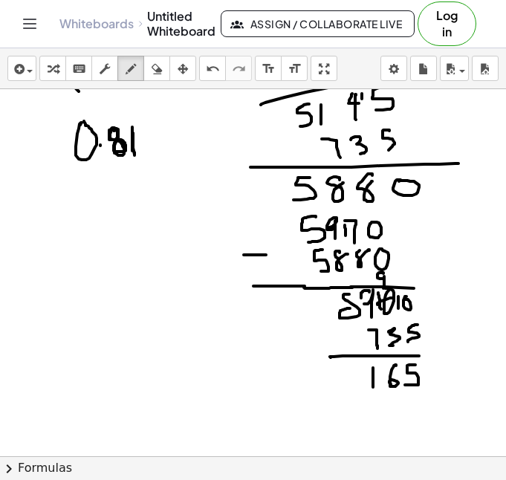
drag, startPoint x: 373, startPoint y: 368, endPoint x: 373, endPoint y: 387, distance: 19.3
click at [373, 387] on div at bounding box center [253, 204] width 506 height 1102
click at [432, 368] on div at bounding box center [253, 204] width 506 height 1102
drag, startPoint x: 225, startPoint y: 342, endPoint x: 232, endPoint y: 362, distance: 21.2
click at [231, 360] on div at bounding box center [253, 204] width 506 height 1102
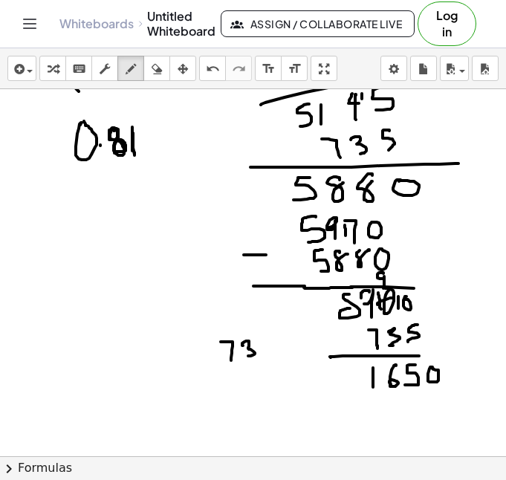
drag, startPoint x: 243, startPoint y: 346, endPoint x: 248, endPoint y: 356, distance: 11.6
click at [248, 356] on div at bounding box center [253, 204] width 506 height 1102
drag, startPoint x: 266, startPoint y: 340, endPoint x: 257, endPoint y: 360, distance: 21.3
click at [258, 358] on div at bounding box center [253, 204] width 506 height 1102
drag, startPoint x: 211, startPoint y: 371, endPoint x: 195, endPoint y: 383, distance: 19.6
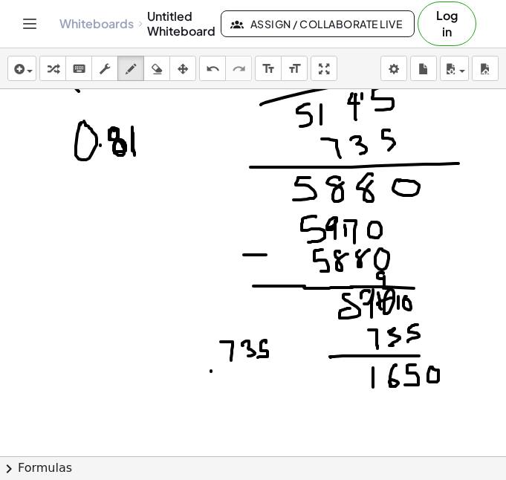
click at [195, 383] on div at bounding box center [253, 204] width 506 height 1102
drag, startPoint x: 195, startPoint y: 365, endPoint x: 226, endPoint y: 384, distance: 35.7
click at [226, 384] on div at bounding box center [253, 204] width 506 height 1102
drag, startPoint x: 259, startPoint y: 369, endPoint x: 272, endPoint y: 384, distance: 18.9
click at [272, 384] on div at bounding box center [253, 204] width 506 height 1102
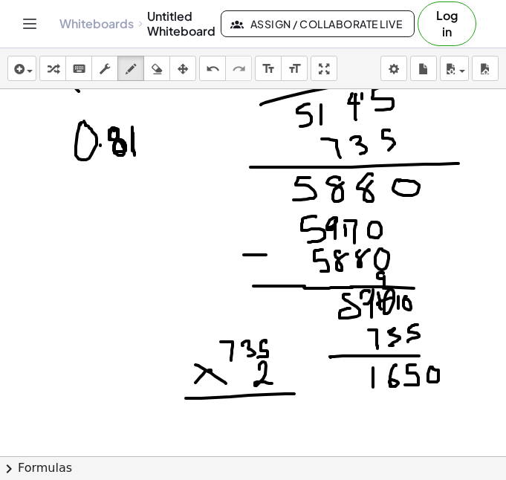
drag, startPoint x: 193, startPoint y: 398, endPoint x: 294, endPoint y: 394, distance: 101.2
click at [294, 394] on div at bounding box center [253, 204] width 506 height 1102
click at [271, 407] on div at bounding box center [253, 204] width 506 height 1102
drag, startPoint x: 250, startPoint y: 316, endPoint x: 249, endPoint y: 330, distance: 14.2
click at [249, 330] on div at bounding box center [253, 204] width 506 height 1102
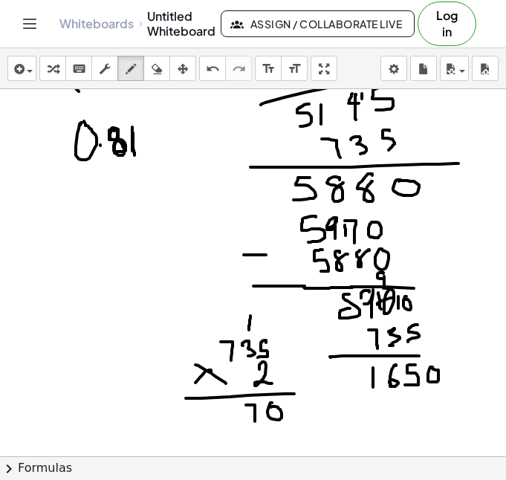
drag, startPoint x: 246, startPoint y: 405, endPoint x: 255, endPoint y: 421, distance: 18.6
click at [255, 421] on div at bounding box center [253, 204] width 506 height 1102
drag, startPoint x: 209, startPoint y: 406, endPoint x: 209, endPoint y: 424, distance: 18.6
click at [209, 424] on div at bounding box center [253, 204] width 506 height 1102
drag, startPoint x: 219, startPoint y: 410, endPoint x: 230, endPoint y: 418, distance: 14.3
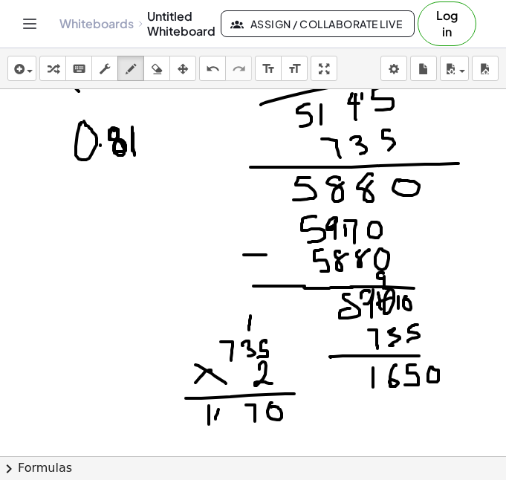
click at [230, 418] on div at bounding box center [253, 204] width 506 height 1102
drag, startPoint x: 226, startPoint y: 409, endPoint x: 223, endPoint y: 429, distance: 20.3
click at [223, 429] on div at bounding box center [253, 204] width 506 height 1102
drag, startPoint x: 146, startPoint y: 130, endPoint x: 169, endPoint y: 152, distance: 32.1
click at [169, 152] on div at bounding box center [253, 204] width 506 height 1102
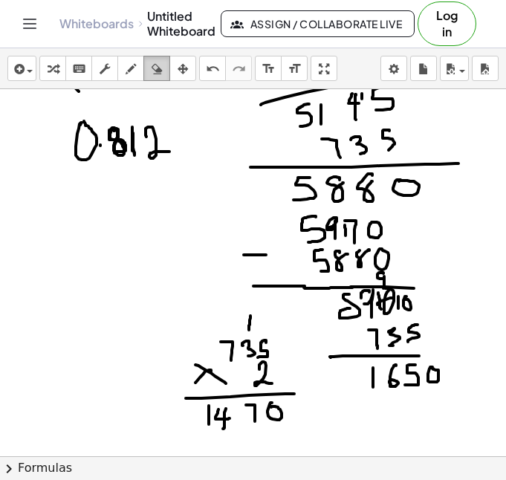
click at [152, 71] on icon "button" at bounding box center [157, 69] width 10 height 18
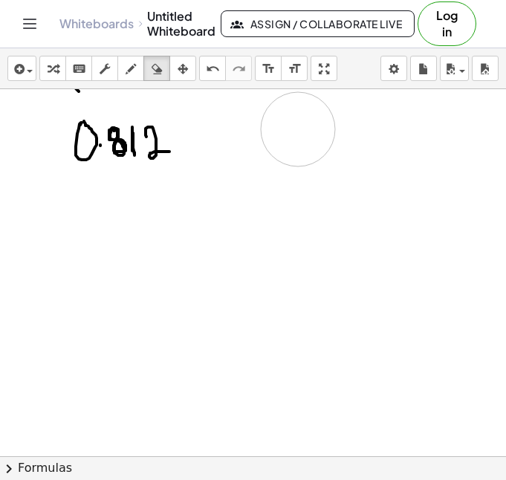
drag, startPoint x: 352, startPoint y: 388, endPoint x: 279, endPoint y: 142, distance: 256.6
click at [279, 142] on div at bounding box center [253, 204] width 506 height 1102
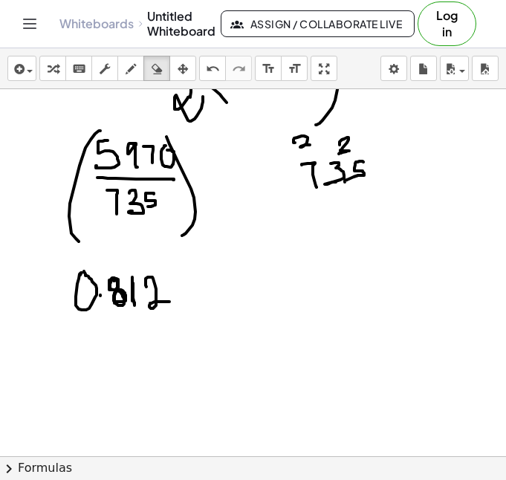
scroll to position [278, 0]
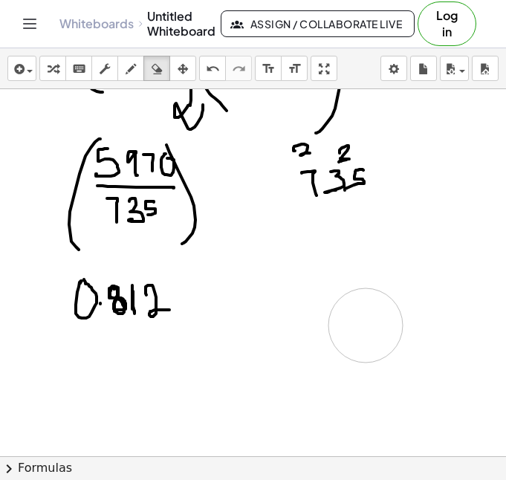
drag, startPoint x: 327, startPoint y: 320, endPoint x: 366, endPoint y: 326, distance: 39.1
click at [366, 326] on div at bounding box center [253, 362] width 506 height 1102
drag, startPoint x: 138, startPoint y: 74, endPoint x: 193, endPoint y: 188, distance: 126.6
click at [138, 74] on div "button" at bounding box center [130, 68] width 19 height 18
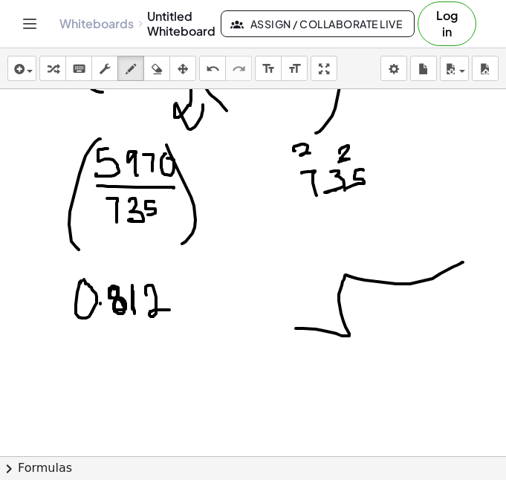
drag, startPoint x: 297, startPoint y: 329, endPoint x: 463, endPoint y: 262, distance: 178.5
click at [463, 262] on div at bounding box center [253, 362] width 506 height 1102
click at [305, 303] on div at bounding box center [253, 362] width 506 height 1102
drag, startPoint x: 320, startPoint y: 302, endPoint x: 317, endPoint y: 321, distance: 19.5
click at [317, 321] on div at bounding box center [253, 362] width 506 height 1102
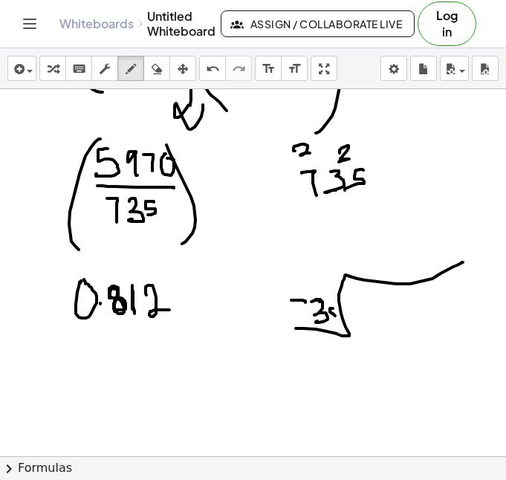
drag, startPoint x: 333, startPoint y: 308, endPoint x: 333, endPoint y: 319, distance: 10.4
click at [333, 319] on div at bounding box center [253, 362] width 506 height 1102
drag, startPoint x: 382, startPoint y: 303, endPoint x: 375, endPoint y: 322, distance: 20.0
click at [375, 322] on div at bounding box center [253, 362] width 506 height 1102
drag, startPoint x: 398, startPoint y: 302, endPoint x: 400, endPoint y: 320, distance: 18.7
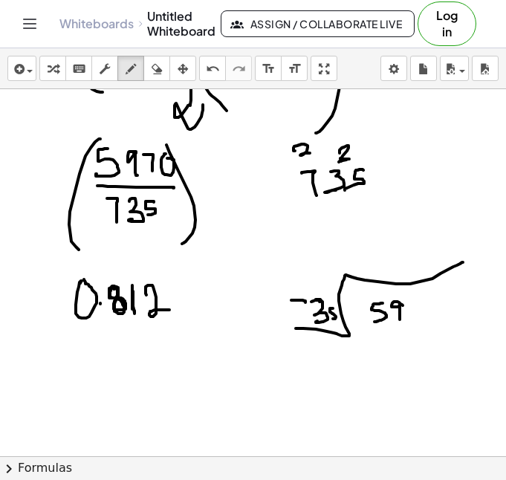
click at [400, 320] on div at bounding box center [253, 362] width 506 height 1102
drag, startPoint x: 408, startPoint y: 308, endPoint x: 416, endPoint y: 329, distance: 21.7
click at [416, 329] on div at bounding box center [253, 362] width 506 height 1102
drag, startPoint x: 428, startPoint y: 329, endPoint x: 426, endPoint y: 314, distance: 15.0
click at [426, 314] on div at bounding box center [253, 362] width 506 height 1102
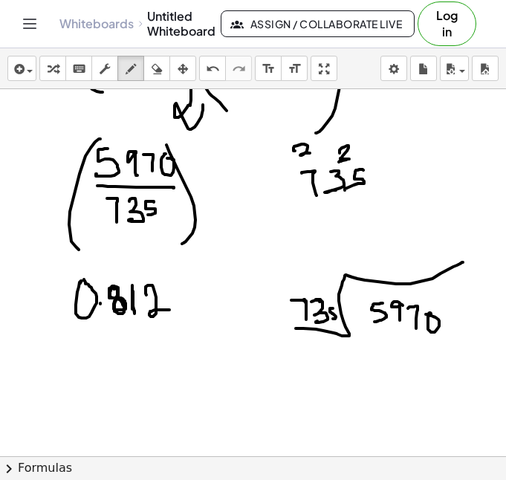
drag, startPoint x: 305, startPoint y: 300, endPoint x: 308, endPoint y: 320, distance: 20.3
click at [308, 320] on div at bounding box center [253, 362] width 506 height 1102
click at [359, 242] on div at bounding box center [253, 362] width 506 height 1102
click at [374, 256] on div at bounding box center [253, 362] width 506 height 1102
drag, startPoint x: 395, startPoint y: 242, endPoint x: 404, endPoint y: 244, distance: 9.9
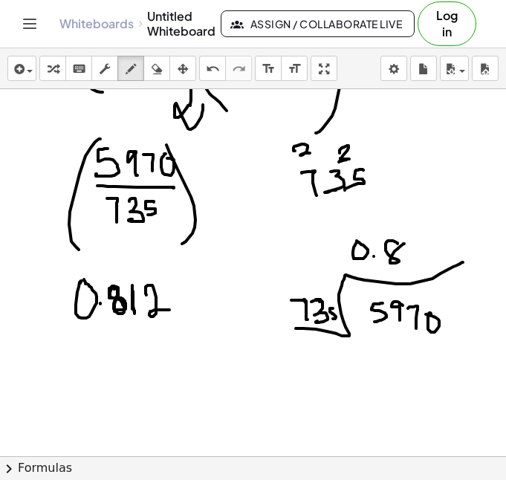
click at [404, 244] on div at bounding box center [253, 362] width 506 height 1102
drag, startPoint x: 389, startPoint y: 330, endPoint x: 381, endPoint y: 349, distance: 20.3
click at [381, 349] on div at bounding box center [253, 362] width 506 height 1102
drag, startPoint x: 402, startPoint y: 333, endPoint x: 410, endPoint y: 337, distance: 9.3
click at [409, 337] on div at bounding box center [253, 362] width 506 height 1102
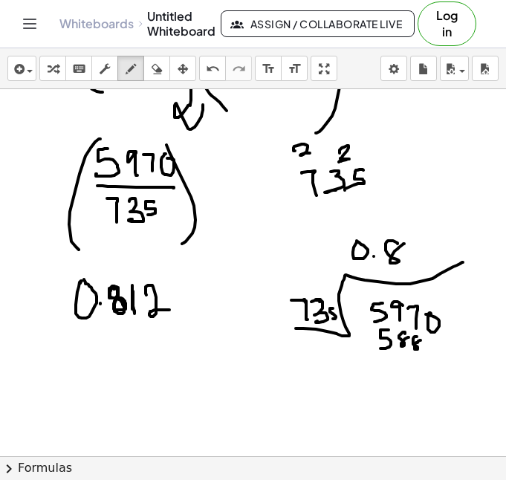
drag, startPoint x: 413, startPoint y: 341, endPoint x: 421, endPoint y: 340, distance: 7.5
click at [421, 340] on div at bounding box center [253, 362] width 506 height 1102
click at [430, 340] on div at bounding box center [253, 362] width 506 height 1102
drag, startPoint x: 359, startPoint y: 367, endPoint x: 461, endPoint y: 366, distance: 101.8
click at [461, 366] on div at bounding box center [253, 362] width 506 height 1102
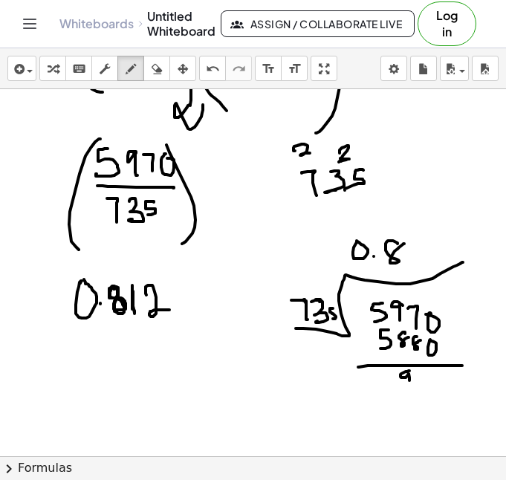
drag, startPoint x: 410, startPoint y: 371, endPoint x: 410, endPoint y: 393, distance: 22.3
click at [410, 393] on div at bounding box center [253, 362] width 506 height 1102
click at [419, 374] on div at bounding box center [253, 362] width 506 height 1102
click at [442, 374] on div at bounding box center [253, 362] width 506 height 1102
drag, startPoint x: 415, startPoint y: 244, endPoint x: 415, endPoint y: 259, distance: 15.6
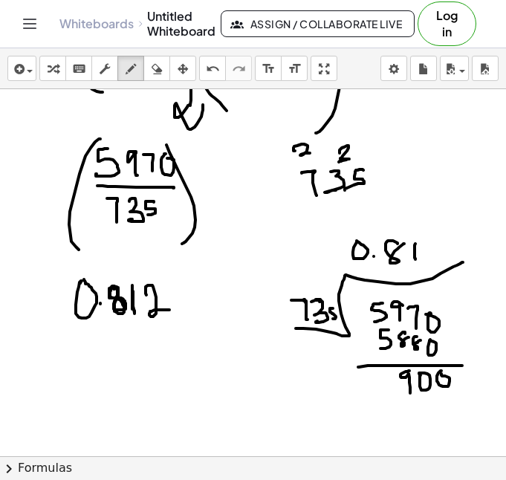
click at [415, 259] on div at bounding box center [253, 362] width 506 height 1102
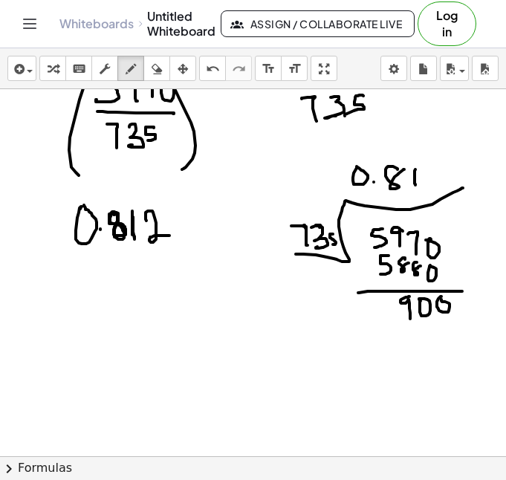
scroll to position [356, 0]
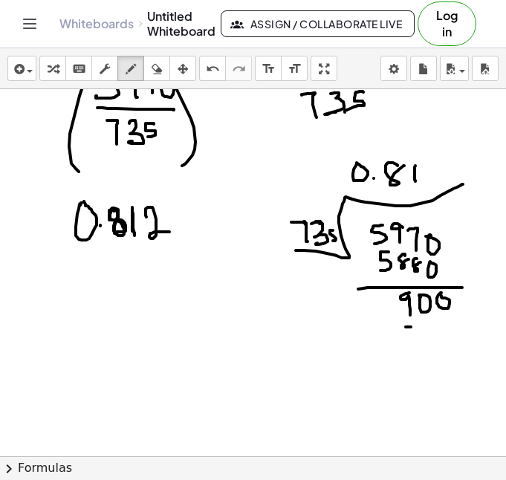
drag, startPoint x: 411, startPoint y: 327, endPoint x: 417, endPoint y: 343, distance: 17.4
click at [417, 343] on div at bounding box center [253, 284] width 506 height 1102
drag, startPoint x: 424, startPoint y: 323, endPoint x: 430, endPoint y: 337, distance: 15.6
click at [426, 338] on div at bounding box center [253, 284] width 506 height 1102
drag, startPoint x: 450, startPoint y: 315, endPoint x: 444, endPoint y: 335, distance: 20.9
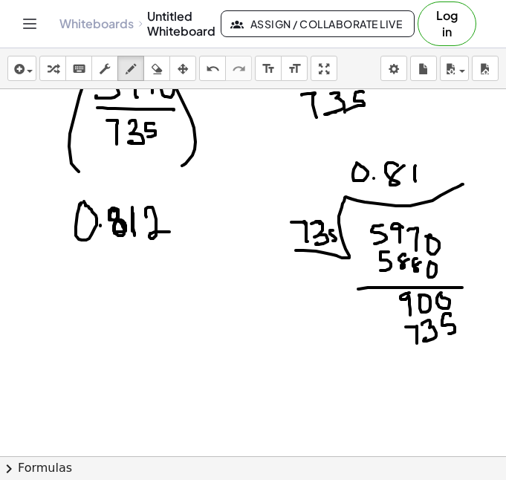
click at [444, 335] on div at bounding box center [253, 284] width 506 height 1102
drag, startPoint x: 375, startPoint y: 352, endPoint x: 502, endPoint y: 350, distance: 126.4
click at [502, 350] on div "×" at bounding box center [253, 272] width 506 height 367
drag, startPoint x: 413, startPoint y: 360, endPoint x: 413, endPoint y: 382, distance: 22.3
click at [413, 382] on div at bounding box center [253, 284] width 507 height 1102
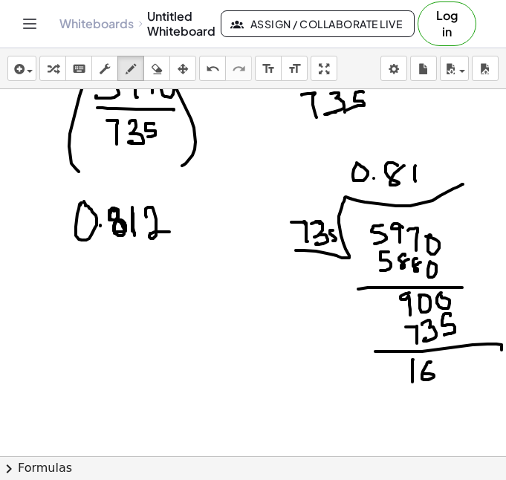
drag, startPoint x: 431, startPoint y: 362, endPoint x: 424, endPoint y: 374, distance: 14.0
click at [424, 374] on div at bounding box center [253, 284] width 507 height 1102
drag, startPoint x: 448, startPoint y: 362, endPoint x: 444, endPoint y: 378, distance: 16.2
click at [444, 378] on div at bounding box center [253, 284] width 507 height 1102
click at [460, 360] on div at bounding box center [253, 284] width 507 height 1102
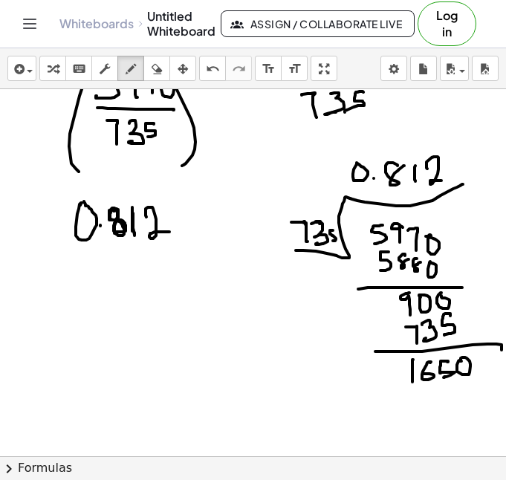
drag, startPoint x: 427, startPoint y: 169, endPoint x: 446, endPoint y: 182, distance: 22.9
click at [446, 182] on div at bounding box center [253, 284] width 507 height 1102
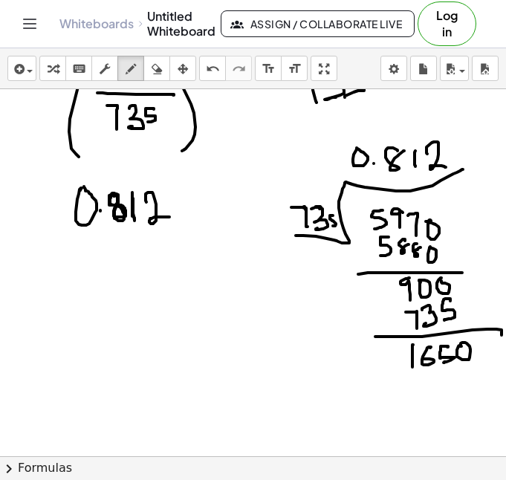
scroll to position [374, 0]
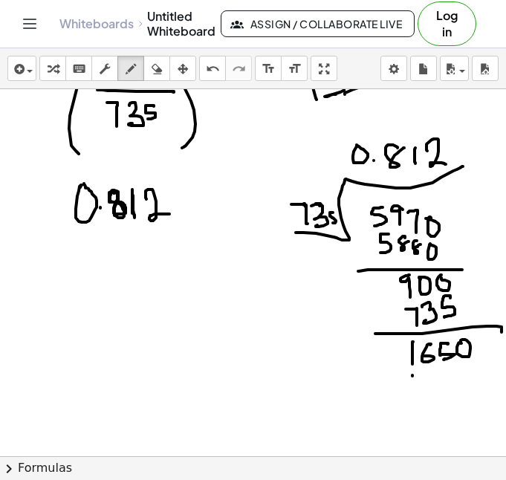
drag, startPoint x: 413, startPoint y: 376, endPoint x: 413, endPoint y: 389, distance: 12.7
click at [413, 386] on div at bounding box center [253, 266] width 507 height 1102
drag, startPoint x: 428, startPoint y: 375, endPoint x: 436, endPoint y: 384, distance: 11.6
click at [436, 384] on div at bounding box center [253, 266] width 507 height 1102
drag, startPoint x: 431, startPoint y: 373, endPoint x: 432, endPoint y: 387, distance: 14.1
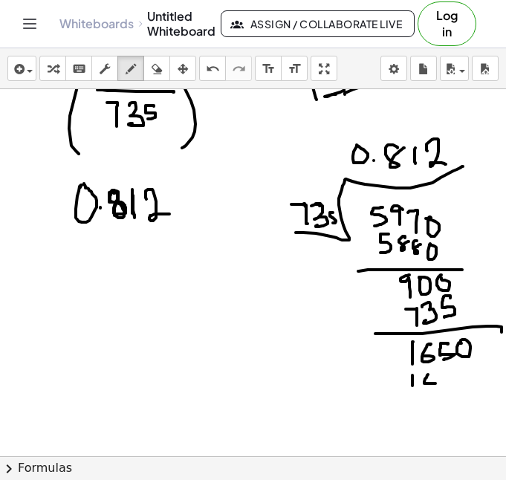
click at [432, 387] on div at bounding box center [253, 266] width 507 height 1102
drag, startPoint x: 447, startPoint y: 382, endPoint x: 454, endPoint y: 381, distance: 7.6
click at [447, 382] on div at bounding box center [253, 266] width 507 height 1102
click at [456, 379] on div at bounding box center [253, 266] width 507 height 1102
click at [464, 378] on div at bounding box center [253, 266] width 507 height 1102
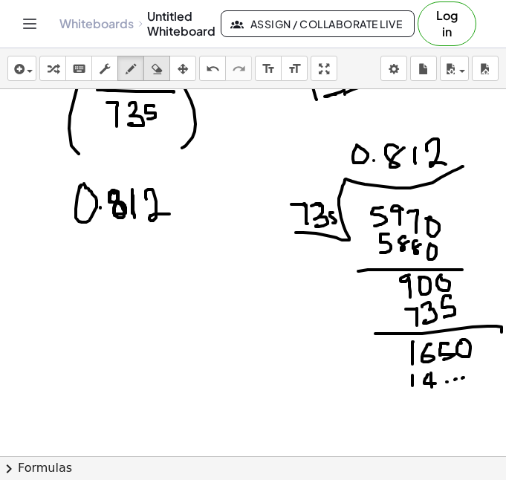
click at [166, 76] on div "button" at bounding box center [156, 68] width 19 height 18
click at [473, 395] on div at bounding box center [253, 266] width 507 height 1102
drag, startPoint x: 443, startPoint y: 374, endPoint x: 451, endPoint y: 384, distance: 12.7
click at [451, 384] on div at bounding box center [253, 266] width 507 height 1102
click at [132, 73] on icon "button" at bounding box center [131, 69] width 10 height 18
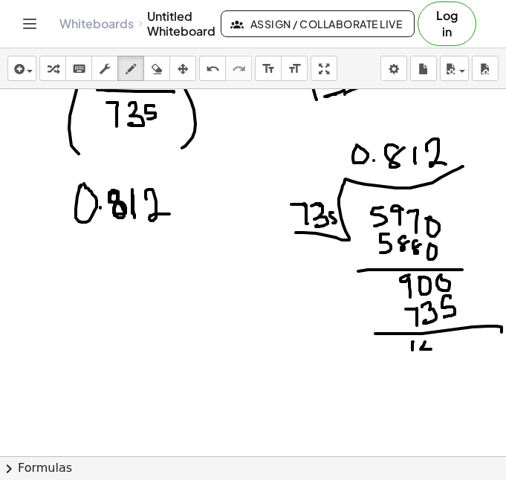
drag, startPoint x: 424, startPoint y: 343, endPoint x: 433, endPoint y: 349, distance: 10.1
click at [433, 349] on div at bounding box center [253, 266] width 507 height 1102
drag, startPoint x: 430, startPoint y: 344, endPoint x: 430, endPoint y: 359, distance: 14.9
click at [430, 359] on div at bounding box center [253, 266] width 507 height 1102
drag, startPoint x: 435, startPoint y: 346, endPoint x: 442, endPoint y: 358, distance: 13.0
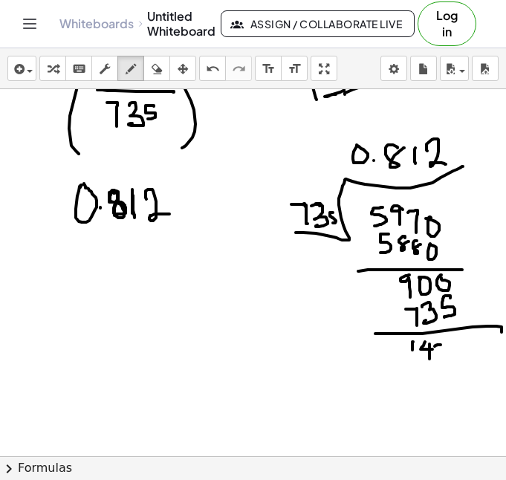
click at [442, 358] on div at bounding box center [253, 266] width 507 height 1102
click at [450, 340] on div at bounding box center [253, 266] width 507 height 1102
click at [161, 68] on icon "button" at bounding box center [157, 69] width 10 height 18
drag, startPoint x: 475, startPoint y: 370, endPoint x: 422, endPoint y: 380, distance: 53.6
click at [422, 380] on div at bounding box center [253, 266] width 507 height 1102
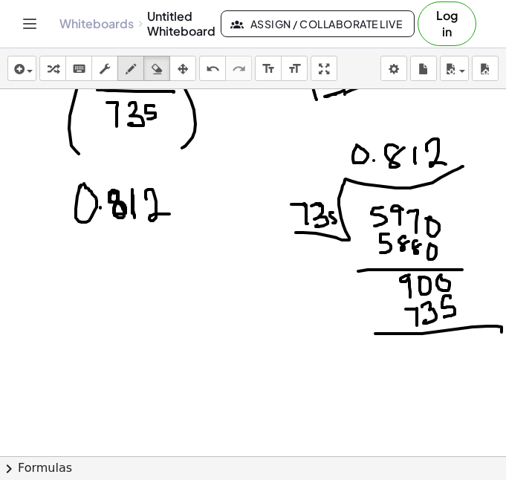
click at [127, 71] on icon "button" at bounding box center [131, 69] width 10 height 18
click at [395, 290] on div at bounding box center [253, 266] width 507 height 1102
click at [214, 73] on icon "undo" at bounding box center [213, 69] width 14 height 18
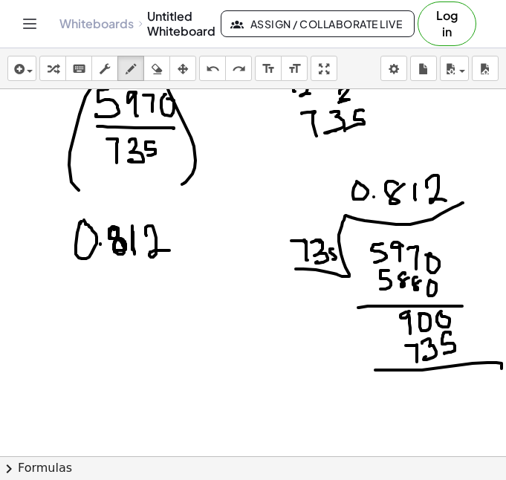
scroll to position [336, 0]
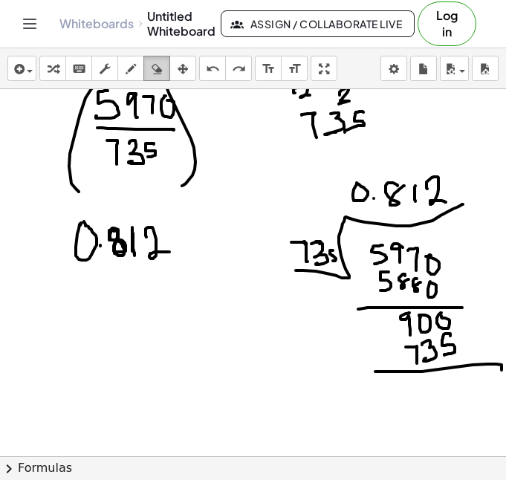
click at [159, 73] on icon "button" at bounding box center [157, 69] width 10 height 18
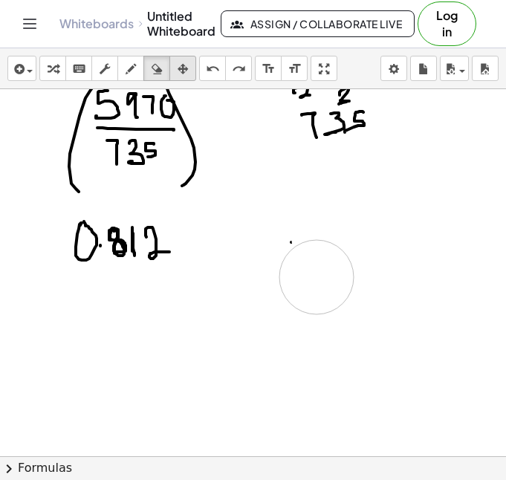
drag, startPoint x: 469, startPoint y: 378, endPoint x: 192, endPoint y: 77, distance: 408.7
click at [297, 276] on div at bounding box center [253, 304] width 507 height 1102
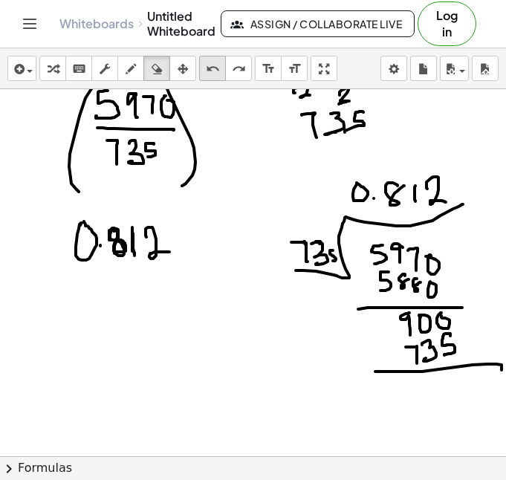
click at [209, 74] on icon "undo" at bounding box center [213, 69] width 14 height 18
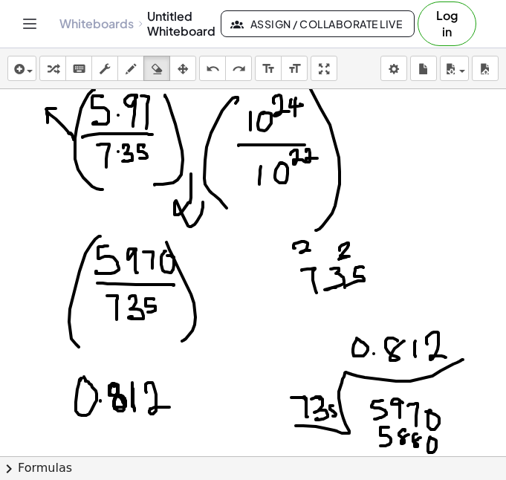
scroll to position [180, 0]
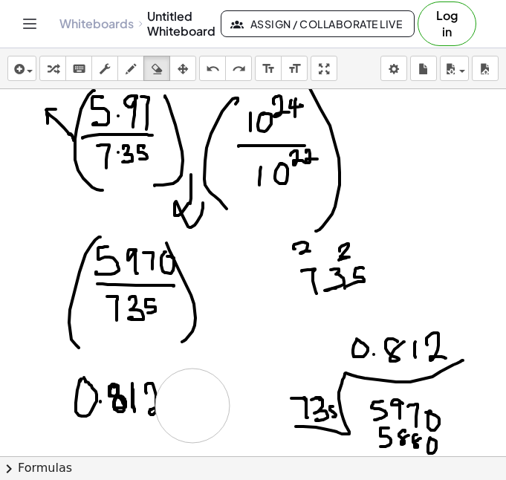
drag, startPoint x: 204, startPoint y: 394, endPoint x: 190, endPoint y: 407, distance: 19.5
click at [193, 407] on div at bounding box center [253, 460] width 507 height 1102
click at [211, 68] on icon "undo" at bounding box center [213, 69] width 14 height 18
click at [130, 68] on icon "button" at bounding box center [131, 69] width 10 height 18
drag, startPoint x: 278, startPoint y: 230, endPoint x: 256, endPoint y: 334, distance: 107.0
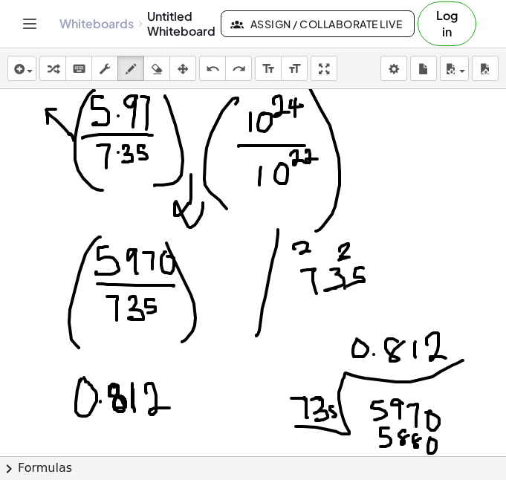
click at [256, 334] on div at bounding box center [253, 460] width 507 height 1102
drag, startPoint x: 249, startPoint y: 327, endPoint x: 263, endPoint y: 340, distance: 19.5
click at [262, 341] on div at bounding box center [253, 460] width 507 height 1102
drag, startPoint x: 201, startPoint y: 389, endPoint x: 193, endPoint y: 405, distance: 18.0
click at [193, 405] on div at bounding box center [253, 460] width 507 height 1102
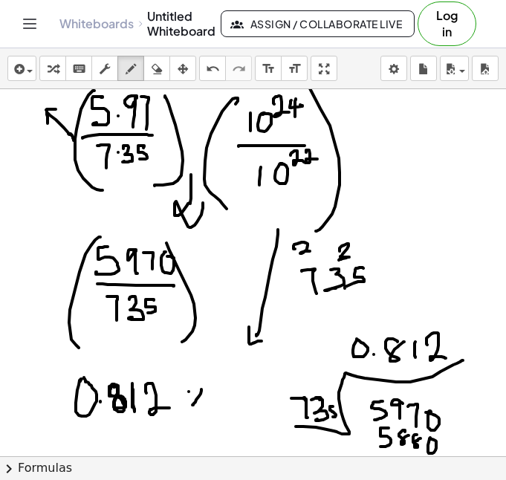
drag, startPoint x: 189, startPoint y: 392, endPoint x: 207, endPoint y: 410, distance: 26.3
click at [207, 410] on div at bounding box center [253, 460] width 507 height 1102
drag, startPoint x: 232, startPoint y: 384, endPoint x: 232, endPoint y: 412, distance: 27.5
click at [232, 412] on div at bounding box center [253, 460] width 507 height 1102
click at [248, 379] on div at bounding box center [253, 460] width 507 height 1102
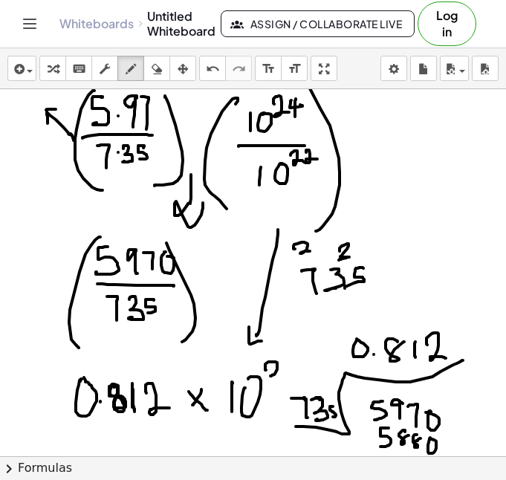
drag, startPoint x: 268, startPoint y: 362, endPoint x: 283, endPoint y: 375, distance: 20.0
click at [283, 375] on div at bounding box center [253, 460] width 507 height 1102
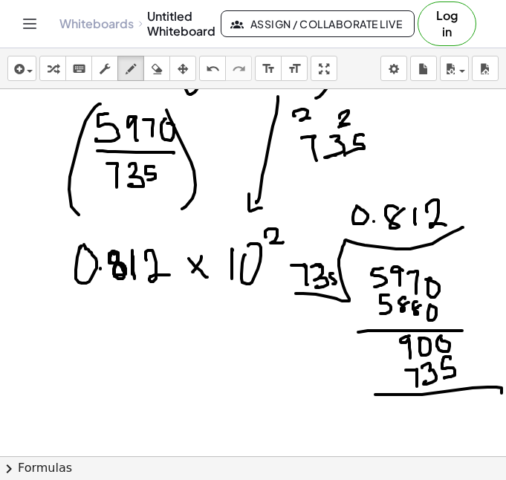
scroll to position [319, 0]
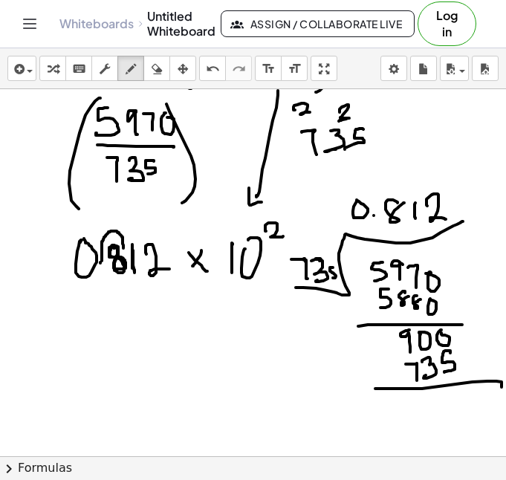
drag, startPoint x: 102, startPoint y: 261, endPoint x: 123, endPoint y: 248, distance: 25.0
click at [123, 248] on div at bounding box center [253, 321] width 507 height 1102
click at [98, 310] on div at bounding box center [253, 321] width 507 height 1102
click at [106, 329] on div at bounding box center [253, 321] width 507 height 1102
drag, startPoint x: 114, startPoint y: 315, endPoint x: 114, endPoint y: 341, distance: 26.0
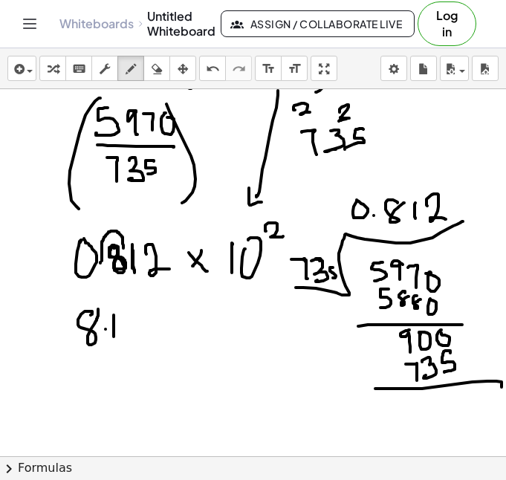
click at [114, 341] on div at bounding box center [253, 321] width 507 height 1102
drag, startPoint x: 124, startPoint y: 325, endPoint x: 141, endPoint y: 340, distance: 23.1
click at [141, 340] on div at bounding box center [253, 321] width 507 height 1102
click at [158, 342] on div at bounding box center [253, 321] width 507 height 1102
click at [174, 349] on div at bounding box center [253, 321] width 507 height 1102
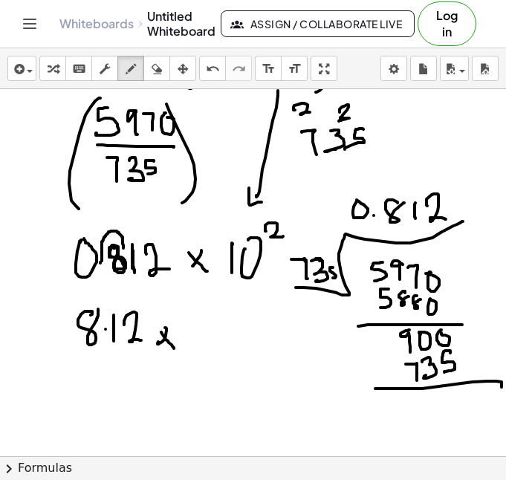
click at [190, 349] on div at bounding box center [253, 321] width 507 height 1102
click at [200, 332] on div at bounding box center [253, 321] width 507 height 1102
drag, startPoint x: 219, startPoint y: 315, endPoint x: 227, endPoint y: 324, distance: 12.1
click at [227, 324] on div at bounding box center [253, 321] width 507 height 1102
click at [236, 317] on div at bounding box center [253, 321] width 507 height 1102
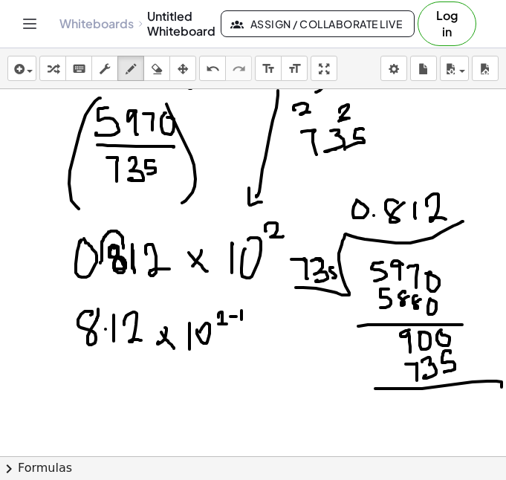
drag, startPoint x: 242, startPoint y: 311, endPoint x: 242, endPoint y: 320, distance: 9.7
click at [242, 320] on div at bounding box center [253, 321] width 507 height 1102
drag, startPoint x: 97, startPoint y: 372, endPoint x: 106, endPoint y: 369, distance: 9.7
click at [106, 369] on div at bounding box center [253, 321] width 507 height 1102
click at [117, 386] on div at bounding box center [253, 321] width 507 height 1102
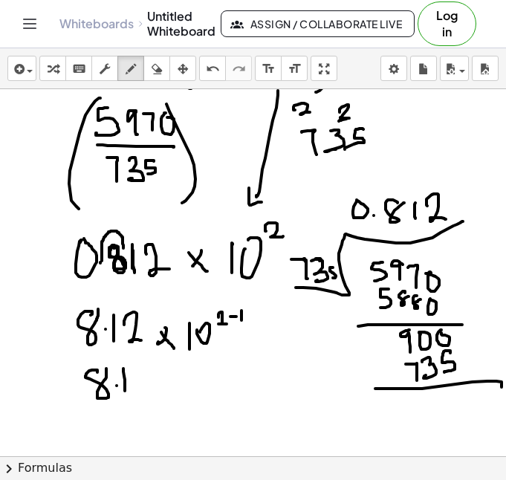
drag, startPoint x: 123, startPoint y: 369, endPoint x: 125, endPoint y: 391, distance: 22.3
click at [125, 391] on div at bounding box center [253, 321] width 507 height 1102
drag, startPoint x: 132, startPoint y: 375, endPoint x: 150, endPoint y: 389, distance: 22.3
click at [150, 389] on div at bounding box center [253, 321] width 507 height 1102
drag, startPoint x: 166, startPoint y: 377, endPoint x: 156, endPoint y: 384, distance: 12.4
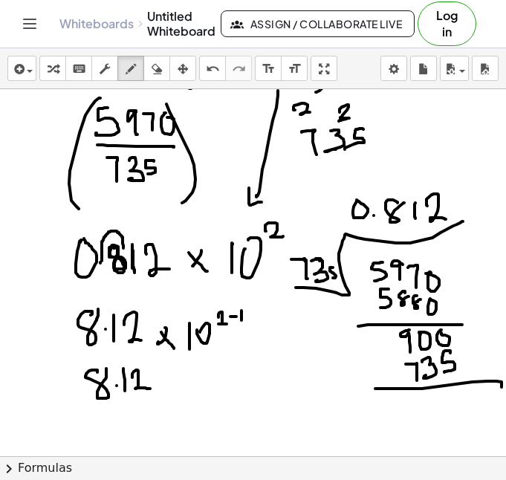
click at [156, 384] on div at bounding box center [253, 321] width 507 height 1102
click at [173, 392] on div at bounding box center [253, 321] width 507 height 1102
drag, startPoint x: 182, startPoint y: 390, endPoint x: 190, endPoint y: 378, distance: 14.7
click at [184, 395] on div at bounding box center [253, 321] width 507 height 1102
click at [196, 368] on div at bounding box center [253, 321] width 507 height 1102
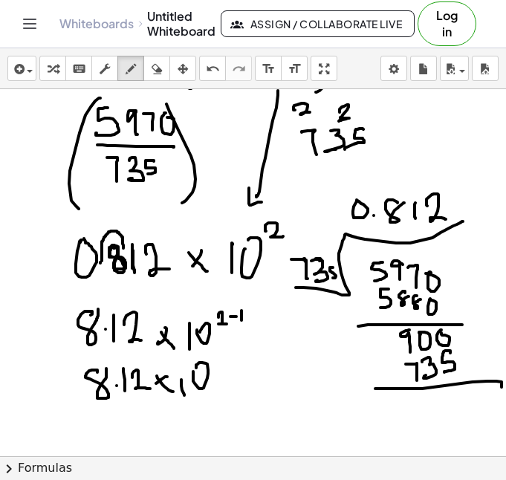
drag, startPoint x: 215, startPoint y: 353, endPoint x: 215, endPoint y: 368, distance: 14.9
click at [215, 368] on div at bounding box center [253, 321] width 507 height 1102
drag, startPoint x: 233, startPoint y: 373, endPoint x: 288, endPoint y: 346, distance: 61.2
click at [288, 346] on div at bounding box center [253, 321] width 507 height 1102
click at [153, 74] on icon "button" at bounding box center [157, 69] width 10 height 18
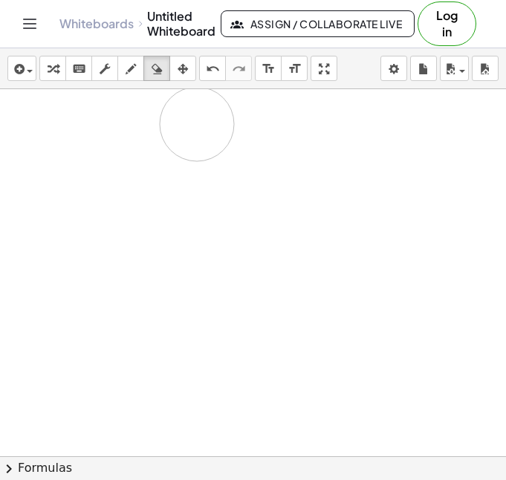
drag, startPoint x: 282, startPoint y: 434, endPoint x: 225, endPoint y: 267, distance: 176.5
click at [167, 129] on div at bounding box center [253, 321] width 507 height 1102
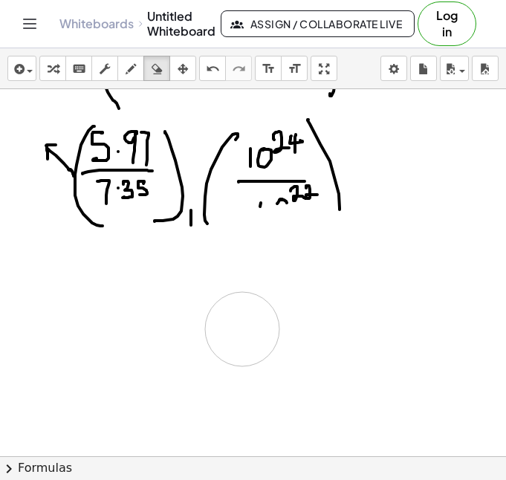
drag, startPoint x: 225, startPoint y: 267, endPoint x: 228, endPoint y: 155, distance: 111.5
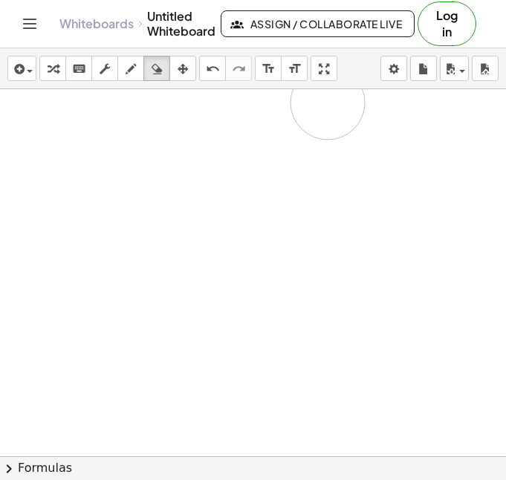
drag, startPoint x: 227, startPoint y: 230, endPoint x: 322, endPoint y: 103, distance: 159.4
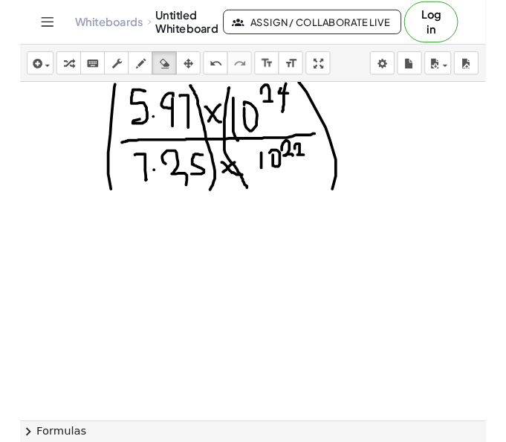
scroll to position [0, 0]
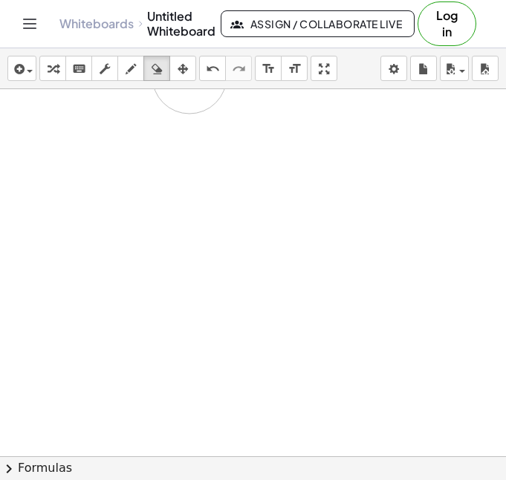
drag, startPoint x: 311, startPoint y: 198, endPoint x: 123, endPoint y: 131, distance: 199.6
click at [106, 129] on div at bounding box center [253, 456] width 507 height 734
drag, startPoint x: 190, startPoint y: 111, endPoint x: 83, endPoint y: 132, distance: 108.9
click at [118, 111] on div at bounding box center [253, 456] width 507 height 734
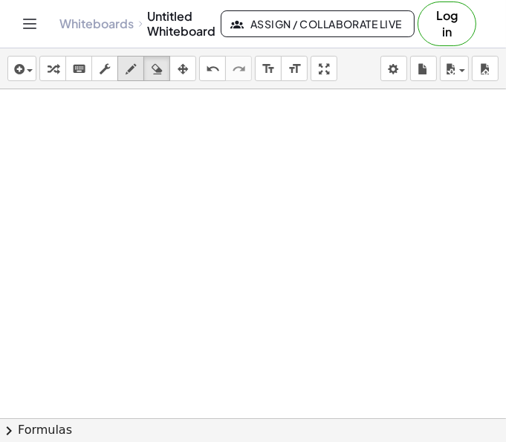
click at [135, 74] on icon "button" at bounding box center [131, 69] width 10 height 18
drag, startPoint x: 123, startPoint y: 103, endPoint x: 123, endPoint y: 123, distance: 20.1
drag, startPoint x: 184, startPoint y: 100, endPoint x: 211, endPoint y: 126, distance: 37.3
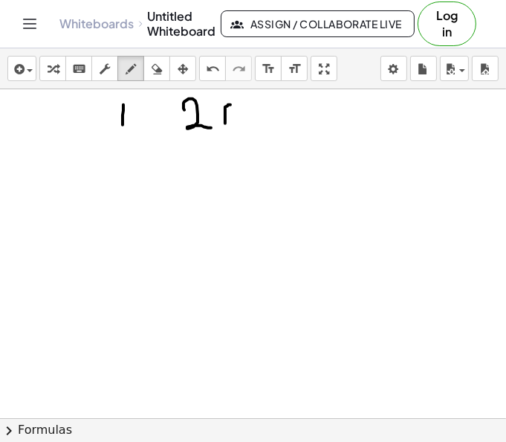
drag, startPoint x: 310, startPoint y: 106, endPoint x: 298, endPoint y: 132, distance: 27.9
drag, startPoint x: 68, startPoint y: 173, endPoint x: 103, endPoint y: 180, distance: 35.6
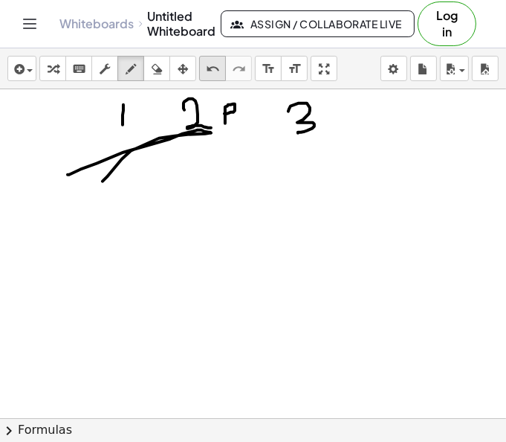
click at [206, 71] on icon "undo" at bounding box center [213, 69] width 14 height 18
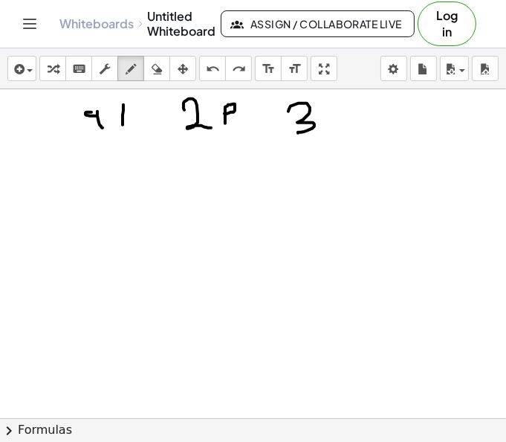
drag, startPoint x: 91, startPoint y: 111, endPoint x: 103, endPoint y: 126, distance: 19.2
drag, startPoint x: 344, startPoint y: 106, endPoint x: 335, endPoint y: 117, distance: 13.7
drag, startPoint x: 101, startPoint y: 109, endPoint x: 101, endPoint y: 126, distance: 17.1
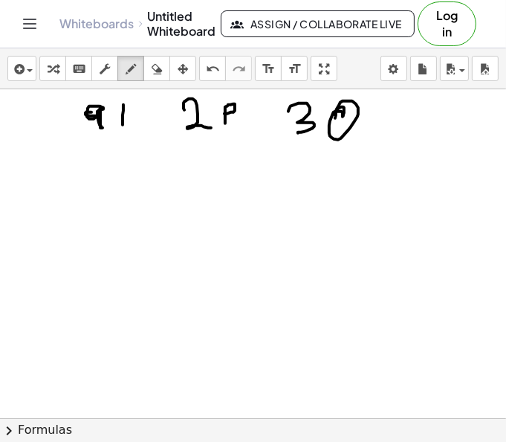
drag, startPoint x: 91, startPoint y: 103, endPoint x: 83, endPoint y: 129, distance: 26.3
drag, startPoint x: 139, startPoint y: 172, endPoint x: 139, endPoint y: 195, distance: 22.3
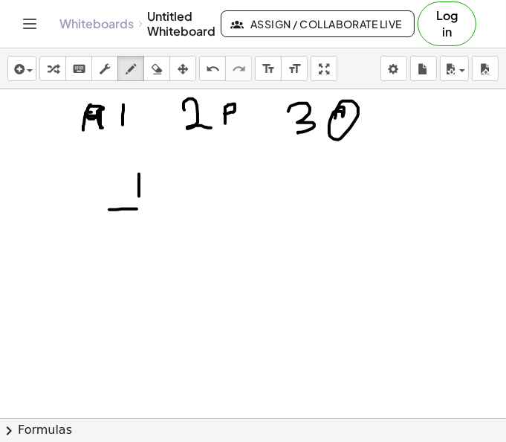
drag, startPoint x: 122, startPoint y: 207, endPoint x: 147, endPoint y: 210, distance: 25.4
drag, startPoint x: 146, startPoint y: 208, endPoint x: 133, endPoint y: 224, distance: 21.1
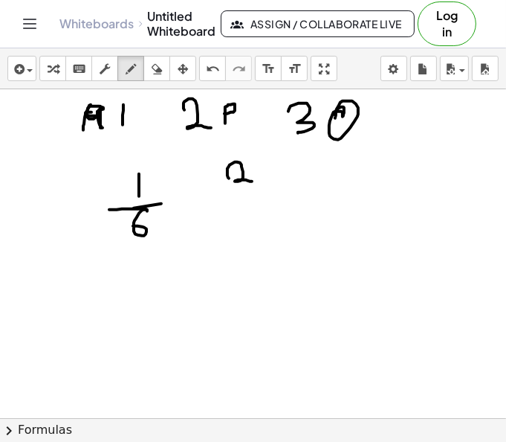
drag, startPoint x: 227, startPoint y: 167, endPoint x: 252, endPoint y: 180, distance: 27.6
drag, startPoint x: 250, startPoint y: 211, endPoint x: 232, endPoint y: 232, distance: 27.9
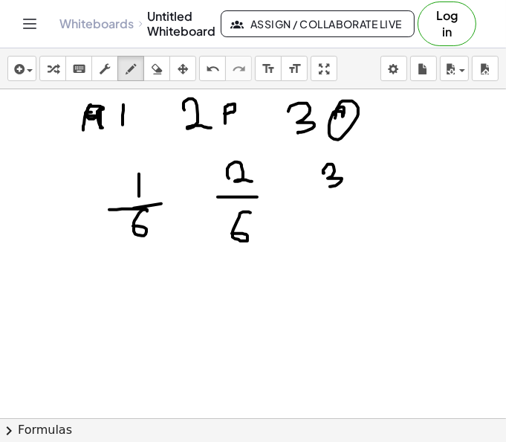
drag, startPoint x: 323, startPoint y: 172, endPoint x: 327, endPoint y: 186, distance: 14.6
drag, startPoint x: 341, startPoint y: 195, endPoint x: 349, endPoint y: 196, distance: 8.2
drag, startPoint x: 331, startPoint y: 216, endPoint x: 320, endPoint y: 235, distance: 21.3
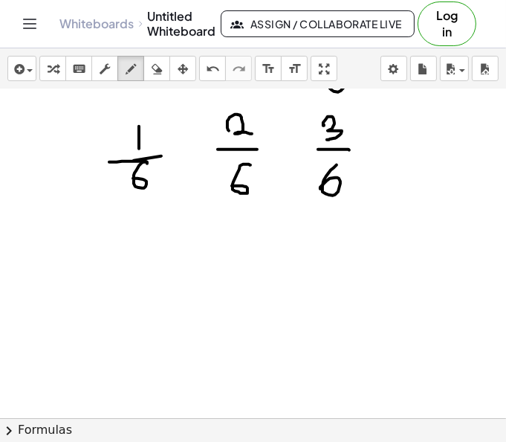
scroll to position [48, 0]
drag, startPoint x: 123, startPoint y: 230, endPoint x: 122, endPoint y: 244, distance: 13.4
click at [122, 244] on div at bounding box center [253, 408] width 507 height 734
drag, startPoint x: 114, startPoint y: 254, endPoint x: 129, endPoint y: 253, distance: 15.6
click at [129, 253] on div at bounding box center [253, 408] width 507 height 734
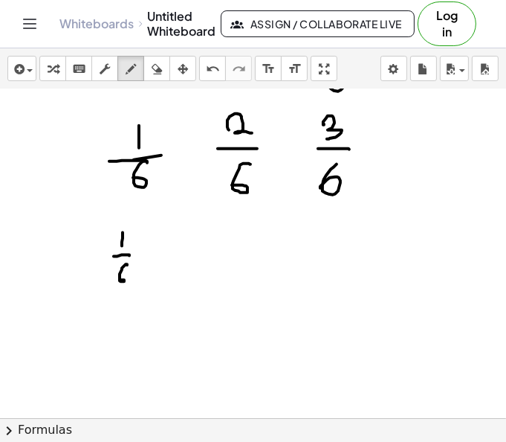
drag, startPoint x: 127, startPoint y: 263, endPoint x: 120, endPoint y: 276, distance: 14.7
click at [120, 276] on div at bounding box center [253, 408] width 507 height 734
drag, startPoint x: 234, startPoint y: 222, endPoint x: 234, endPoint y: 244, distance: 21.6
click at [234, 244] on div at bounding box center [253, 408] width 507 height 734
drag, startPoint x: 225, startPoint y: 248, endPoint x: 247, endPoint y: 248, distance: 21.6
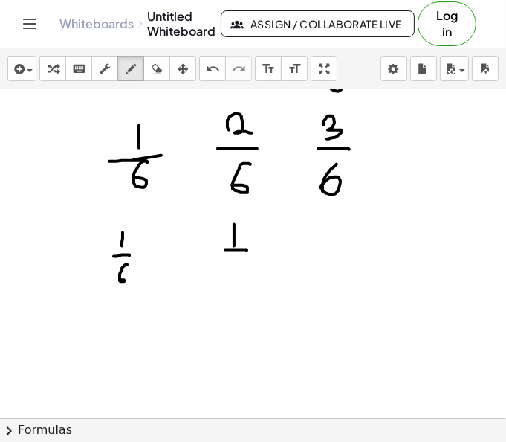
click at [247, 248] on div at bounding box center [253, 408] width 507 height 734
drag, startPoint x: 233, startPoint y: 260, endPoint x: 233, endPoint y: 282, distance: 22.3
click at [233, 282] on div at bounding box center [253, 408] width 507 height 734
drag, startPoint x: 329, startPoint y: 218, endPoint x: 329, endPoint y: 238, distance: 20.1
click at [329, 238] on div at bounding box center [253, 408] width 507 height 734
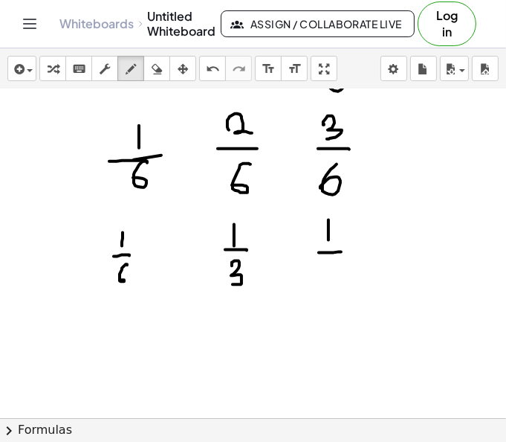
drag, startPoint x: 319, startPoint y: 250, endPoint x: 341, endPoint y: 250, distance: 22.3
click at [341, 250] on div at bounding box center [253, 408] width 507 height 734
drag, startPoint x: 328, startPoint y: 265, endPoint x: 353, endPoint y: 278, distance: 28.6
click at [353, 278] on div at bounding box center [253, 408] width 507 height 734
drag, startPoint x: 126, startPoint y: 264, endPoint x: 127, endPoint y: 272, distance: 8.2
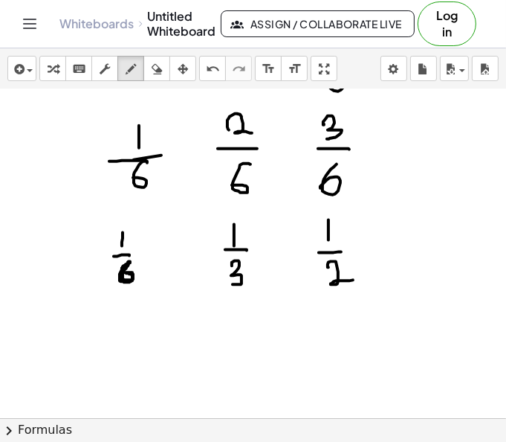
click at [127, 272] on div at bounding box center [253, 408] width 507 height 734
click at [71, 266] on div at bounding box center [253, 408] width 507 height 734
drag, startPoint x: 80, startPoint y: 239, endPoint x: 89, endPoint y: 269, distance: 31.0
click at [89, 269] on div at bounding box center [253, 408] width 507 height 734
drag, startPoint x: 78, startPoint y: 262, endPoint x: 92, endPoint y: 259, distance: 14.4
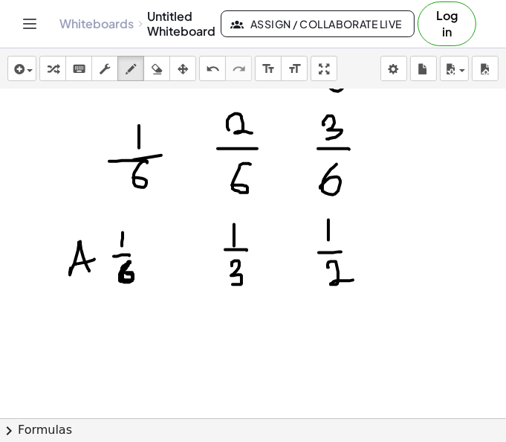
click at [95, 257] on div at bounding box center [253, 408] width 507 height 734
click at [254, 249] on div at bounding box center [253, 408] width 507 height 734
click at [363, 240] on div at bounding box center [253, 408] width 507 height 734
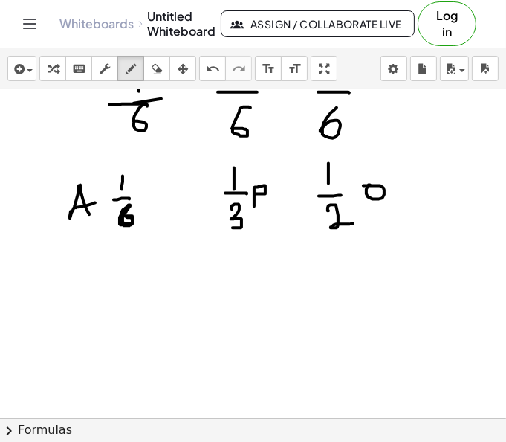
scroll to position [106, 0]
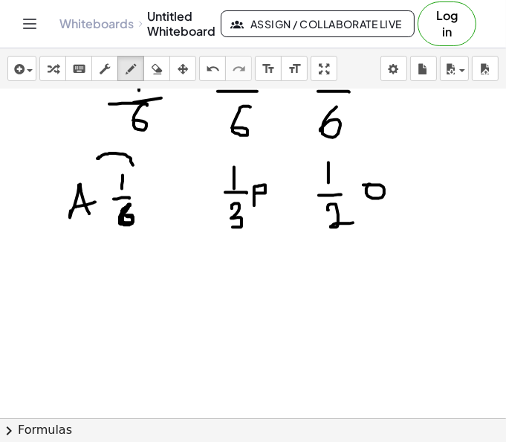
drag, startPoint x: 97, startPoint y: 157, endPoint x: 133, endPoint y: 164, distance: 36.3
click at [133, 164] on div at bounding box center [253, 351] width 507 height 734
drag, startPoint x: 224, startPoint y: 153, endPoint x: 250, endPoint y: 157, distance: 27.0
click at [250, 157] on div at bounding box center [253, 351] width 507 height 734
drag, startPoint x: 326, startPoint y: 143, endPoint x: 339, endPoint y: 152, distance: 15.7
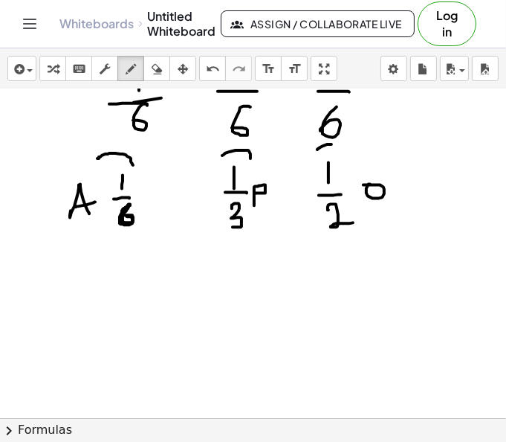
click at [339, 152] on div at bounding box center [253, 351] width 507 height 734
drag, startPoint x: 343, startPoint y: 273, endPoint x: 343, endPoint y: 294, distance: 20.8
click at [346, 296] on div at bounding box center [253, 351] width 507 height 734
drag, startPoint x: 333, startPoint y: 283, endPoint x: 345, endPoint y: 282, distance: 11.9
click at [345, 282] on div at bounding box center [253, 351] width 507 height 734
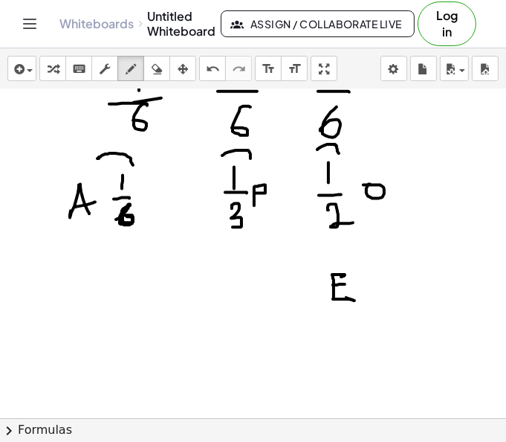
drag, startPoint x: 117, startPoint y: 217, endPoint x: 108, endPoint y: 224, distance: 11.8
click at [108, 224] on div at bounding box center [253, 351] width 507 height 734
drag, startPoint x: 97, startPoint y: 242, endPoint x: 109, endPoint y: 248, distance: 14.3
click at [109, 248] on div at bounding box center [253, 351] width 507 height 734
drag, startPoint x: 113, startPoint y: 241, endPoint x: 124, endPoint y: 239, distance: 11.2
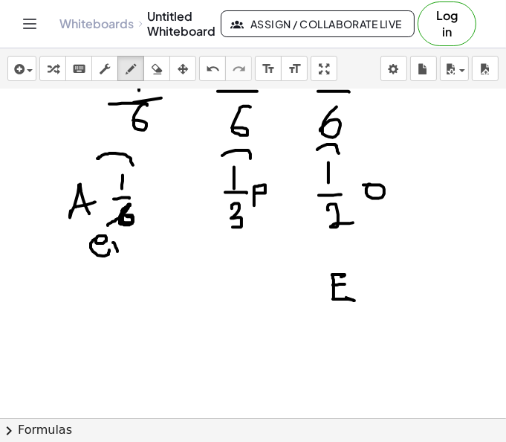
click at [124, 239] on div at bounding box center [253, 351] width 507 height 734
drag, startPoint x: 132, startPoint y: 236, endPoint x: 138, endPoint y: 249, distance: 13.7
click at [138, 249] on div at bounding box center [253, 351] width 507 height 734
click at [129, 241] on div at bounding box center [253, 351] width 507 height 734
drag, startPoint x: 142, startPoint y: 242, endPoint x: 151, endPoint y: 250, distance: 12.1
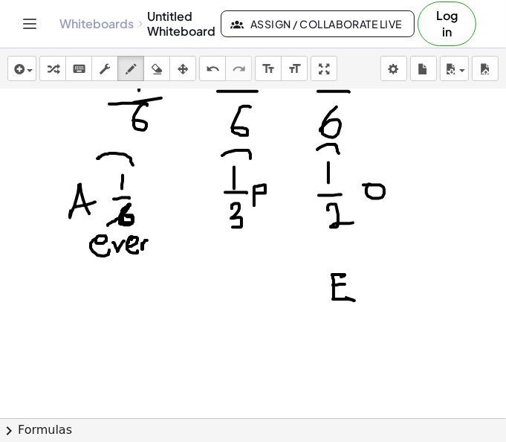
click at [151, 250] on div at bounding box center [253, 351] width 507 height 734
click at [224, 242] on div at bounding box center [253, 351] width 507 height 734
drag, startPoint x: 239, startPoint y: 234, endPoint x: 237, endPoint y: 250, distance: 16.4
click at [236, 250] on div at bounding box center [253, 351] width 507 height 734
click at [251, 248] on div at bounding box center [253, 351] width 507 height 734
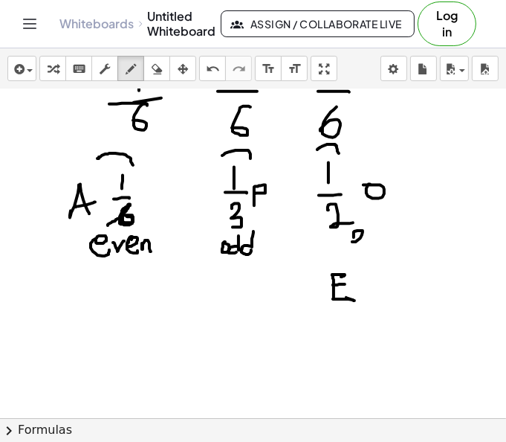
drag, startPoint x: 354, startPoint y: 240, endPoint x: 369, endPoint y: 240, distance: 15.6
click at [369, 240] on div at bounding box center [253, 351] width 507 height 734
drag, startPoint x: 372, startPoint y: 228, endPoint x: 382, endPoint y: 224, distance: 11.3
click at [382, 224] on div at bounding box center [253, 351] width 507 height 734
click at [396, 232] on div at bounding box center [253, 351] width 507 height 734
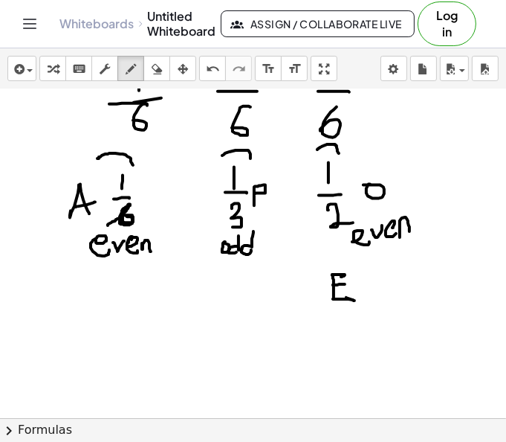
drag, startPoint x: 400, startPoint y: 228, endPoint x: 410, endPoint y: 230, distance: 9.8
click at [410, 230] on div at bounding box center [253, 351] width 507 height 734
drag, startPoint x: 409, startPoint y: 202, endPoint x: 412, endPoint y: 170, distance: 32.1
click at [412, 170] on div at bounding box center [253, 351] width 507 height 734
drag, startPoint x: 410, startPoint y: 136, endPoint x: 410, endPoint y: 153, distance: 17.1
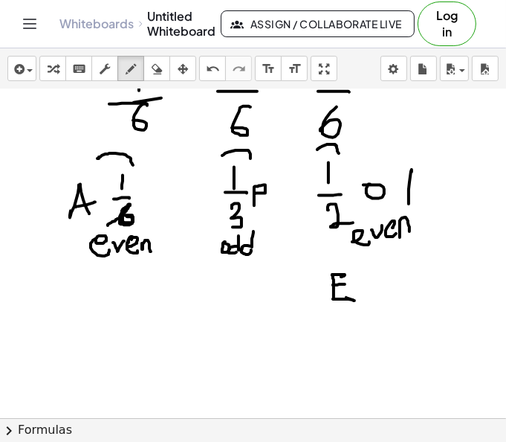
click at [410, 153] on div at bounding box center [253, 351] width 507 height 734
click at [424, 151] on div at bounding box center [253, 351] width 507 height 734
drag, startPoint x: 424, startPoint y: 146, endPoint x: 429, endPoint y: 154, distance: 9.3
click at [429, 153] on div at bounding box center [253, 351] width 507 height 734
drag, startPoint x: 437, startPoint y: 143, endPoint x: 434, endPoint y: 158, distance: 15.2
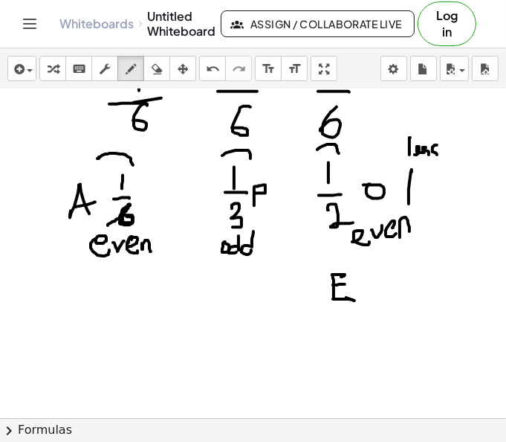
click at [434, 158] on div at bounding box center [253, 351] width 507 height 734
drag, startPoint x: 433, startPoint y: 169, endPoint x: 434, endPoint y: 178, distance: 9.0
click at [433, 186] on div at bounding box center [253, 351] width 507 height 734
drag, startPoint x: 429, startPoint y: 175, endPoint x: 437, endPoint y: 176, distance: 8.2
click at [436, 166] on div at bounding box center [253, 351] width 507 height 734
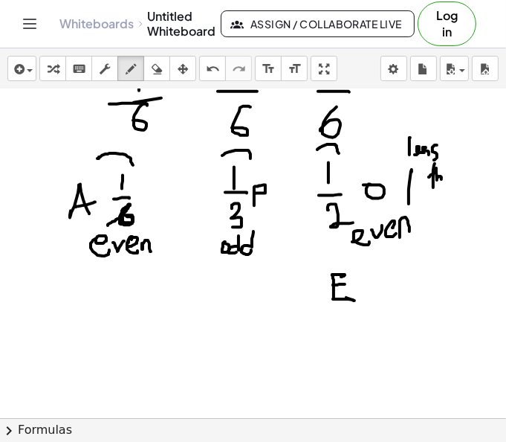
click at [442, 180] on div at bounding box center [253, 351] width 507 height 734
drag, startPoint x: 444, startPoint y: 175, endPoint x: 442, endPoint y: 163, distance: 12.8
click at [442, 163] on div at bounding box center [253, 351] width 507 height 734
drag, startPoint x: 453, startPoint y: 172, endPoint x: 457, endPoint y: 180, distance: 8.7
click at [457, 180] on div at bounding box center [253, 351] width 507 height 734
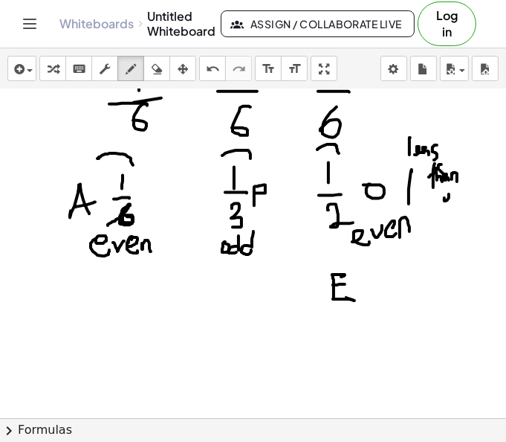
drag, startPoint x: 449, startPoint y: 196, endPoint x: 459, endPoint y: 197, distance: 9.7
click at [459, 199] on div at bounding box center [253, 351] width 507 height 734
drag, startPoint x: 457, startPoint y: 195, endPoint x: 468, endPoint y: 195, distance: 10.4
click at [464, 195] on div at bounding box center [253, 351] width 507 height 734
drag, startPoint x: 468, startPoint y: 191, endPoint x: 482, endPoint y: 200, distance: 16.1
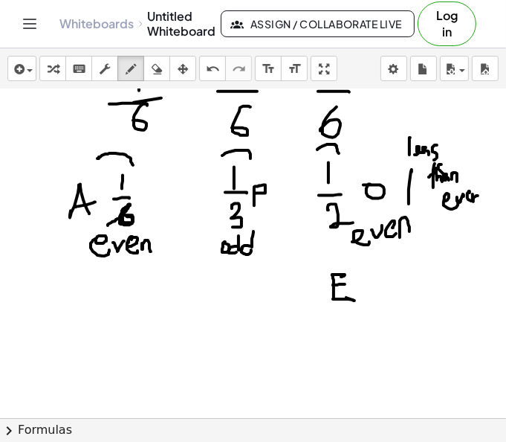
click at [482, 200] on div at bounding box center [253, 351] width 507 height 734
drag, startPoint x: 100, startPoint y: 273, endPoint x: 91, endPoint y: 297, distance: 25.7
click at [91, 297] on div at bounding box center [253, 351] width 507 height 734
drag, startPoint x: 77, startPoint y: 300, endPoint x: 86, endPoint y: 314, distance: 16.7
click at [80, 314] on div at bounding box center [253, 351] width 507 height 734
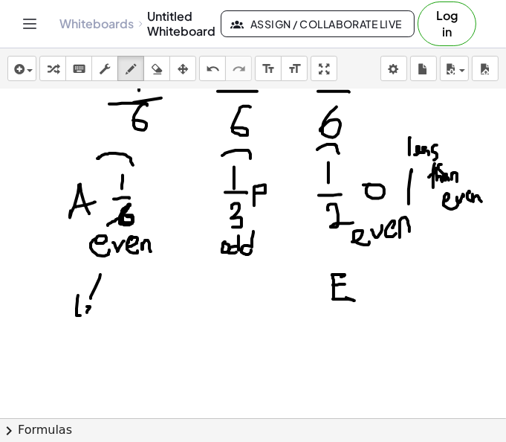
drag, startPoint x: 87, startPoint y: 311, endPoint x: 99, endPoint y: 312, distance: 12.0
click at [99, 313] on div at bounding box center [253, 351] width 507 height 734
drag, startPoint x: 96, startPoint y: 306, endPoint x: 106, endPoint y: 315, distance: 13.7
click at [106, 315] on div at bounding box center [253, 351] width 507 height 734
drag, startPoint x: 106, startPoint y: 305, endPoint x: 114, endPoint y: 314, distance: 12.2
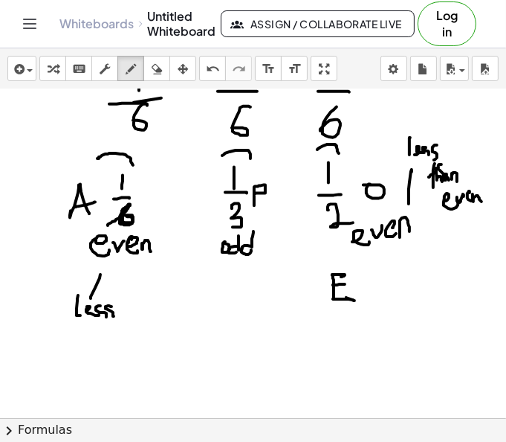
click at [114, 314] on div at bounding box center [253, 351] width 507 height 734
drag, startPoint x: 120, startPoint y: 300, endPoint x: 122, endPoint y: 310, distance: 10.6
click at [122, 310] on div at bounding box center [253, 351] width 507 height 734
drag, startPoint x: 123, startPoint y: 303, endPoint x: 130, endPoint y: 307, distance: 8.7
click at [129, 307] on div at bounding box center [253, 351] width 507 height 734
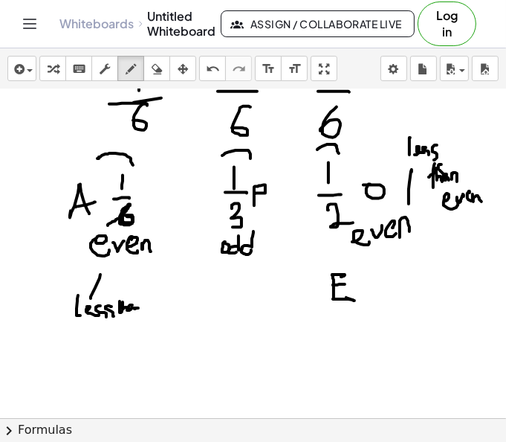
drag, startPoint x: 130, startPoint y: 303, endPoint x: 140, endPoint y: 308, distance: 11.3
click at [140, 308] on div at bounding box center [253, 351] width 507 height 734
drag, startPoint x: 138, startPoint y: 315, endPoint x: 146, endPoint y: 311, distance: 9.7
click at [146, 311] on div at bounding box center [253, 351] width 507 height 734
click at [151, 311] on div at bounding box center [253, 351] width 507 height 734
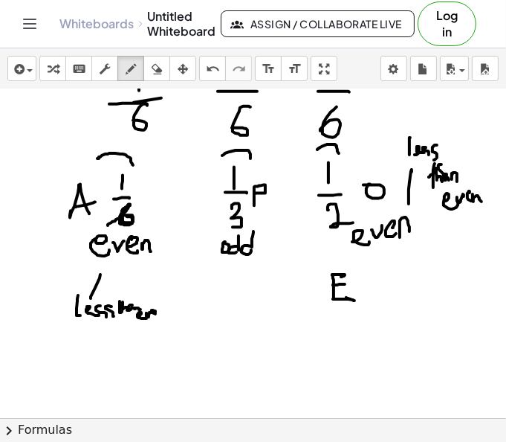
click at [157, 311] on div at bounding box center [253, 351] width 507 height 734
click at [162, 312] on div at bounding box center [253, 351] width 507 height 734
drag, startPoint x: 195, startPoint y: 205, endPoint x: 193, endPoint y: 229, distance: 23.8
click at [193, 229] on div at bounding box center [253, 351] width 507 height 734
click at [208, 223] on div at bounding box center [253, 351] width 507 height 734
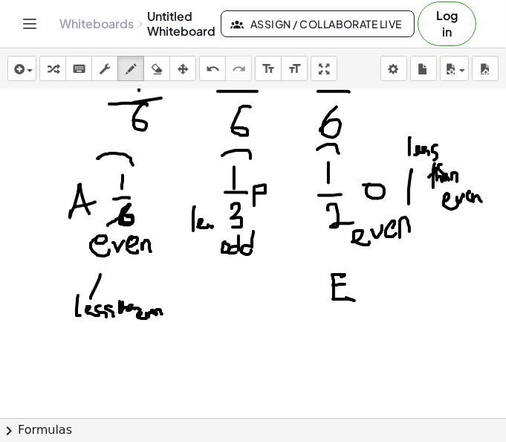
click at [210, 233] on div at bounding box center [253, 351] width 507 height 734
click at [213, 232] on div at bounding box center [253, 351] width 507 height 734
click at [201, 254] on div at bounding box center [253, 351] width 507 height 734
click at [207, 253] on div at bounding box center [253, 351] width 507 height 734
click at [218, 252] on div at bounding box center [253, 351] width 507 height 734
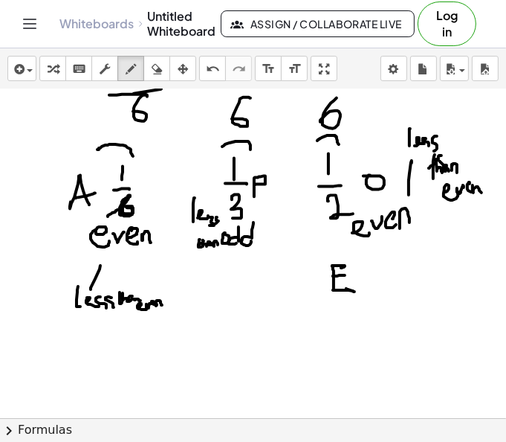
scroll to position [116, 0]
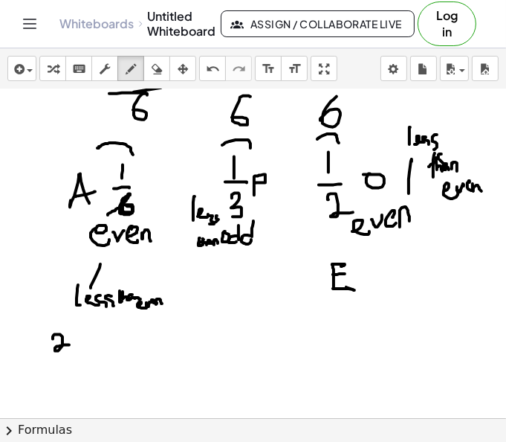
click at [71, 343] on div at bounding box center [253, 340] width 507 height 734
click at [80, 350] on div at bounding box center [253, 340] width 507 height 734
click at [106, 340] on div at bounding box center [253, 340] width 507 height 734
click at [77, 249] on div at bounding box center [253, 340] width 507 height 734
click at [193, 191] on div at bounding box center [253, 340] width 507 height 734
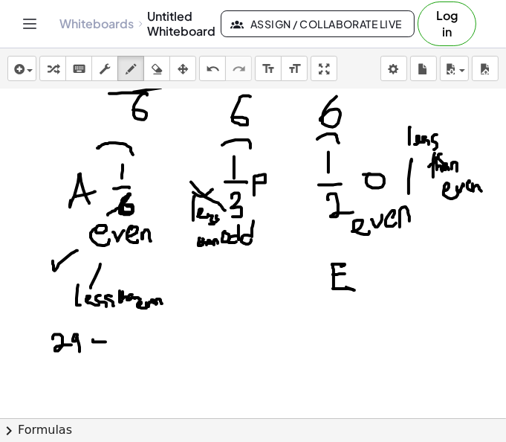
click at [225, 209] on div at bounding box center [253, 340] width 507 height 734
drag, startPoint x: 404, startPoint y: 234, endPoint x: 411, endPoint y: 254, distance: 21.2
click at [411, 254] on div at bounding box center [253, 340] width 507 height 734
drag, startPoint x: 415, startPoint y: 245, endPoint x: 409, endPoint y: 259, distance: 15.6
click at [409, 259] on div at bounding box center [253, 340] width 507 height 734
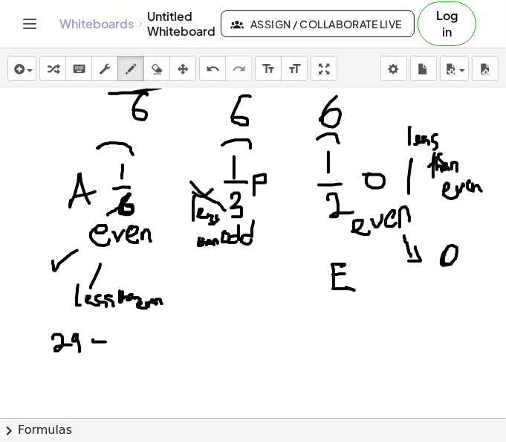
drag, startPoint x: 447, startPoint y: 248, endPoint x: 456, endPoint y: 263, distance: 18.0
click at [453, 262] on div at bounding box center [253, 340] width 507 height 734
drag, startPoint x: 450, startPoint y: 253, endPoint x: 465, endPoint y: 272, distance: 23.8
click at [465, 272] on div at bounding box center [253, 340] width 507 height 734
drag, startPoint x: 468, startPoint y: 262, endPoint x: 460, endPoint y: 279, distance: 19.3
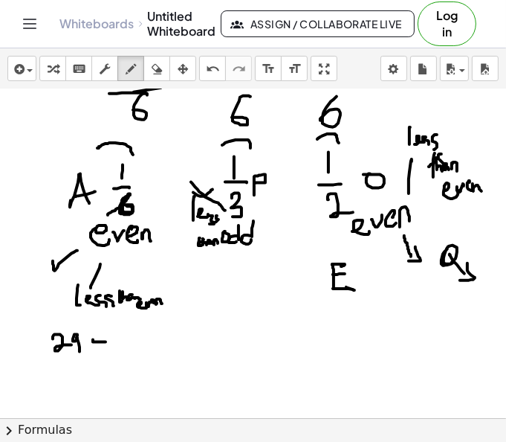
click at [460, 279] on div at bounding box center [253, 340] width 507 height 734
click at [432, 237] on div at bounding box center [253, 340] width 507 height 734
click at [430, 242] on div at bounding box center [253, 340] width 507 height 734
drag, startPoint x: 430, startPoint y: 227, endPoint x: 447, endPoint y: 230, distance: 17.2
click at [447, 230] on div at bounding box center [253, 340] width 507 height 734
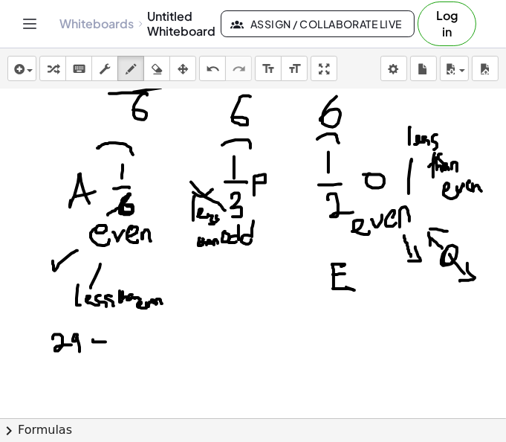
click at [225, 260] on div at bounding box center [253, 340] width 507 height 734
click at [226, 262] on div at bounding box center [253, 340] width 507 height 734
drag, startPoint x: 232, startPoint y: 292, endPoint x: 239, endPoint y: 282, distance: 12.8
click at [242, 285] on div at bounding box center [253, 340] width 507 height 734
click at [249, 289] on div at bounding box center [253, 340] width 507 height 734
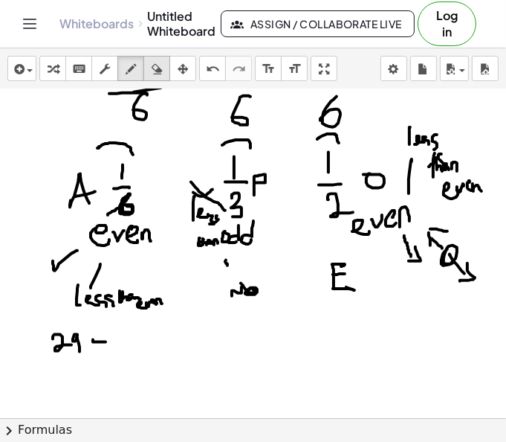
click at [155, 68] on icon "button" at bounding box center [157, 69] width 10 height 18
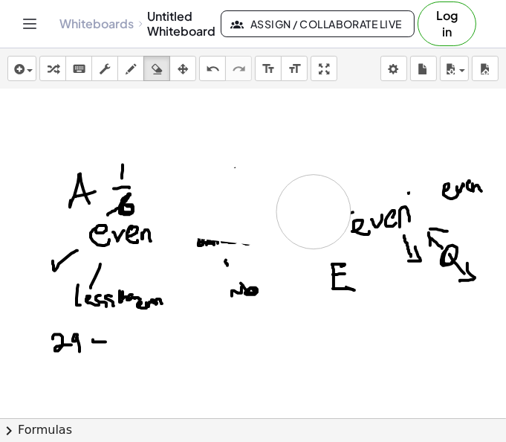
drag, startPoint x: 288, startPoint y: 168, endPoint x: 314, endPoint y: 210, distance: 49.3
click at [314, 210] on div at bounding box center [253, 340] width 507 height 734
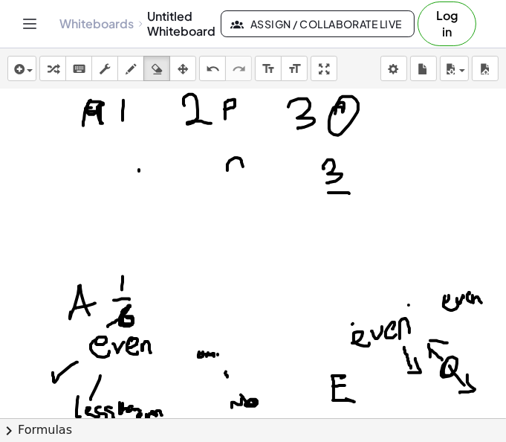
scroll to position [0, 0]
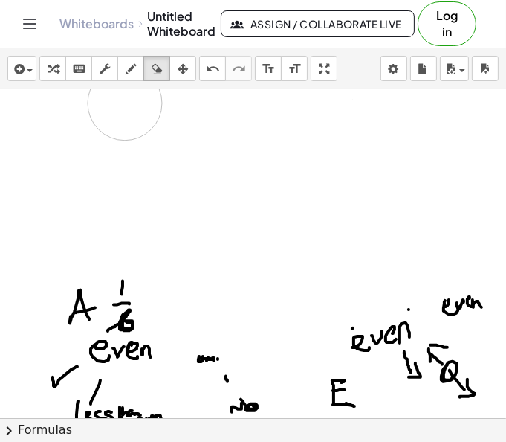
drag, startPoint x: 420, startPoint y: 223, endPoint x: 132, endPoint y: 105, distance: 311.0
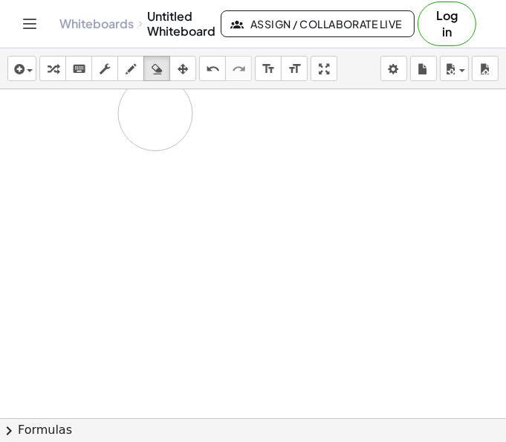
drag, startPoint x: 170, startPoint y: 237, endPoint x: 155, endPoint y: 112, distance: 125.8
drag, startPoint x: 193, startPoint y: 126, endPoint x: 250, endPoint y: 402, distance: 281.6
click at [130, 66] on icon "button" at bounding box center [131, 69] width 10 height 18
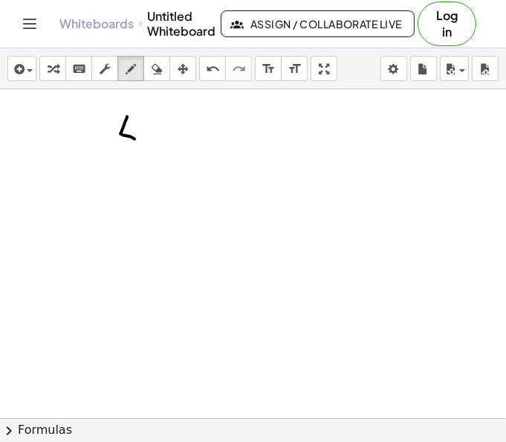
drag, startPoint x: 127, startPoint y: 115, endPoint x: 140, endPoint y: 140, distance: 28.3
drag, startPoint x: 161, startPoint y: 127, endPoint x: 145, endPoint y: 137, distance: 18.4
drag, startPoint x: 145, startPoint y: 129, endPoint x: 162, endPoint y: 141, distance: 20.8
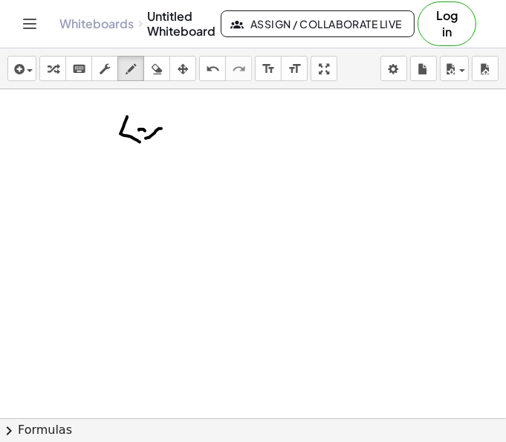
drag, startPoint x: 177, startPoint y: 135, endPoint x: 198, endPoint y: 131, distance: 21.9
drag, startPoint x: 227, startPoint y: 129, endPoint x: 215, endPoint y: 142, distance: 17.9
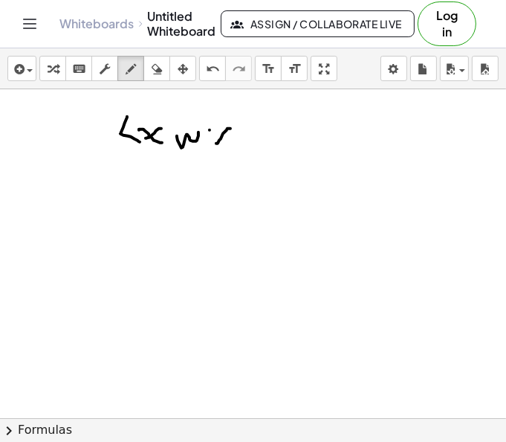
drag, startPoint x: 210, startPoint y: 129, endPoint x: 239, endPoint y: 146, distance: 34.7
drag, startPoint x: 258, startPoint y: 120, endPoint x: 277, endPoint y: 151, distance: 36.7
drag, startPoint x: 208, startPoint y: 120, endPoint x: 200, endPoint y: 155, distance: 35.9
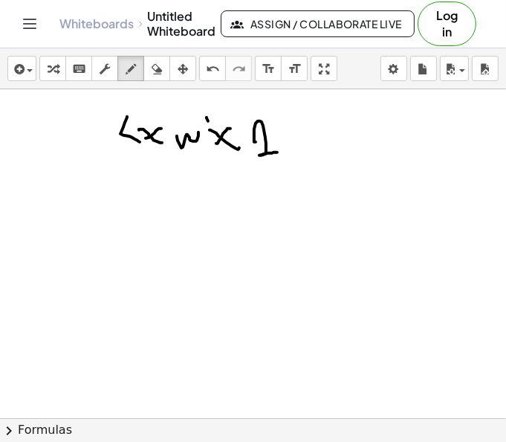
drag, startPoint x: 114, startPoint y: 109, endPoint x: 120, endPoint y: 152, distance: 43.5
drag, startPoint x: 328, startPoint y: 138, endPoint x: 320, endPoint y: 144, distance: 10.6
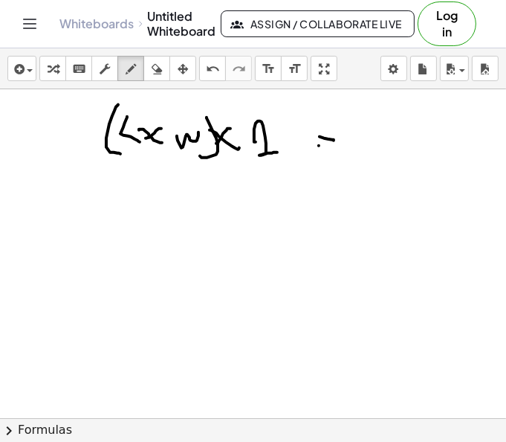
drag, startPoint x: 319, startPoint y: 144, endPoint x: 335, endPoint y: 146, distance: 16.5
drag, startPoint x: 360, startPoint y: 146, endPoint x: 382, endPoint y: 141, distance: 22.7
drag, startPoint x: 375, startPoint y: 151, endPoint x: 378, endPoint y: 163, distance: 12.3
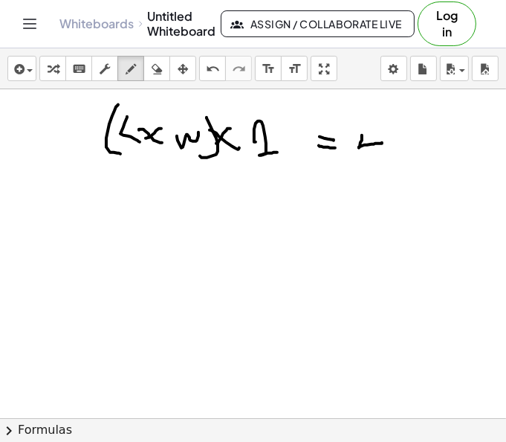
drag, startPoint x: 418, startPoint y: 116, endPoint x: 430, endPoint y: 122, distance: 13.3
click at [168, 65] on button "erase" at bounding box center [156, 68] width 27 height 25
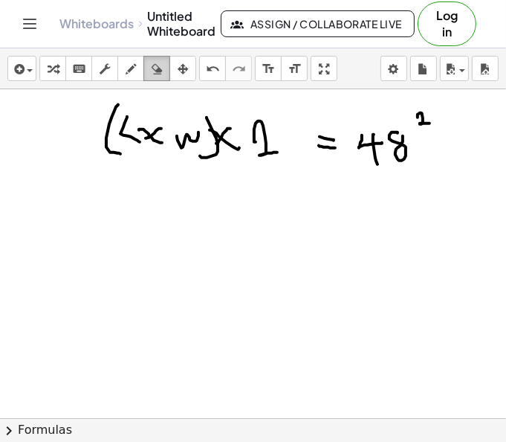
click at [168, 65] on button "erase" at bounding box center [156, 68] width 27 height 25
click at [137, 66] on div "button" at bounding box center [130, 68] width 19 height 18
drag, startPoint x: 127, startPoint y: 204, endPoint x: 150, endPoint y: 221, distance: 29.1
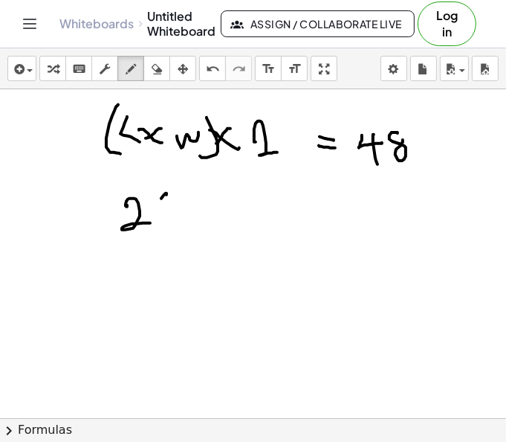
drag, startPoint x: 161, startPoint y: 197, endPoint x: 166, endPoint y: 239, distance: 42.7
drag, startPoint x: 169, startPoint y: 222, endPoint x: 184, endPoint y: 225, distance: 15.2
drag, startPoint x: 195, startPoint y: 212, endPoint x: 210, endPoint y: 208, distance: 14.6
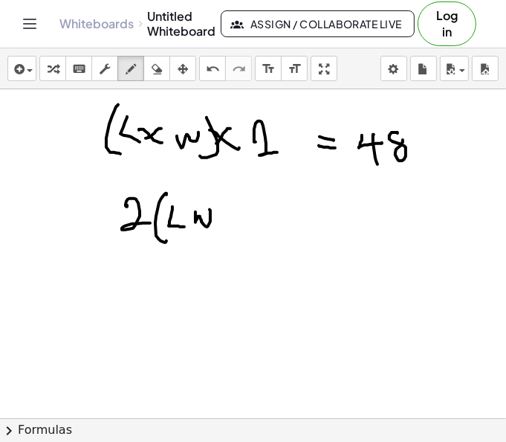
drag, startPoint x: 221, startPoint y: 195, endPoint x: 288, endPoint y: 216, distance: 70.1
drag, startPoint x: 288, startPoint y: 216, endPoint x: 308, endPoint y: 216, distance: 19.3
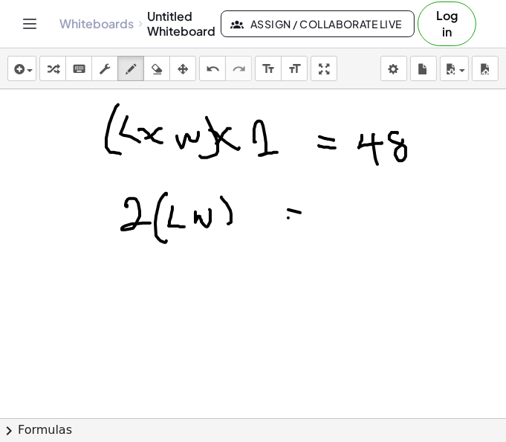
drag, startPoint x: 343, startPoint y: 191, endPoint x: 362, endPoint y: 210, distance: 26.8
drag, startPoint x: 350, startPoint y: 197, endPoint x: 352, endPoint y: 233, distance: 36.5
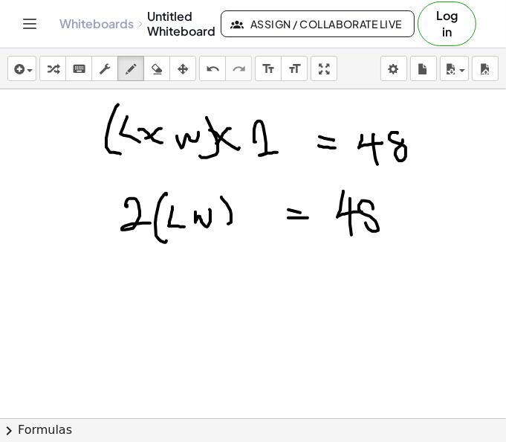
drag, startPoint x: 359, startPoint y: 204, endPoint x: 374, endPoint y: 204, distance: 14.9
drag, startPoint x: 224, startPoint y: 198, endPoint x: 218, endPoint y: 238, distance: 39.8
click at [157, 68] on icon "button" at bounding box center [157, 69] width 10 height 18
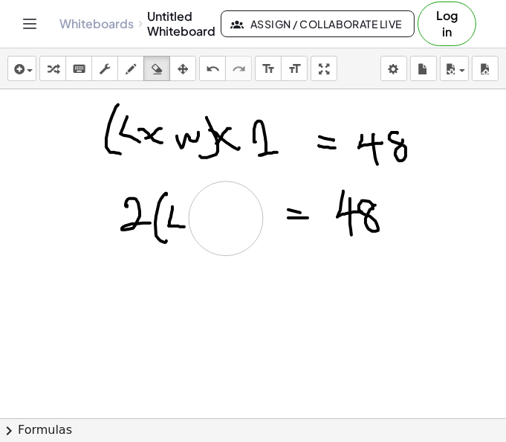
drag, startPoint x: 240, startPoint y: 234, endPoint x: 226, endPoint y: 216, distance: 22.8
click at [135, 69] on icon "button" at bounding box center [131, 69] width 10 height 18
drag, startPoint x: 195, startPoint y: 211, endPoint x: 210, endPoint y: 213, distance: 15.8
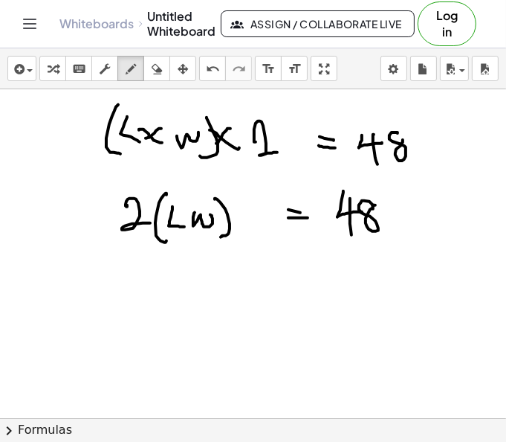
drag, startPoint x: 215, startPoint y: 197, endPoint x: 221, endPoint y: 236, distance: 39.1
drag, startPoint x: 292, startPoint y: 207, endPoint x: 279, endPoint y: 208, distance: 13.4
drag, startPoint x: 272, startPoint y: 219, endPoint x: 303, endPoint y: 219, distance: 31.2
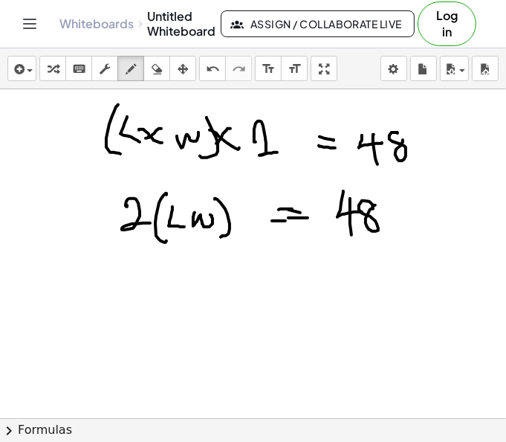
drag, startPoint x: 296, startPoint y: 207, endPoint x: 267, endPoint y: 206, distance: 29.0
click at [158, 67] on icon "button" at bounding box center [157, 69] width 10 height 18
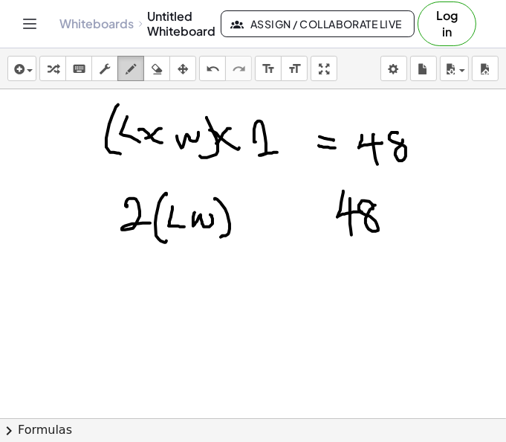
click at [131, 72] on icon "button" at bounding box center [131, 69] width 10 height 18
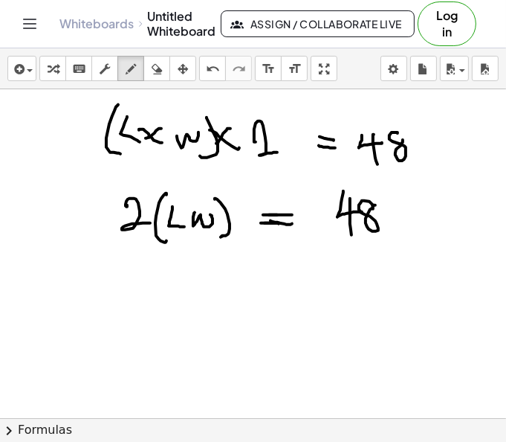
drag, startPoint x: 157, startPoint y: 263, endPoint x: 172, endPoint y: 284, distance: 26.0
drag, startPoint x: 179, startPoint y: 272, endPoint x: 203, endPoint y: 268, distance: 24.2
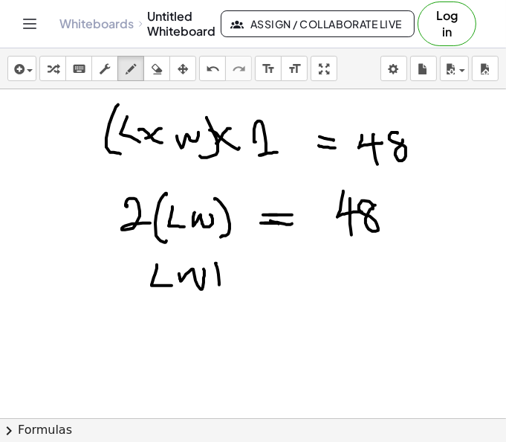
drag, startPoint x: 217, startPoint y: 265, endPoint x: 217, endPoint y: 288, distance: 23.0
drag, startPoint x: 141, startPoint y: 262, endPoint x: 147, endPoint y: 290, distance: 28.1
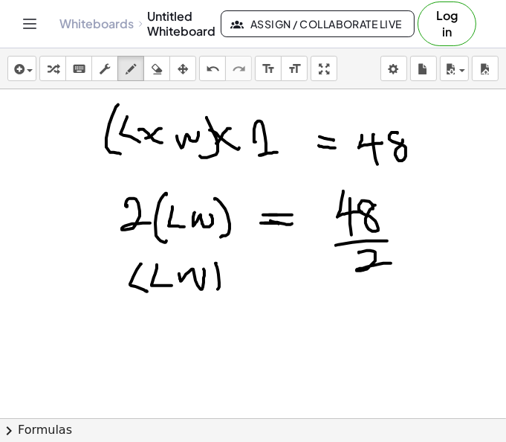
drag, startPoint x: 359, startPoint y: 251, endPoint x: 392, endPoint y: 262, distance: 34.3
drag, startPoint x: 275, startPoint y: 277, endPoint x: 292, endPoint y: 276, distance: 17.1
drag, startPoint x: 256, startPoint y: 294, endPoint x: 292, endPoint y: 291, distance: 35.7
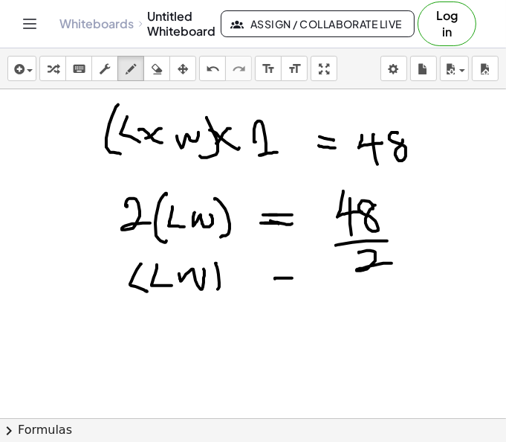
drag, startPoint x: 352, startPoint y: 286, endPoint x: 372, endPoint y: 307, distance: 29.4
drag, startPoint x: 378, startPoint y: 289, endPoint x: 401, endPoint y: 291, distance: 22.3
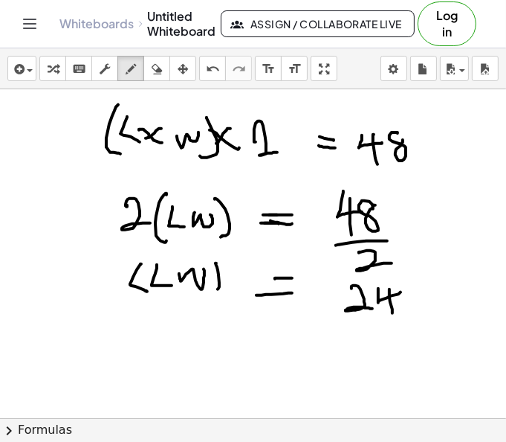
drag, startPoint x: 389, startPoint y: 288, endPoint x: 393, endPoint y: 311, distance: 24.1
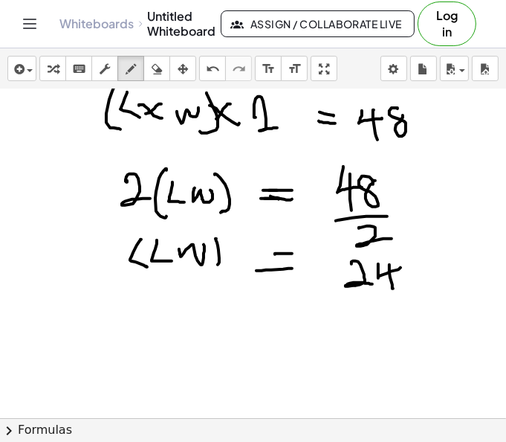
scroll to position [27, 0]
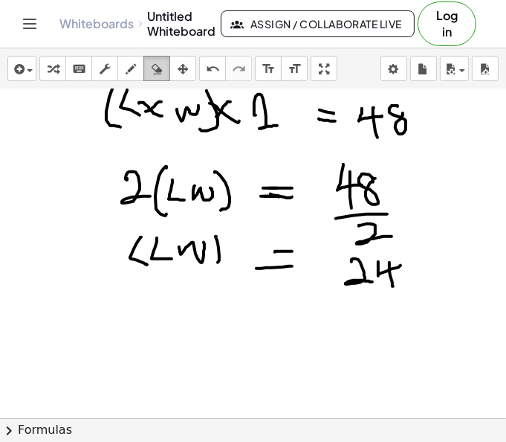
click at [161, 67] on div "button" at bounding box center [156, 68] width 19 height 18
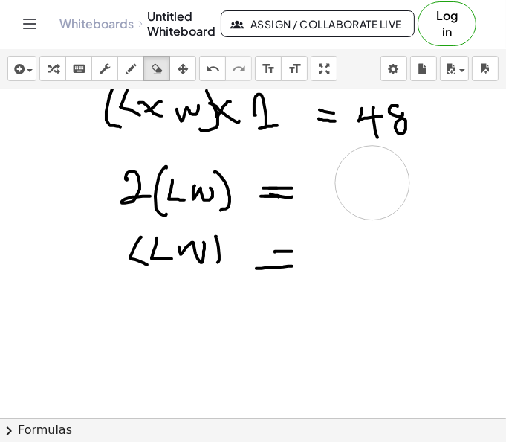
drag, startPoint x: 409, startPoint y: 212, endPoint x: 381, endPoint y: 209, distance: 27.7
click at [381, 209] on div at bounding box center [253, 429] width 507 height 734
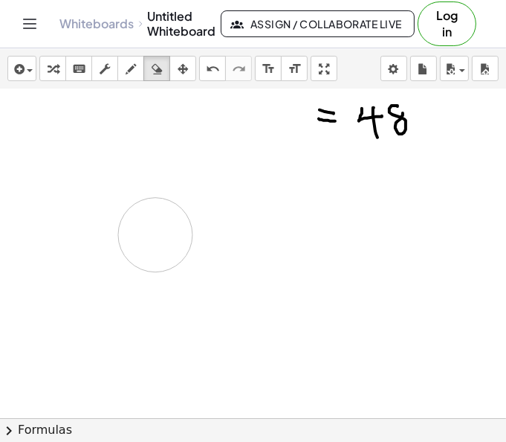
drag, startPoint x: 322, startPoint y: 206, endPoint x: 149, endPoint y: 222, distance: 173.2
click at [153, 225] on div at bounding box center [253, 429] width 507 height 734
click at [126, 72] on icon "button" at bounding box center [131, 69] width 10 height 18
drag, startPoint x: 196, startPoint y: 100, endPoint x: 213, endPoint y: 126, distance: 30.1
click at [213, 126] on div at bounding box center [253, 429] width 507 height 734
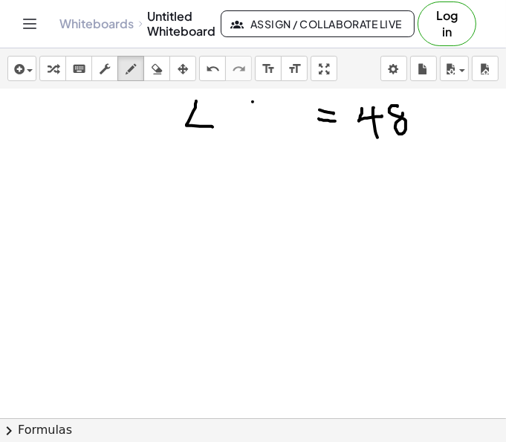
drag, startPoint x: 253, startPoint y: 100, endPoint x: 232, endPoint y: 123, distance: 30.5
click at [232, 123] on div at bounding box center [253, 429] width 507 height 734
drag, startPoint x: 227, startPoint y: 106, endPoint x: 266, endPoint y: 129, distance: 46.0
click at [266, 129] on div at bounding box center [253, 429] width 507 height 734
drag, startPoint x: 271, startPoint y: 114, endPoint x: 296, endPoint y: 99, distance: 29.3
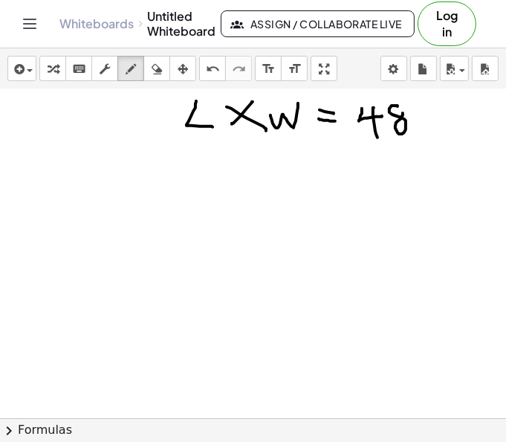
click at [296, 99] on div at bounding box center [253, 429] width 507 height 734
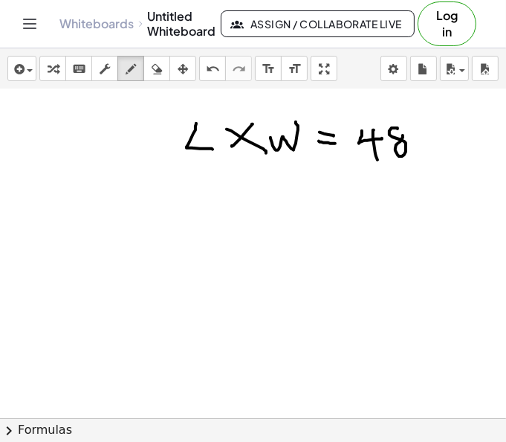
scroll to position [0, 0]
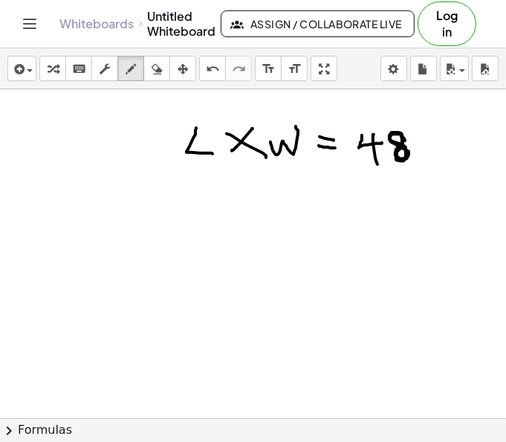
drag, startPoint x: 405, startPoint y: 139, endPoint x: 406, endPoint y: 148, distance: 9.0
drag, startPoint x: 209, startPoint y: 194, endPoint x: 216, endPoint y: 215, distance: 22.1
drag, startPoint x: 232, startPoint y: 209, endPoint x: 225, endPoint y: 220, distance: 13.0
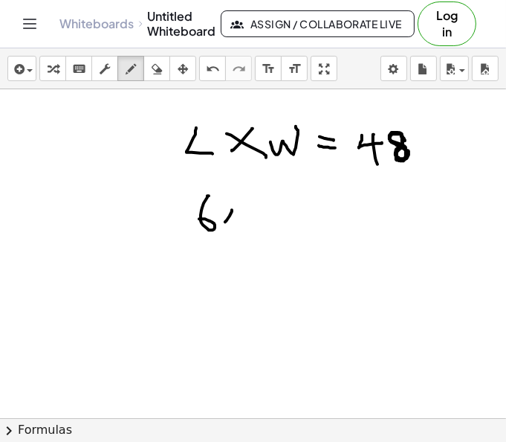
drag, startPoint x: 222, startPoint y: 213, endPoint x: 238, endPoint y: 218, distance: 16.5
drag, startPoint x: 308, startPoint y: 202, endPoint x: 325, endPoint y: 203, distance: 16.4
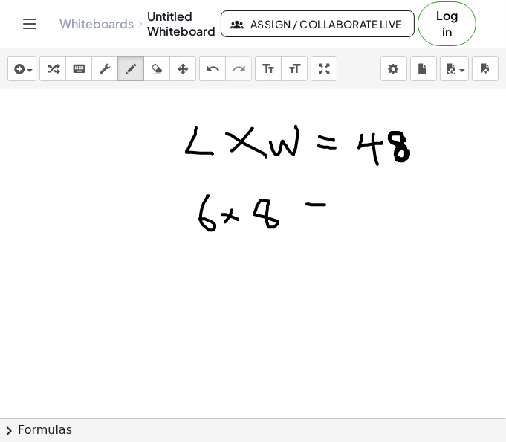
drag, startPoint x: 319, startPoint y: 209, endPoint x: 340, endPoint y: 210, distance: 21.6
drag, startPoint x: 377, startPoint y: 192, endPoint x: 394, endPoint y: 209, distance: 24.2
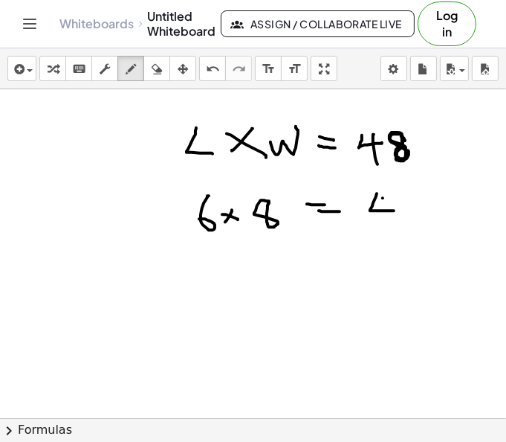
drag, startPoint x: 383, startPoint y: 196, endPoint x: 383, endPoint y: 222, distance: 26.0
drag, startPoint x: 399, startPoint y: 201, endPoint x: 413, endPoint y: 201, distance: 14.1
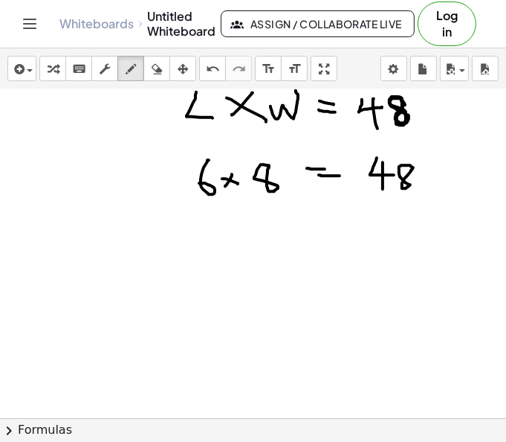
scroll to position [43, 0]
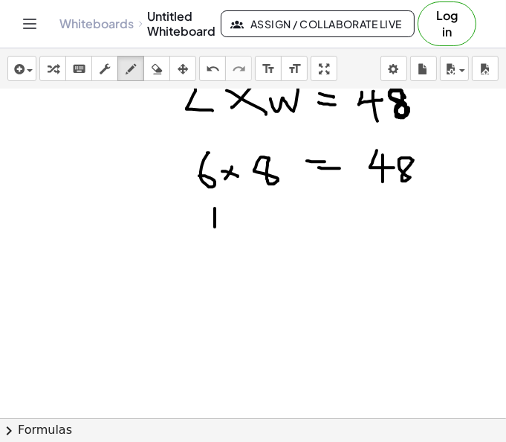
drag, startPoint x: 215, startPoint y: 207, endPoint x: 215, endPoint y: 227, distance: 20.1
click at [215, 227] on div at bounding box center [253, 413] width 507 height 734
drag, startPoint x: 224, startPoint y: 216, endPoint x: 241, endPoint y: 227, distance: 20.2
click at [250, 224] on div at bounding box center [253, 413] width 507 height 734
drag, startPoint x: 271, startPoint y: 213, endPoint x: 262, endPoint y: 221, distance: 11.6
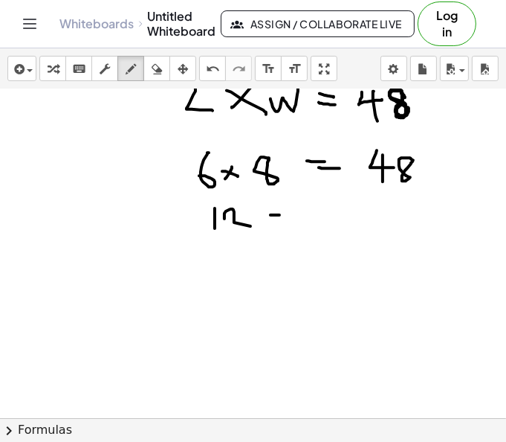
click at [262, 222] on div at bounding box center [253, 413] width 507 height 734
drag, startPoint x: 262, startPoint y: 211, endPoint x: 282, endPoint y: 226, distance: 25.6
click at [282, 226] on div at bounding box center [253, 413] width 507 height 734
drag, startPoint x: 301, startPoint y: 205, endPoint x: 314, endPoint y: 216, distance: 16.9
click at [314, 216] on div at bounding box center [253, 413] width 507 height 734
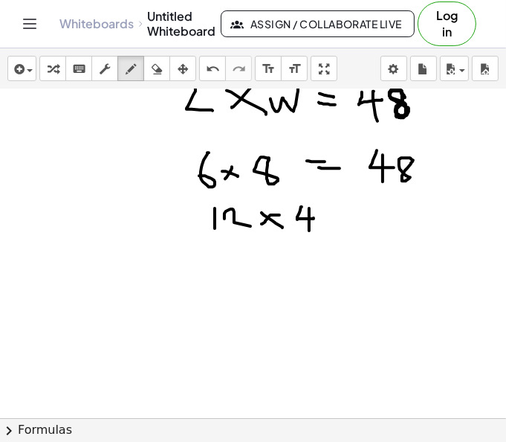
drag, startPoint x: 309, startPoint y: 207, endPoint x: 310, endPoint y: 230, distance: 23.1
click at [310, 230] on div at bounding box center [253, 413] width 507 height 734
drag, startPoint x: 331, startPoint y: 217, endPoint x: 347, endPoint y: 217, distance: 15.6
click at [343, 217] on div at bounding box center [253, 413] width 507 height 734
drag, startPoint x: 332, startPoint y: 222, endPoint x: 346, endPoint y: 223, distance: 13.4
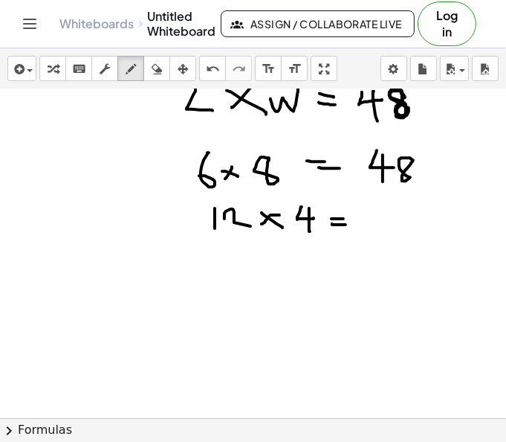
click at [346, 223] on div at bounding box center [253, 413] width 507 height 734
drag, startPoint x: 371, startPoint y: 213, endPoint x: 384, endPoint y: 216, distance: 13.2
click at [392, 218] on div at bounding box center [253, 413] width 507 height 734
drag, startPoint x: 383, startPoint y: 209, endPoint x: 382, endPoint y: 227, distance: 18.6
click at [382, 227] on div at bounding box center [253, 413] width 507 height 734
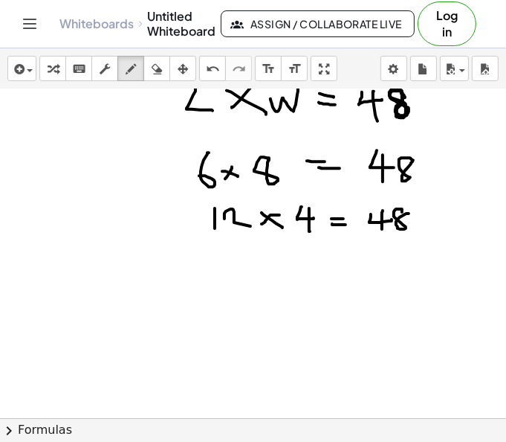
click at [409, 212] on div at bounding box center [253, 413] width 507 height 734
click at [281, 247] on div at bounding box center [253, 413] width 507 height 734
click at [281, 256] on div at bounding box center [253, 413] width 507 height 734
click at [280, 262] on div at bounding box center [253, 413] width 507 height 734
click at [280, 271] on div at bounding box center [253, 413] width 507 height 734
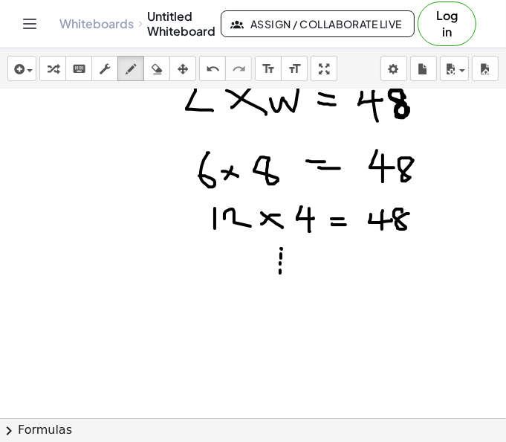
click at [280, 278] on div at bounding box center [253, 413] width 507 height 734
click at [280, 285] on div at bounding box center [253, 413] width 507 height 734
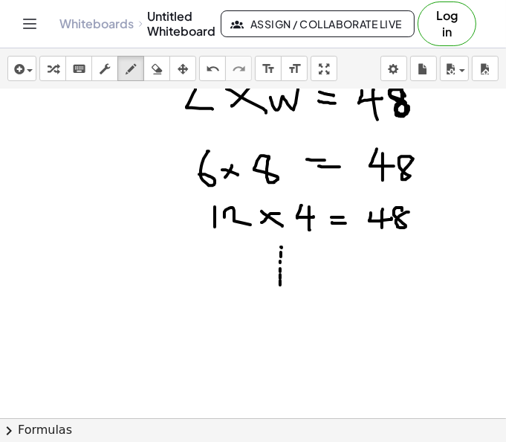
scroll to position [44, 0]
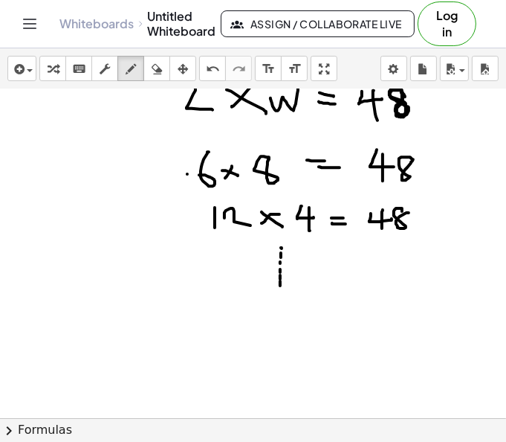
drag, startPoint x: 187, startPoint y: 172, endPoint x: 174, endPoint y: 181, distance: 16.1
click at [174, 181] on div at bounding box center [253, 412] width 507 height 734
drag, startPoint x: 195, startPoint y: 218, endPoint x: 184, endPoint y: 221, distance: 11.8
click at [184, 221] on div at bounding box center [253, 412] width 507 height 734
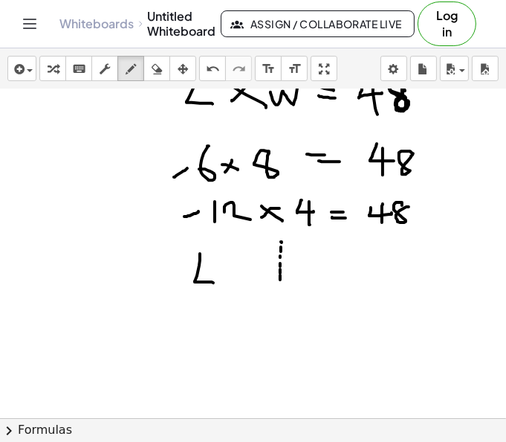
drag, startPoint x: 200, startPoint y: 252, endPoint x: 213, endPoint y: 281, distance: 31.9
click at [213, 281] on div at bounding box center [253, 406] width 507 height 734
drag, startPoint x: 227, startPoint y: 259, endPoint x: 224, endPoint y: 283, distance: 23.9
click at [224, 283] on div at bounding box center [253, 406] width 507 height 734
drag, startPoint x: 216, startPoint y: 273, endPoint x: 239, endPoint y: 270, distance: 22.5
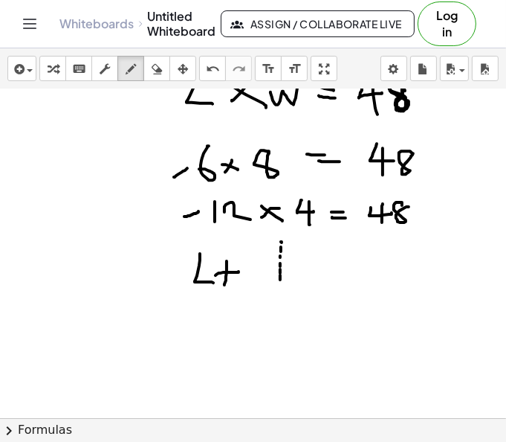
click at [239, 270] on div at bounding box center [253, 406] width 507 height 734
drag, startPoint x: 243, startPoint y: 265, endPoint x: 273, endPoint y: 252, distance: 32.6
click at [273, 252] on div at bounding box center [253, 406] width 507 height 734
drag, startPoint x: 273, startPoint y: 245, endPoint x: 271, endPoint y: 290, distance: 45.4
click at [271, 290] on div at bounding box center [253, 406] width 507 height 734
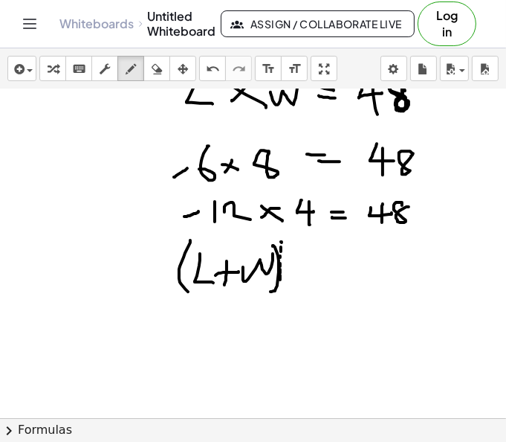
drag, startPoint x: 190, startPoint y: 239, endPoint x: 188, endPoint y: 290, distance: 51.3
click at [188, 290] on div at bounding box center [253, 406] width 507 height 734
drag, startPoint x: 155, startPoint y: 257, endPoint x: 179, endPoint y: 282, distance: 34.7
click at [179, 282] on div at bounding box center [253, 406] width 507 height 734
click at [158, 70] on icon "button" at bounding box center [157, 69] width 10 height 18
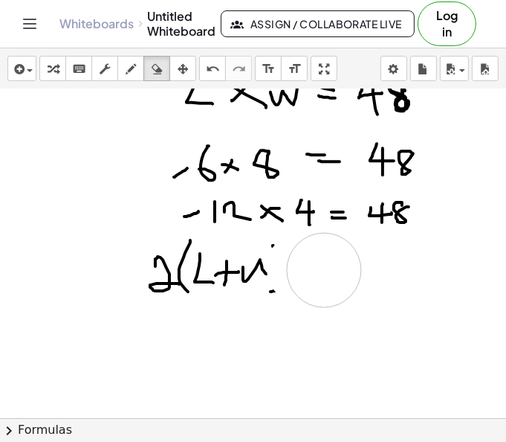
drag, startPoint x: 304, startPoint y: 266, endPoint x: 323, endPoint y: 269, distance: 19.6
click at [324, 269] on div at bounding box center [253, 406] width 507 height 734
click at [204, 70] on div "undo" at bounding box center [212, 68] width 19 height 18
click at [334, 260] on div at bounding box center [253, 406] width 507 height 734
click at [328, 259] on div at bounding box center [253, 406] width 507 height 734
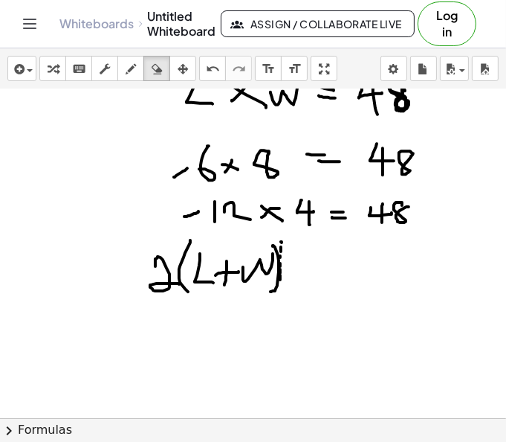
click at [328, 259] on div at bounding box center [253, 406] width 507 height 734
click at [122, 71] on div "button" at bounding box center [130, 68] width 19 height 18
drag, startPoint x: 334, startPoint y: 265, endPoint x: 347, endPoint y: 268, distance: 12.8
click at [347, 268] on div at bounding box center [253, 406] width 507 height 734
drag, startPoint x: 334, startPoint y: 274, endPoint x: 354, endPoint y: 274, distance: 20.1
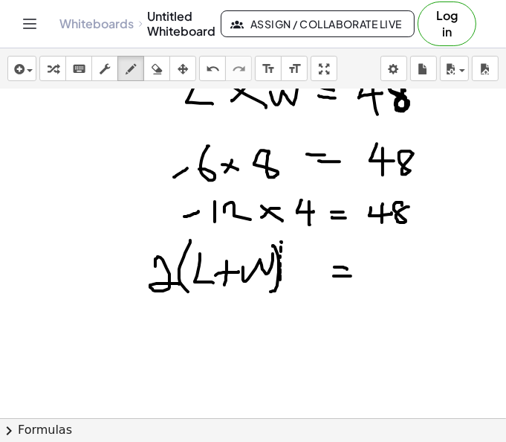
click at [354, 274] on div at bounding box center [253, 406] width 507 height 734
drag, startPoint x: 204, startPoint y: 308, endPoint x: 202, endPoint y: 334, distance: 26.1
click at [202, 334] on div at bounding box center [253, 406] width 507 height 734
drag, startPoint x: 210, startPoint y: 320, endPoint x: 236, endPoint y: 329, distance: 26.8
click at [236, 329] on div at bounding box center [253, 406] width 507 height 734
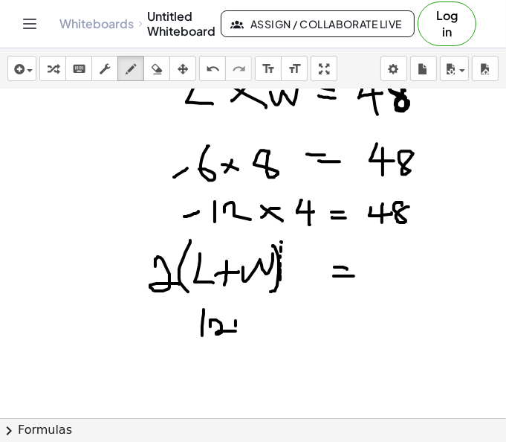
drag, startPoint x: 236, startPoint y: 319, endPoint x: 236, endPoint y: 331, distance: 11.9
click at [236, 331] on div at bounding box center [253, 406] width 507 height 734
drag, startPoint x: 228, startPoint y: 324, endPoint x: 240, endPoint y: 324, distance: 11.9
click at [240, 324] on div at bounding box center [253, 406] width 507 height 734
drag, startPoint x: 259, startPoint y: 314, endPoint x: 271, endPoint y: 328, distance: 18.4
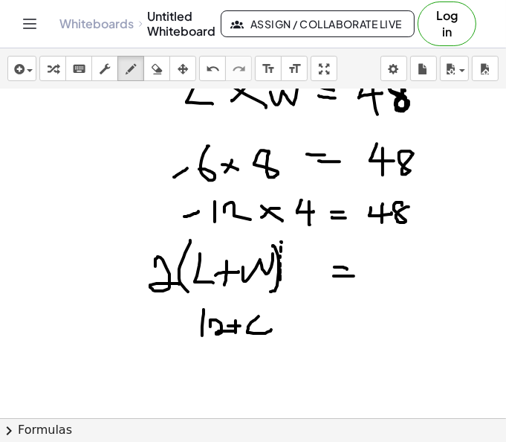
click at [271, 328] on div at bounding box center [253, 406] width 507 height 734
drag, startPoint x: 264, startPoint y: 316, endPoint x: 262, endPoint y: 355, distance: 39.4
click at [262, 355] on div at bounding box center [253, 406] width 507 height 734
drag, startPoint x: 272, startPoint y: 308, endPoint x: 255, endPoint y: 354, distance: 49.2
click at [256, 357] on div at bounding box center [253, 406] width 507 height 734
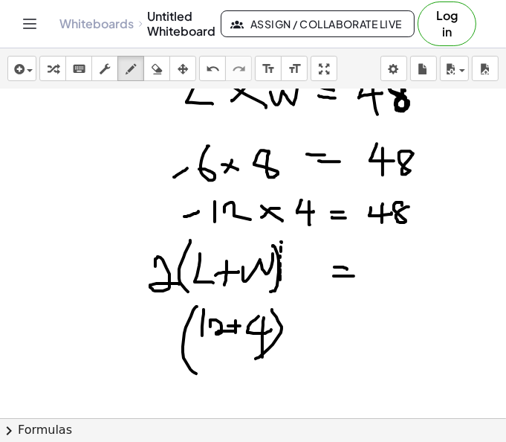
drag, startPoint x: 197, startPoint y: 305, endPoint x: 196, endPoint y: 371, distance: 66.2
click at [196, 371] on div at bounding box center [253, 406] width 507 height 734
drag, startPoint x: 153, startPoint y: 329, endPoint x: 166, endPoint y: 360, distance: 34.0
click at [166, 360] on div at bounding box center [253, 406] width 507 height 734
drag, startPoint x: 332, startPoint y: 318, endPoint x: 340, endPoint y: 323, distance: 8.7
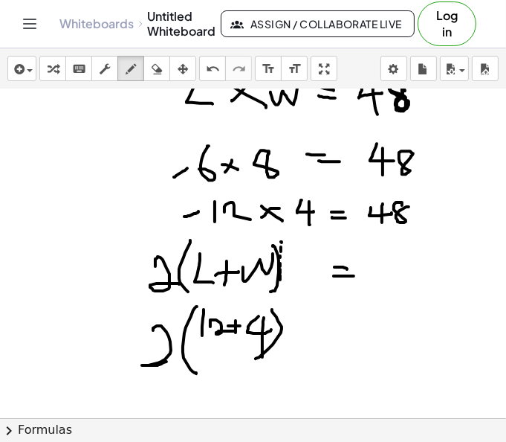
click at [341, 319] on div at bounding box center [253, 406] width 507 height 734
drag, startPoint x: 331, startPoint y: 331, endPoint x: 353, endPoint y: 333, distance: 22.3
click at [353, 333] on div at bounding box center [253, 406] width 507 height 734
drag, startPoint x: 389, startPoint y: 319, endPoint x: 418, endPoint y: 334, distance: 33.6
click at [389, 346] on div at bounding box center [253, 406] width 507 height 734
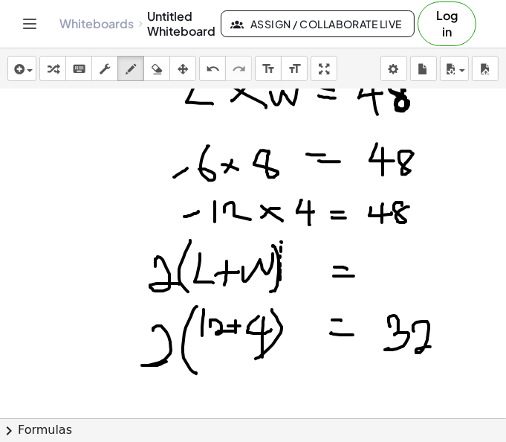
drag, startPoint x: 413, startPoint y: 328, endPoint x: 435, endPoint y: 345, distance: 27.5
click at [435, 345] on div at bounding box center [253, 406] width 507 height 734
drag, startPoint x: 446, startPoint y: 338, endPoint x: 453, endPoint y: 345, distance: 10.0
click at [452, 349] on div at bounding box center [253, 406] width 507 height 734
drag, startPoint x: 453, startPoint y: 344, endPoint x: 463, endPoint y: 343, distance: 9.7
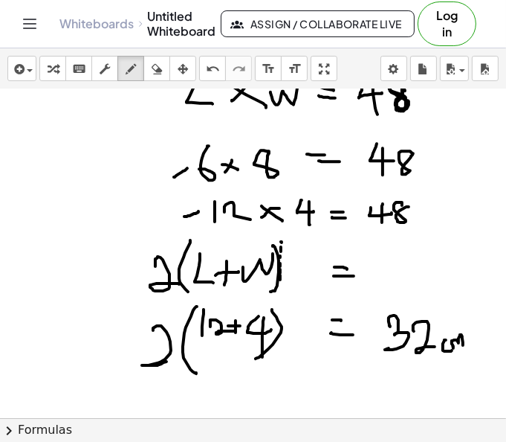
click at [463, 343] on div at bounding box center [253, 406] width 507 height 734
drag, startPoint x: 480, startPoint y: 340, endPoint x: 458, endPoint y: 363, distance: 32.1
click at [460, 369] on div at bounding box center [253, 406] width 507 height 734
drag, startPoint x: 456, startPoint y: 356, endPoint x: 482, endPoint y: 368, distance: 27.9
click at [482, 368] on div at bounding box center [253, 406] width 507 height 734
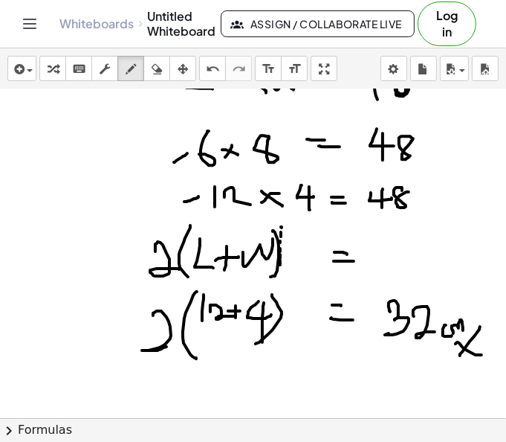
scroll to position [65, 0]
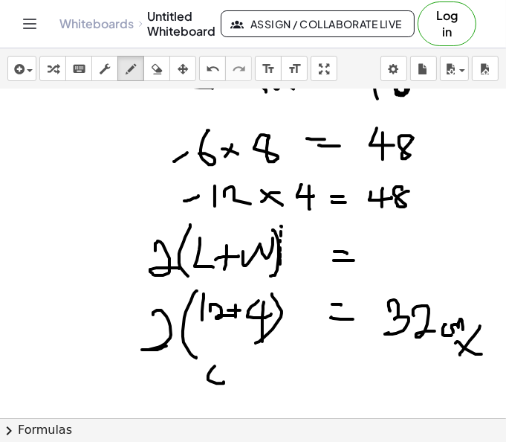
click at [217, 379] on div at bounding box center [253, 391] width 507 height 734
drag, startPoint x: 265, startPoint y: 371, endPoint x: 283, endPoint y: 370, distance: 18.6
click at [283, 370] on div at bounding box center [253, 391] width 507 height 734
drag, startPoint x: 341, startPoint y: 365, endPoint x: 352, endPoint y: 366, distance: 10.5
click at [351, 366] on div at bounding box center [253, 391] width 507 height 734
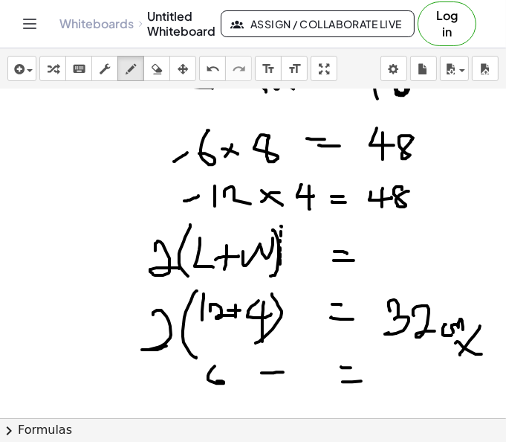
drag, startPoint x: 343, startPoint y: 380, endPoint x: 365, endPoint y: 378, distance: 22.3
click at [364, 379] on div at bounding box center [253, 391] width 507 height 734
drag, startPoint x: 398, startPoint y: 352, endPoint x: 411, endPoint y: 375, distance: 26.0
click at [411, 375] on div at bounding box center [253, 391] width 507 height 734
drag, startPoint x: 424, startPoint y: 352, endPoint x: 433, endPoint y: 359, distance: 11.6
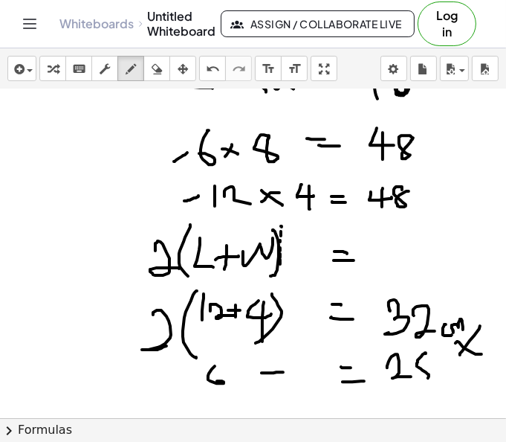
click at [433, 359] on div at bounding box center [253, 391] width 507 height 734
click at [447, 369] on div at bounding box center [253, 391] width 507 height 734
drag, startPoint x: 447, startPoint y: 366, endPoint x: 459, endPoint y: 375, distance: 15.9
click at [459, 375] on div at bounding box center [253, 391] width 507 height 734
drag, startPoint x: 447, startPoint y: 379, endPoint x: 482, endPoint y: 367, distance: 36.9
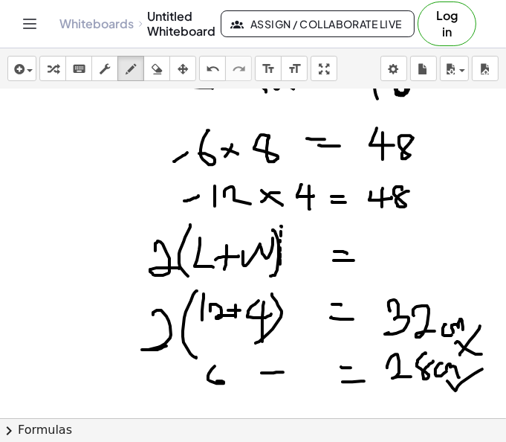
click at [482, 367] on div at bounding box center [253, 391] width 507 height 734
click at [158, 77] on icon "button" at bounding box center [157, 69] width 10 height 18
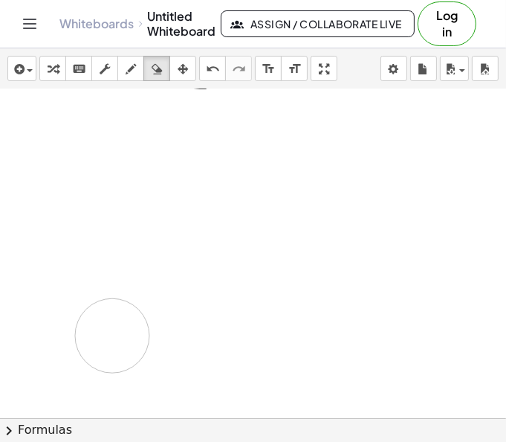
drag, startPoint x: 399, startPoint y: 178, endPoint x: 187, endPoint y: 327, distance: 259.2
click at [187, 327] on div at bounding box center [253, 391] width 507 height 734
click at [133, 70] on icon "button" at bounding box center [131, 69] width 10 height 18
drag, startPoint x: 127, startPoint y: 99, endPoint x: 143, endPoint y: 118, distance: 25.3
click at [143, 120] on div at bounding box center [253, 391] width 507 height 734
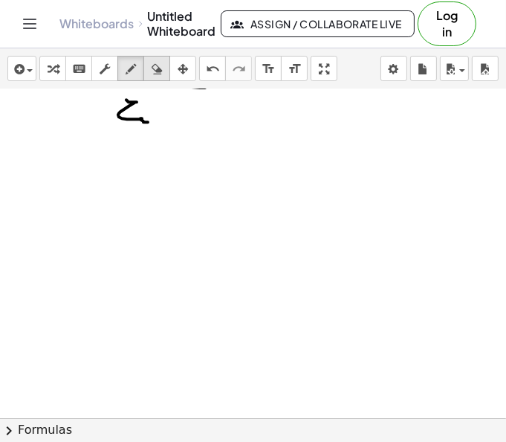
click at [153, 75] on button "erase" at bounding box center [156, 68] width 27 height 25
drag, startPoint x: 169, startPoint y: 116, endPoint x: 130, endPoint y: 135, distance: 43.9
click at [124, 132] on div at bounding box center [253, 391] width 507 height 734
click at [131, 74] on icon "button" at bounding box center [131, 69] width 10 height 18
drag, startPoint x: 157, startPoint y: 108, endPoint x: 165, endPoint y: 126, distance: 20.3
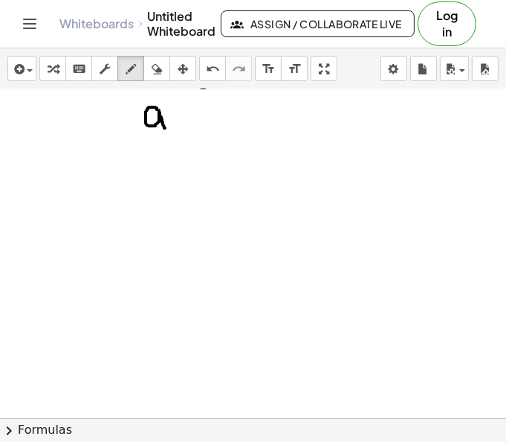
click at [165, 126] on div at bounding box center [253, 391] width 507 height 734
drag, startPoint x: 172, startPoint y: 116, endPoint x: 188, endPoint y: 114, distance: 16.5
click at [188, 114] on div at bounding box center [253, 391] width 507 height 734
drag, startPoint x: 208, startPoint y: 111, endPoint x: 217, endPoint y: 121, distance: 13.7
click at [217, 121] on div at bounding box center [253, 391] width 507 height 734
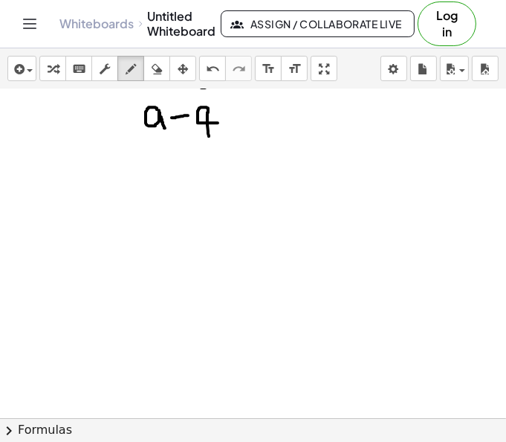
drag, startPoint x: 207, startPoint y: 112, endPoint x: 209, endPoint y: 135, distance: 22.3
click at [209, 135] on div at bounding box center [253, 391] width 507 height 734
click at [161, 68] on icon "button" at bounding box center [157, 69] width 10 height 18
click at [231, 101] on div at bounding box center [253, 391] width 507 height 734
click at [227, 105] on div at bounding box center [253, 391] width 507 height 734
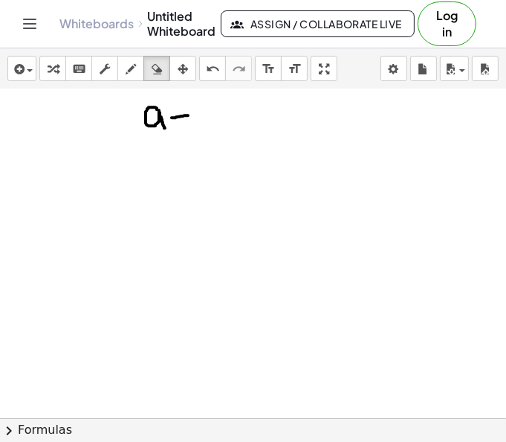
click at [230, 115] on div at bounding box center [253, 391] width 507 height 734
click at [126, 70] on icon "button" at bounding box center [131, 69] width 10 height 18
drag, startPoint x: 208, startPoint y: 104, endPoint x: 198, endPoint y: 109, distance: 10.6
click at [198, 109] on div at bounding box center [253, 391] width 507 height 734
drag, startPoint x: 219, startPoint y: 96, endPoint x: 219, endPoint y: 128, distance: 32.0
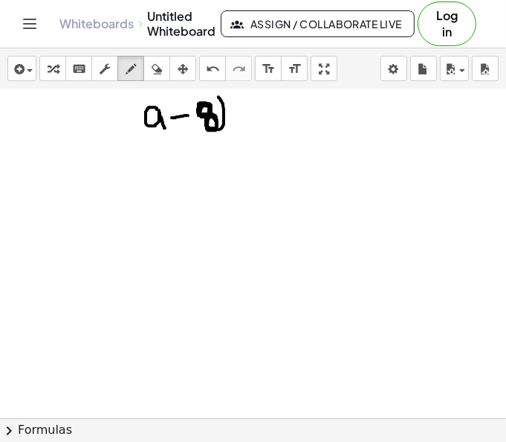
click at [219, 128] on div at bounding box center [253, 391] width 507 height 734
drag, startPoint x: 143, startPoint y: 100, endPoint x: 151, endPoint y: 132, distance: 33.5
click at [151, 132] on div at bounding box center [253, 391] width 507 height 734
drag, startPoint x: 230, startPoint y: 108, endPoint x: 245, endPoint y: 108, distance: 15.6
click at [245, 108] on div at bounding box center [253, 391] width 507 height 734
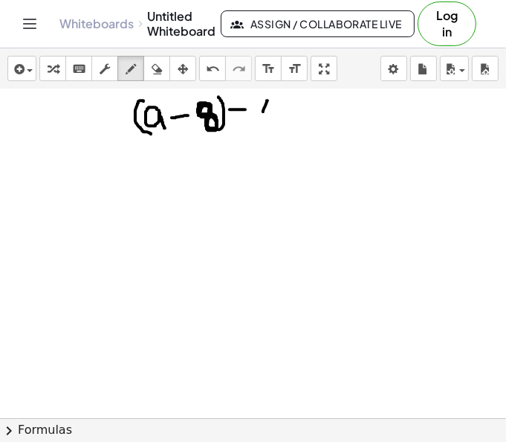
drag, startPoint x: 268, startPoint y: 99, endPoint x: 277, endPoint y: 109, distance: 13.7
click at [277, 109] on div at bounding box center [253, 391] width 507 height 734
drag, startPoint x: 273, startPoint y: 101, endPoint x: 272, endPoint y: 132, distance: 30.5
click at [272, 132] on div at bounding box center [253, 391] width 507 height 734
drag, startPoint x: 274, startPoint y: 195, endPoint x: 284, endPoint y: 220, distance: 27.3
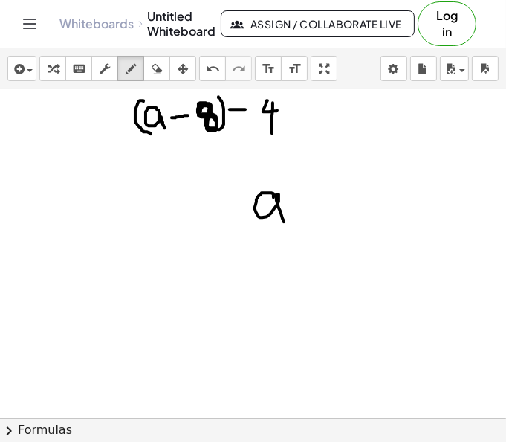
click at [284, 220] on div at bounding box center [253, 391] width 507 height 734
drag, startPoint x: 292, startPoint y: 202, endPoint x: 308, endPoint y: 202, distance: 15.6
click at [308, 202] on div at bounding box center [253, 391] width 507 height 734
drag, startPoint x: 321, startPoint y: 191, endPoint x: 337, endPoint y: 201, distance: 18.8
click at [337, 201] on div at bounding box center [253, 391] width 507 height 734
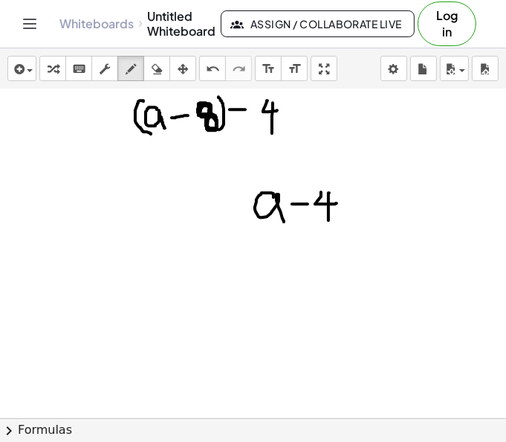
drag, startPoint x: 329, startPoint y: 191, endPoint x: 329, endPoint y: 219, distance: 27.5
click at [329, 219] on div at bounding box center [253, 391] width 507 height 734
drag, startPoint x: 338, startPoint y: 183, endPoint x: 338, endPoint y: 222, distance: 39.4
click at [338, 222] on div at bounding box center [253, 391] width 507 height 734
drag, startPoint x: 245, startPoint y: 203, endPoint x: 250, endPoint y: 222, distance: 20.0
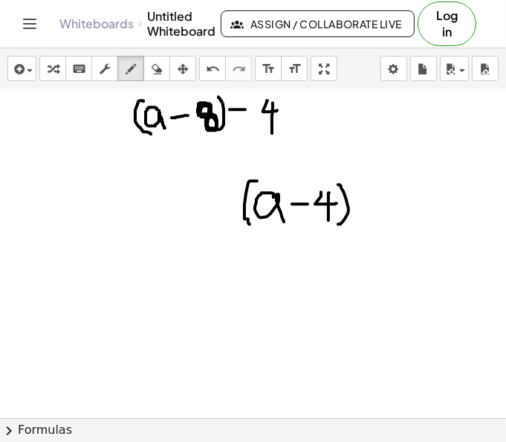
click at [250, 222] on div at bounding box center [253, 391] width 507 height 734
drag, startPoint x: 358, startPoint y: 200, endPoint x: 373, endPoint y: 200, distance: 15.6
click at [373, 200] on div at bounding box center [253, 391] width 507 height 734
click at [396, 187] on div at bounding box center [253, 391] width 507 height 734
drag, startPoint x: 143, startPoint y: 256, endPoint x: 151, endPoint y: 287, distance: 32.3
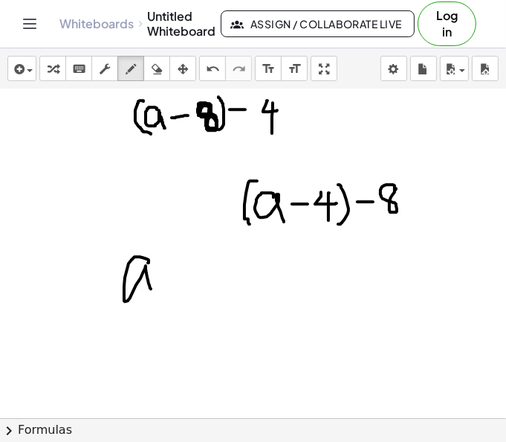
click at [151, 287] on div at bounding box center [253, 391] width 507 height 734
drag, startPoint x: 163, startPoint y: 278, endPoint x: 178, endPoint y: 279, distance: 15.6
click at [178, 278] on div at bounding box center [253, 391] width 507 height 734
drag, startPoint x: 187, startPoint y: 268, endPoint x: 190, endPoint y: 285, distance: 17.2
click at [190, 285] on div at bounding box center [253, 391] width 507 height 734
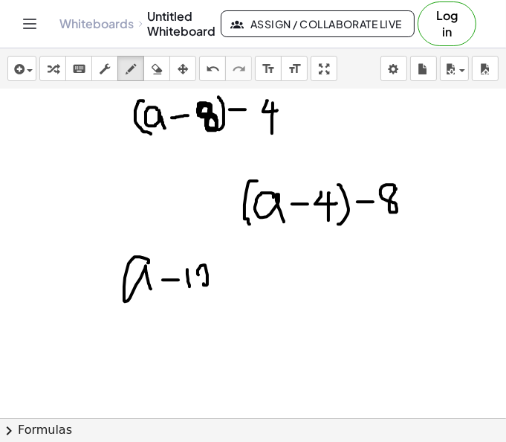
drag, startPoint x: 198, startPoint y: 271, endPoint x: 220, endPoint y: 280, distance: 24.3
click at [220, 280] on div at bounding box center [253, 391] width 507 height 734
drag, startPoint x: 237, startPoint y: 282, endPoint x: 216, endPoint y: 309, distance: 34.9
click at [221, 307] on div at bounding box center [253, 391] width 507 height 734
click at [157, 64] on icon "button" at bounding box center [157, 69] width 10 height 18
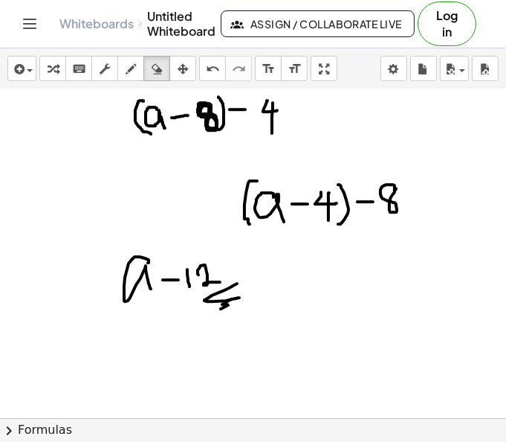
drag, startPoint x: 213, startPoint y: 95, endPoint x: 154, endPoint y: 125, distance: 65.8
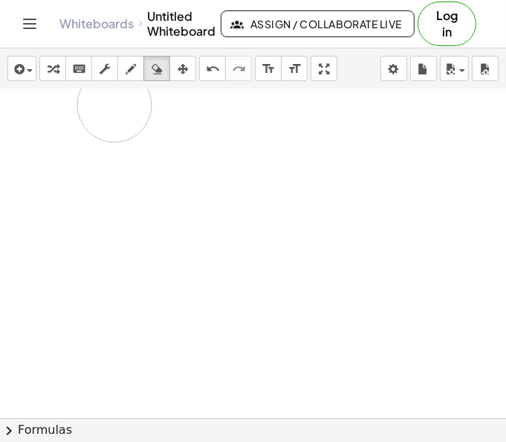
drag, startPoint x: 242, startPoint y: 152, endPoint x: 114, endPoint y: 103, distance: 136.0
click at [114, 103] on div at bounding box center [253, 391] width 507 height 734
click at [128, 70] on icon "button" at bounding box center [131, 69] width 10 height 18
drag, startPoint x: 180, startPoint y: 123, endPoint x: 192, endPoint y: 159, distance: 38.3
click at [190, 161] on div at bounding box center [253, 391] width 507 height 734
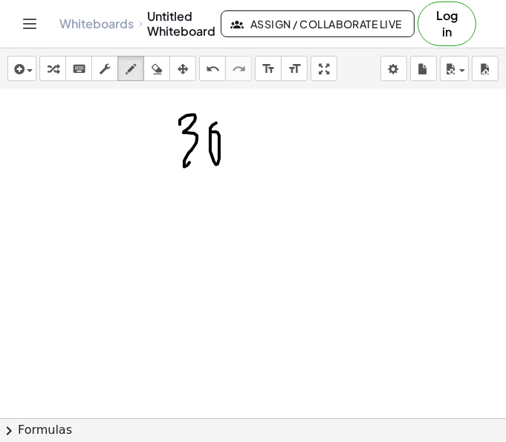
drag, startPoint x: 213, startPoint y: 123, endPoint x: 207, endPoint y: 130, distance: 8.5
click at [207, 130] on div at bounding box center [253, 391] width 507 height 734
click at [233, 132] on div at bounding box center [253, 391] width 507 height 734
drag, startPoint x: 276, startPoint y: 146, endPoint x: 326, endPoint y: 149, distance: 49.9
click at [326, 149] on div at bounding box center [253, 391] width 507 height 734
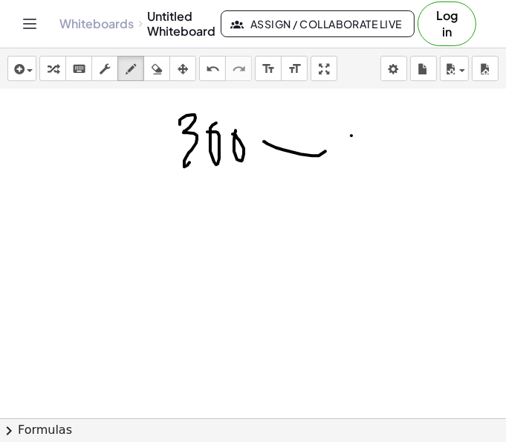
drag, startPoint x: 352, startPoint y: 134, endPoint x: 355, endPoint y: 166, distance: 32.1
click at [355, 166] on div at bounding box center [253, 391] width 507 height 734
drag, startPoint x: 384, startPoint y: 155, endPoint x: 395, endPoint y: 166, distance: 15.8
click at [391, 168] on div at bounding box center [253, 391] width 507 height 734
click at [410, 163] on div at bounding box center [253, 391] width 507 height 734
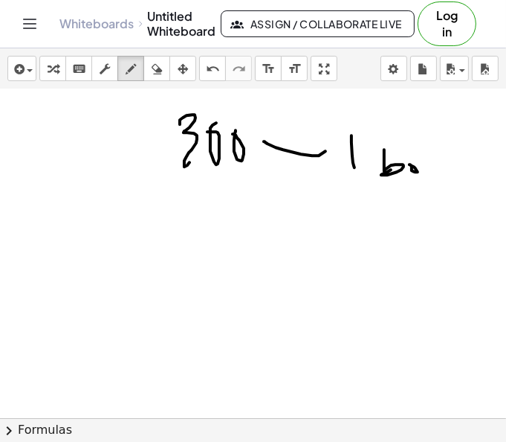
drag, startPoint x: 412, startPoint y: 162, endPoint x: 428, endPoint y: 166, distance: 16.8
click at [424, 165] on div at bounding box center [253, 391] width 507 height 734
drag, startPoint x: 429, startPoint y: 162, endPoint x: 415, endPoint y: 181, distance: 23.9
click at [416, 177] on div at bounding box center [253, 391] width 507 height 734
drag, startPoint x: 141, startPoint y: 210, endPoint x: 145, endPoint y: 244, distance: 34.4
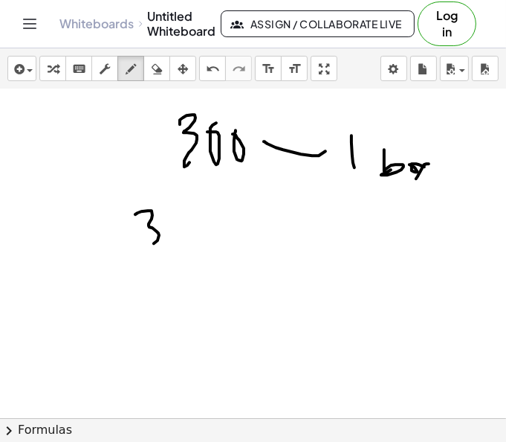
click at [145, 244] on div at bounding box center [253, 391] width 507 height 734
click at [177, 213] on div at bounding box center [253, 391] width 507 height 734
drag, startPoint x: 208, startPoint y: 215, endPoint x: 200, endPoint y: 201, distance: 15.7
click at [200, 201] on div at bounding box center [253, 391] width 507 height 734
drag, startPoint x: 136, startPoint y: 264, endPoint x: 117, endPoint y: 269, distance: 20.0
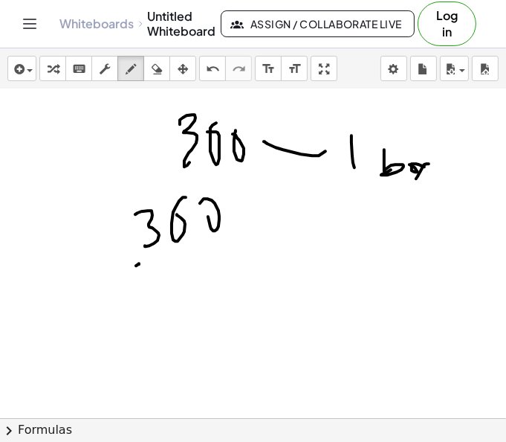
click at [118, 284] on div at bounding box center [253, 391] width 507 height 734
drag, startPoint x: 116, startPoint y: 259, endPoint x: 172, endPoint y: 305, distance: 71.9
click at [170, 305] on div at bounding box center [253, 391] width 507 height 734
drag, startPoint x: 215, startPoint y: 247, endPoint x: 227, endPoint y: 290, distance: 44.9
click at [226, 285] on div at bounding box center [253, 391] width 507 height 734
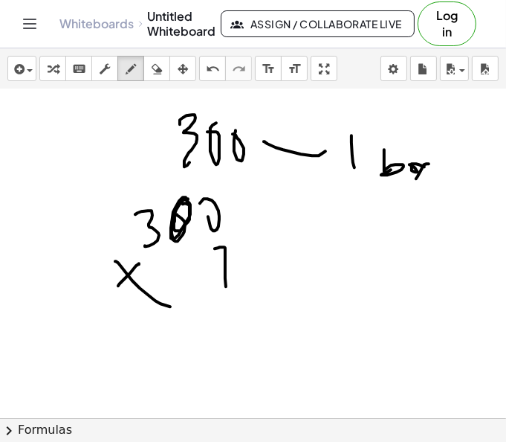
drag, startPoint x: 181, startPoint y: 200, endPoint x: 176, endPoint y: 206, distance: 7.9
click at [176, 206] on div at bounding box center [253, 391] width 507 height 734
drag, startPoint x: 88, startPoint y: 340, endPoint x: 255, endPoint y: 309, distance: 169.3
click at [255, 309] on div at bounding box center [253, 391] width 507 height 734
drag, startPoint x: 227, startPoint y: 340, endPoint x: 216, endPoint y: 338, distance: 11.2
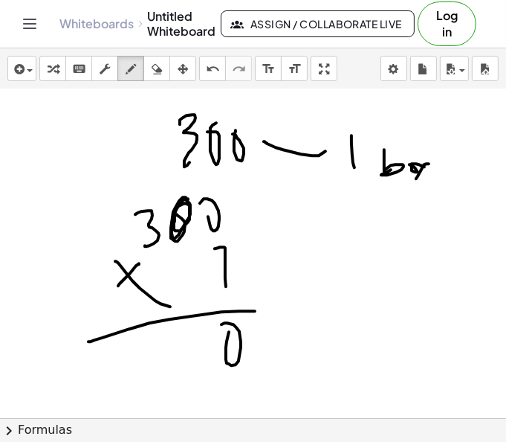
click at [214, 336] on div at bounding box center [253, 391] width 507 height 734
click at [191, 337] on div at bounding box center [253, 391] width 507 height 734
drag, startPoint x: 129, startPoint y: 360, endPoint x: 156, endPoint y: 373, distance: 30.6
click at [156, 373] on div at bounding box center [253, 391] width 507 height 734
click at [159, 377] on div at bounding box center [253, 391] width 507 height 734
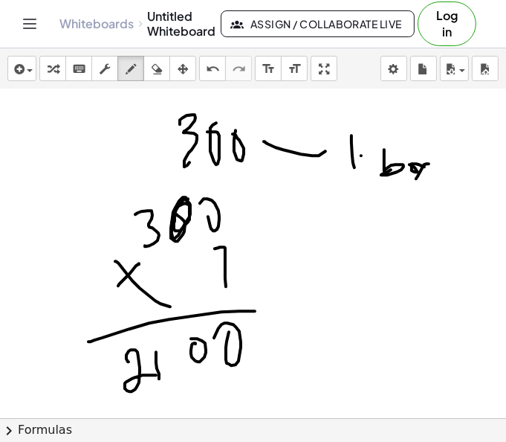
click at [361, 154] on div at bounding box center [253, 391] width 507 height 734
click at [257, 260] on div at bounding box center [253, 391] width 507 height 734
drag, startPoint x: 278, startPoint y: 242, endPoint x: 272, endPoint y: 268, distance: 27.4
click at [272, 268] on div at bounding box center [253, 391] width 507 height 734
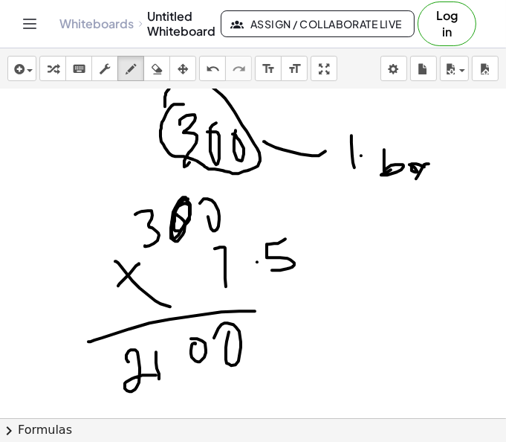
drag, startPoint x: 181, startPoint y: 103, endPoint x: 167, endPoint y: 114, distance: 17.4
click at [167, 114] on div at bounding box center [253, 391] width 507 height 734
drag, startPoint x: 331, startPoint y: 199, endPoint x: 335, endPoint y: 214, distance: 15.5
click at [332, 215] on div at bounding box center [253, 391] width 507 height 734
drag, startPoint x: 351, startPoint y: 198, endPoint x: 348, endPoint y: 215, distance: 16.6
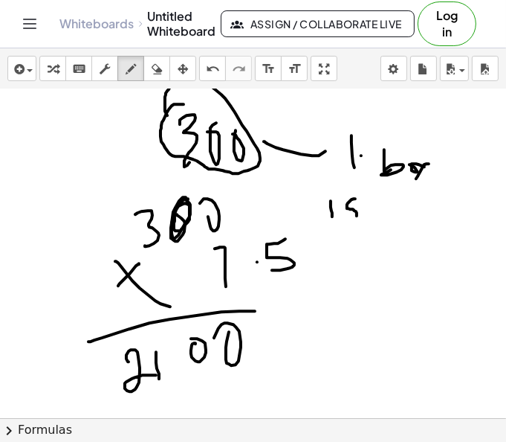
click at [348, 216] on div at bounding box center [253, 391] width 507 height 734
click at [366, 201] on div at bounding box center [253, 391] width 507 height 734
click at [386, 207] on div at bounding box center [253, 391] width 507 height 734
drag, startPoint x: 383, startPoint y: 212, endPoint x: 396, endPoint y: 212, distance: 13.4
click at [396, 212] on div at bounding box center [253, 391] width 507 height 734
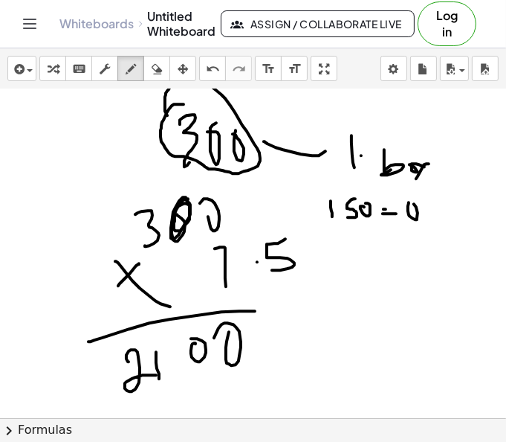
click at [413, 202] on div at bounding box center [253, 391] width 507 height 734
click at [423, 207] on div at bounding box center [253, 391] width 507 height 734
drag, startPoint x: 433, startPoint y: 204, endPoint x: 430, endPoint y: 216, distance: 13.0
click at [430, 216] on div at bounding box center [253, 391] width 507 height 734
drag, startPoint x: 449, startPoint y: 205, endPoint x: 457, endPoint y: 210, distance: 9.3
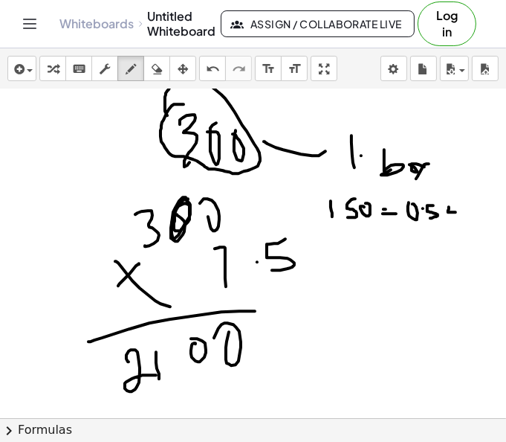
click at [448, 213] on div at bounding box center [253, 391] width 507 height 734
click at [459, 209] on div at bounding box center [253, 391] width 507 height 734
drag, startPoint x: 469, startPoint y: 209, endPoint x: 479, endPoint y: 207, distance: 10.5
click at [479, 217] on div at bounding box center [253, 391] width 507 height 734
drag, startPoint x: 470, startPoint y: 211, endPoint x: 463, endPoint y: 228, distance: 18.6
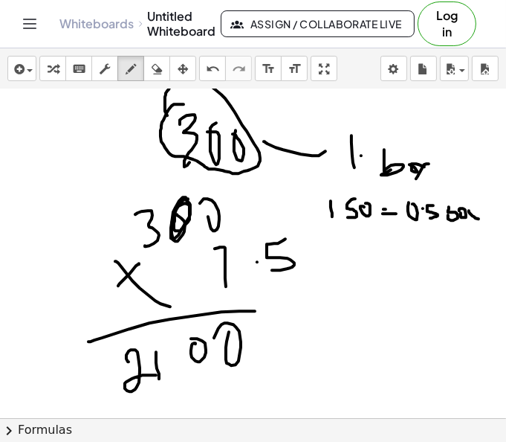
click at [463, 228] on div at bounding box center [253, 391] width 507 height 734
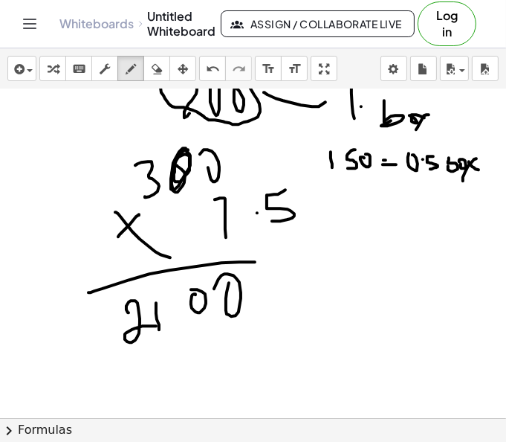
scroll to position [131, 0]
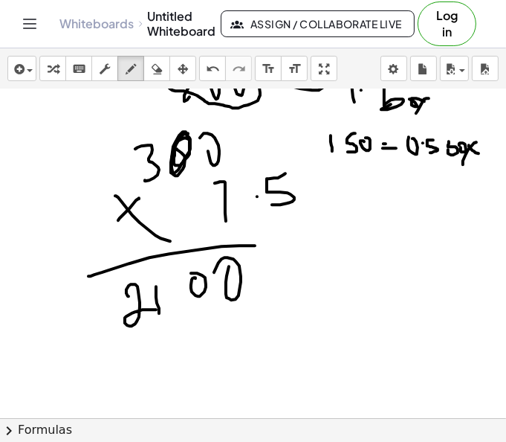
click at [166, 335] on div at bounding box center [253, 325] width 507 height 734
drag, startPoint x: 199, startPoint y: 314, endPoint x: 196, endPoint y: 334, distance: 20.3
click at [196, 334] on div at bounding box center [253, 325] width 507 height 734
drag, startPoint x: 233, startPoint y: 310, endPoint x: 219, endPoint y: 314, distance: 14.6
click at [219, 312] on div at bounding box center [253, 325] width 507 height 734
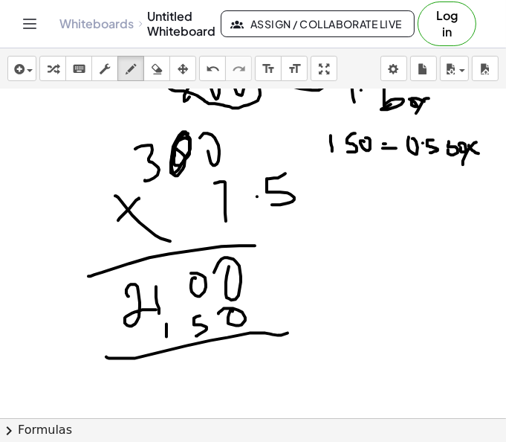
drag, startPoint x: 106, startPoint y: 355, endPoint x: 294, endPoint y: 329, distance: 189.1
click at [294, 329] on div at bounding box center [253, 325] width 507 height 734
drag, startPoint x: 148, startPoint y: 362, endPoint x: 166, endPoint y: 385, distance: 29.1
click at [165, 385] on div at bounding box center [253, 325] width 507 height 734
click at [198, 377] on div at bounding box center [253, 325] width 507 height 734
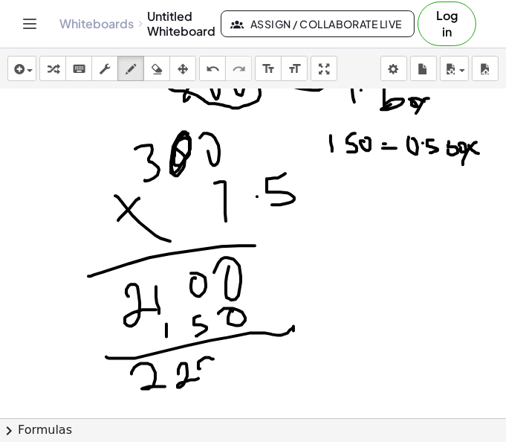
click at [210, 376] on div at bounding box center [253, 325] width 507 height 734
click at [230, 349] on div at bounding box center [253, 325] width 507 height 734
click at [244, 383] on div at bounding box center [253, 325] width 507 height 734
click at [331, 327] on div at bounding box center [253, 325] width 507 height 734
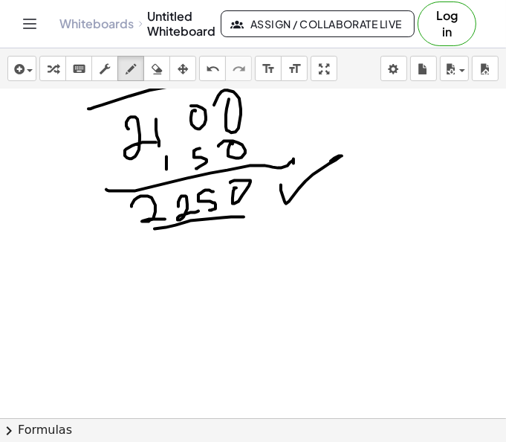
scroll to position [301, 0]
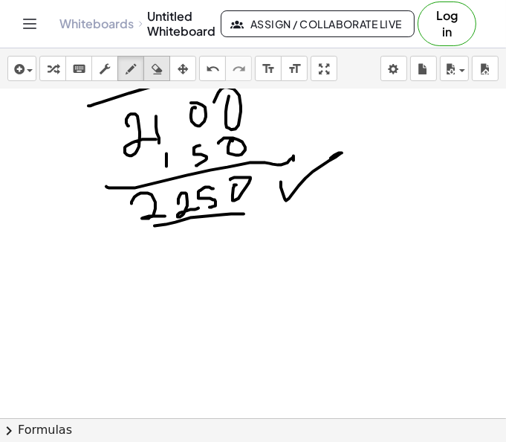
click at [147, 62] on div "button" at bounding box center [156, 68] width 19 height 18
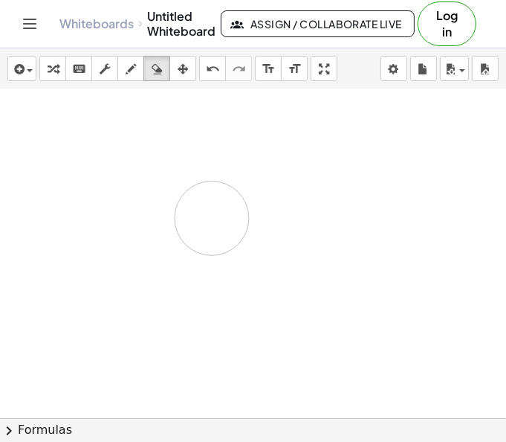
drag, startPoint x: 290, startPoint y: 191, endPoint x: 152, endPoint y: 152, distance: 142.8
click at [175, 206] on div at bounding box center [253, 155] width 507 height 734
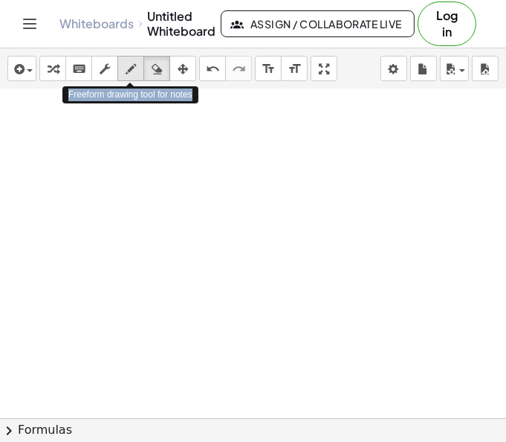
click at [130, 70] on icon "button" at bounding box center [131, 69] width 10 height 18
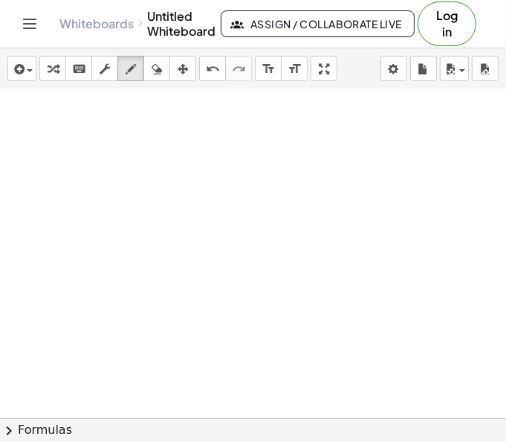
drag, startPoint x: 149, startPoint y: 130, endPoint x: 150, endPoint y: 143, distance: 12.7
click at [150, 143] on div at bounding box center [253, 155] width 507 height 734
drag, startPoint x: 166, startPoint y: 111, endPoint x: 166, endPoint y: 125, distance: 14.1
click at [166, 124] on div at bounding box center [253, 155] width 507 height 734
drag, startPoint x: 177, startPoint y: 114, endPoint x: 176, endPoint y: 128, distance: 13.4
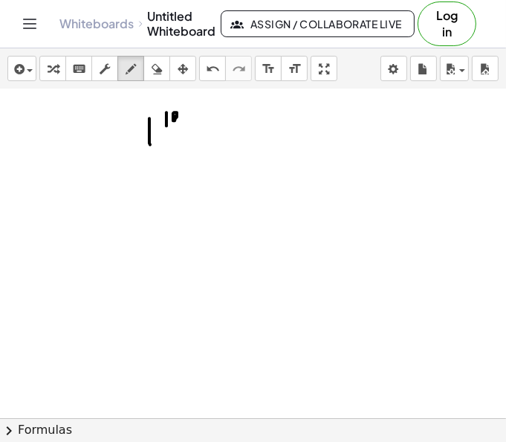
click at [176, 128] on div at bounding box center [253, 155] width 507 height 734
drag, startPoint x: 166, startPoint y: 129, endPoint x: 180, endPoint y: 135, distance: 14.4
click at [180, 135] on div at bounding box center [253, 155] width 507 height 734
drag, startPoint x: 169, startPoint y: 142, endPoint x: 177, endPoint y: 148, distance: 9.5
click at [175, 150] on div at bounding box center [253, 155] width 507 height 734
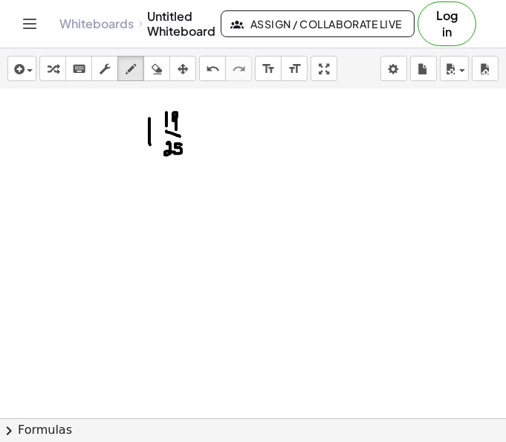
drag, startPoint x: 176, startPoint y: 142, endPoint x: 175, endPoint y: 152, distance: 9.8
click at [175, 152] on div at bounding box center [253, 155] width 507 height 734
click at [228, 138] on div at bounding box center [253, 155] width 507 height 734
click at [155, 72] on icon "button" at bounding box center [157, 69] width 10 height 18
drag, startPoint x: 314, startPoint y: 133, endPoint x: 247, endPoint y: 135, distance: 67.7
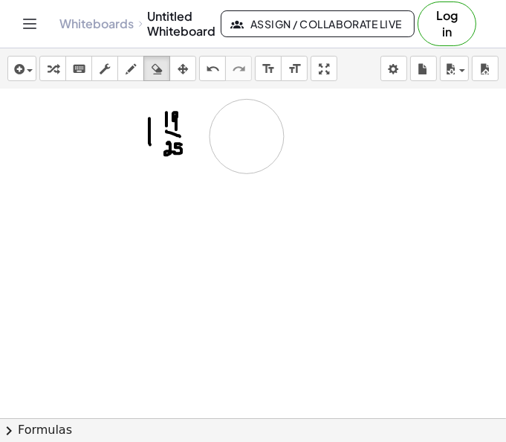
click at [247, 135] on div at bounding box center [253, 155] width 507 height 734
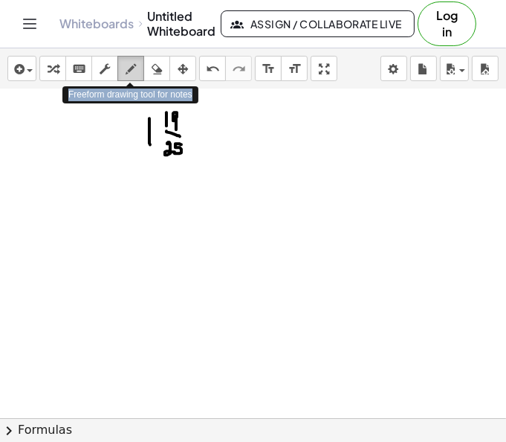
click at [140, 74] on button "draw" at bounding box center [130, 68] width 27 height 25
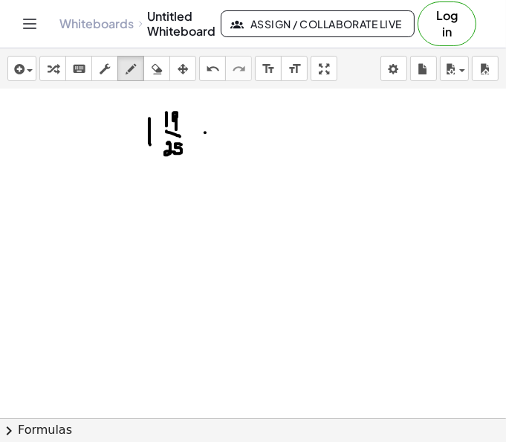
drag, startPoint x: 205, startPoint y: 131, endPoint x: 216, endPoint y: 133, distance: 11.4
click at [216, 130] on div at bounding box center [253, 155] width 507 height 734
click at [220, 138] on div at bounding box center [253, 155] width 507 height 734
drag, startPoint x: 263, startPoint y: 118, endPoint x: 268, endPoint y: 140, distance: 22.7
click at [268, 140] on div at bounding box center [253, 155] width 507 height 734
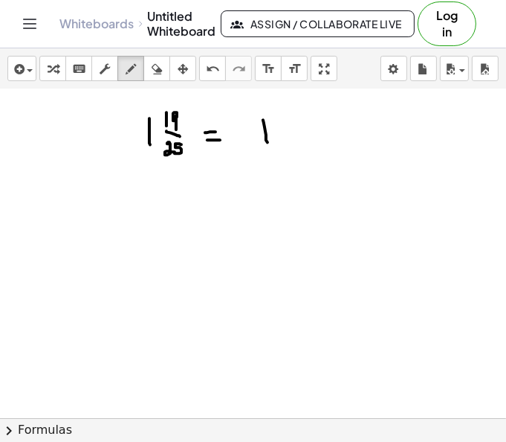
click at [275, 129] on div at bounding box center [253, 155] width 507 height 734
drag, startPoint x: 282, startPoint y: 119, endPoint x: 291, endPoint y: 135, distance: 18.6
click at [291, 135] on div at bounding box center [253, 155] width 507 height 734
click at [296, 130] on div at bounding box center [253, 155] width 507 height 734
drag, startPoint x: 269, startPoint y: 159, endPoint x: 270, endPoint y: 178, distance: 19.3
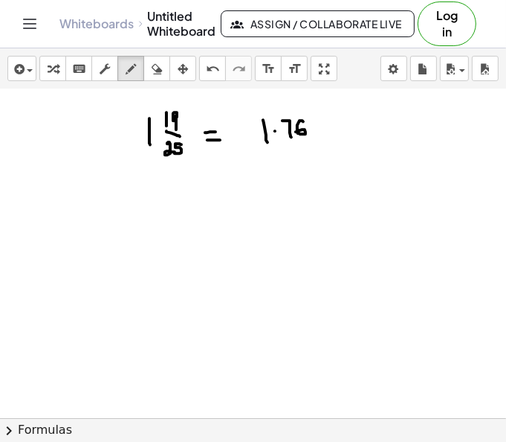
click at [270, 178] on div at bounding box center [253, 155] width 507 height 734
click at [284, 171] on div at bounding box center [253, 155] width 507 height 734
drag, startPoint x: 294, startPoint y: 156, endPoint x: 302, endPoint y: 178, distance: 23.1
click at [301, 175] on div at bounding box center [253, 155] width 507 height 734
drag, startPoint x: 308, startPoint y: 169, endPoint x: 323, endPoint y: 178, distance: 17.1
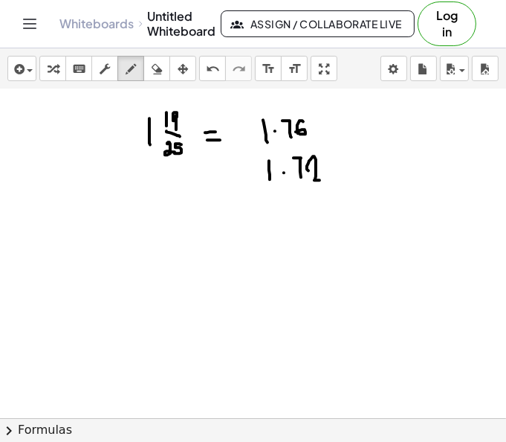
click at [323, 178] on div at bounding box center [253, 155] width 507 height 734
click at [334, 159] on div at bounding box center [253, 155] width 507 height 734
click at [223, 166] on div at bounding box center [253, 155] width 507 height 734
click at [226, 174] on div at bounding box center [253, 155] width 507 height 734
click at [224, 201] on div at bounding box center [253, 155] width 507 height 734
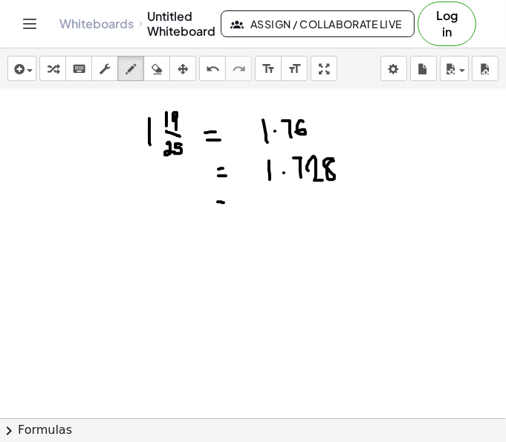
drag, startPoint x: 220, startPoint y: 212, endPoint x: 230, endPoint y: 213, distance: 9.8
click at [227, 213] on div at bounding box center [253, 155] width 507 height 734
drag, startPoint x: 274, startPoint y: 202, endPoint x: 276, endPoint y: 213, distance: 11.4
click at [276, 213] on div at bounding box center [253, 155] width 507 height 734
click at [284, 203] on div at bounding box center [253, 155] width 507 height 734
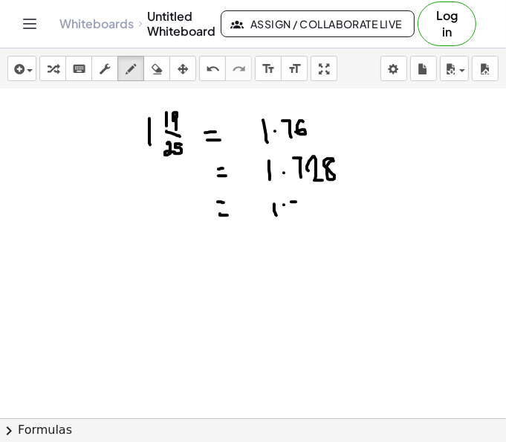
drag, startPoint x: 294, startPoint y: 200, endPoint x: 302, endPoint y: 211, distance: 13.8
click at [302, 211] on div at bounding box center [253, 155] width 507 height 734
drag, startPoint x: 317, startPoint y: 195, endPoint x: 314, endPoint y: 213, distance: 18.1
click at [314, 213] on div at bounding box center [253, 155] width 507 height 734
drag, startPoint x: 326, startPoint y: 205, endPoint x: 311, endPoint y: 203, distance: 14.3
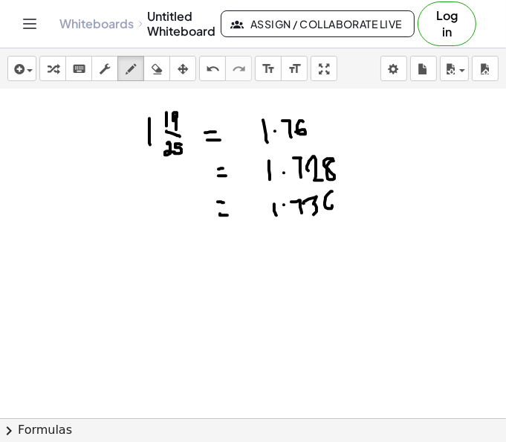
click at [311, 203] on div at bounding box center [253, 155] width 507 height 734
click at [226, 248] on div at bounding box center [253, 155] width 507 height 734
drag, startPoint x: 219, startPoint y: 261, endPoint x: 236, endPoint y: 259, distance: 17.2
click at [234, 259] on div at bounding box center [253, 155] width 507 height 734
drag, startPoint x: 277, startPoint y: 245, endPoint x: 279, endPoint y: 262, distance: 18.0
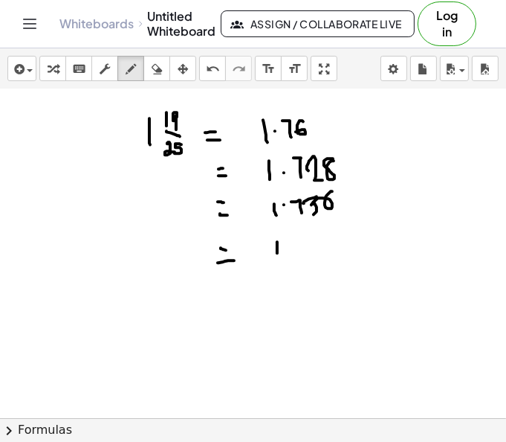
click at [279, 262] on div at bounding box center [253, 155] width 507 height 734
click at [288, 248] on div at bounding box center [253, 155] width 507 height 734
drag, startPoint x: 305, startPoint y: 238, endPoint x: 305, endPoint y: 255, distance: 17.1
click at [305, 255] on div at bounding box center [253, 155] width 507 height 734
drag, startPoint x: 311, startPoint y: 239, endPoint x: 314, endPoint y: 250, distance: 11.8
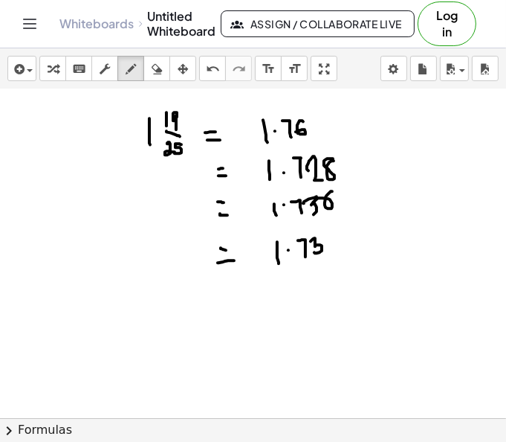
click at [314, 250] on div at bounding box center [253, 155] width 507 height 734
drag, startPoint x: 329, startPoint y: 233, endPoint x: 329, endPoint y: 249, distance: 16.4
click at [329, 249] on div at bounding box center [253, 155] width 507 height 734
drag, startPoint x: 148, startPoint y: 247, endPoint x: 150, endPoint y: 265, distance: 18.0
click at [149, 265] on div at bounding box center [253, 155] width 507 height 734
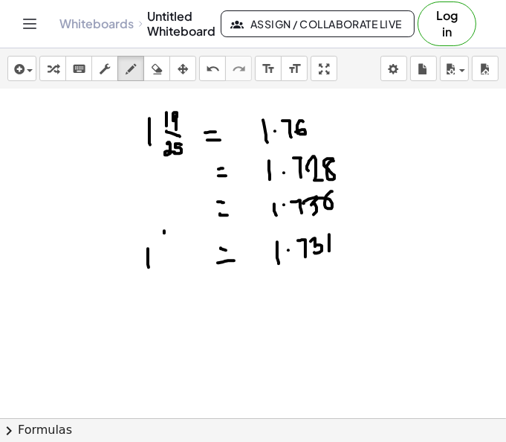
click at [164, 238] on div at bounding box center [253, 155] width 507 height 734
drag, startPoint x: 172, startPoint y: 227, endPoint x: 175, endPoint y: 243, distance: 16.0
click at [175, 243] on div at bounding box center [253, 155] width 507 height 734
drag, startPoint x: 162, startPoint y: 253, endPoint x: 178, endPoint y: 252, distance: 16.4
click at [178, 252] on div at bounding box center [253, 155] width 507 height 734
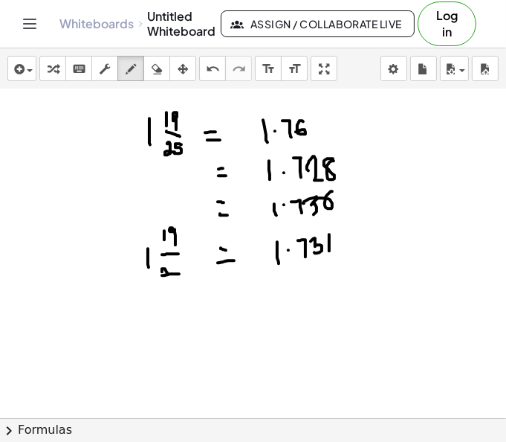
drag, startPoint x: 162, startPoint y: 268, endPoint x: 179, endPoint y: 272, distance: 17.5
click at [179, 272] on div at bounding box center [253, 155] width 507 height 734
drag, startPoint x: 185, startPoint y: 263, endPoint x: 179, endPoint y: 270, distance: 9.0
click at [179, 270] on div at bounding box center [253, 155] width 507 height 734
click at [348, 134] on div at bounding box center [253, 155] width 507 height 734
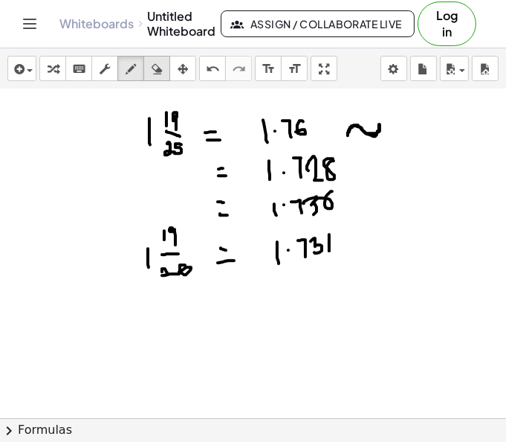
click at [150, 68] on div "button" at bounding box center [156, 68] width 19 height 18
drag, startPoint x: 413, startPoint y: 127, endPoint x: 376, endPoint y: 128, distance: 37.2
click at [376, 128] on div at bounding box center [253, 155] width 507 height 734
click at [134, 74] on icon "button" at bounding box center [131, 69] width 10 height 18
drag, startPoint x: 350, startPoint y: 122, endPoint x: 371, endPoint y: 129, distance: 21.9
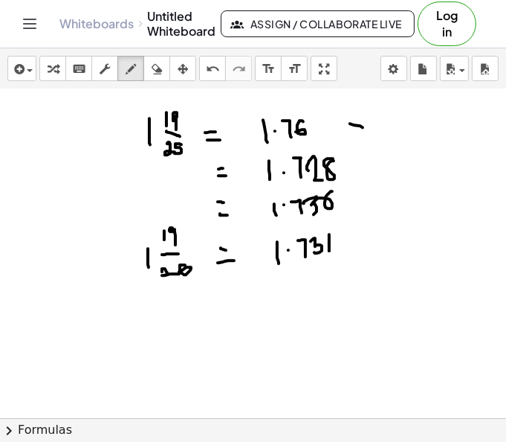
click at [366, 126] on div at bounding box center [253, 155] width 507 height 734
drag, startPoint x: 364, startPoint y: 116, endPoint x: 372, endPoint y: 140, distance: 25.6
click at [373, 139] on div at bounding box center [253, 155] width 507 height 734
click at [407, 122] on div at bounding box center [253, 155] width 507 height 734
click at [421, 131] on div at bounding box center [253, 155] width 507 height 734
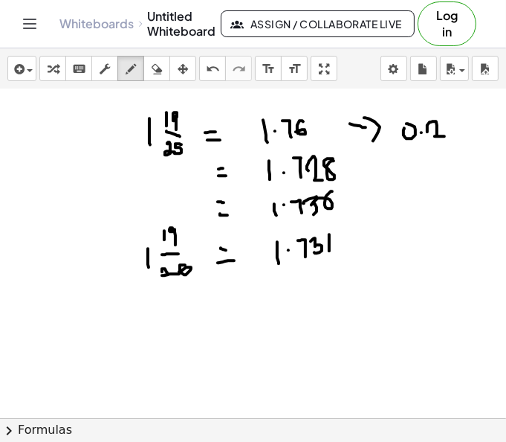
drag, startPoint x: 427, startPoint y: 130, endPoint x: 444, endPoint y: 135, distance: 17.7
click at [444, 135] on div at bounding box center [253, 155] width 507 height 734
drag, startPoint x: 456, startPoint y: 123, endPoint x: 466, endPoint y: 129, distance: 11.6
click at [466, 129] on div at bounding box center [253, 155] width 507 height 734
drag, startPoint x: 459, startPoint y: 119, endPoint x: 459, endPoint y: 148, distance: 29.0
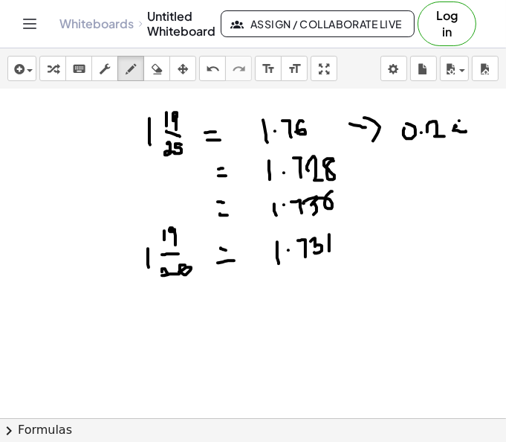
click at [459, 147] on div at bounding box center [253, 155] width 507 height 734
drag, startPoint x: 355, startPoint y: 171, endPoint x: 369, endPoint y: 171, distance: 14.9
click at [369, 171] on div at bounding box center [253, 155] width 507 height 734
drag, startPoint x: 374, startPoint y: 162, endPoint x: 375, endPoint y: 180, distance: 17.9
click at [375, 180] on div at bounding box center [253, 155] width 507 height 734
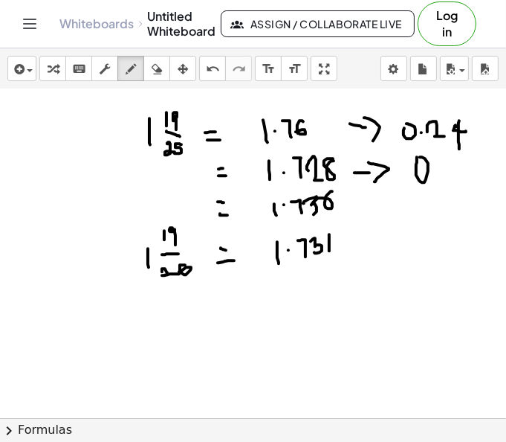
click at [420, 155] on div at bounding box center [253, 155] width 507 height 734
click at [433, 164] on div at bounding box center [253, 155] width 507 height 734
drag, startPoint x: 441, startPoint y: 155, endPoint x: 447, endPoint y: 172, distance: 17.7
click at [447, 172] on div at bounding box center [253, 155] width 507 height 734
drag, startPoint x: 442, startPoint y: 158, endPoint x: 453, endPoint y: 172, distance: 17.4
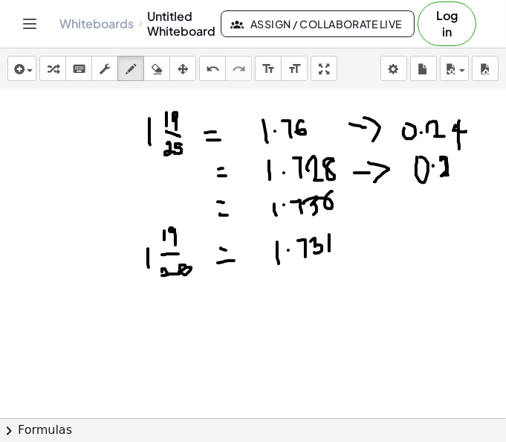
click at [455, 172] on div at bounding box center [253, 155] width 507 height 734
drag, startPoint x: 456, startPoint y: 155, endPoint x: 464, endPoint y: 171, distance: 18.0
click at [464, 171] on div at bounding box center [253, 155] width 507 height 734
drag, startPoint x: 367, startPoint y: 206, endPoint x: 384, endPoint y: 206, distance: 16.4
click at [384, 206] on div at bounding box center [253, 155] width 507 height 734
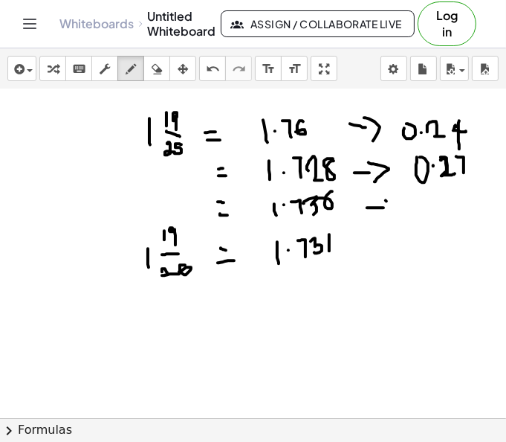
drag, startPoint x: 386, startPoint y: 198, endPoint x: 387, endPoint y: 214, distance: 15.7
click at [389, 213] on div at bounding box center [253, 155] width 507 height 734
click at [428, 198] on div at bounding box center [253, 155] width 507 height 734
click at [441, 202] on div at bounding box center [253, 155] width 507 height 734
drag, startPoint x: 454, startPoint y: 207, endPoint x: 461, endPoint y: 213, distance: 9.0
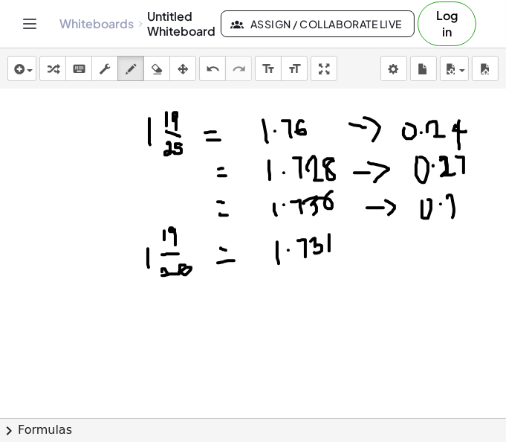
click at [460, 214] on div at bounding box center [253, 155] width 507 height 734
click at [462, 213] on div at bounding box center [253, 155] width 507 height 734
drag, startPoint x: 459, startPoint y: 192, endPoint x: 467, endPoint y: 212, distance: 21.7
click at [467, 212] on div at bounding box center [253, 155] width 507 height 734
click at [472, 203] on div at bounding box center [253, 155] width 507 height 734
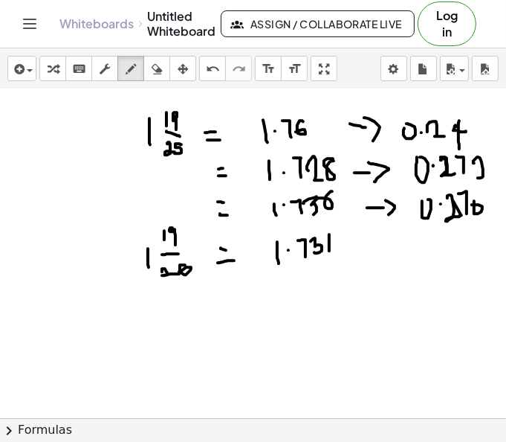
drag, startPoint x: 474, startPoint y: 161, endPoint x: 486, endPoint y: 176, distance: 19.0
click at [486, 176] on div at bounding box center [253, 155] width 507 height 734
drag, startPoint x: 362, startPoint y: 248, endPoint x: 377, endPoint y: 248, distance: 14.9
click at [375, 247] on div at bounding box center [253, 155] width 507 height 734
drag, startPoint x: 376, startPoint y: 239, endPoint x: 382, endPoint y: 253, distance: 15.3
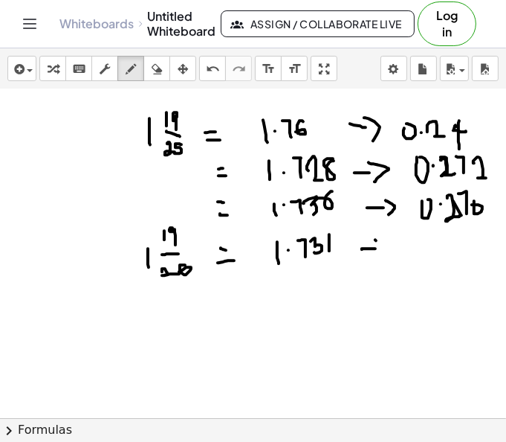
click at [390, 248] on div at bounding box center [253, 155] width 507 height 734
drag, startPoint x: 391, startPoint y: 247, endPoint x: 382, endPoint y: 253, distance: 11.1
click at [382, 253] on div at bounding box center [253, 155] width 507 height 734
click at [426, 224] on div at bounding box center [253, 155] width 507 height 734
click at [447, 242] on div at bounding box center [253, 155] width 507 height 734
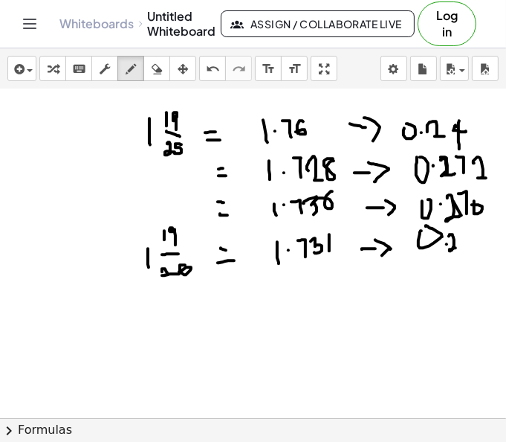
drag, startPoint x: 453, startPoint y: 235, endPoint x: 462, endPoint y: 246, distance: 13.8
click at [462, 246] on div at bounding box center [253, 155] width 507 height 734
drag, startPoint x: 470, startPoint y: 232, endPoint x: 465, endPoint y: 245, distance: 13.7
click at [465, 245] on div at bounding box center [253, 155] width 507 height 734
drag, startPoint x: 482, startPoint y: 230, endPoint x: 483, endPoint y: 245, distance: 14.1
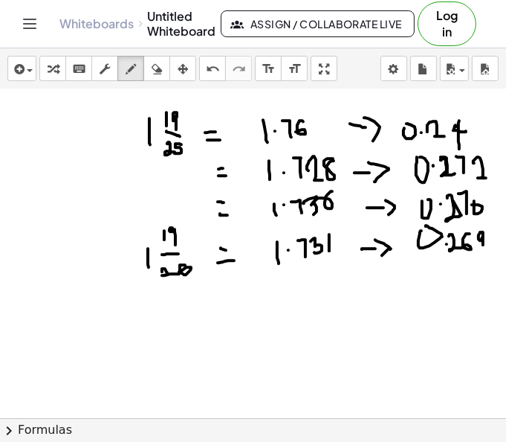
click at [483, 244] on div at bounding box center [253, 155] width 507 height 734
drag, startPoint x: 421, startPoint y: 101, endPoint x: 423, endPoint y: 111, distance: 9.9
click at [423, 111] on div at bounding box center [253, 155] width 507 height 734
drag, startPoint x: 423, startPoint y: 109, endPoint x: 356, endPoint y: 103, distance: 67.1
click at [356, 103] on div at bounding box center [253, 155] width 507 height 734
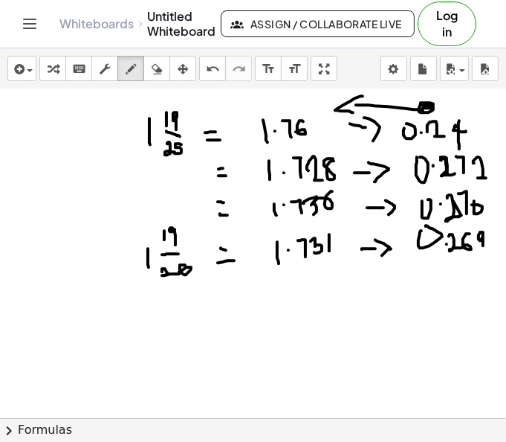
drag, startPoint x: 363, startPoint y: 94, endPoint x: 354, endPoint y: 111, distance: 18.6
click at [354, 111] on div at bounding box center [253, 155] width 507 height 734
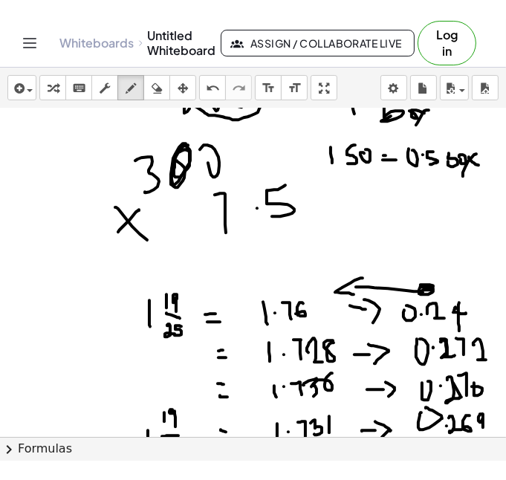
scroll to position [138, 0]
